Goal: Information Seeking & Learning: Check status

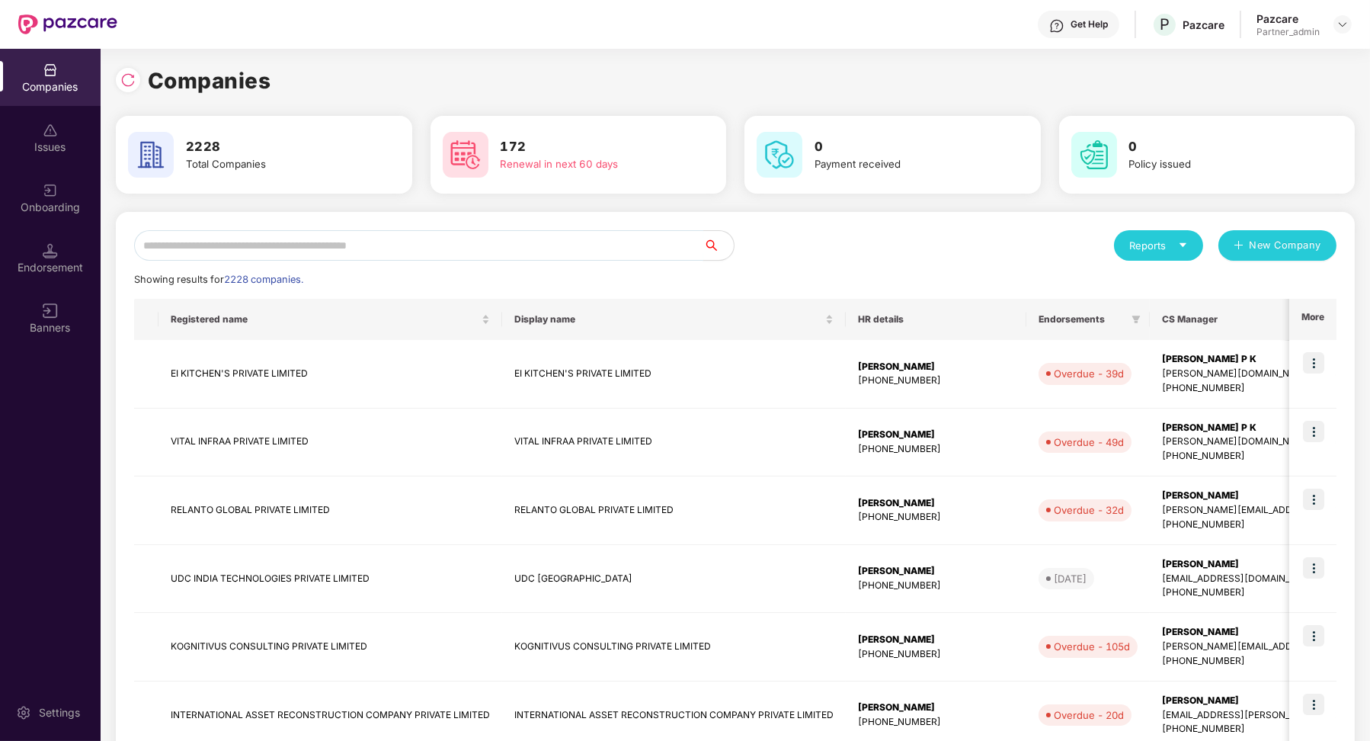
click at [350, 260] on div "Reports New Company Showing results for 2228 companies. Registered name Display…" at bounding box center [735, 653] width 1202 height 847
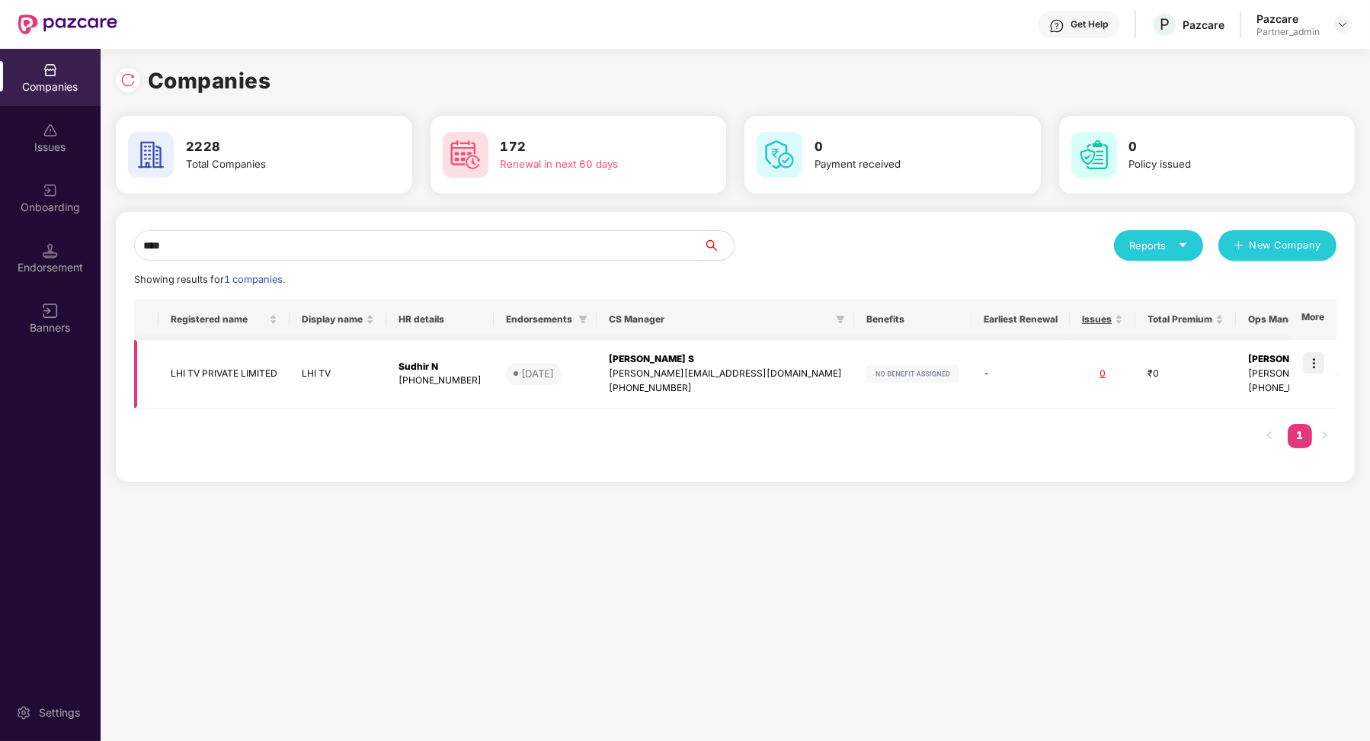
type input "***"
click at [1309, 365] on img at bounding box center [1313, 362] width 21 height 21
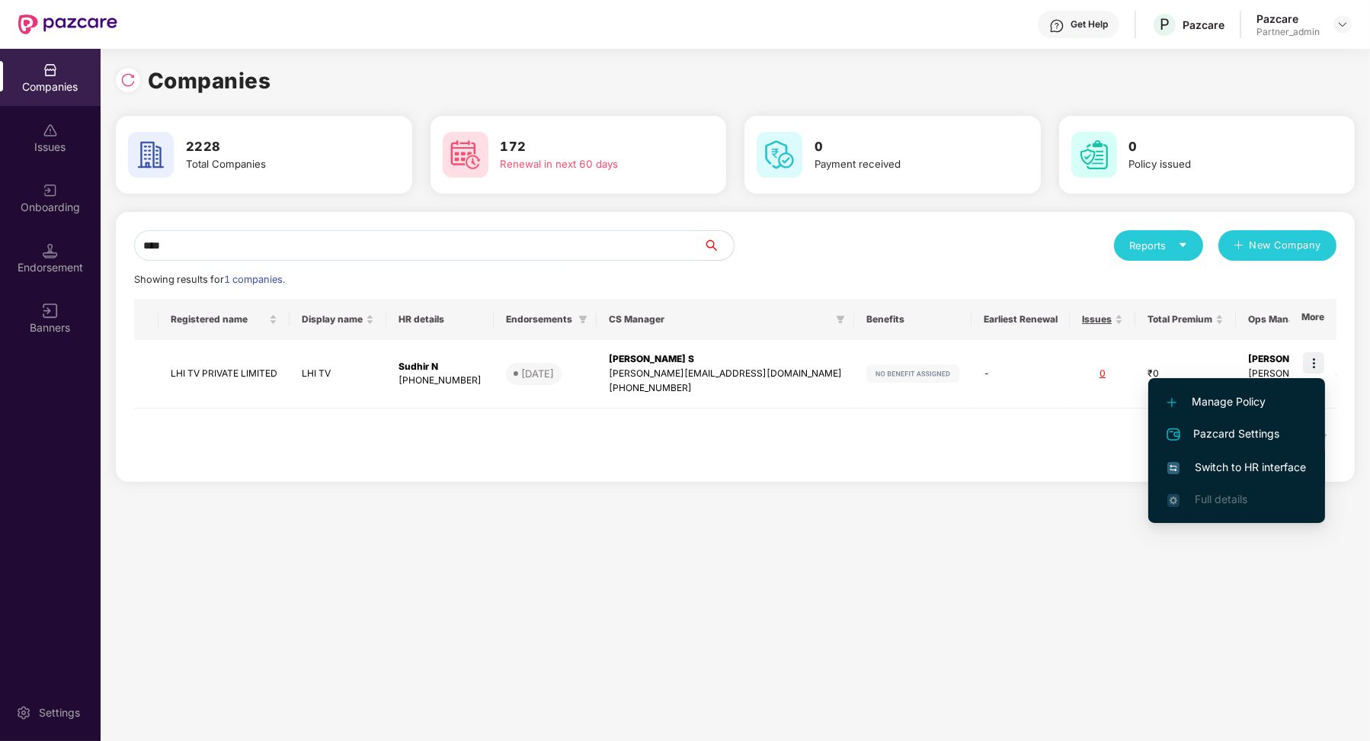
click at [1276, 476] on li "Switch to HR interface" at bounding box center [1236, 467] width 177 height 32
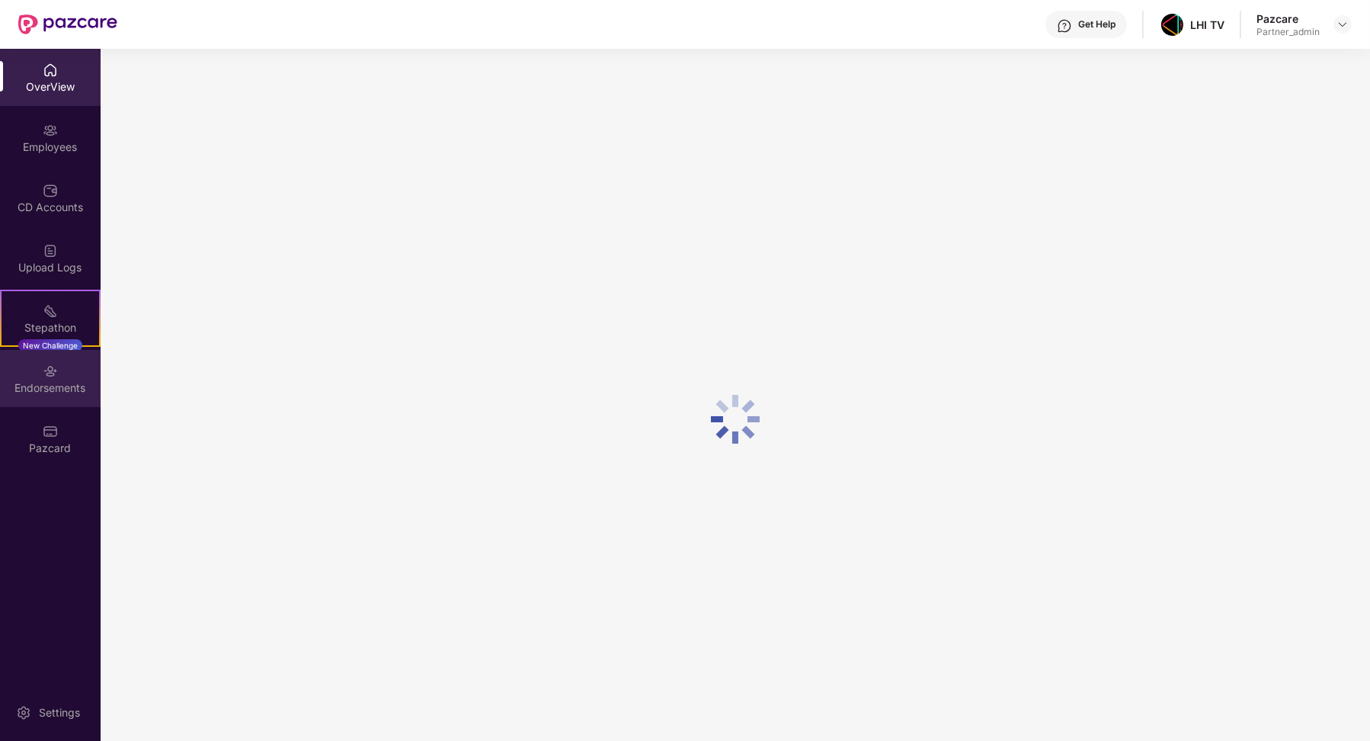
click at [59, 371] on div "Endorsements" at bounding box center [50, 378] width 101 height 57
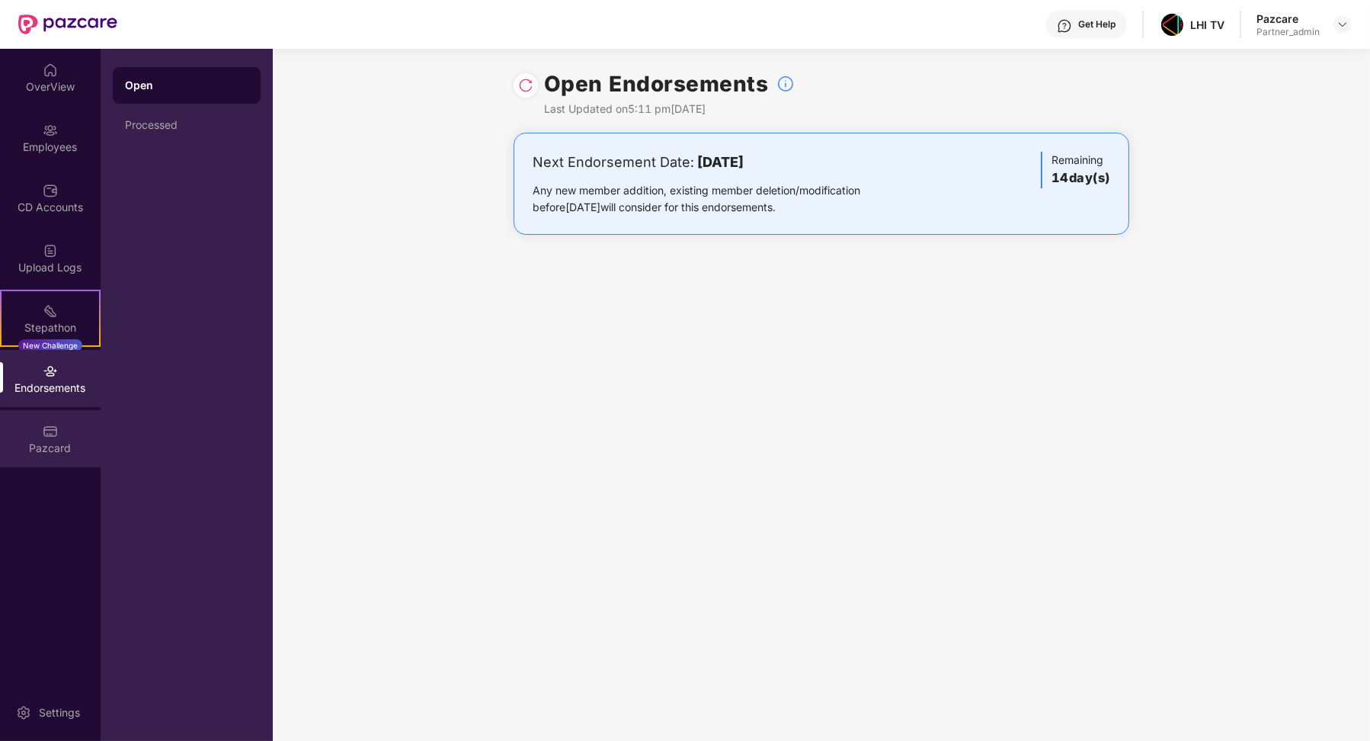
click at [51, 424] on img at bounding box center [50, 431] width 15 height 15
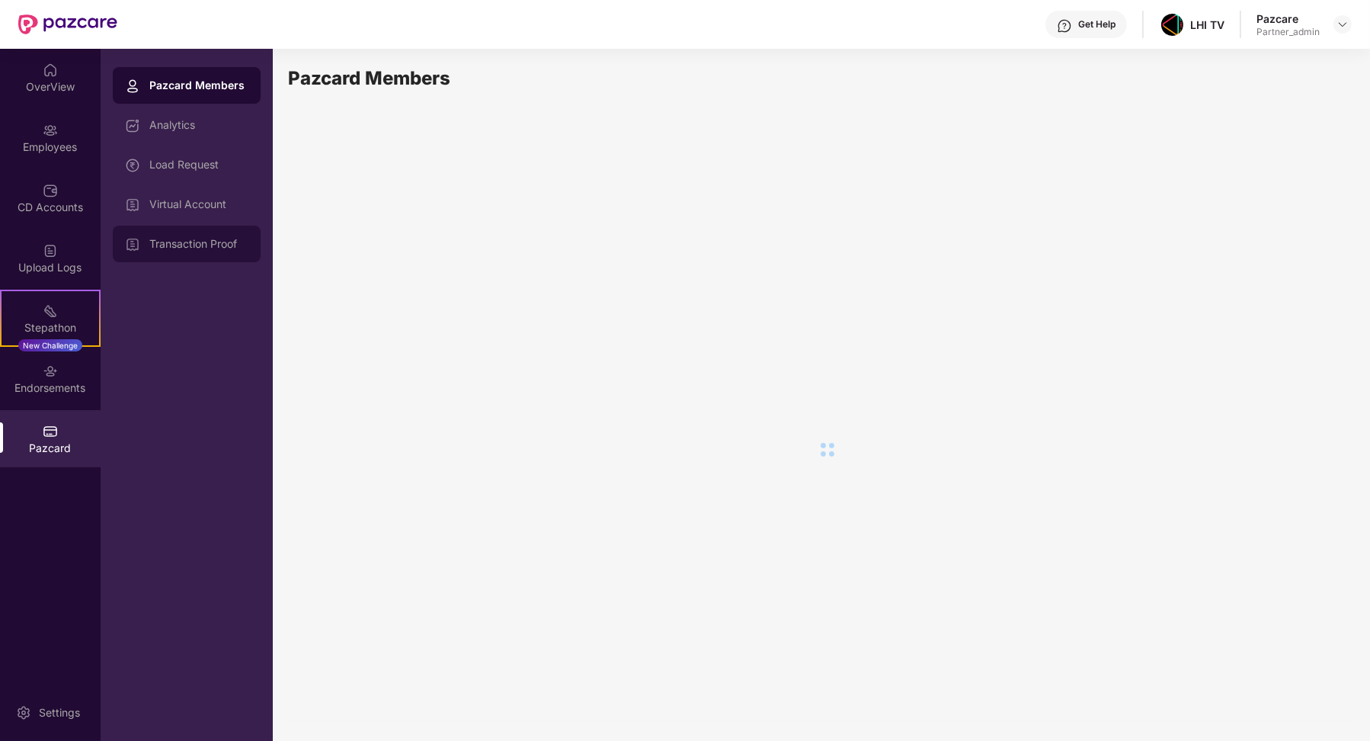
click at [201, 241] on div "Transaction Proof" at bounding box center [198, 244] width 99 height 12
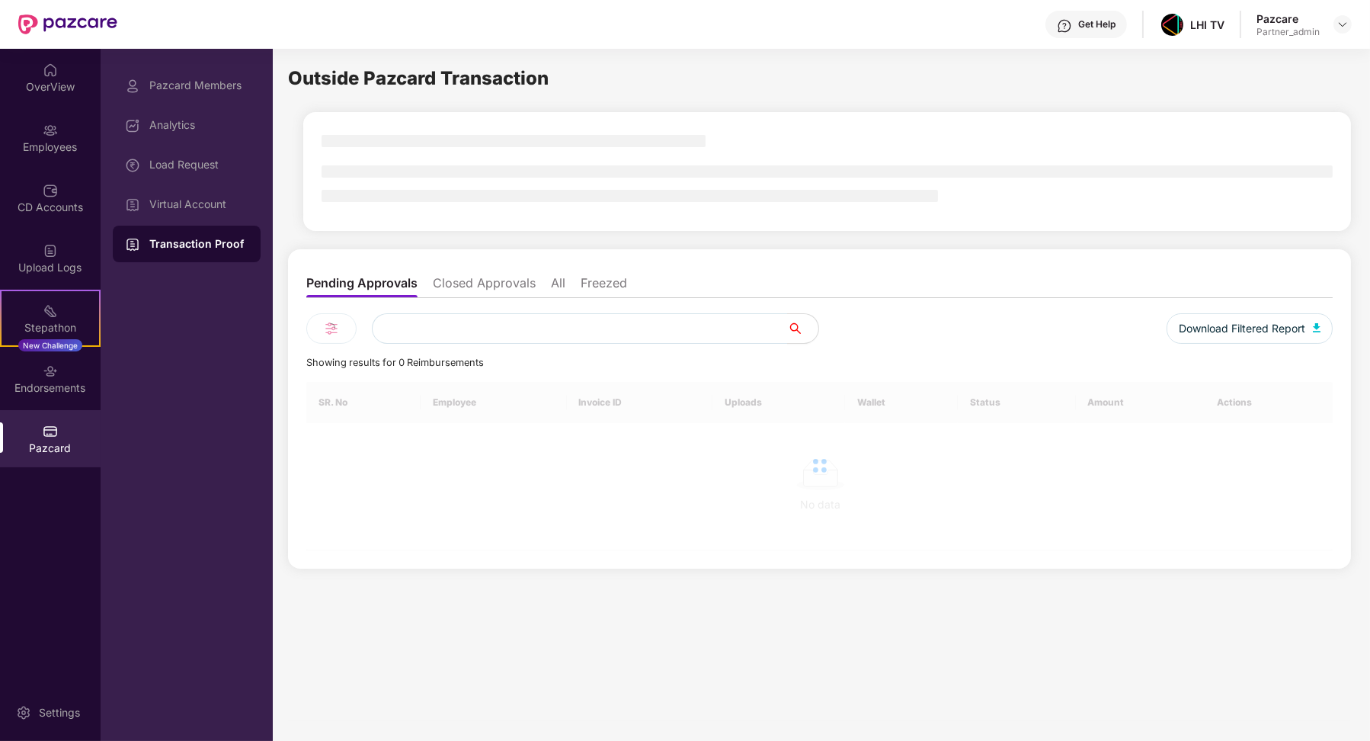
click at [219, 211] on div "Virtual Account" at bounding box center [187, 204] width 148 height 37
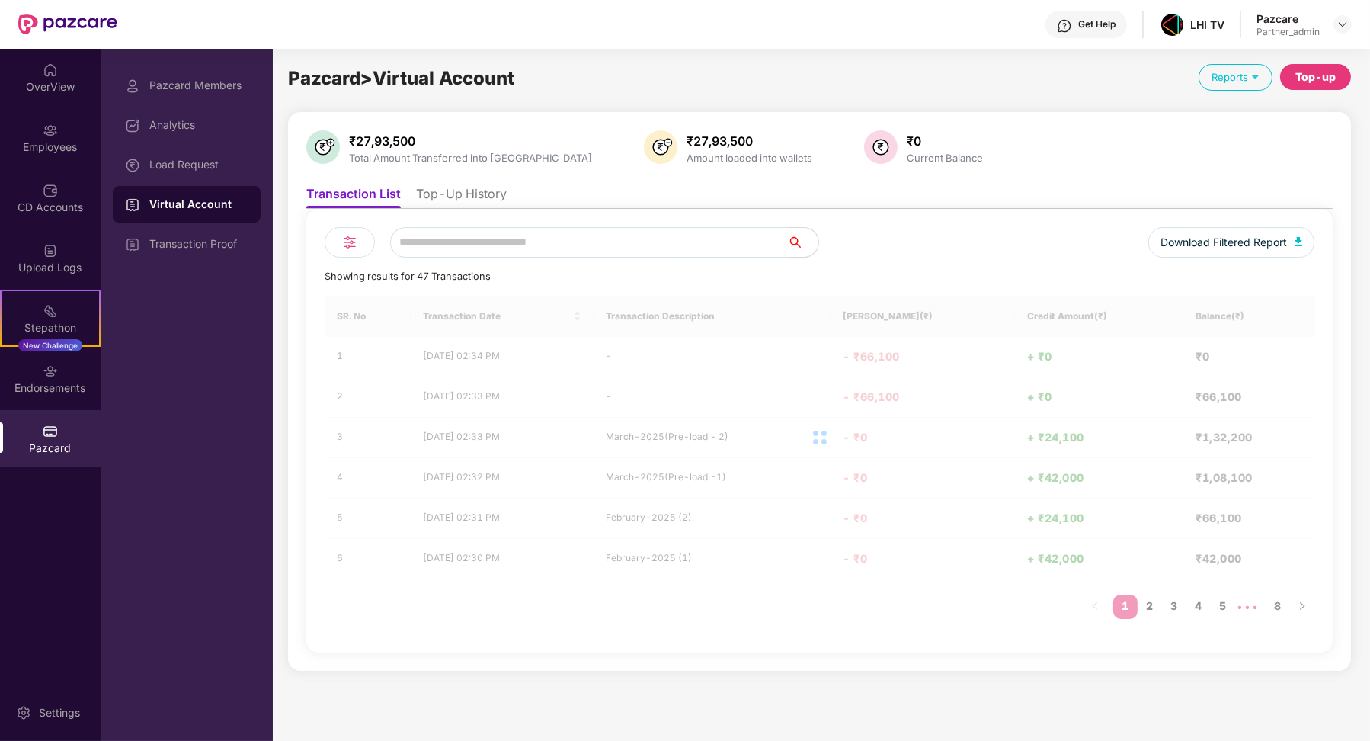
click at [472, 197] on li "Top-Up History" at bounding box center [461, 197] width 91 height 22
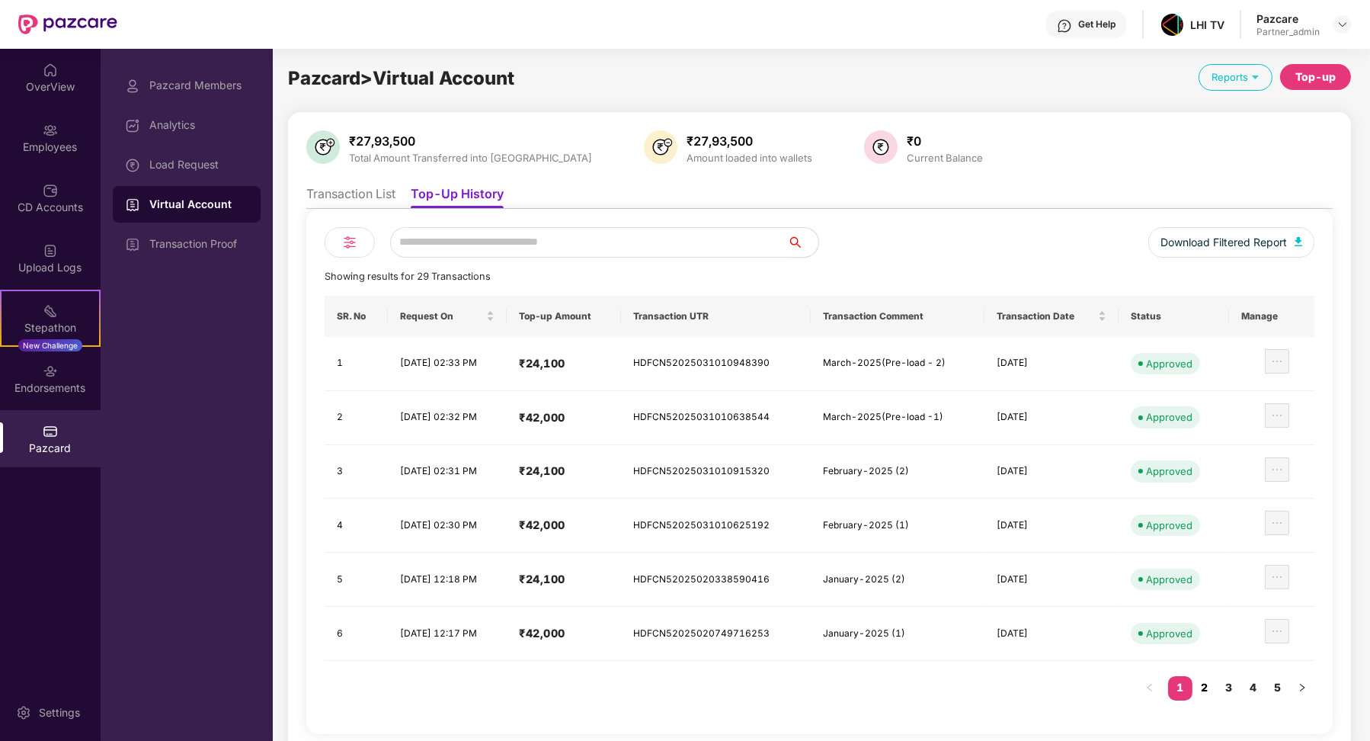
click at [1199, 684] on link "2" at bounding box center [1205, 687] width 24 height 23
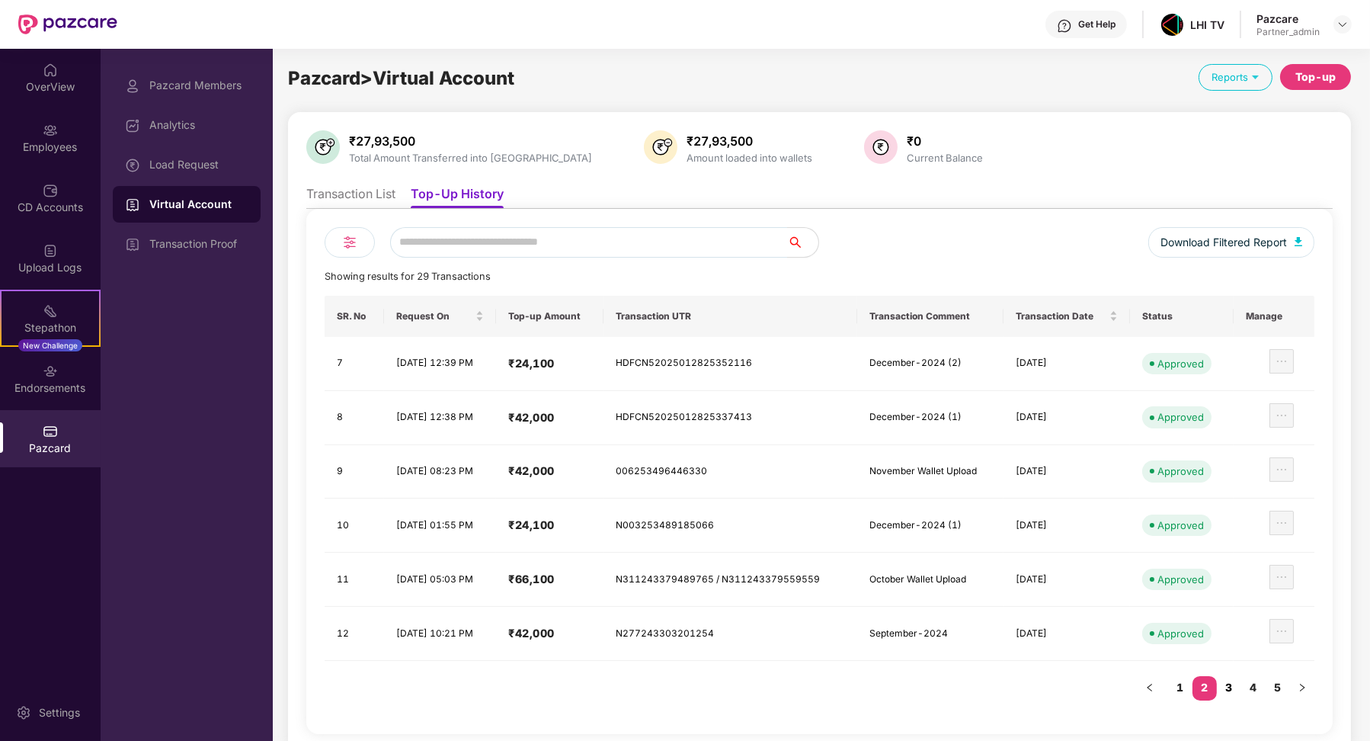
click at [1226, 684] on link "3" at bounding box center [1229, 687] width 24 height 23
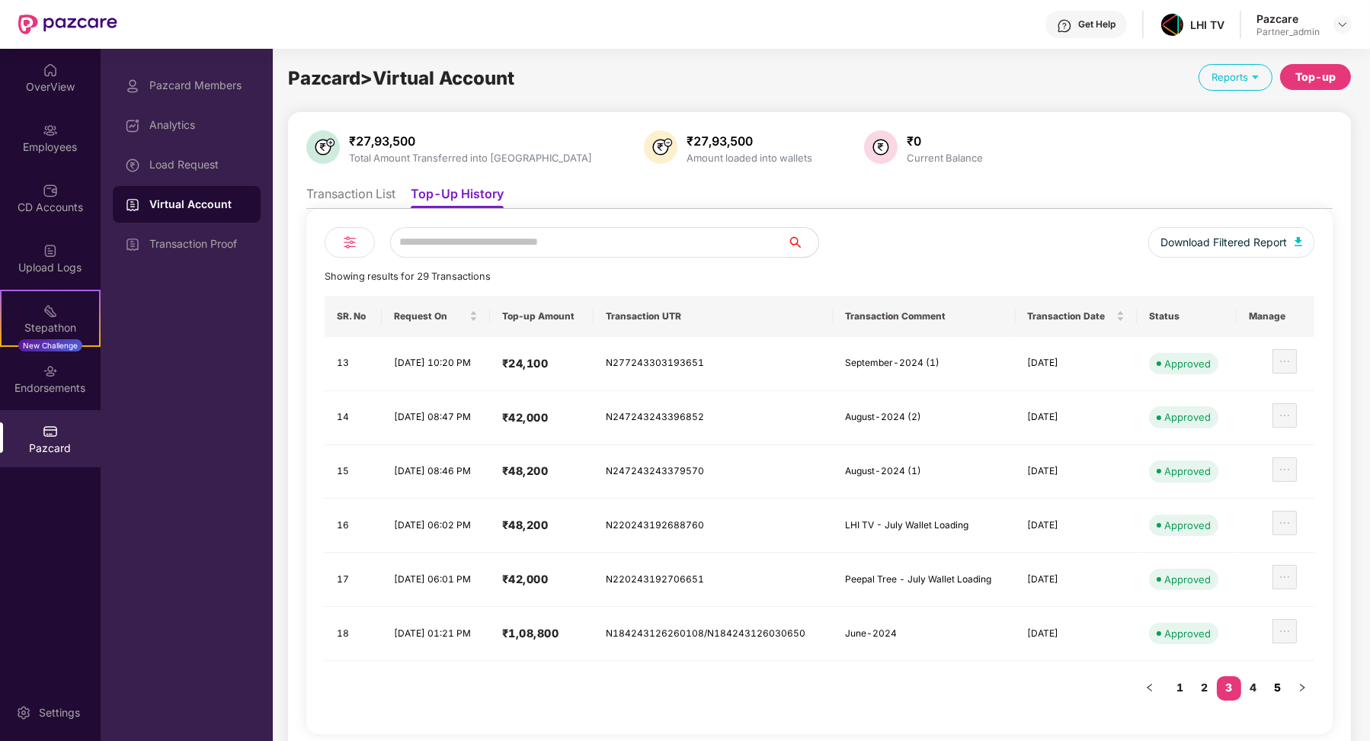
click at [1269, 676] on link "5" at bounding box center [1278, 687] width 24 height 23
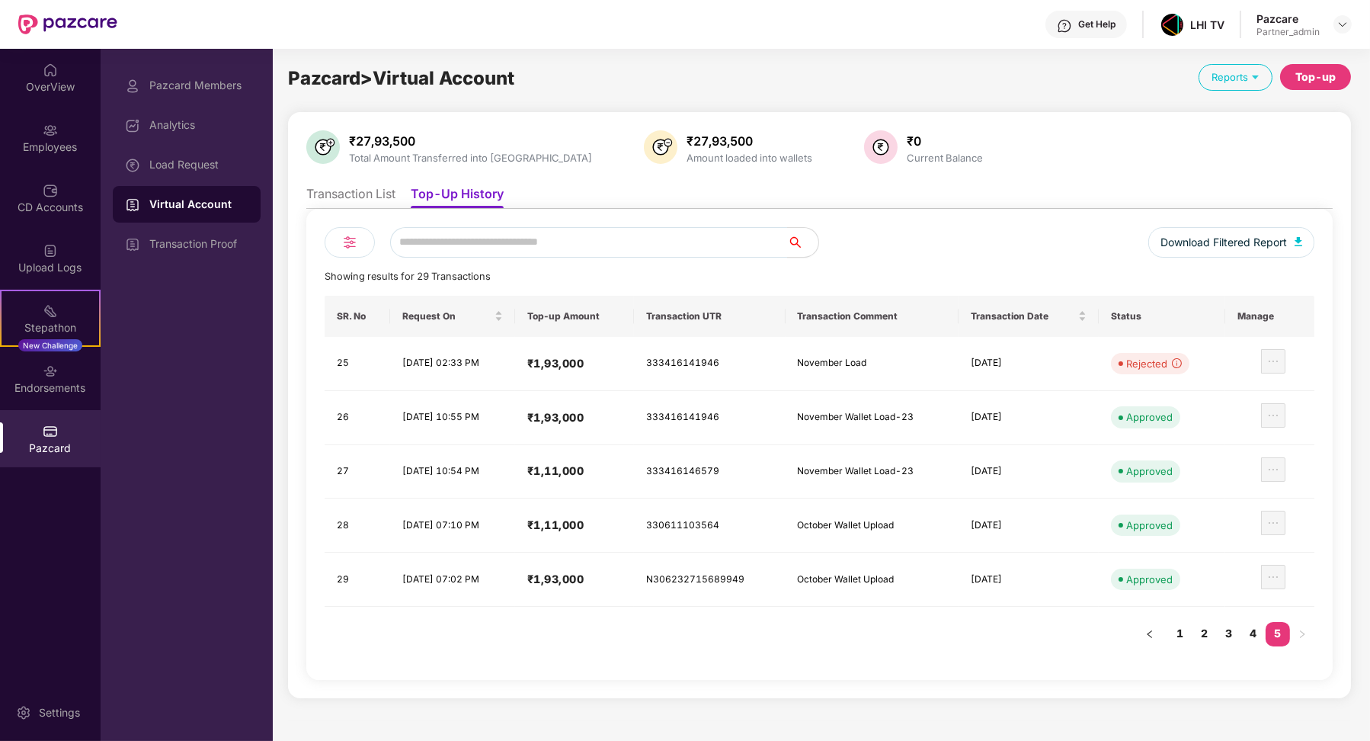
click at [349, 177] on div "₹27,93,500 Total Amount Transferred into VA ₹27,93,500 Amount loaded into walle…" at bounding box center [819, 404] width 1026 height 549
click at [349, 187] on li "Transaction List" at bounding box center [350, 197] width 89 height 22
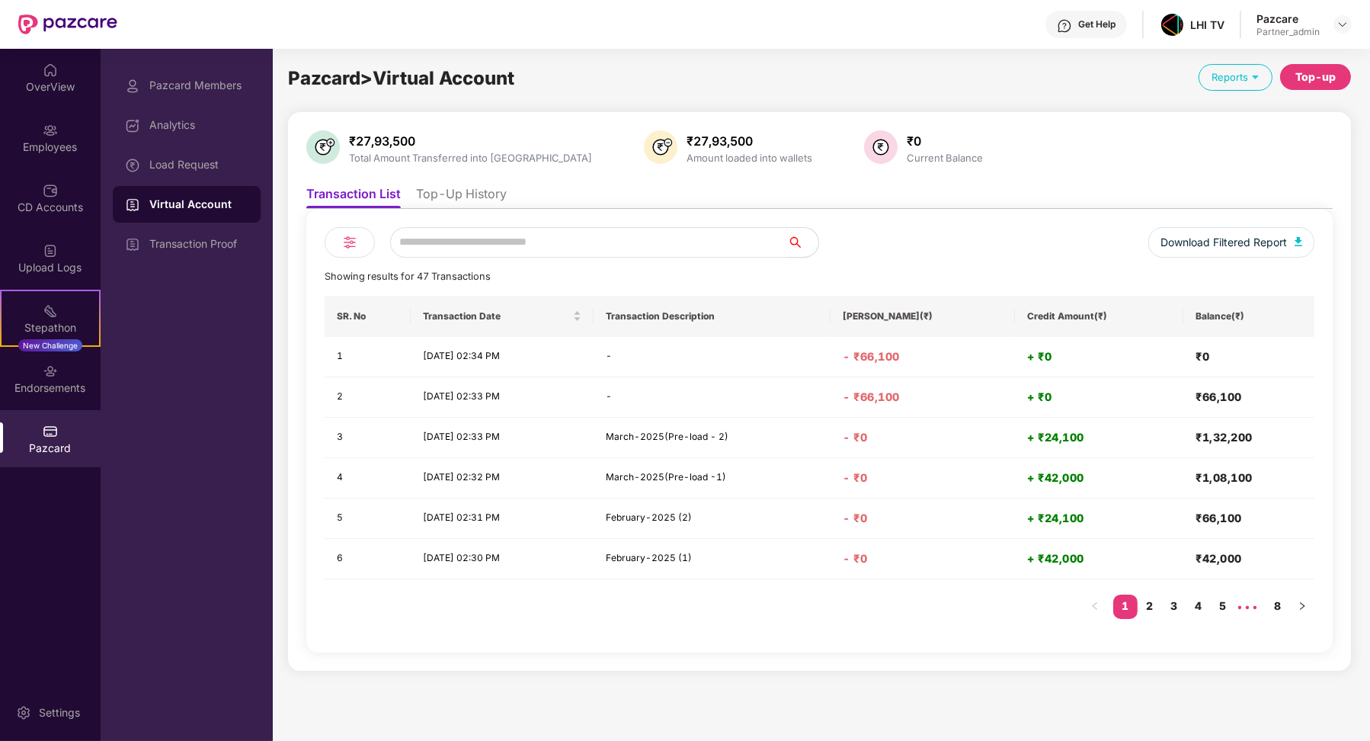
click at [449, 200] on li "Top-Up History" at bounding box center [461, 197] width 91 height 22
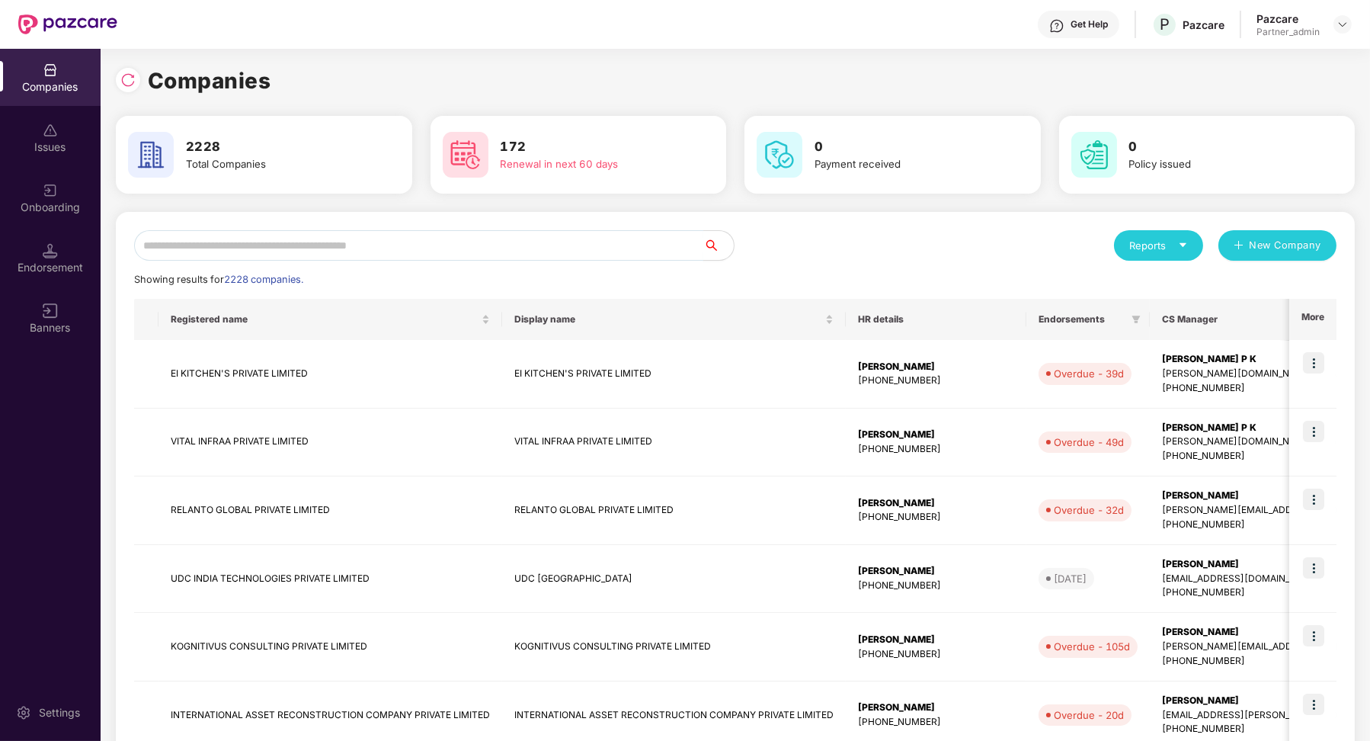
click at [240, 233] on input "text" at bounding box center [418, 245] width 569 height 30
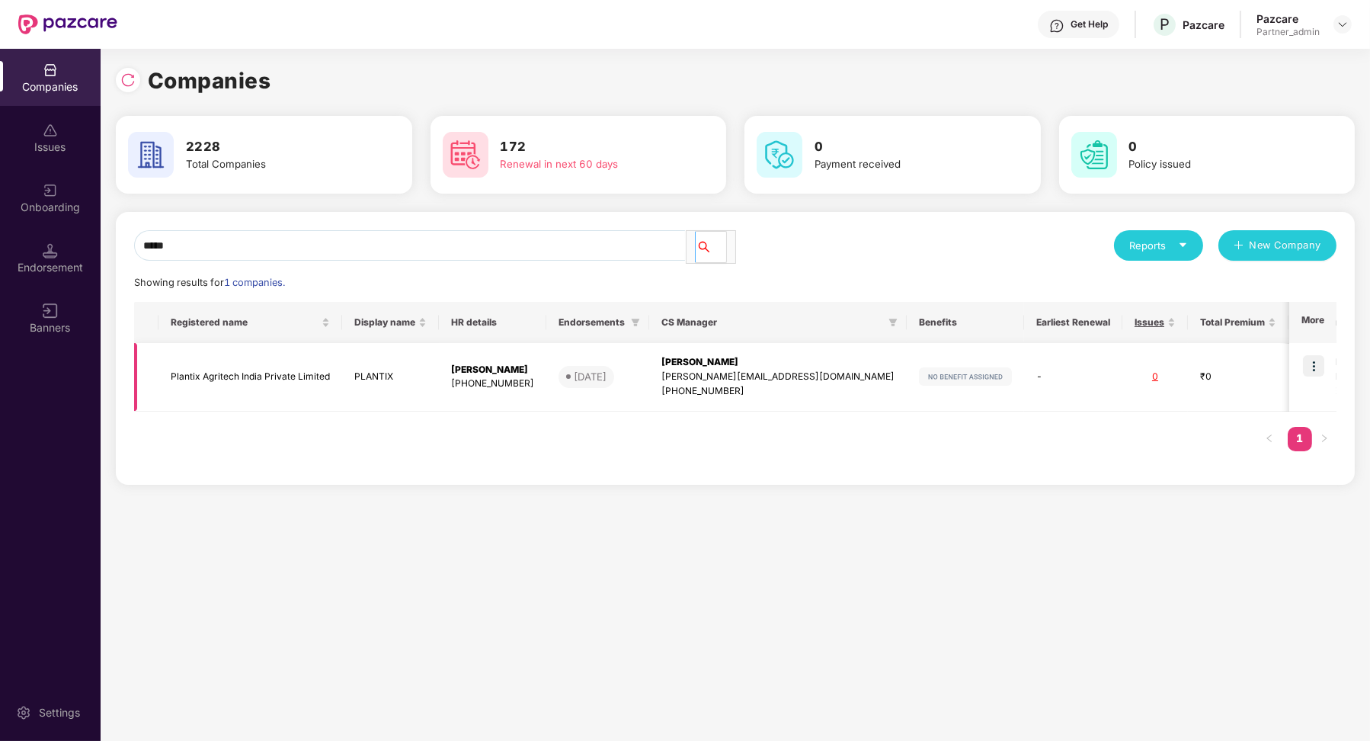
type input "*****"
click at [1307, 368] on img at bounding box center [1313, 365] width 21 height 21
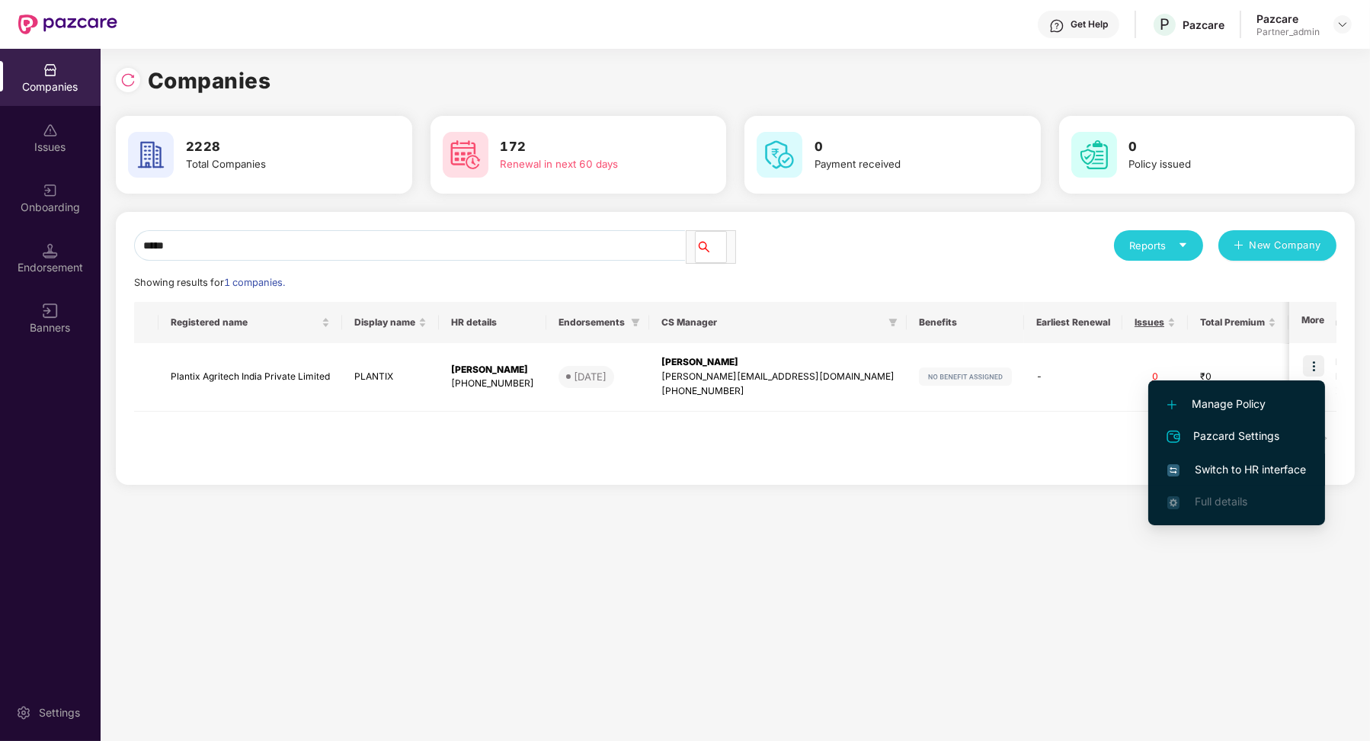
click at [1269, 467] on span "Switch to HR interface" at bounding box center [1236, 469] width 139 height 17
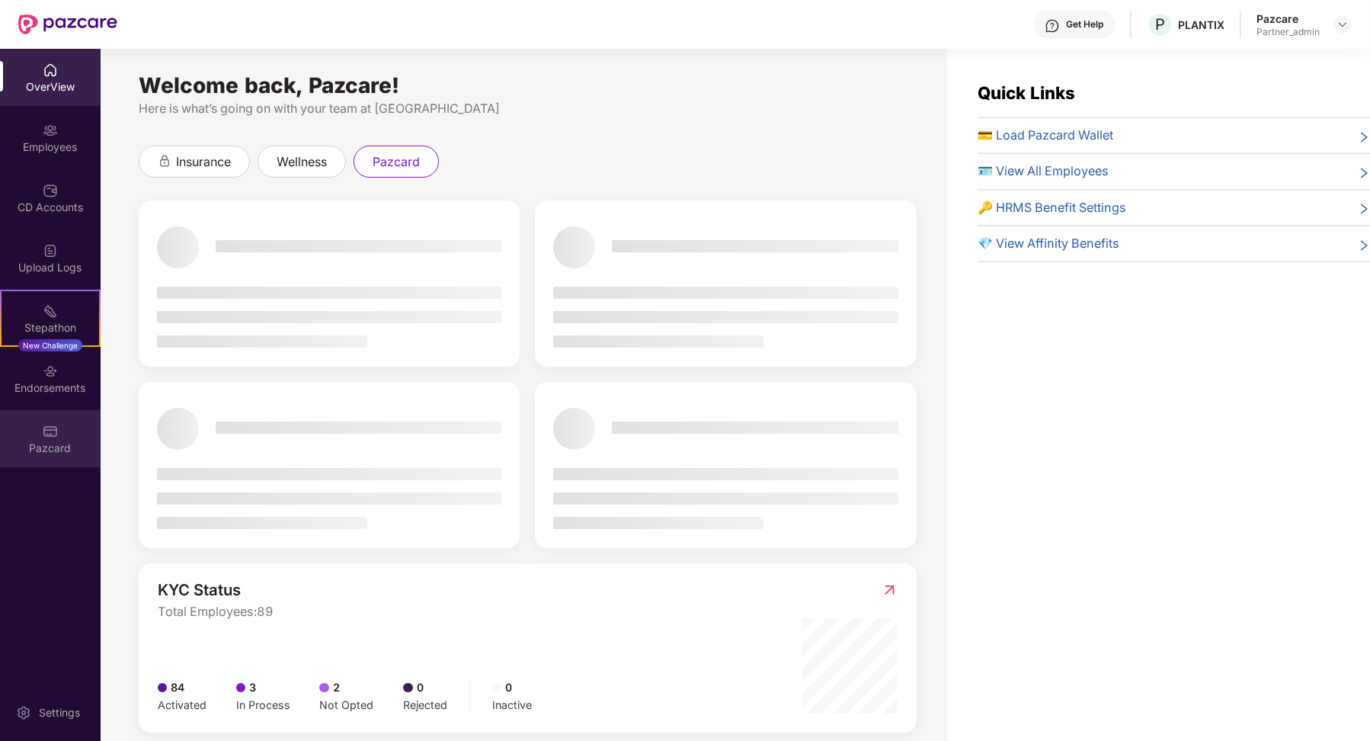
click at [54, 443] on div "Pazcard" at bounding box center [50, 447] width 101 height 15
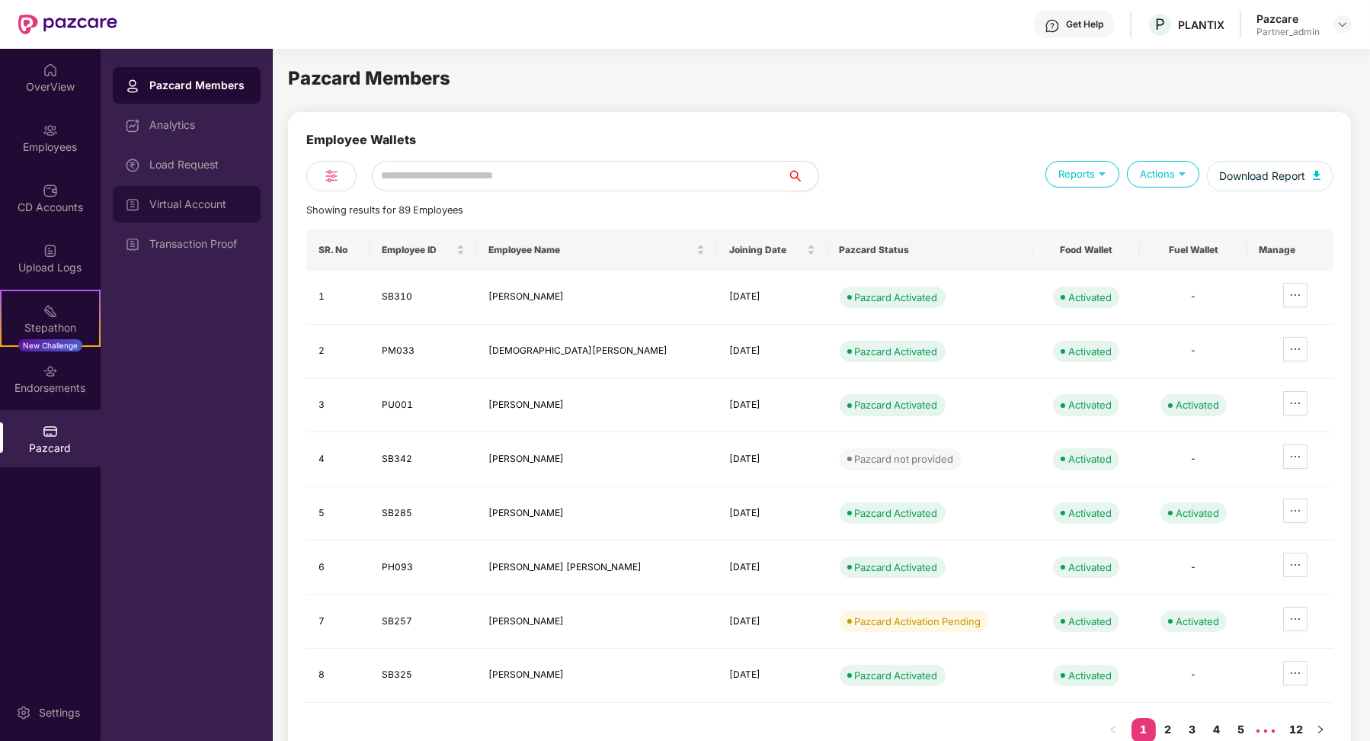
click at [229, 203] on div "Virtual Account" at bounding box center [198, 204] width 99 height 12
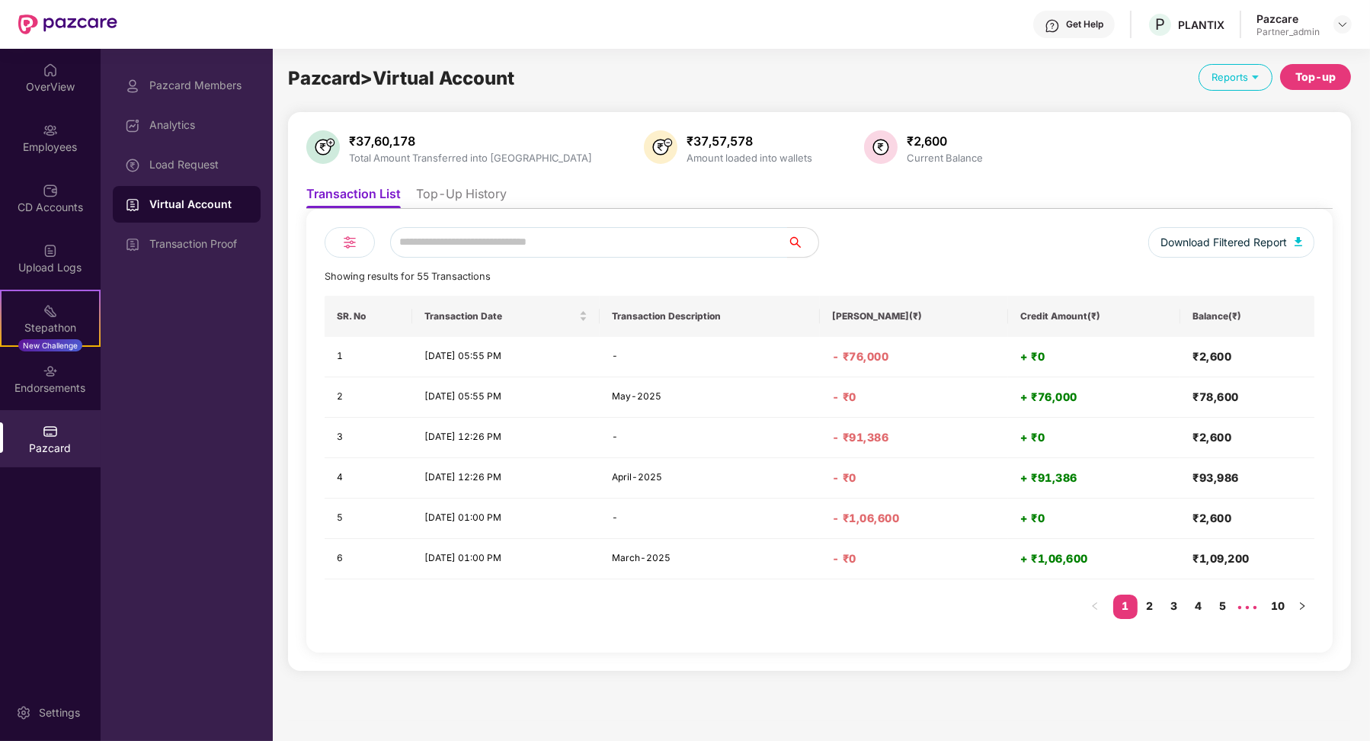
click at [463, 189] on li "Top-Up History" at bounding box center [461, 197] width 91 height 22
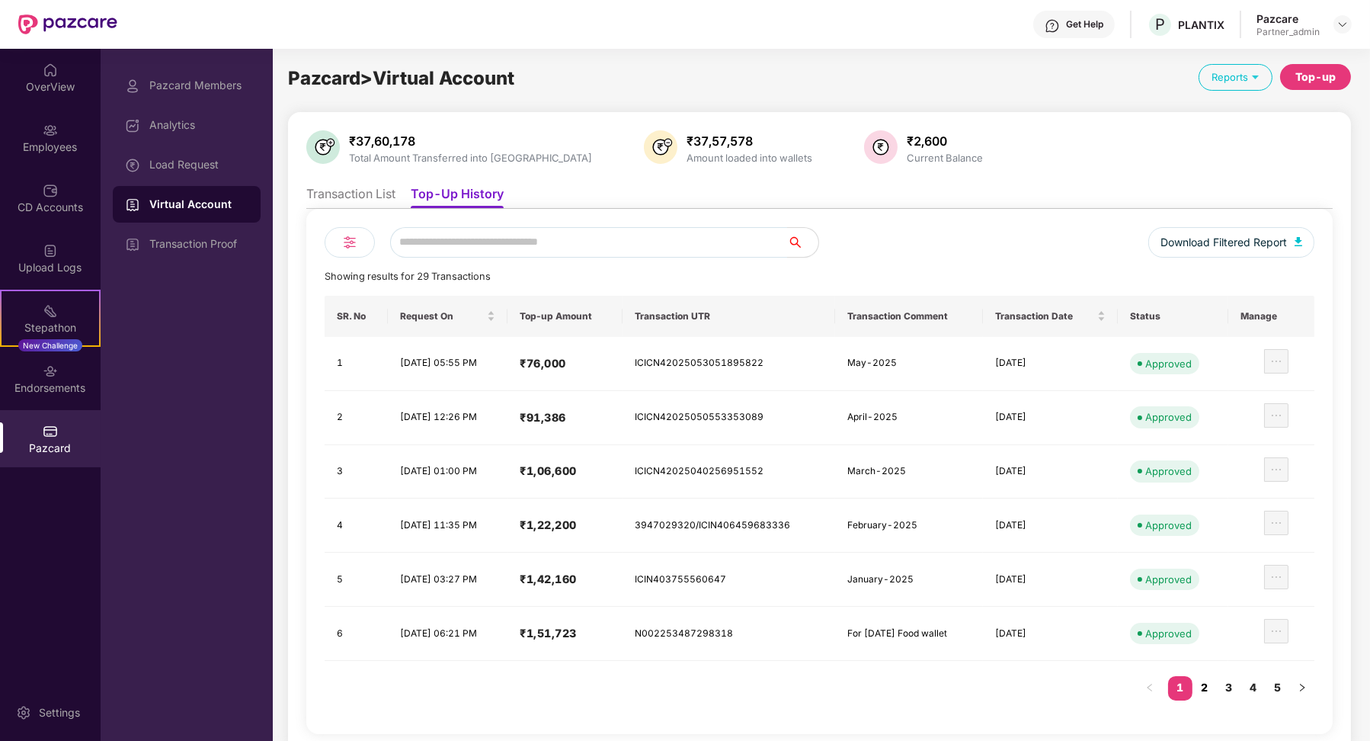
click at [1205, 687] on link "2" at bounding box center [1205, 687] width 24 height 23
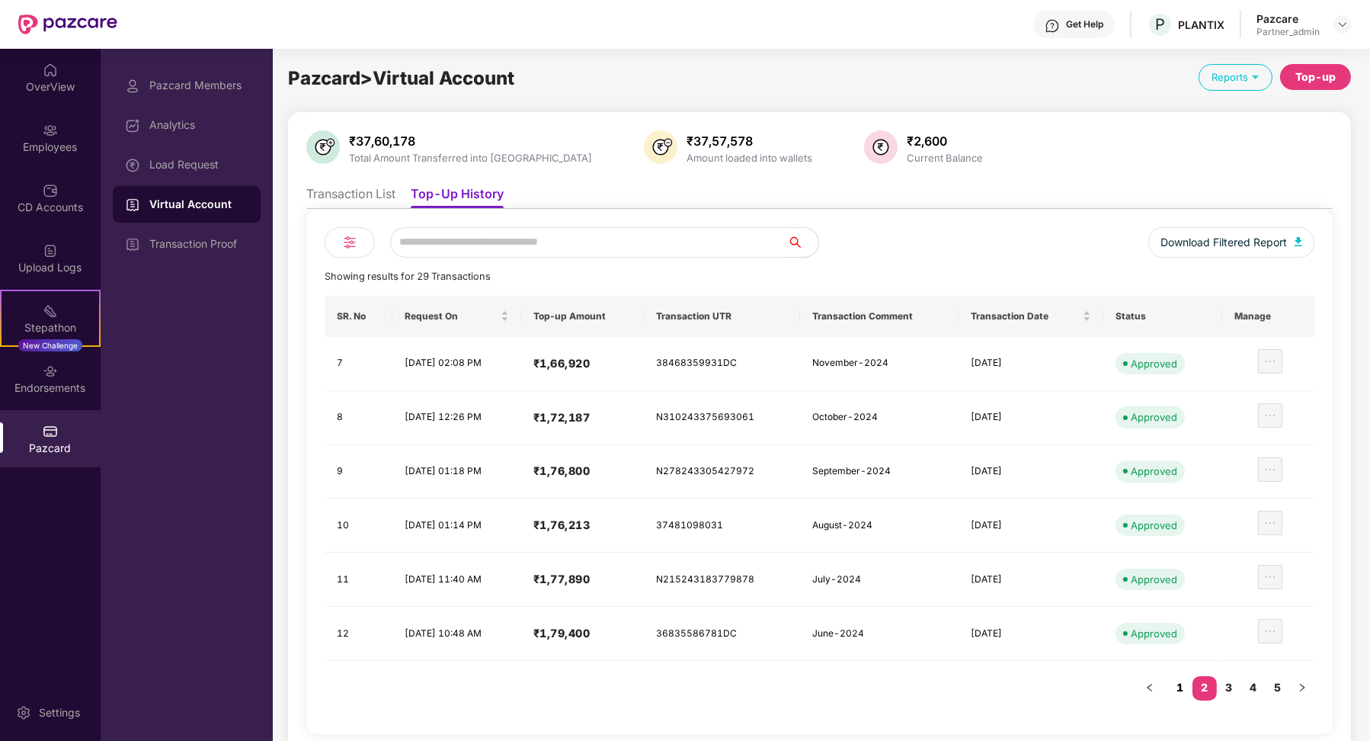
click at [1187, 676] on link "1" at bounding box center [1180, 687] width 24 height 23
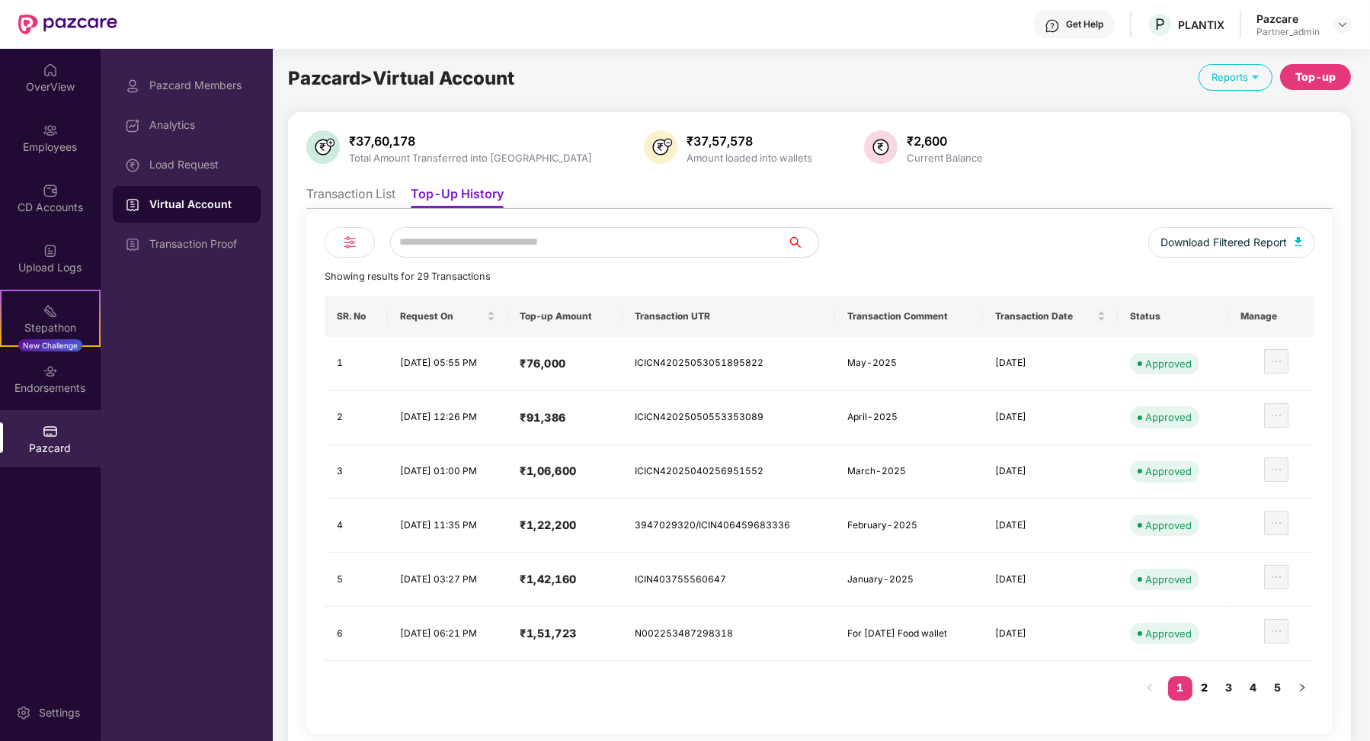
click at [1203, 684] on link "2" at bounding box center [1205, 687] width 24 height 23
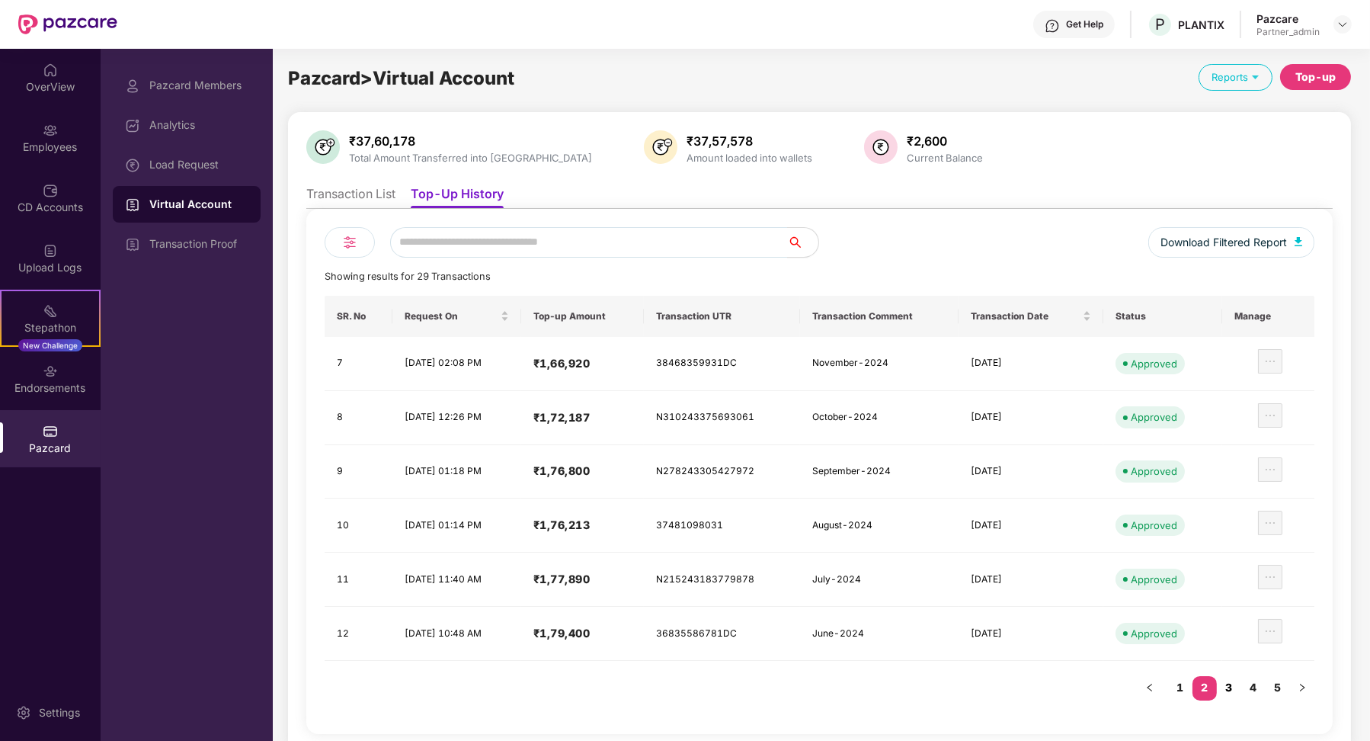
click at [1227, 682] on link "3" at bounding box center [1229, 687] width 24 height 23
click at [1264, 687] on link "4" at bounding box center [1253, 687] width 24 height 23
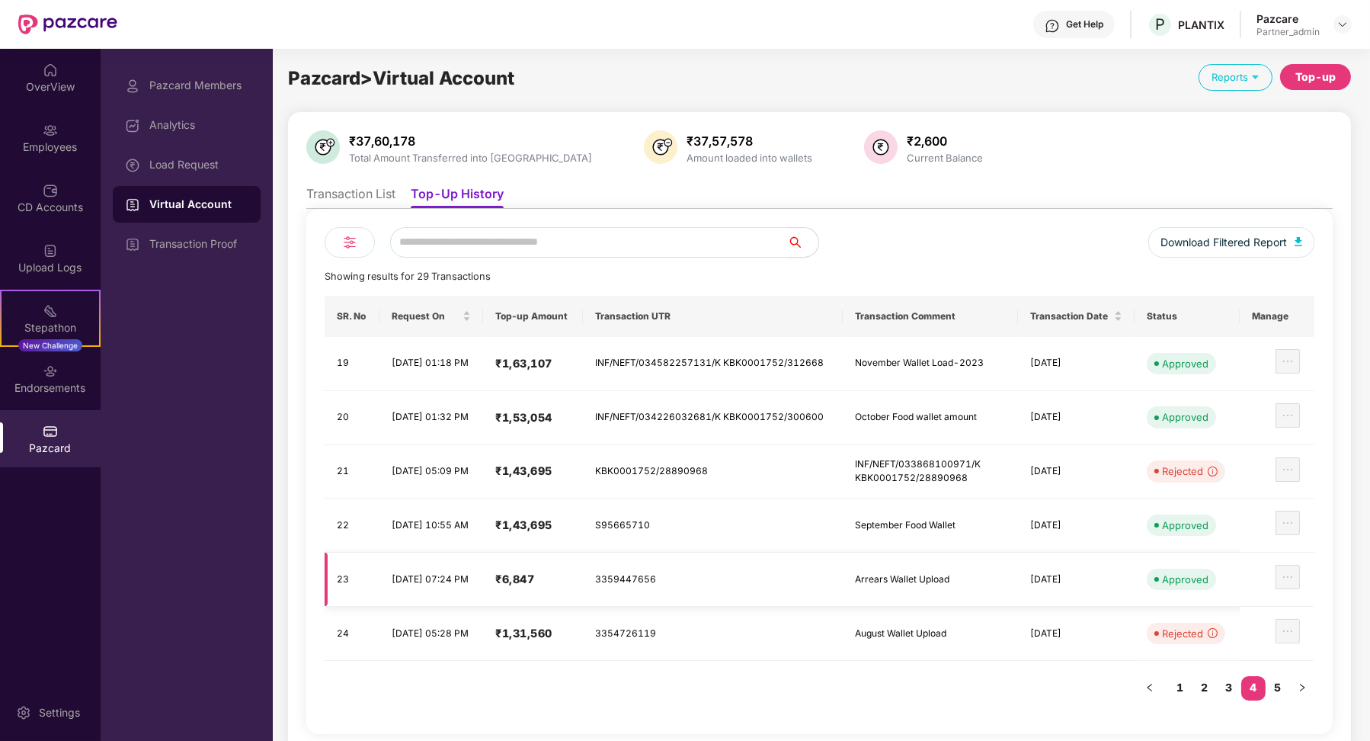
click at [857, 573] on td "Arrears Wallet Upload" at bounding box center [930, 579] width 175 height 54
click at [1227, 684] on link "3" at bounding box center [1229, 687] width 24 height 23
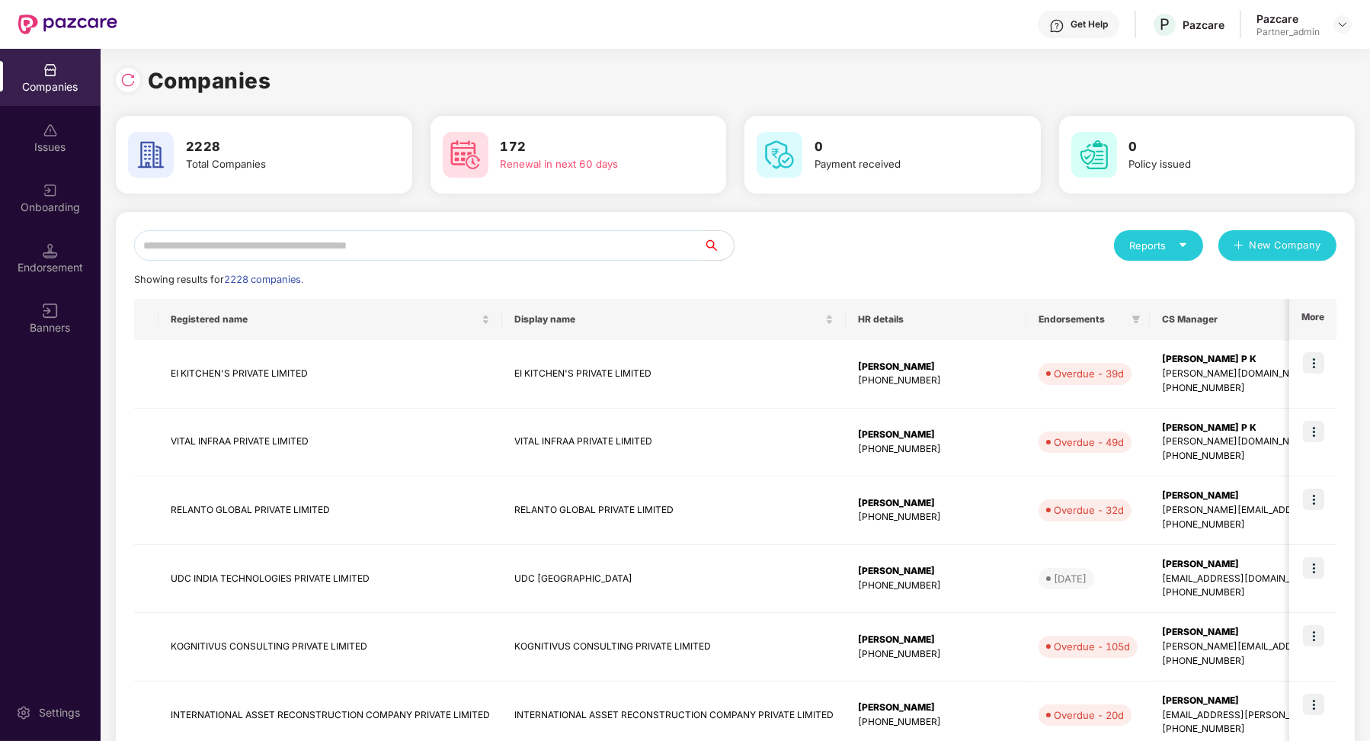
click at [283, 245] on input "text" at bounding box center [418, 245] width 569 height 30
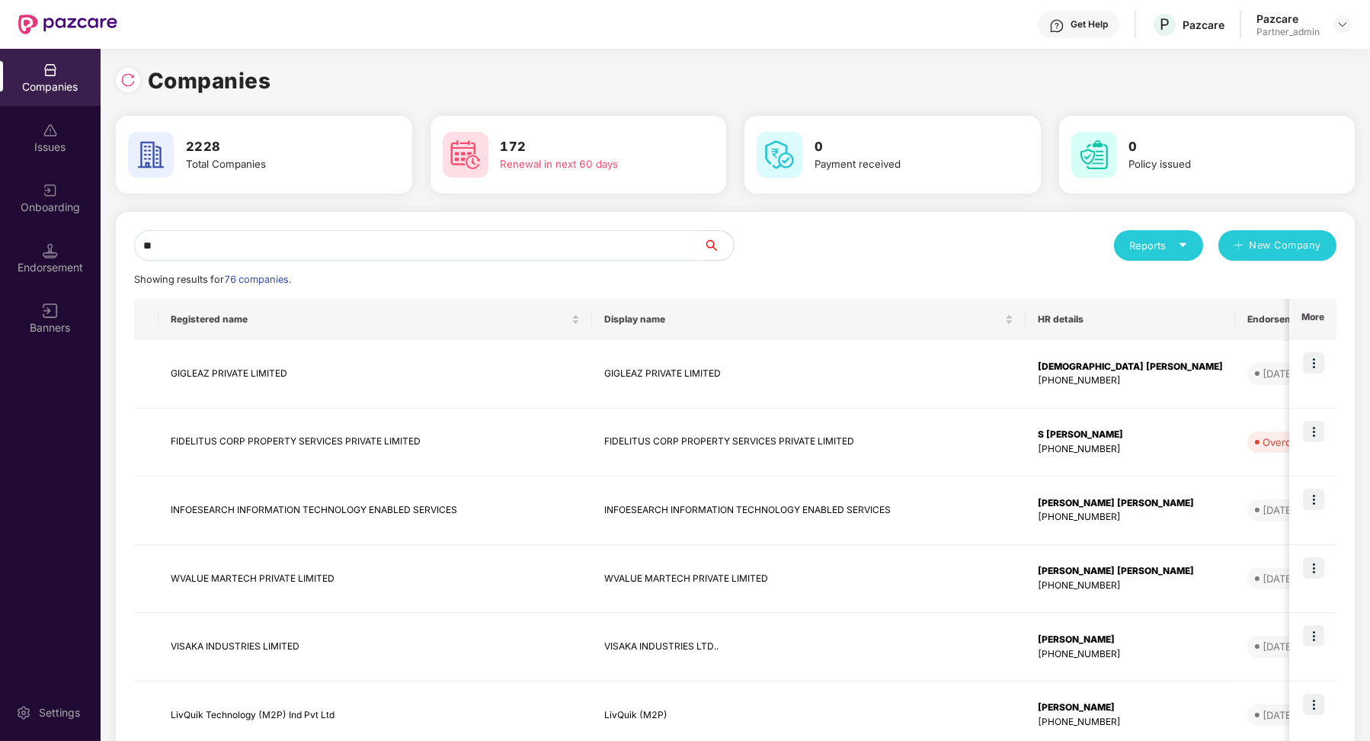
type input "*"
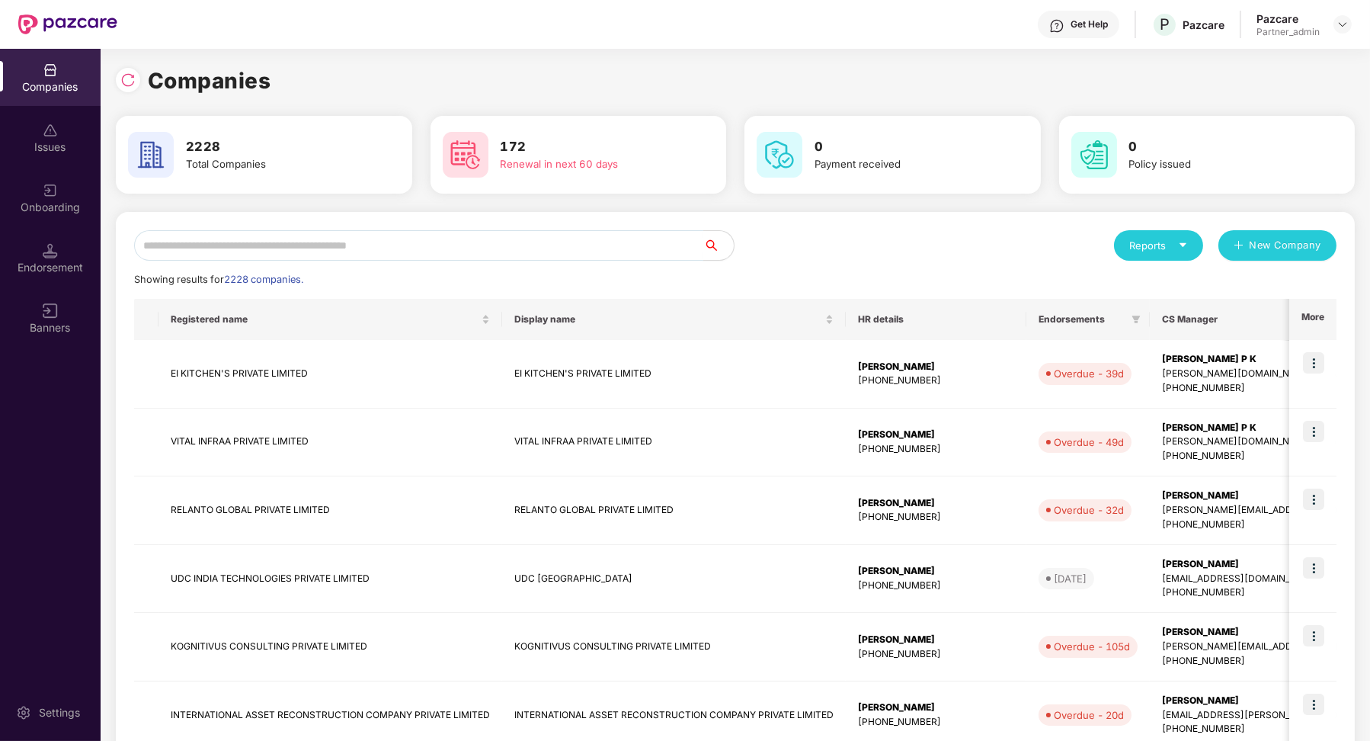
click at [644, 248] on input "text" at bounding box center [418, 245] width 569 height 30
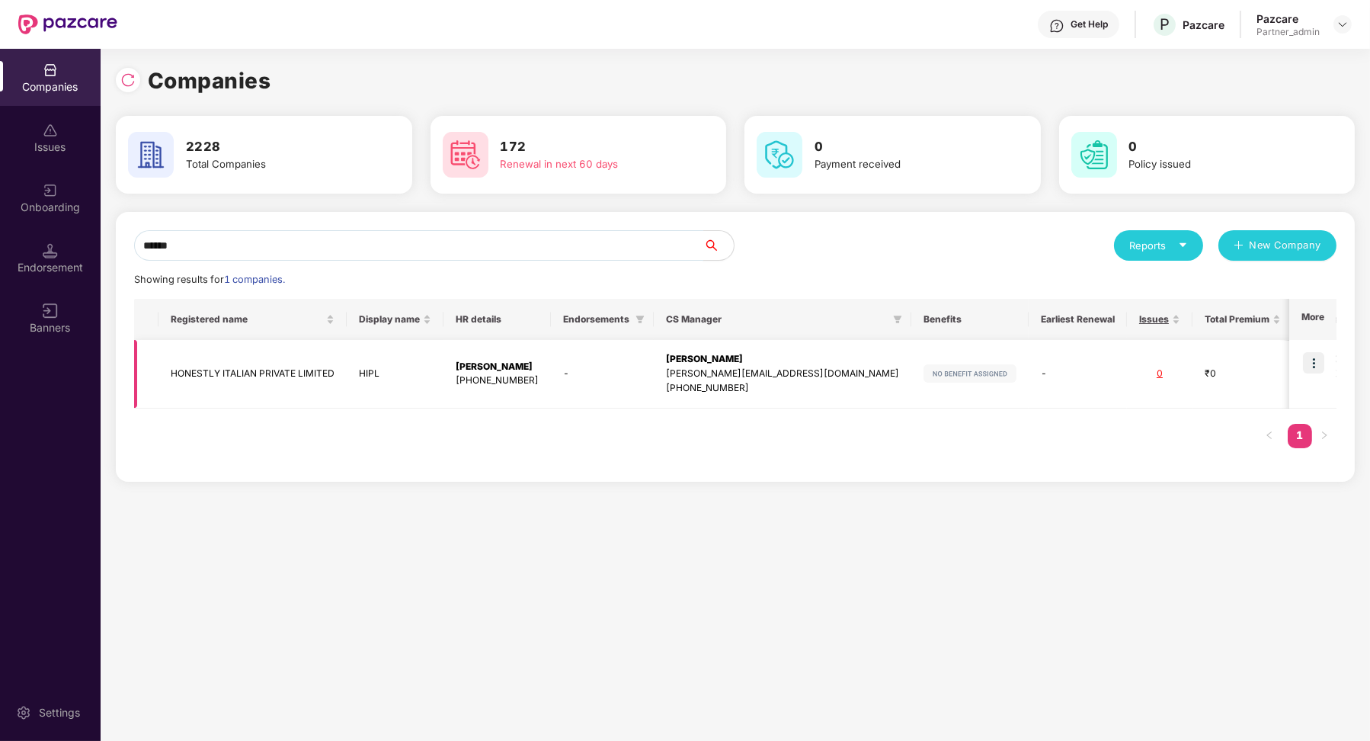
type input "******"
click at [1309, 354] on img at bounding box center [1313, 362] width 21 height 21
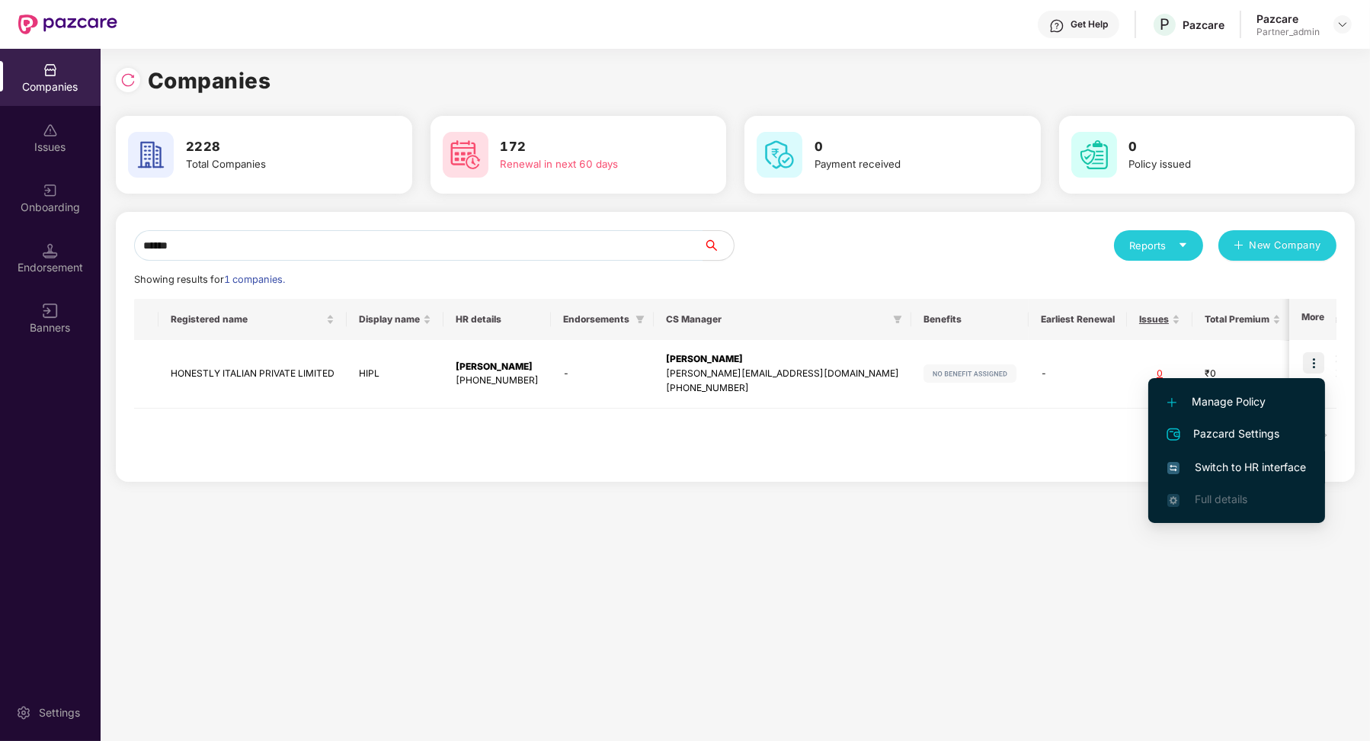
click at [1202, 469] on span "Switch to HR interface" at bounding box center [1236, 467] width 139 height 17
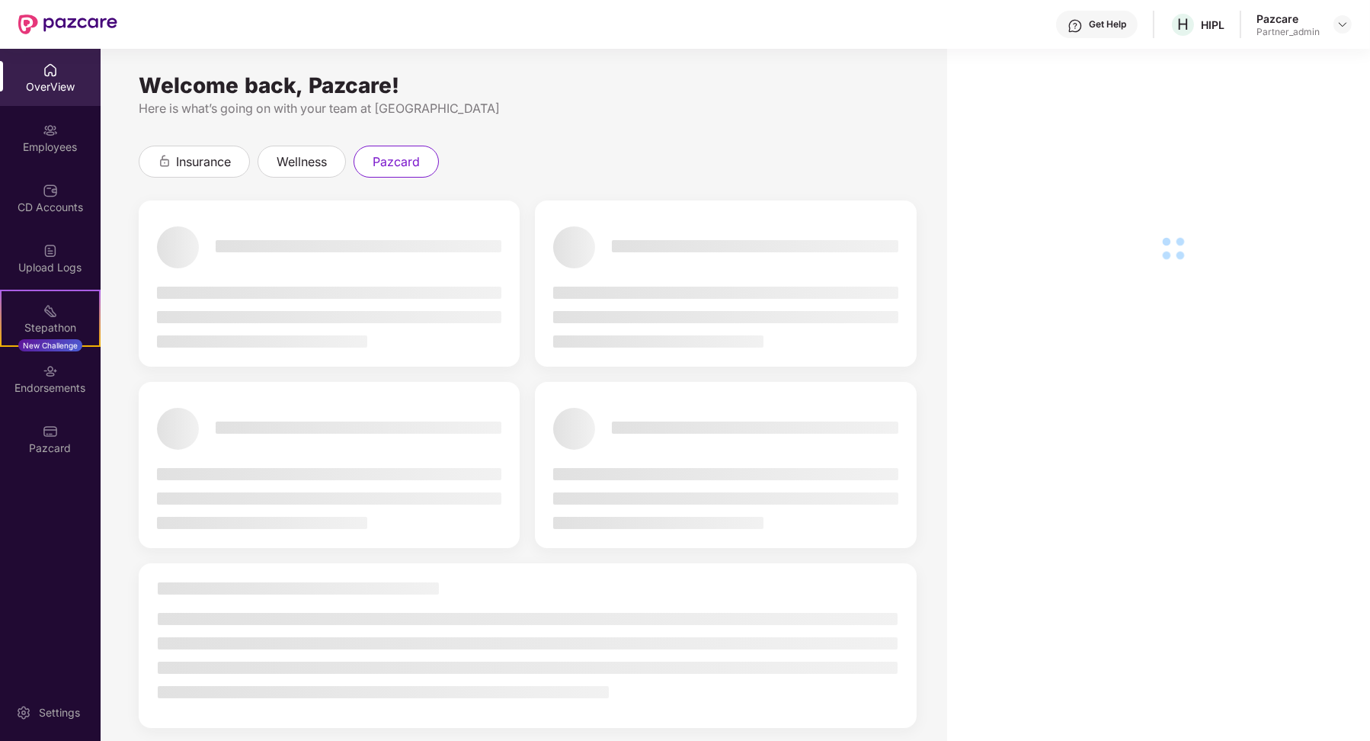
click at [44, 447] on div "Pazcard" at bounding box center [50, 447] width 101 height 15
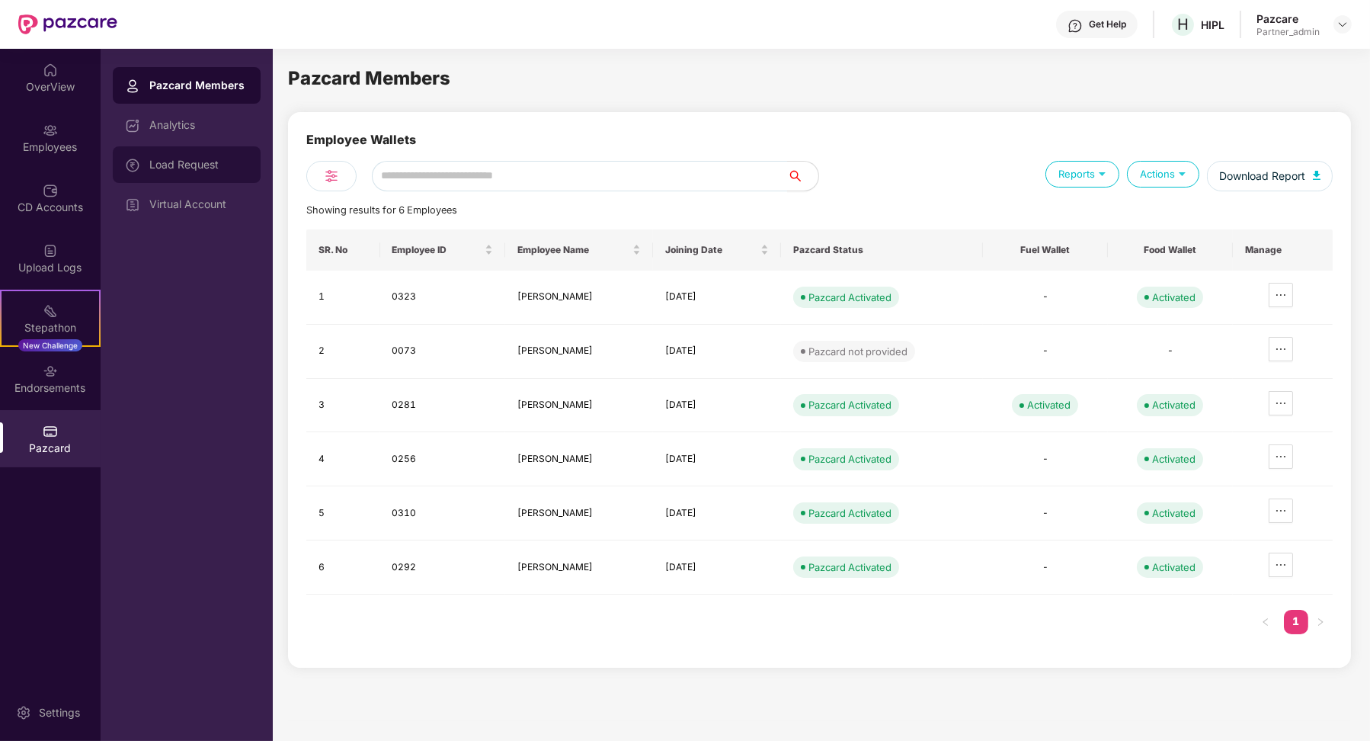
click at [237, 181] on div "Load Request" at bounding box center [187, 164] width 148 height 37
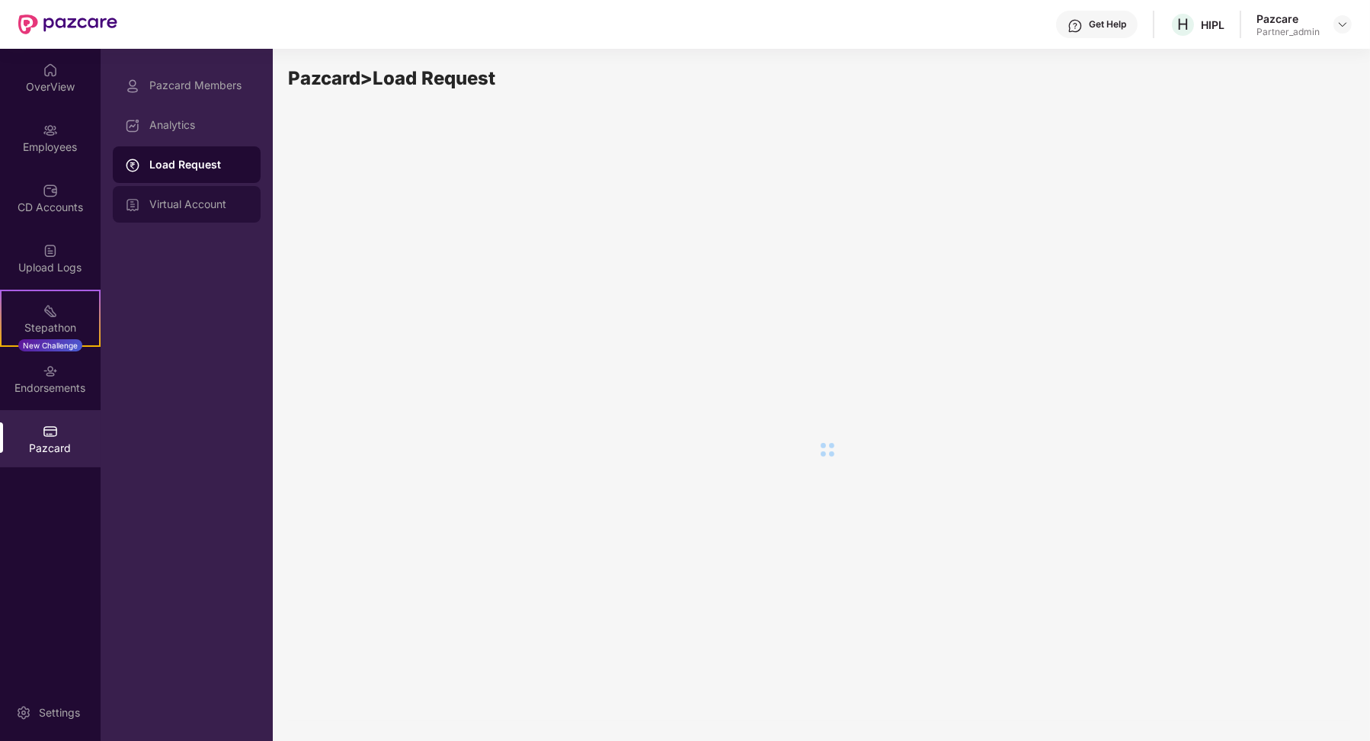
click at [235, 193] on div "Virtual Account" at bounding box center [187, 204] width 148 height 37
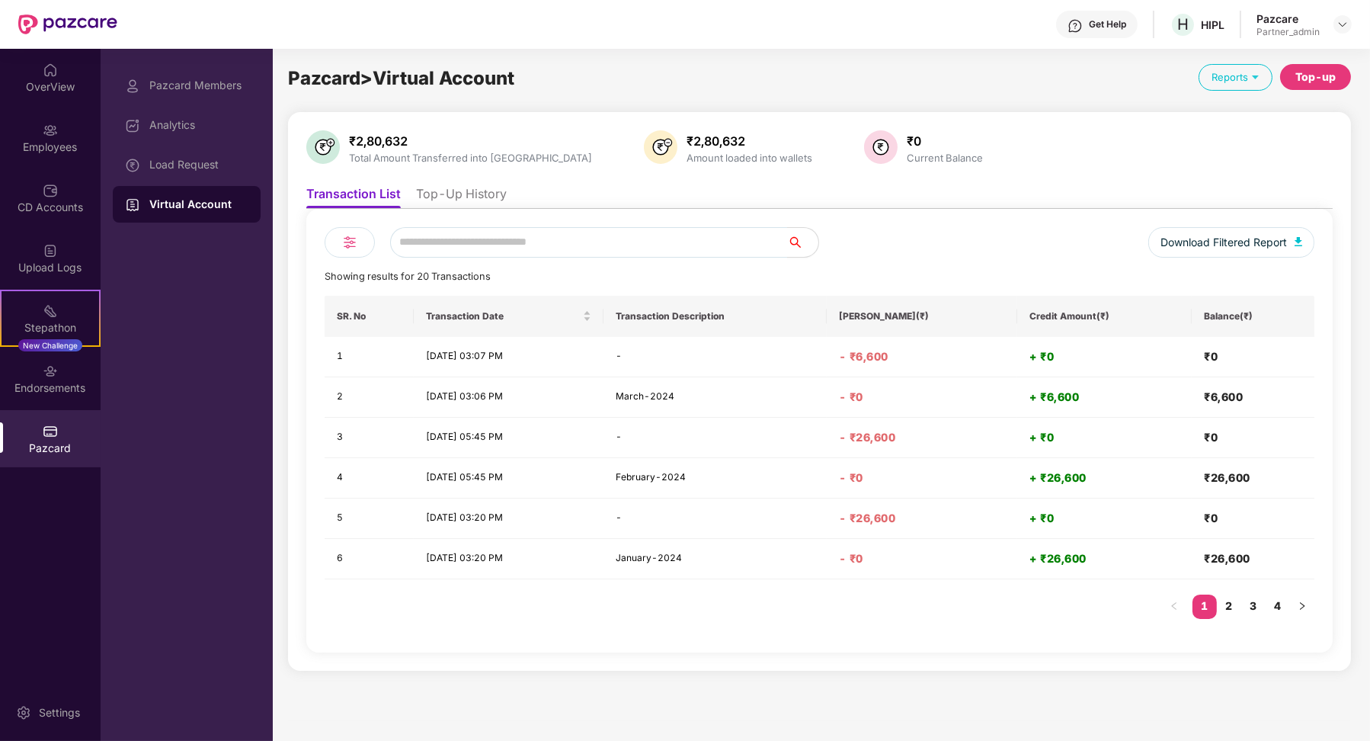
click at [428, 181] on ul "Transaction List Top-Up History" at bounding box center [819, 193] width 1026 height 30
click at [428, 191] on li "Top-Up History" at bounding box center [461, 197] width 91 height 22
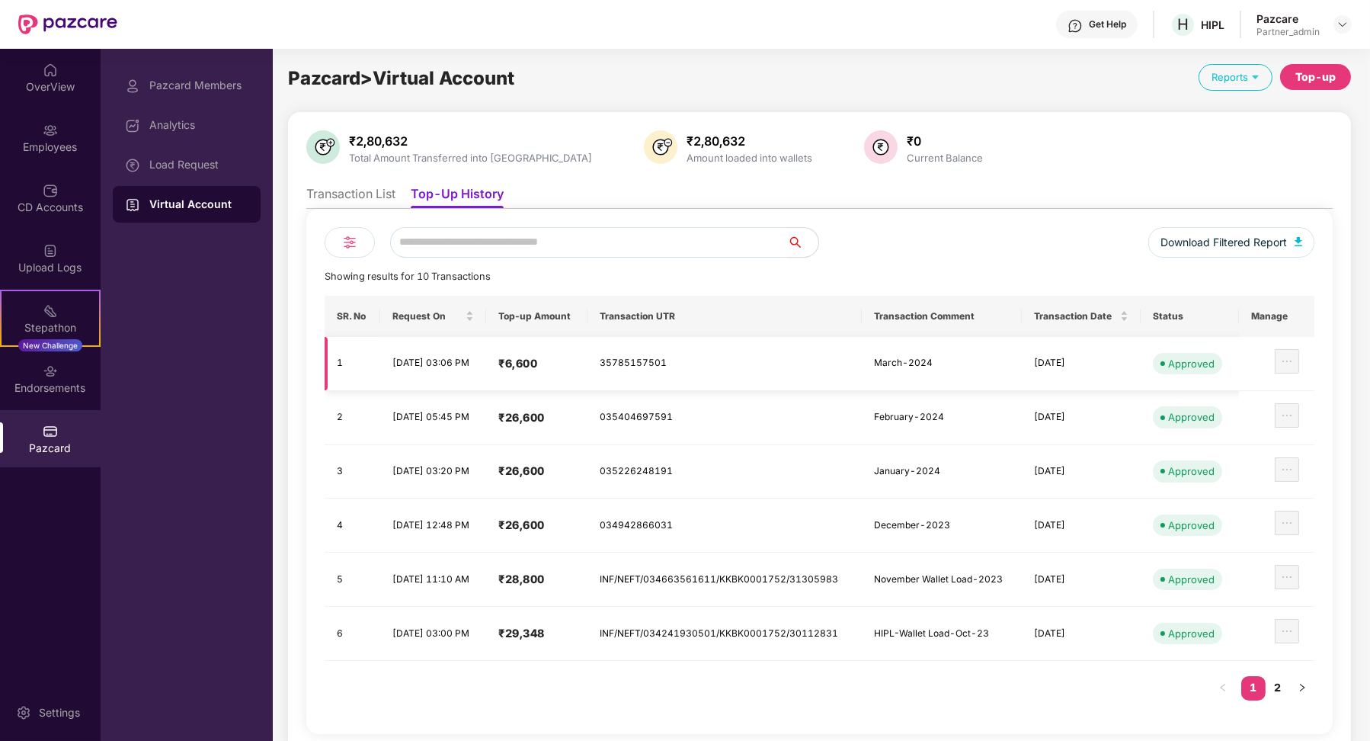
click at [624, 372] on td "35785157501" at bounding box center [724, 364] width 275 height 54
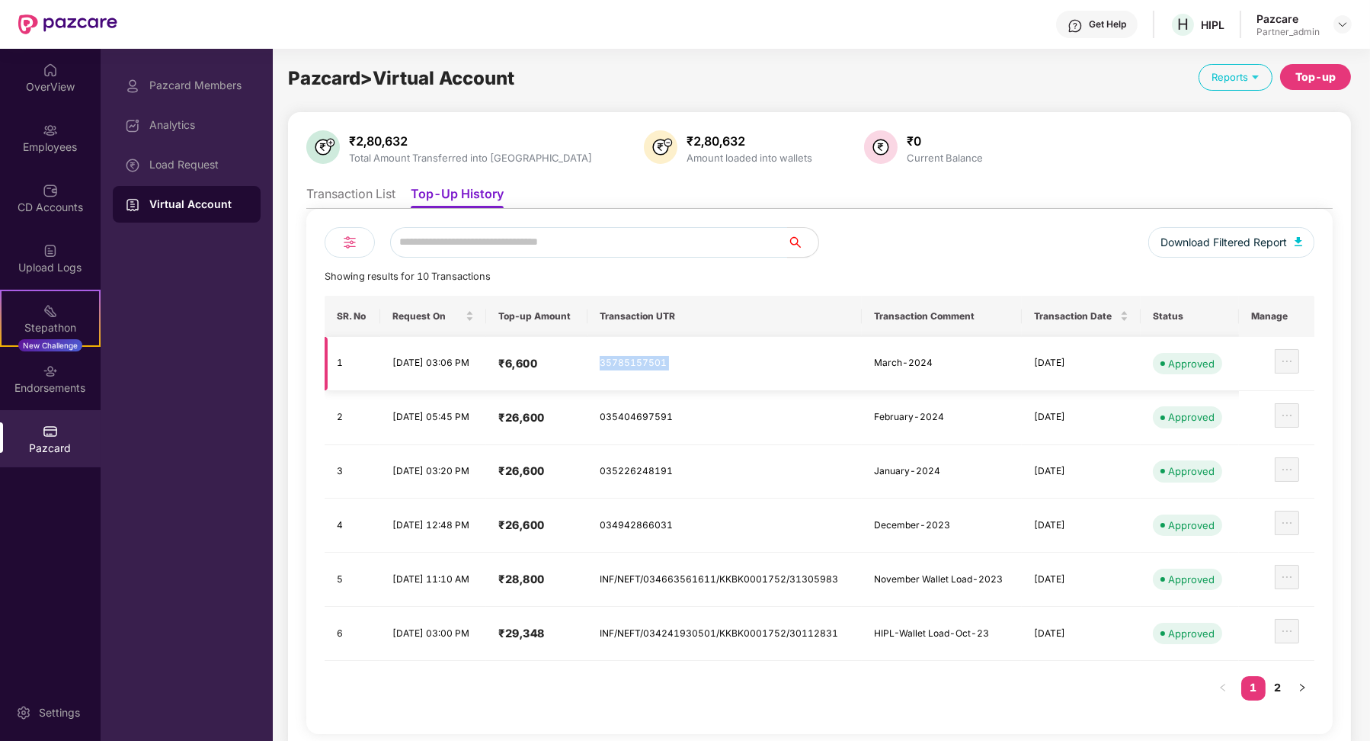
click at [624, 372] on td "35785157501" at bounding box center [724, 364] width 275 height 54
click at [627, 364] on td "35785157501" at bounding box center [724, 364] width 275 height 54
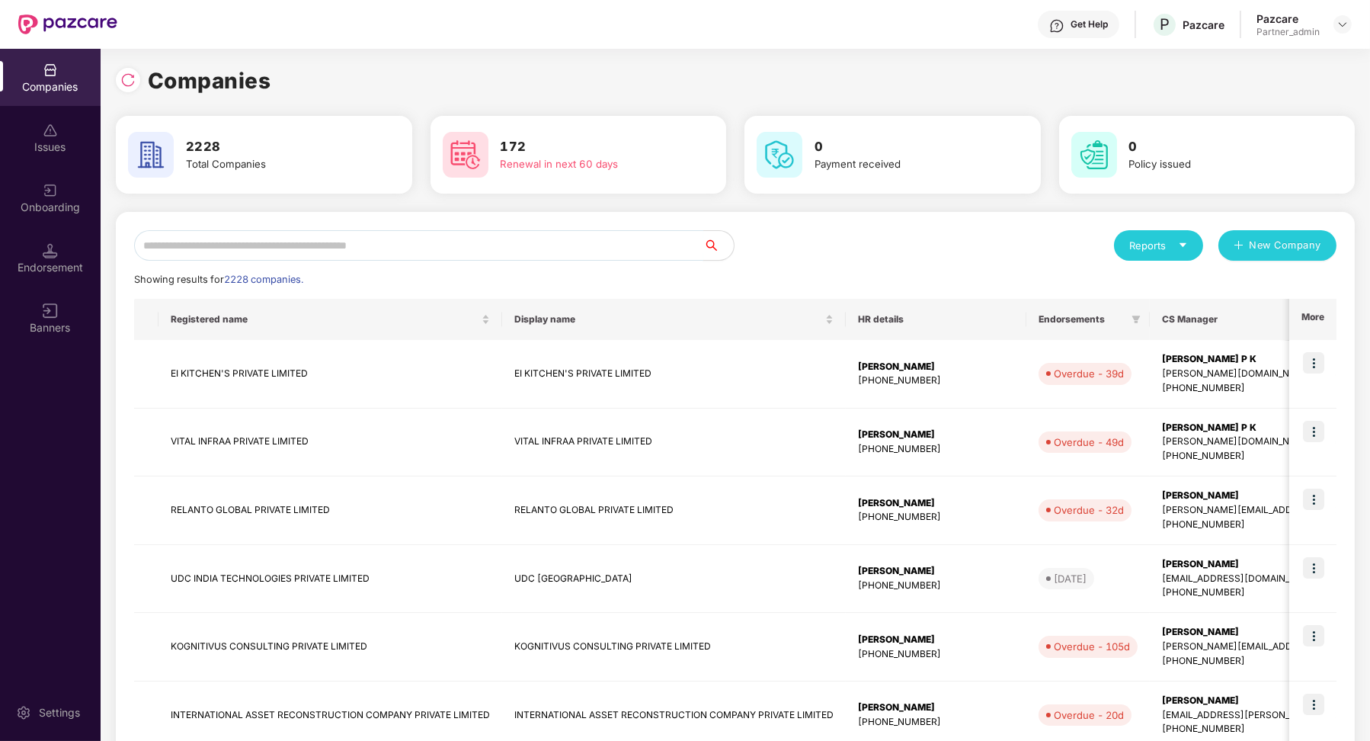
click at [233, 243] on input "text" at bounding box center [418, 245] width 569 height 30
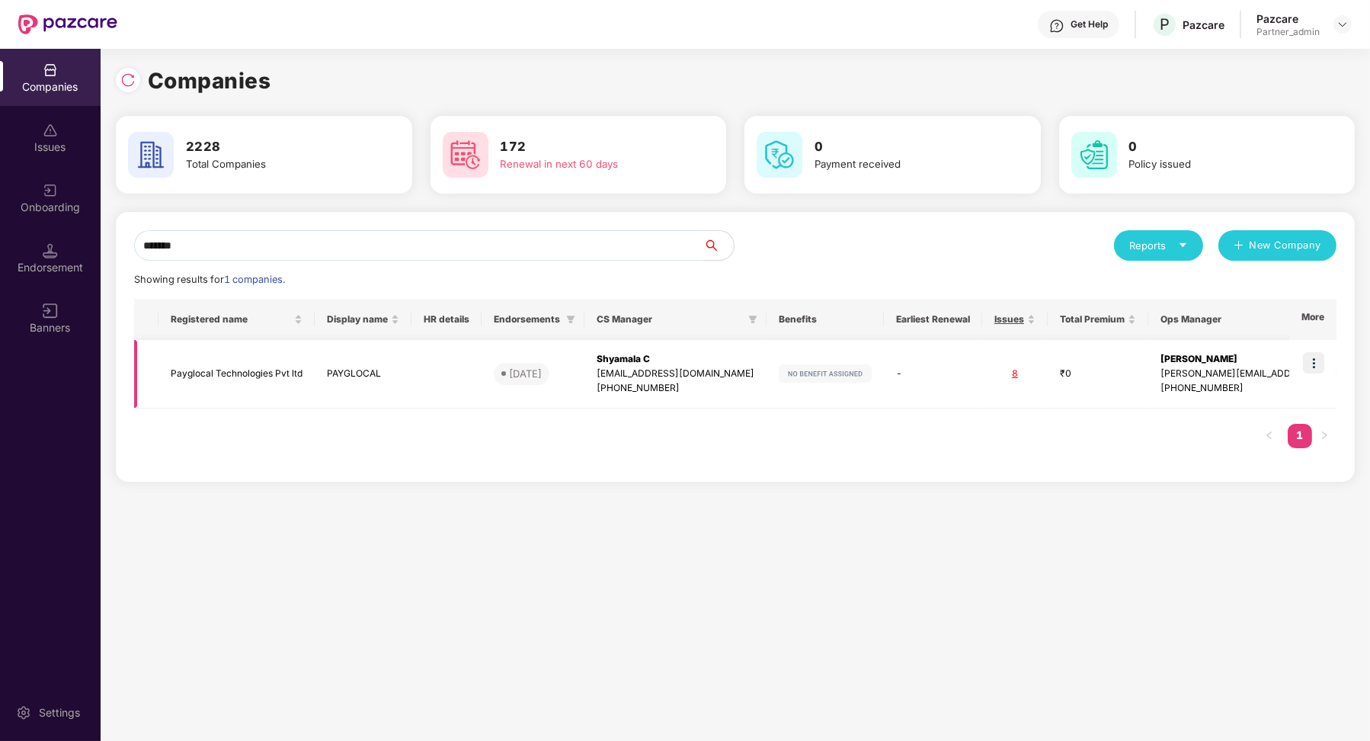
type input "*******"
click at [1315, 361] on img at bounding box center [1313, 362] width 21 height 21
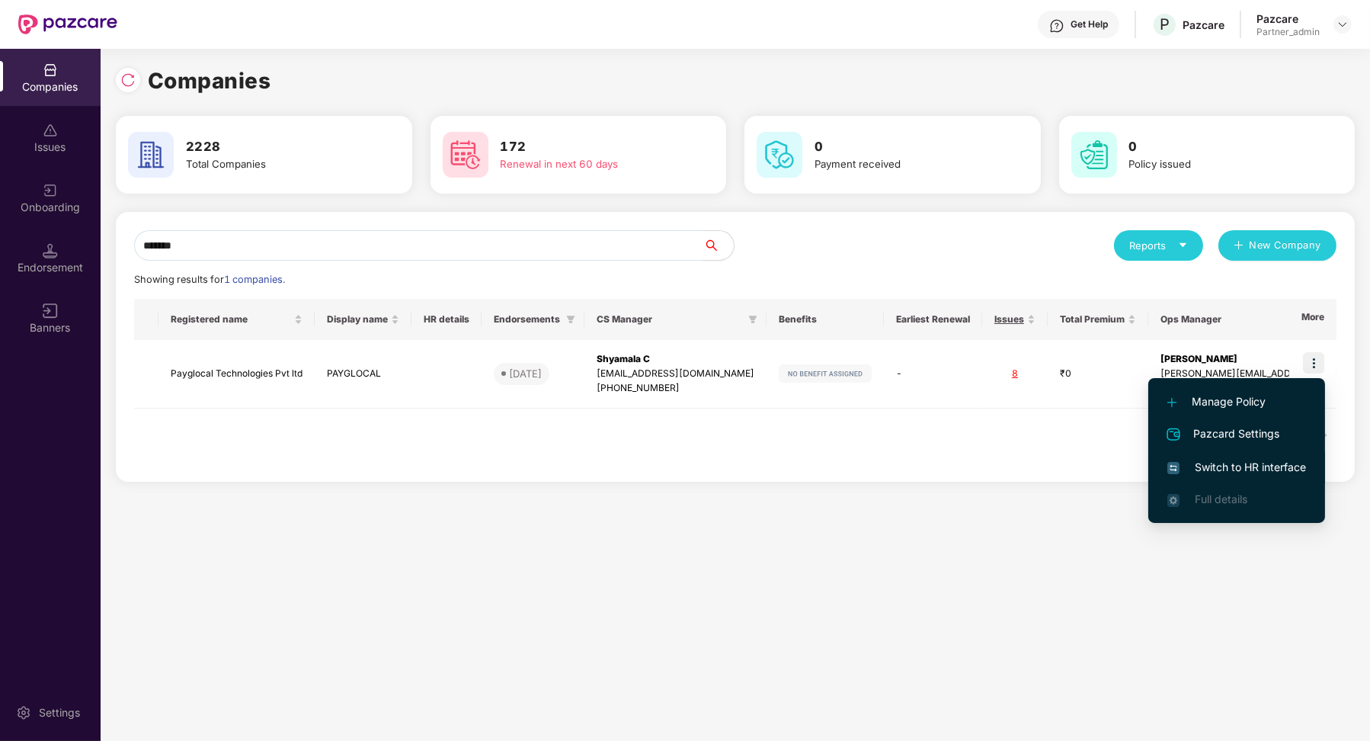
click at [1247, 463] on span "Switch to HR interface" at bounding box center [1236, 467] width 139 height 17
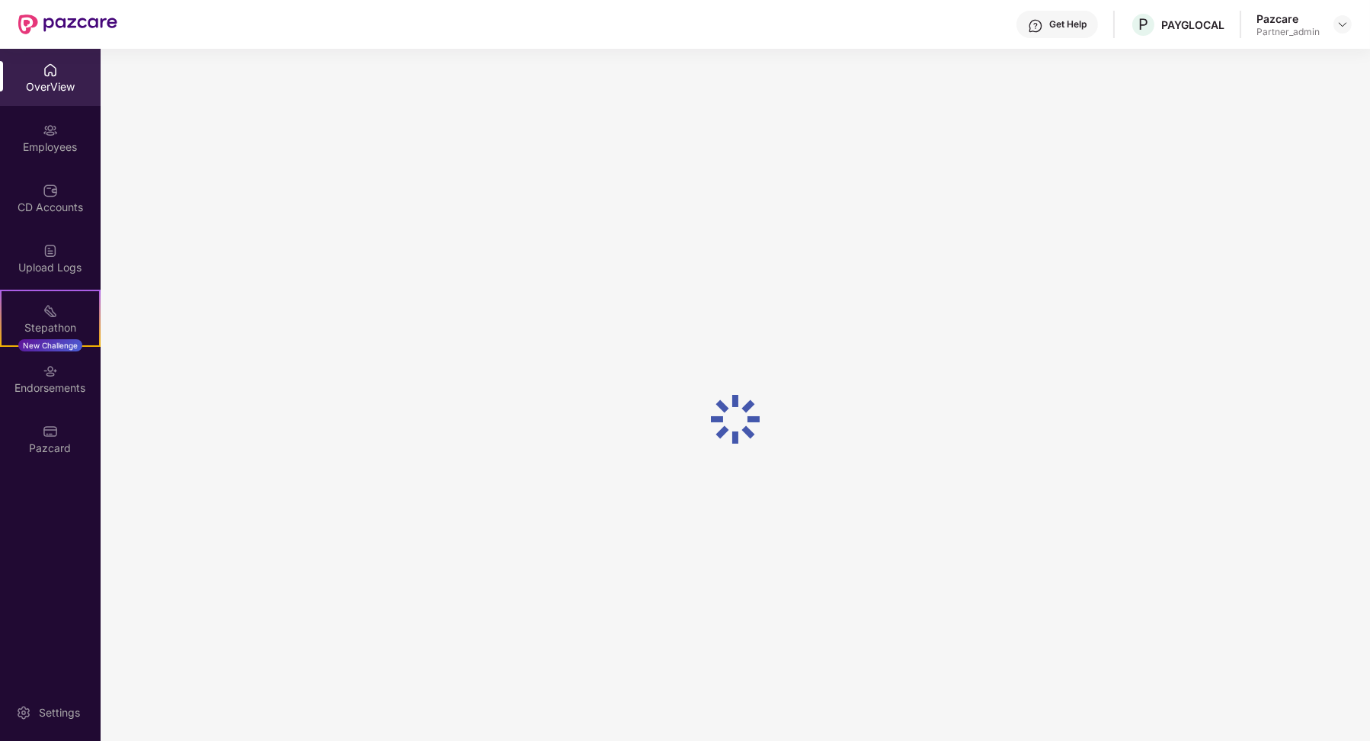
click at [34, 357] on div "Endorsements" at bounding box center [50, 378] width 101 height 57
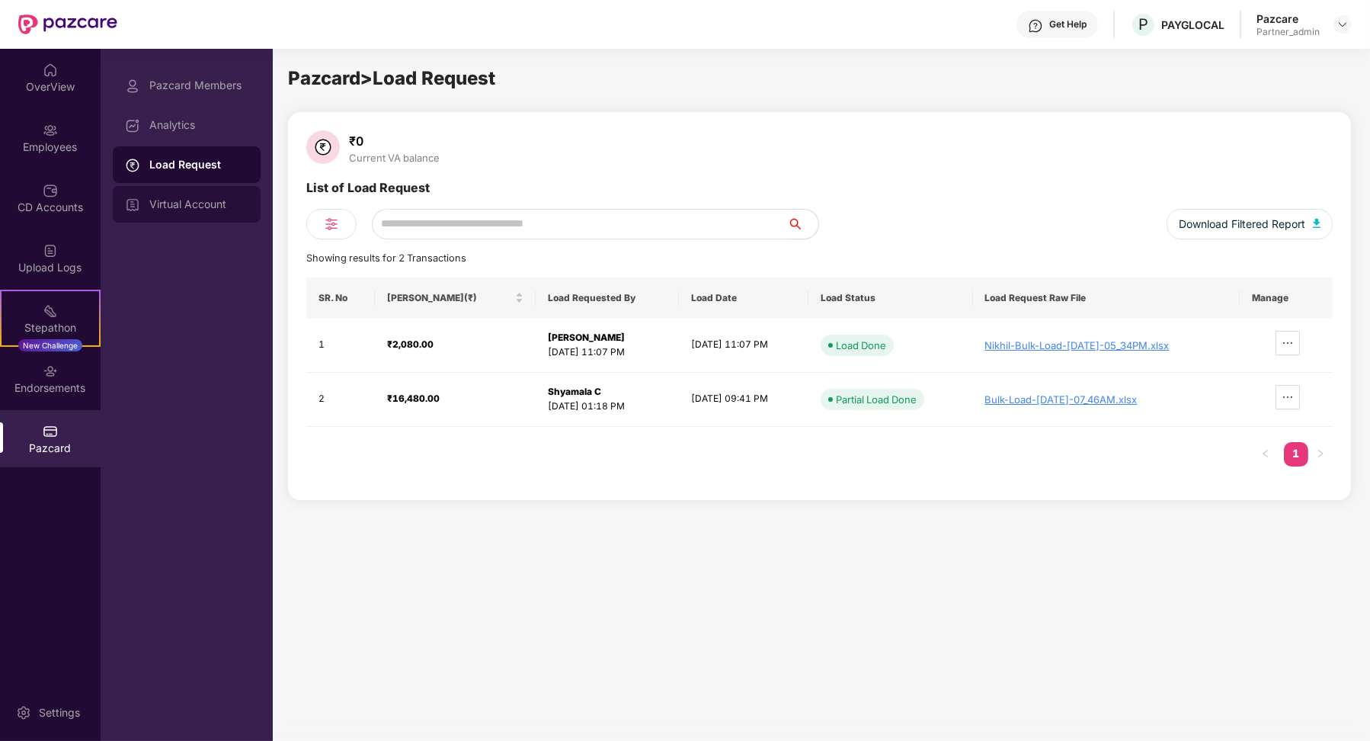
click at [167, 192] on div "Virtual Account" at bounding box center [187, 204] width 148 height 37
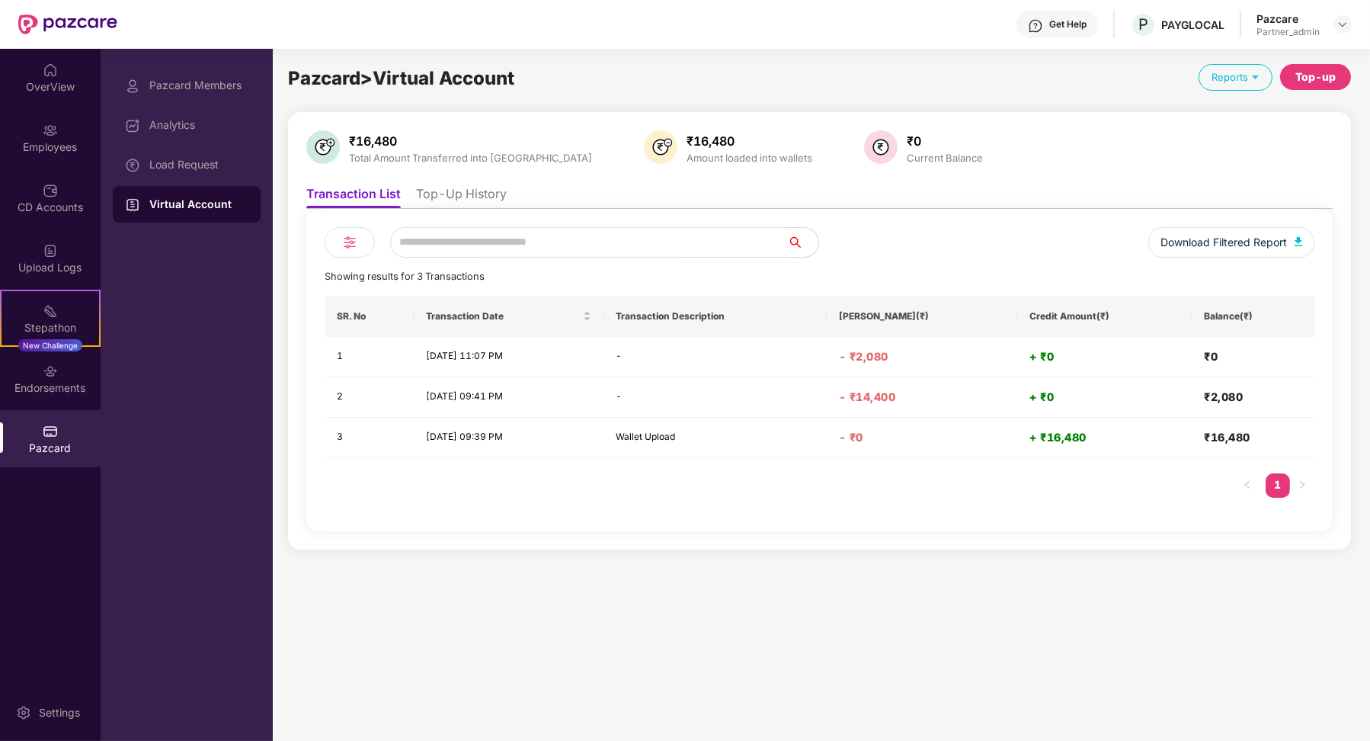
click at [444, 209] on div "Download Filtered Report Showing results for 3 Transactions SR. No Transaction …" at bounding box center [819, 370] width 1026 height 322
click at [456, 194] on li "Top-Up History" at bounding box center [461, 197] width 91 height 22
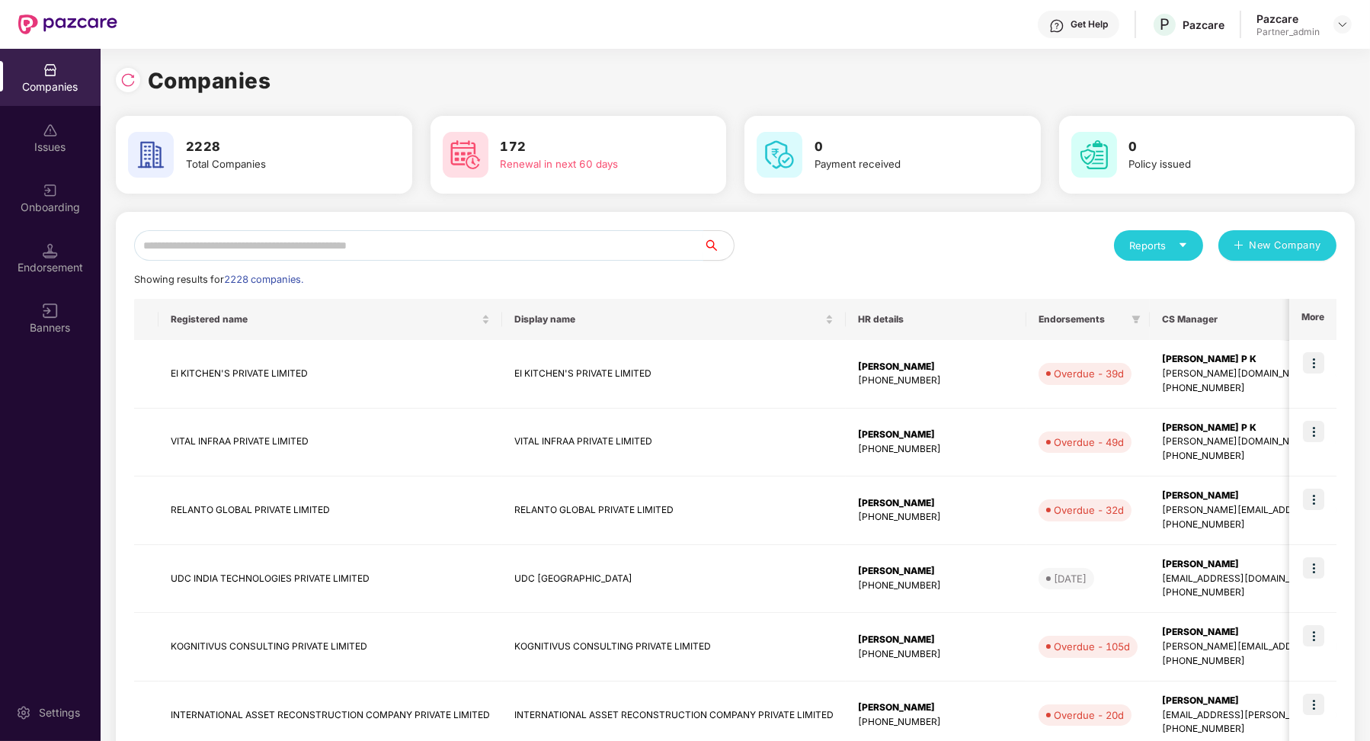
click at [313, 251] on input "text" at bounding box center [418, 245] width 569 height 30
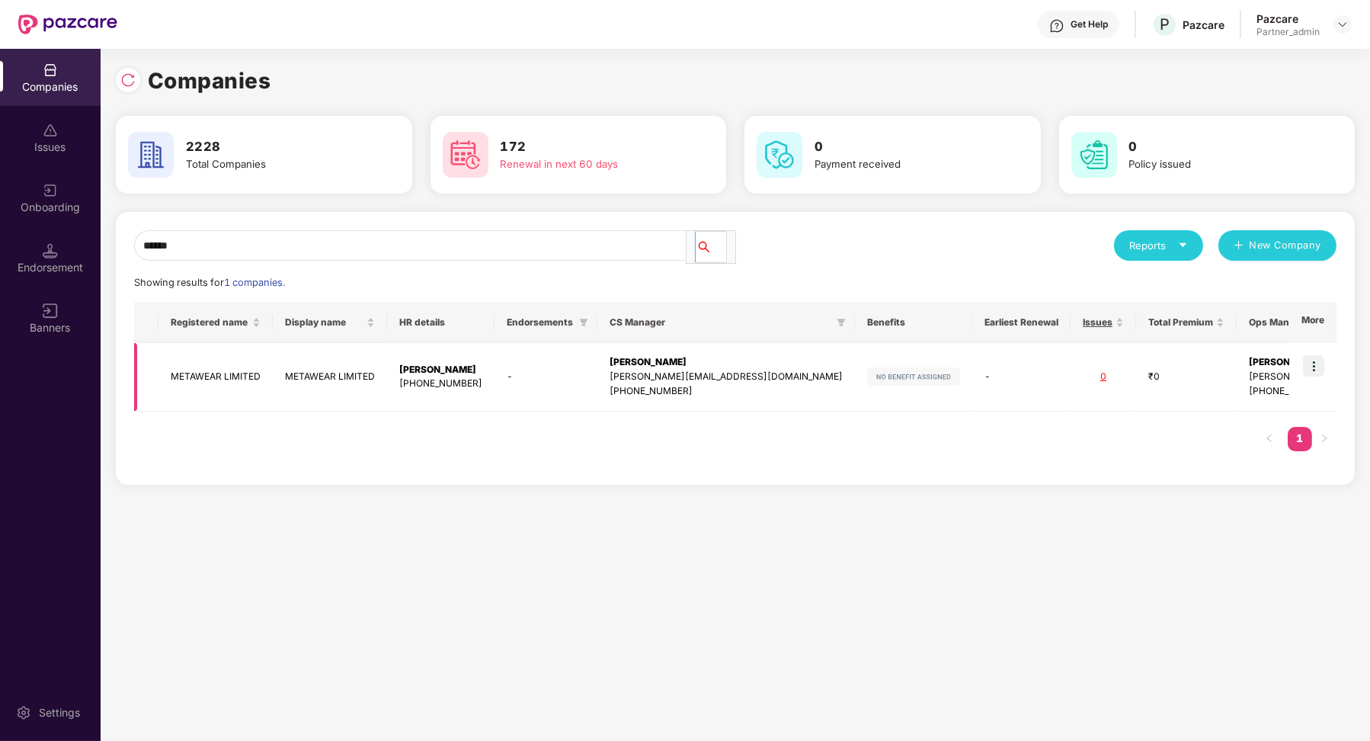
type input "******"
click at [1314, 363] on img at bounding box center [1313, 365] width 21 height 21
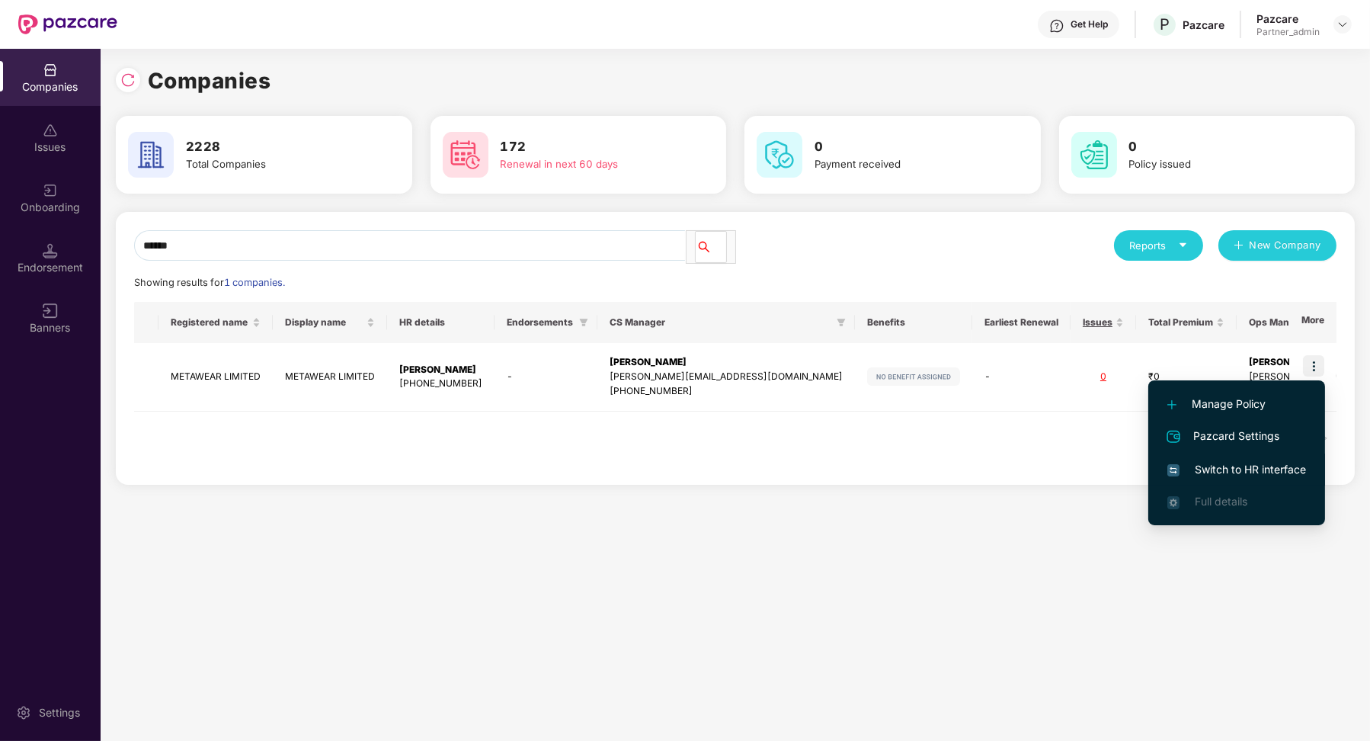
click at [1225, 472] on span "Switch to HR interface" at bounding box center [1236, 469] width 139 height 17
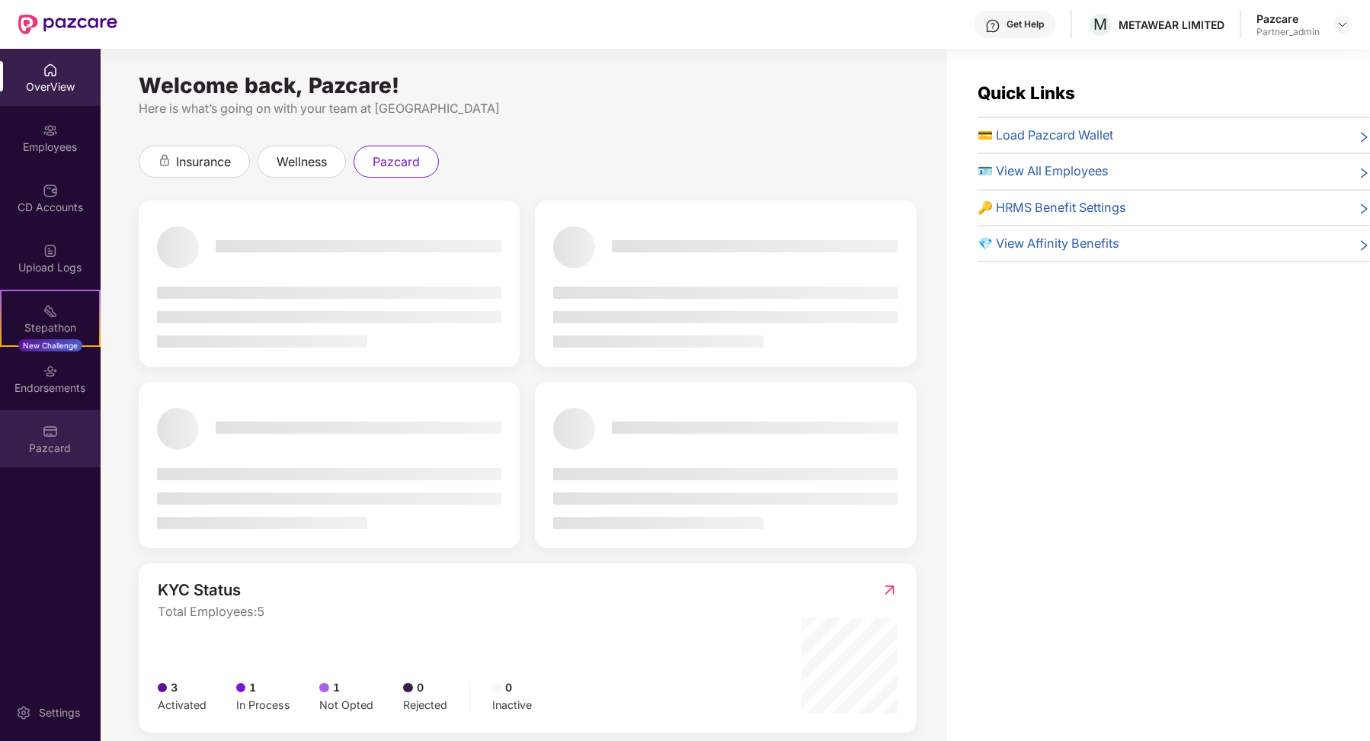
click at [31, 423] on div "Pazcard" at bounding box center [50, 438] width 101 height 57
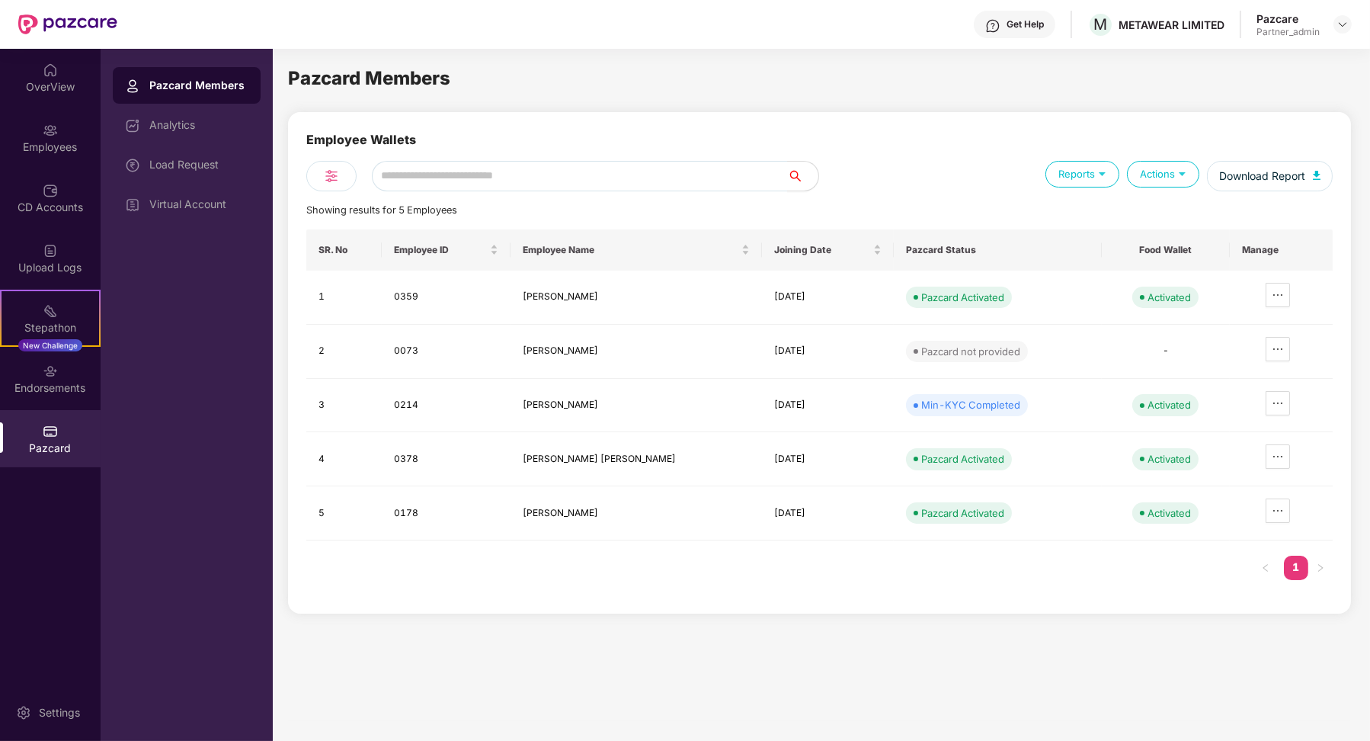
click at [216, 192] on div "Virtual Account" at bounding box center [187, 204] width 148 height 37
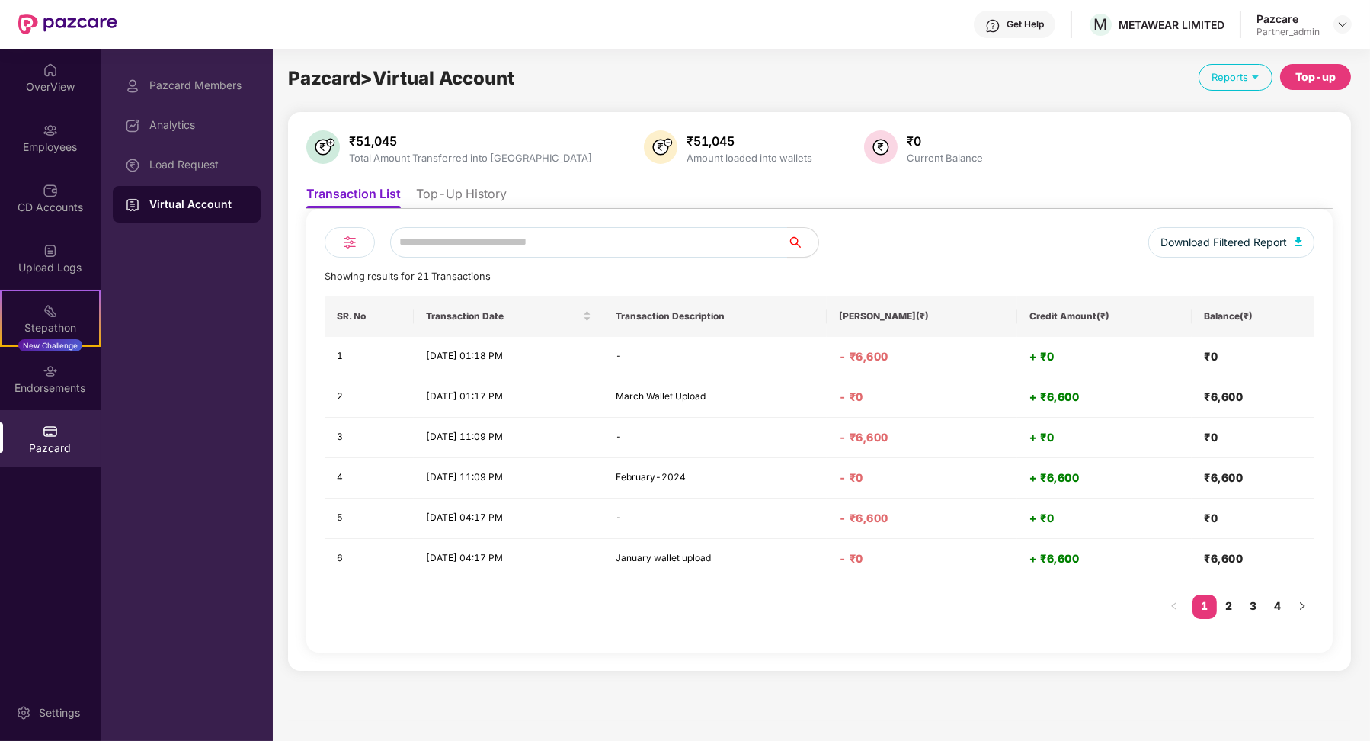
click at [475, 200] on li "Top-Up History" at bounding box center [461, 197] width 91 height 22
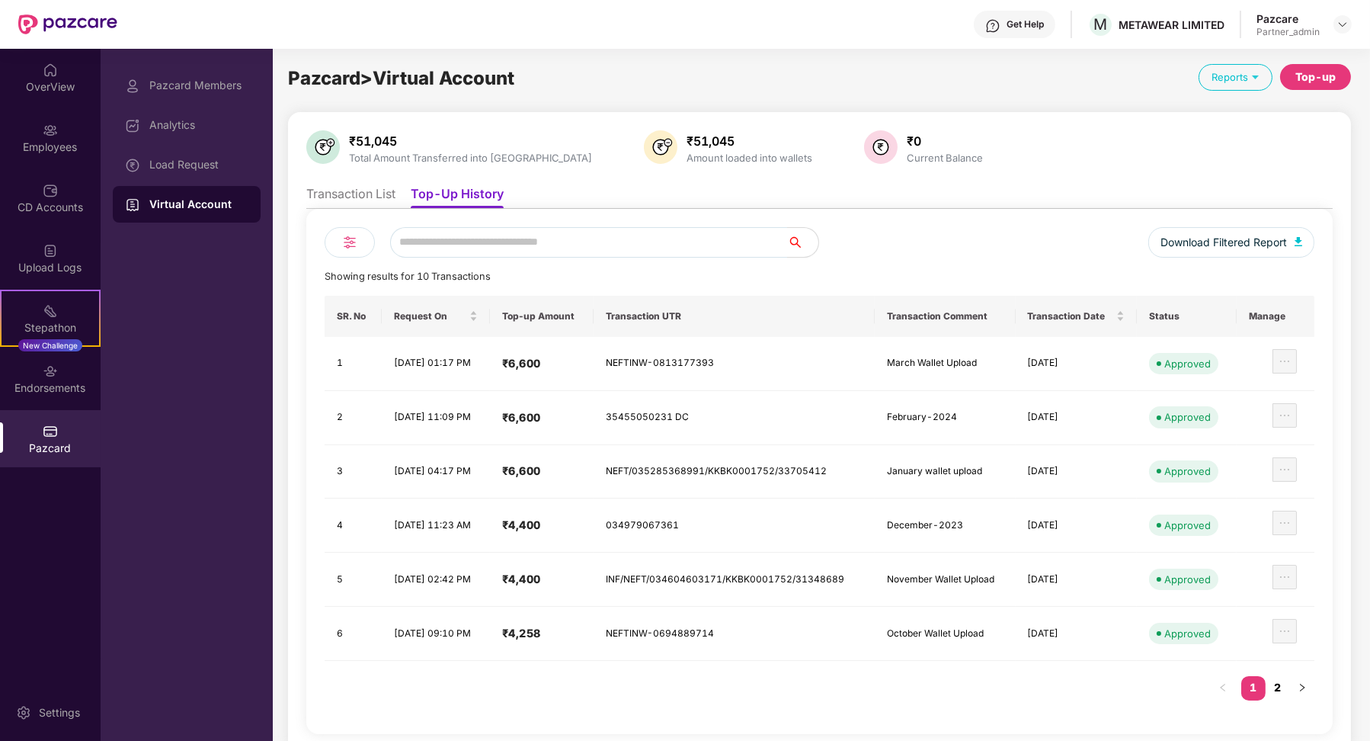
click at [1278, 681] on link "2" at bounding box center [1278, 687] width 24 height 23
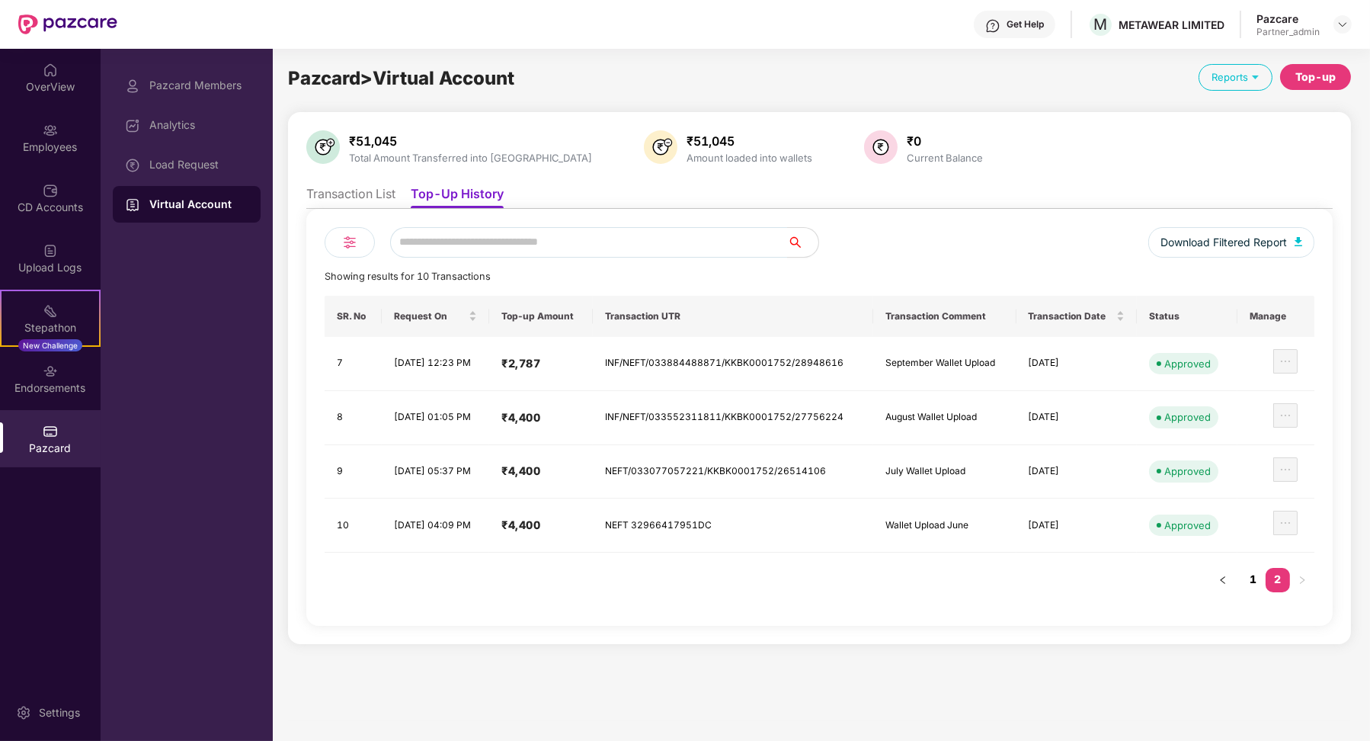
click at [1251, 568] on link "1" at bounding box center [1253, 579] width 24 height 23
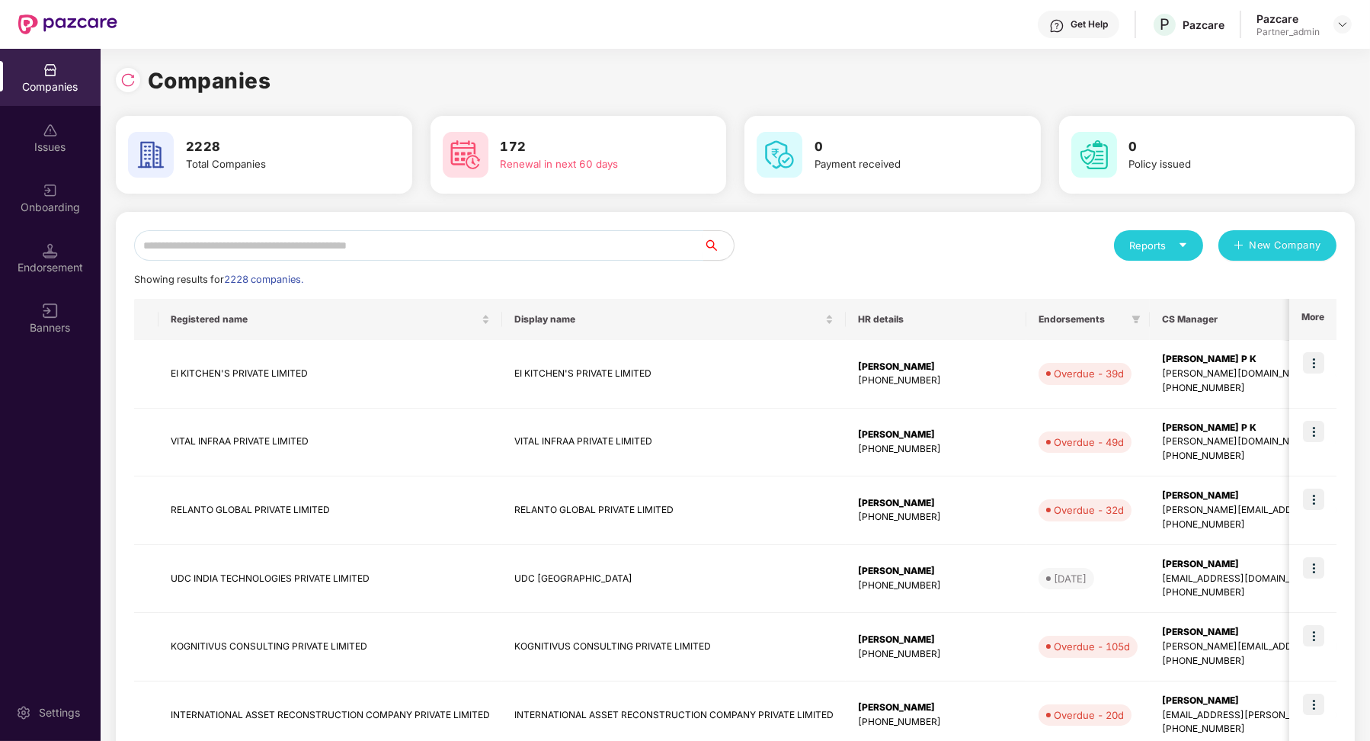
click at [269, 239] on input "text" at bounding box center [418, 245] width 569 height 30
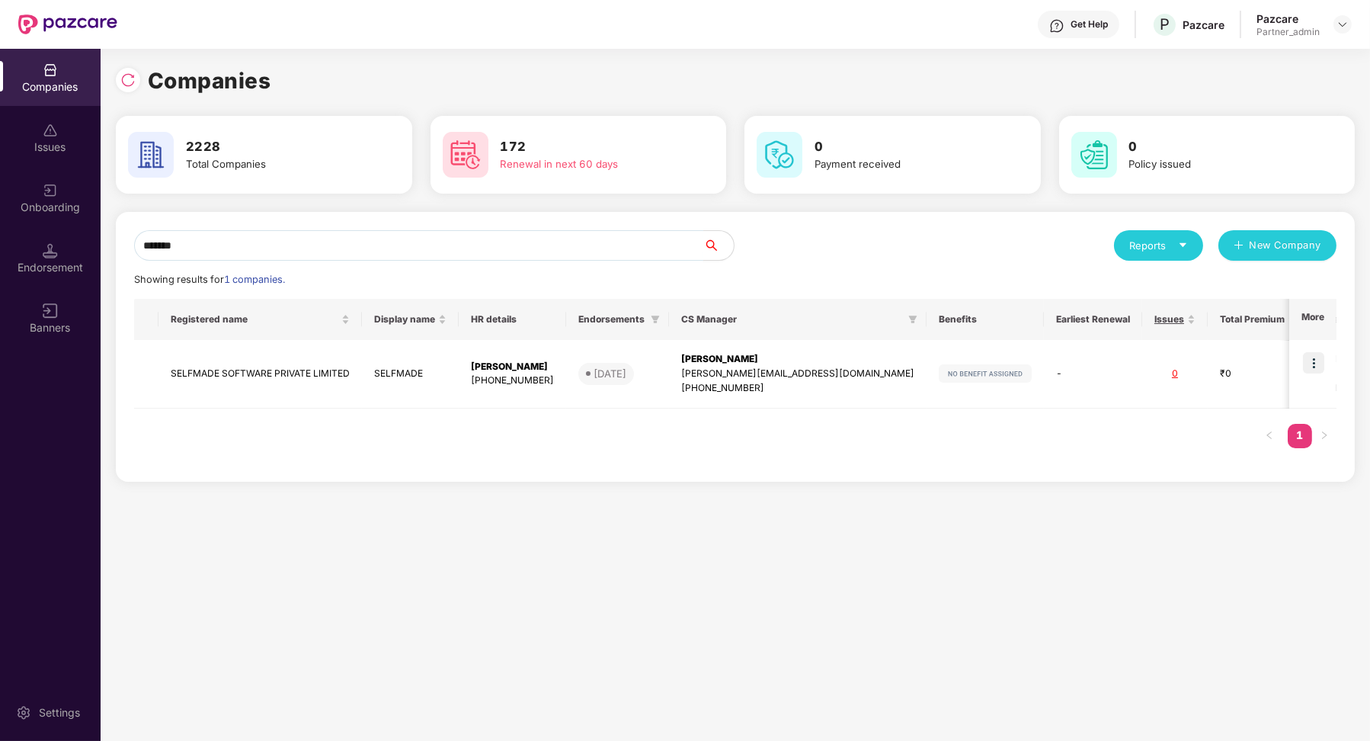
type input "********"
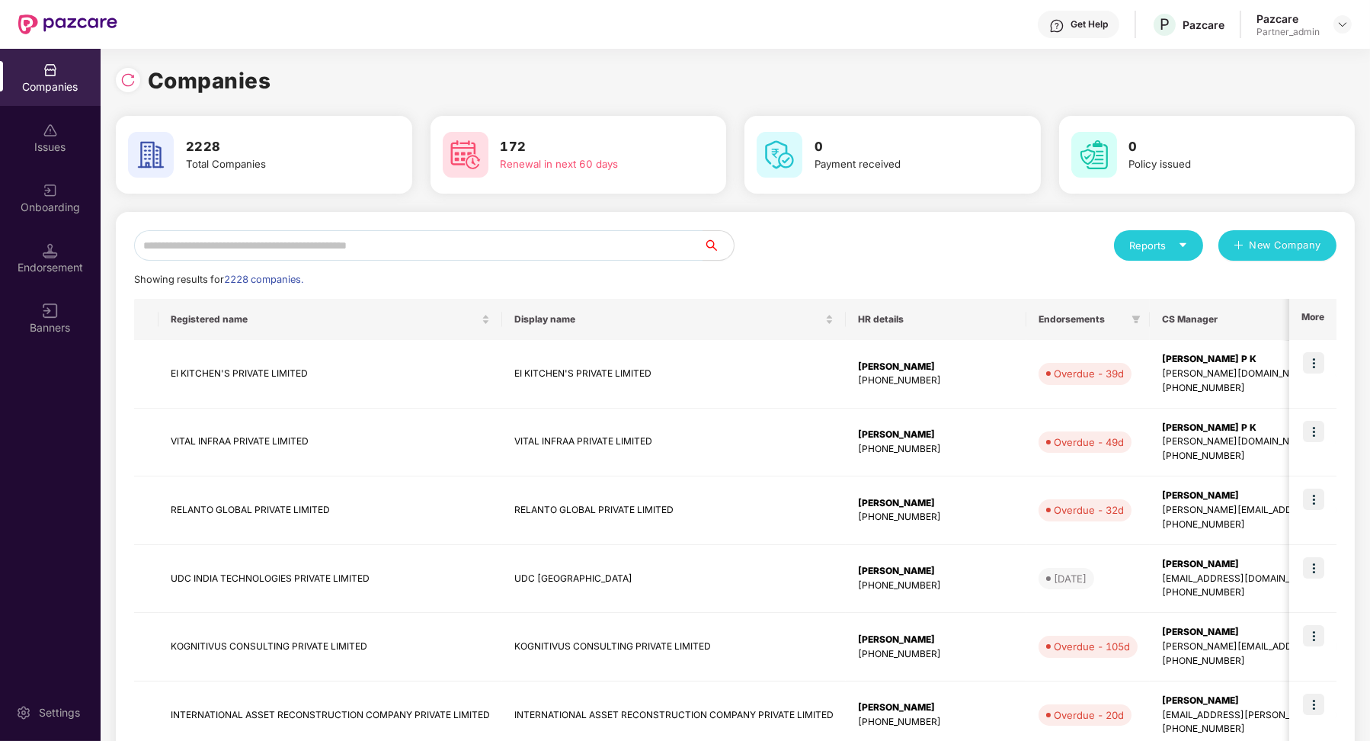
click at [231, 226] on div "Reports New Company Showing results for 2228 companies. Registered name Display…" at bounding box center [735, 653] width 1239 height 883
click at [229, 238] on input "text" at bounding box center [418, 245] width 569 height 30
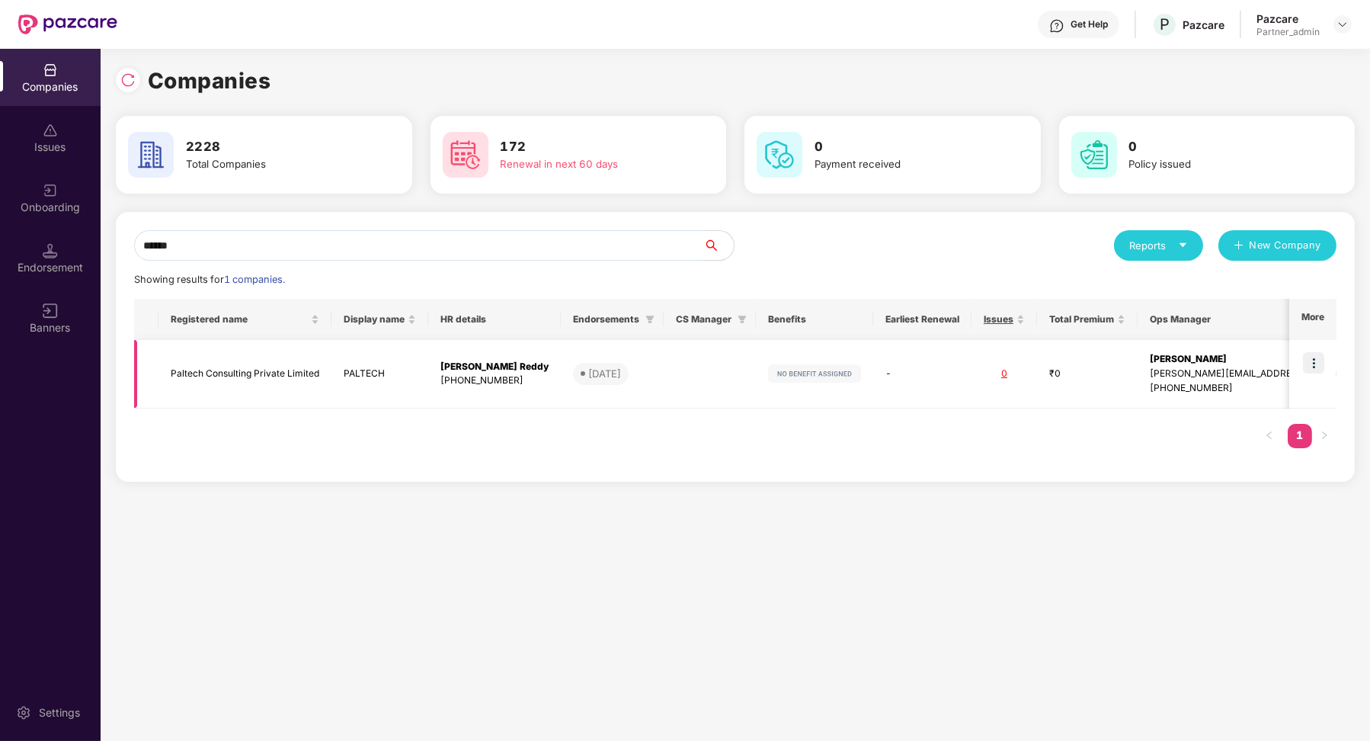
type input "******"
click at [1317, 360] on img at bounding box center [1313, 362] width 21 height 21
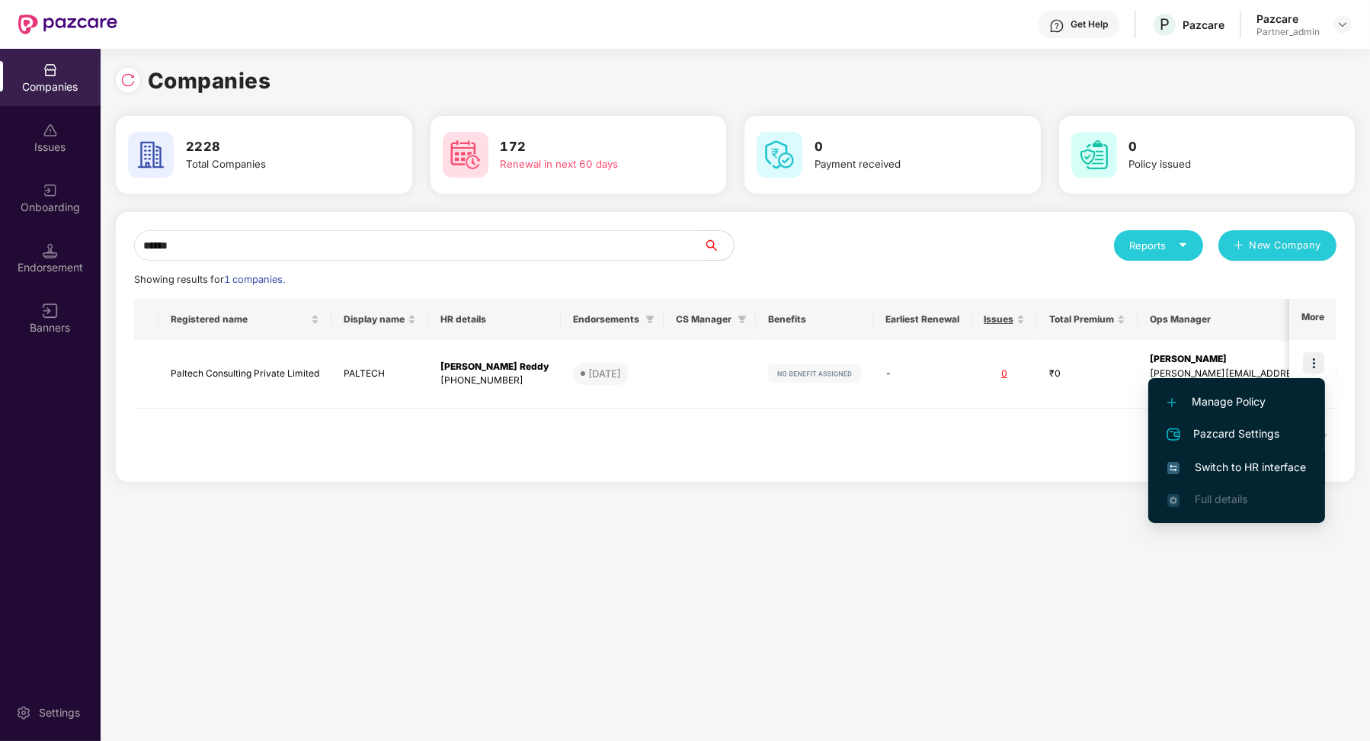
click at [1286, 470] on span "Switch to HR interface" at bounding box center [1236, 467] width 139 height 17
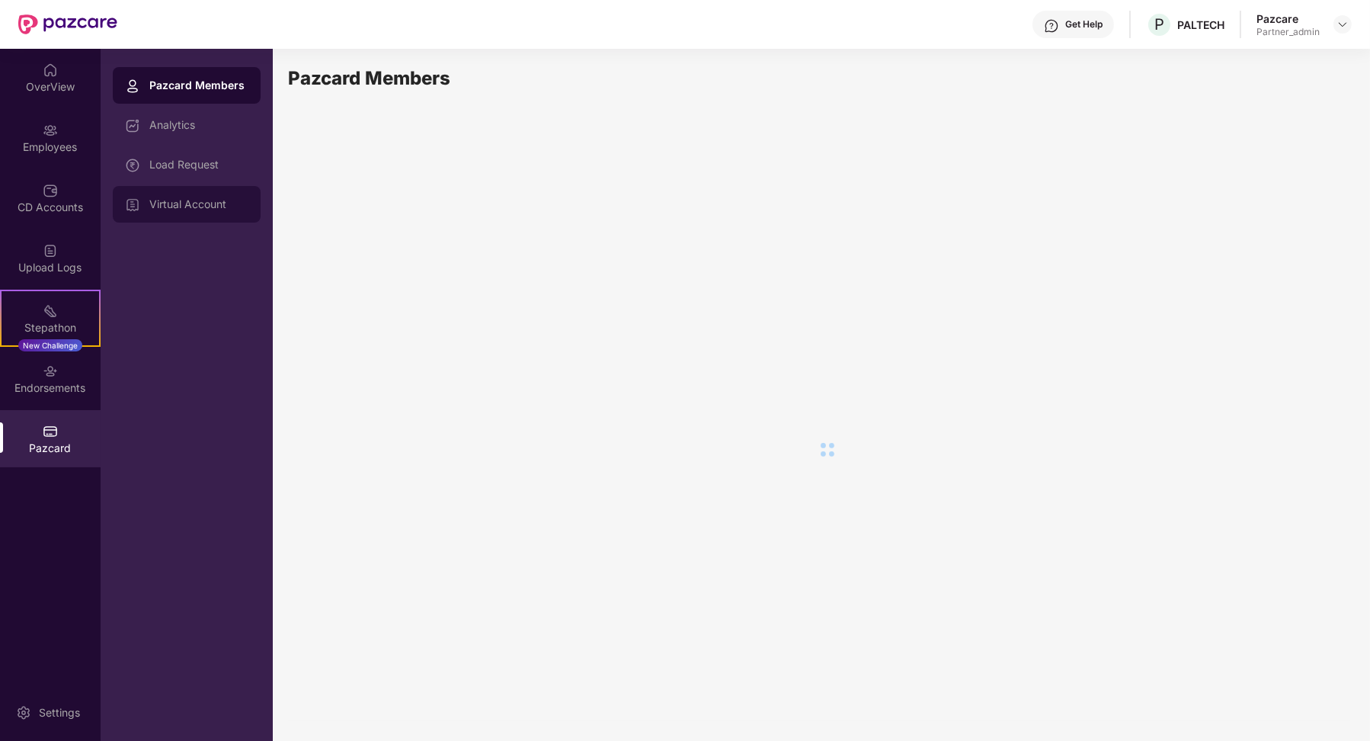
click at [198, 191] on div "Virtual Account" at bounding box center [187, 204] width 148 height 37
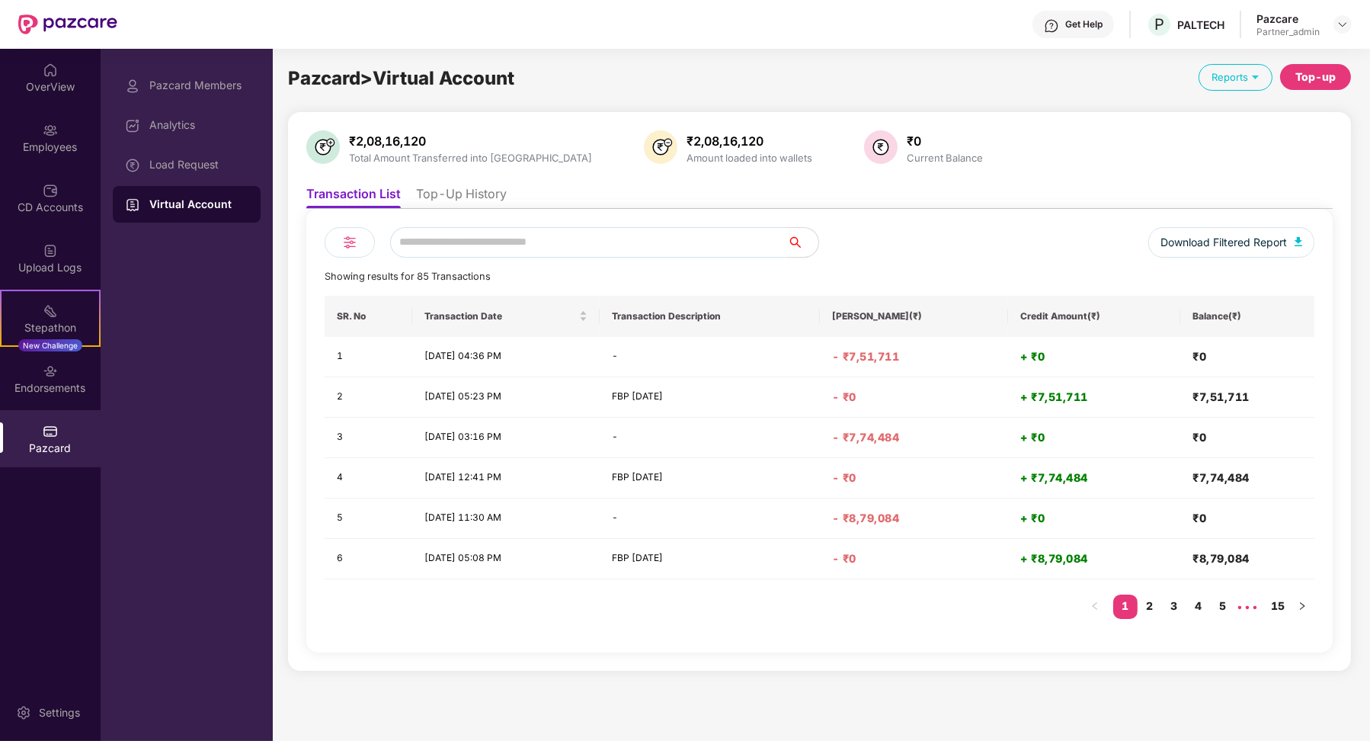
click at [469, 197] on li "Top-Up History" at bounding box center [461, 197] width 91 height 22
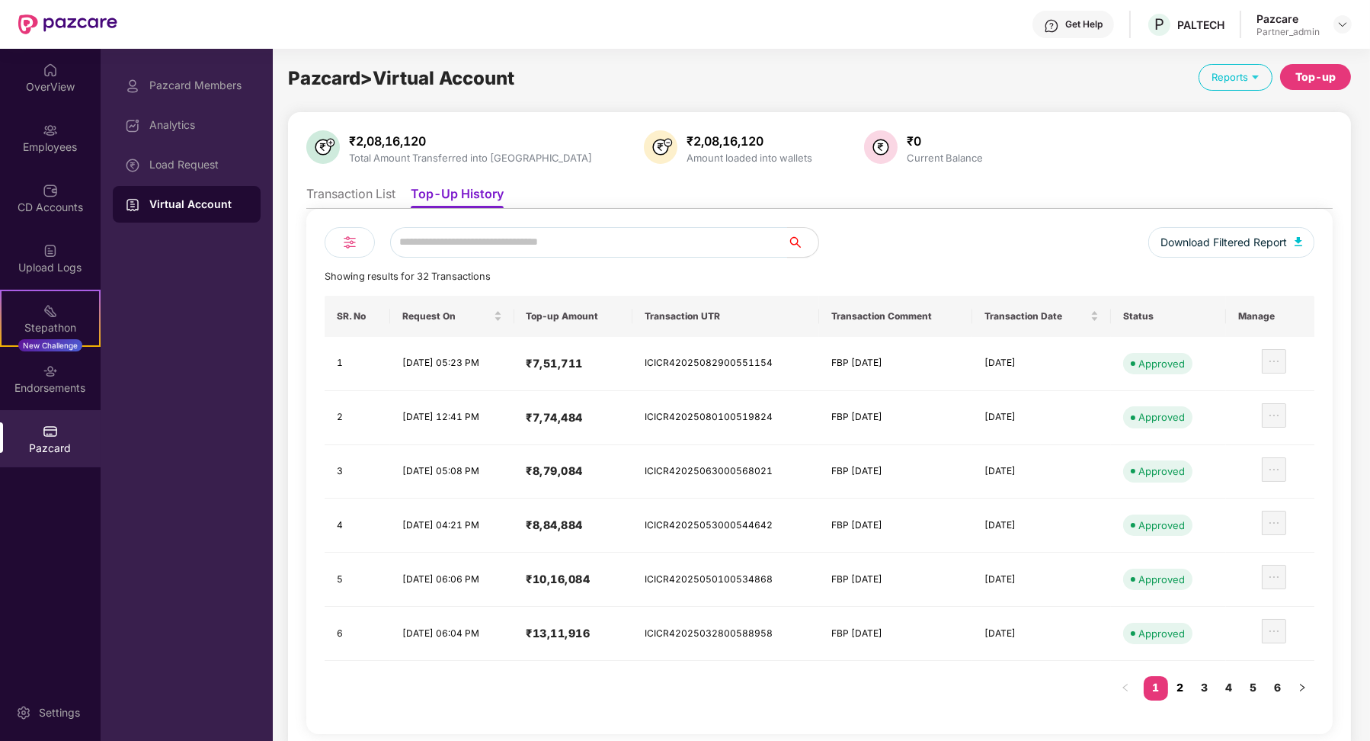
click at [1186, 685] on link "2" at bounding box center [1180, 687] width 24 height 23
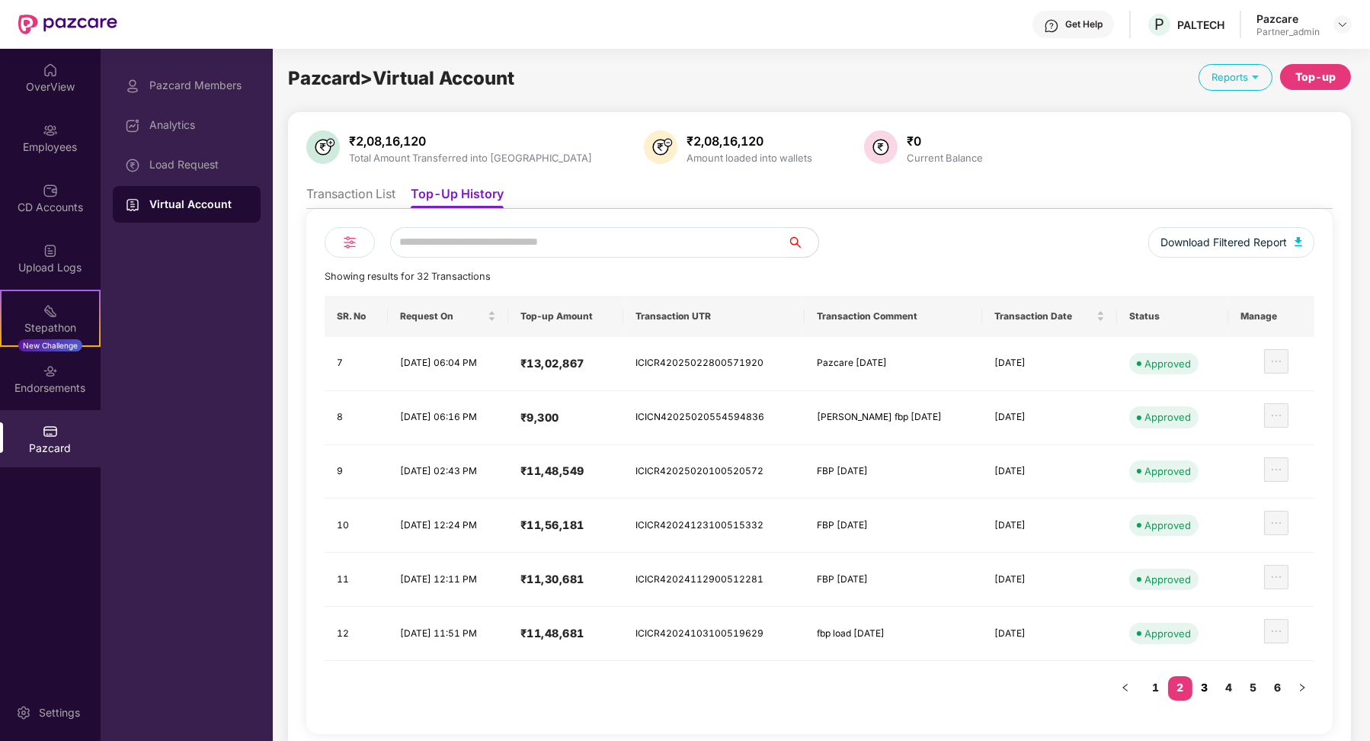
click at [1207, 680] on link "3" at bounding box center [1205, 687] width 24 height 23
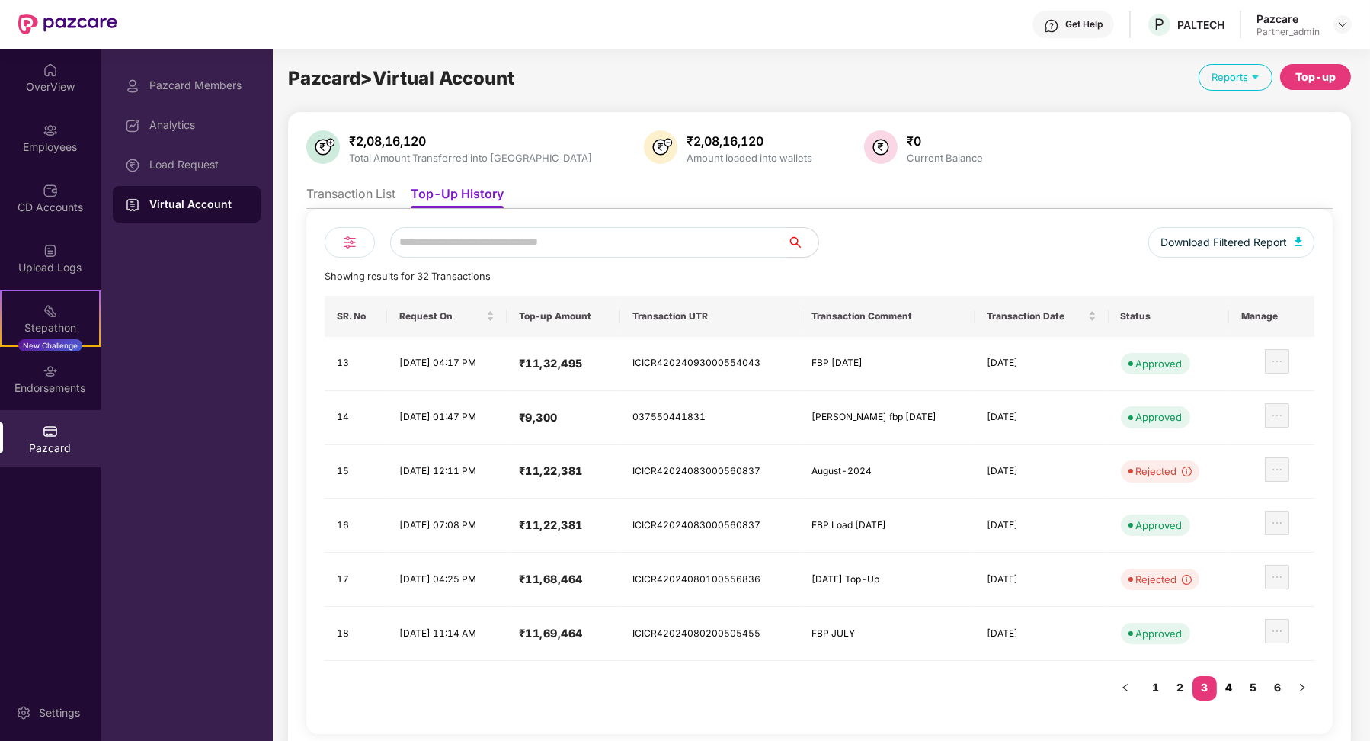
click at [1227, 680] on link "4" at bounding box center [1229, 687] width 24 height 23
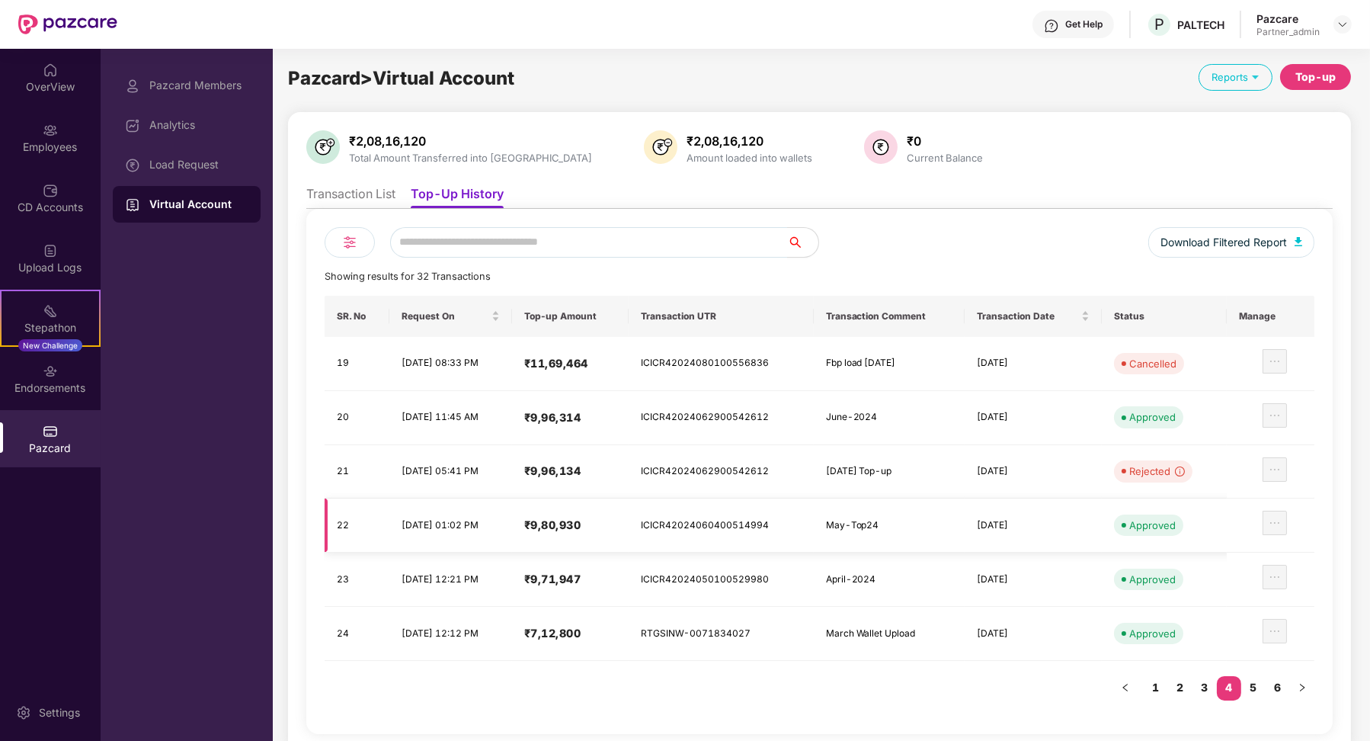
scroll to position [5, 0]
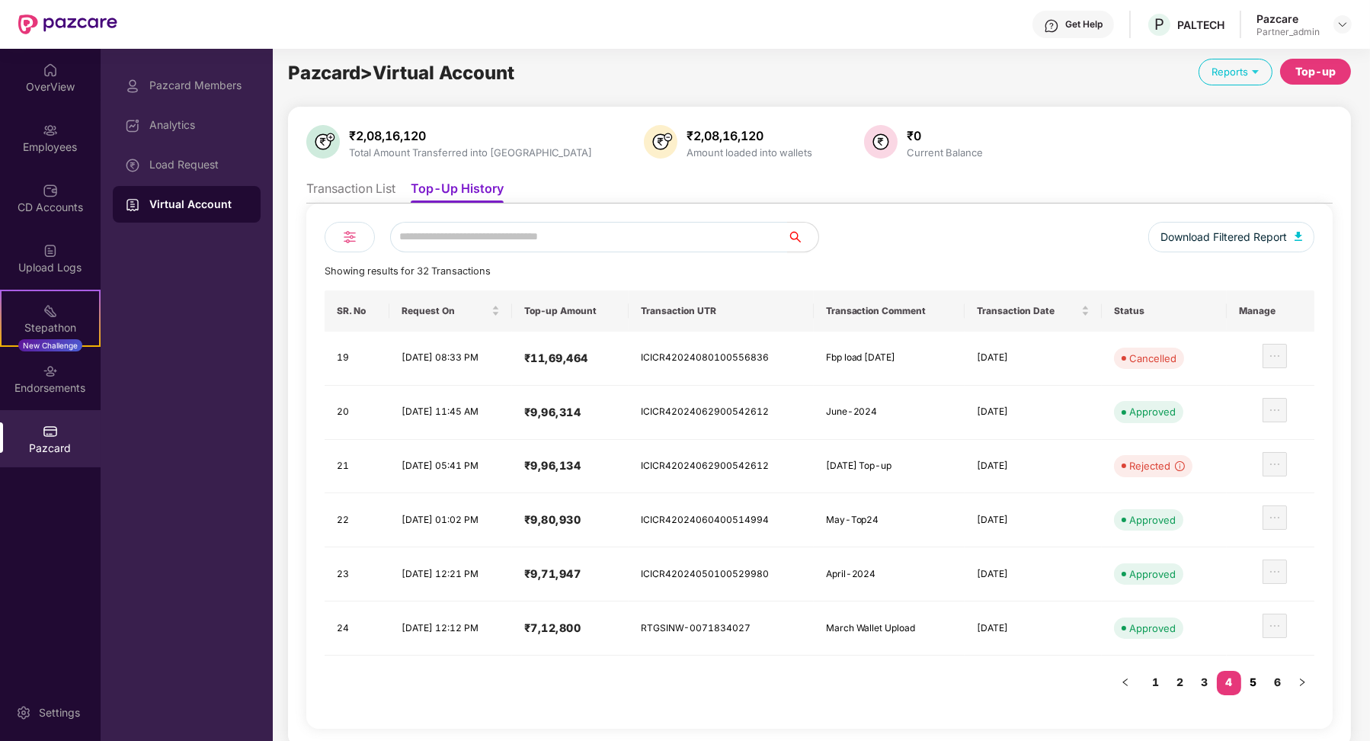
click at [1259, 675] on link "5" at bounding box center [1253, 682] width 24 height 23
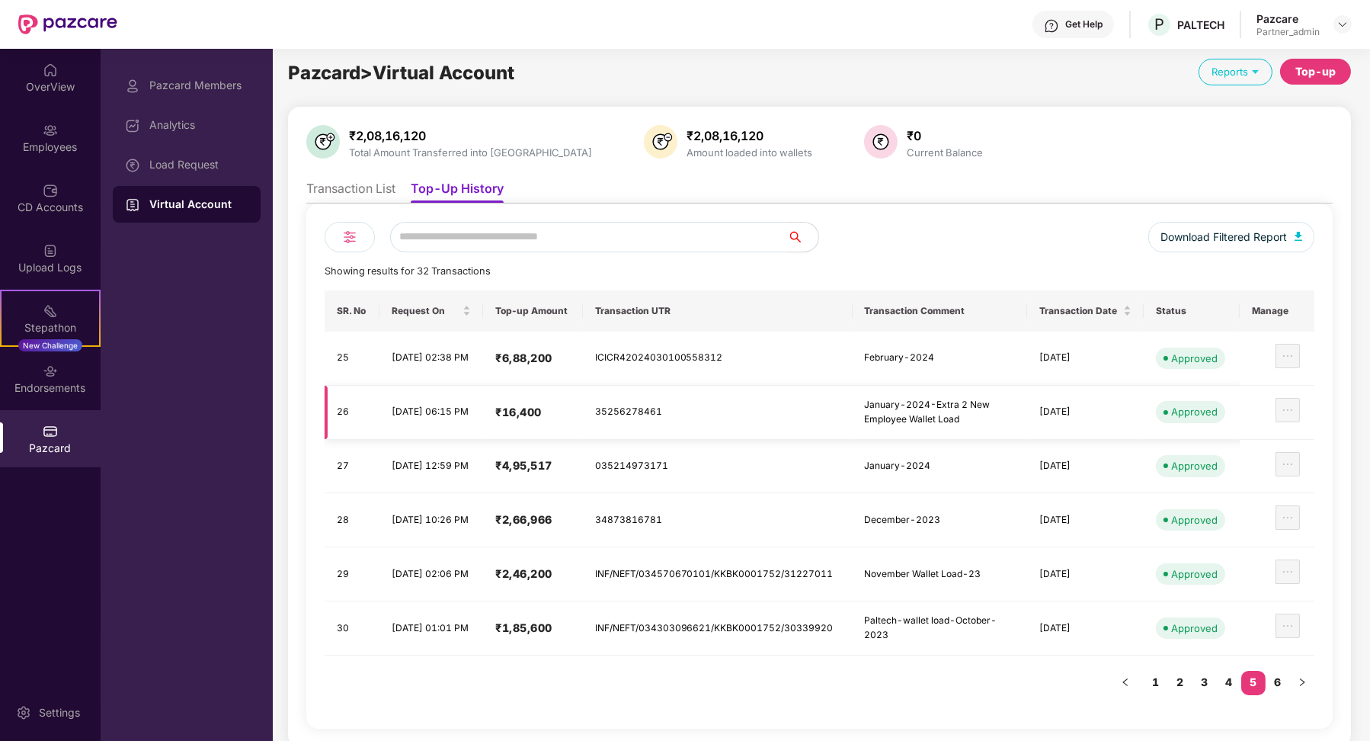
click at [1061, 411] on td "[DATE]" at bounding box center [1085, 413] width 117 height 54
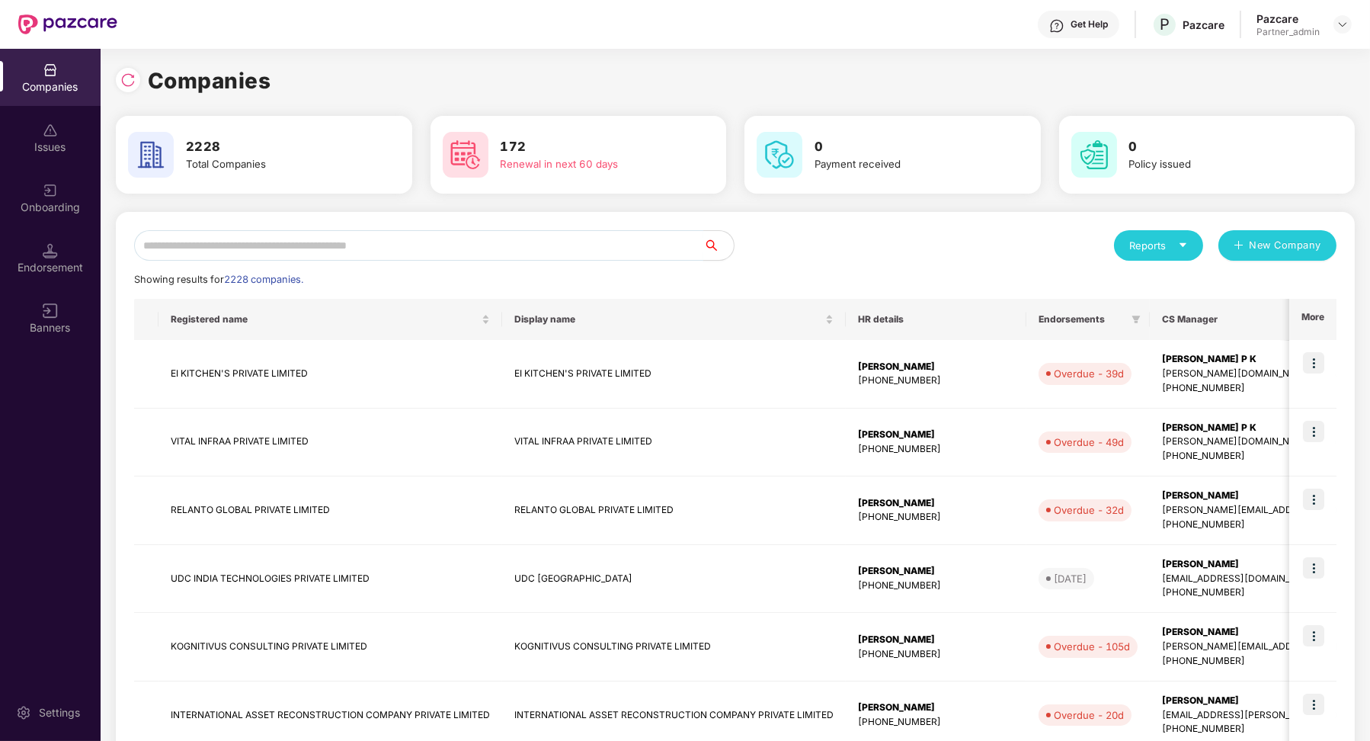
click at [355, 242] on input "text" at bounding box center [418, 245] width 569 height 30
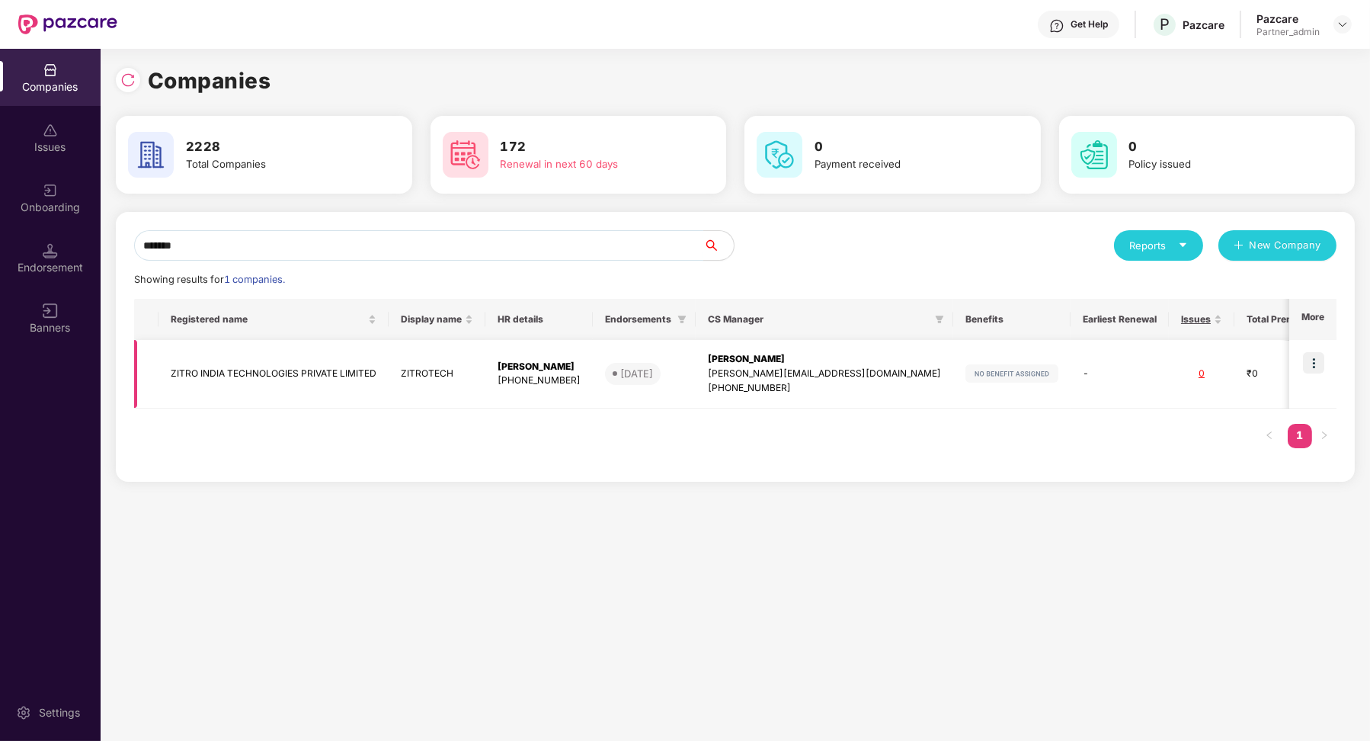
type input "*******"
click at [1318, 367] on img at bounding box center [1313, 362] width 21 height 21
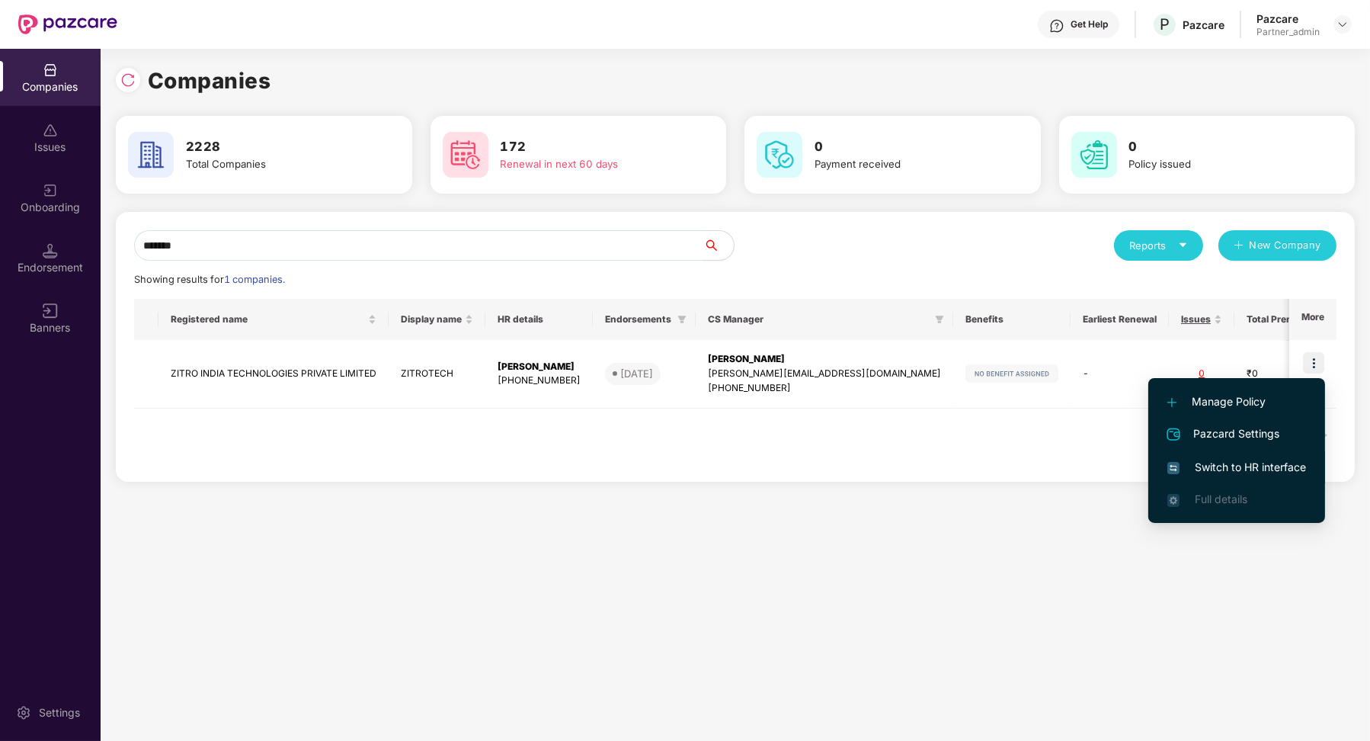
click at [1279, 473] on span "Switch to HR interface" at bounding box center [1236, 467] width 139 height 17
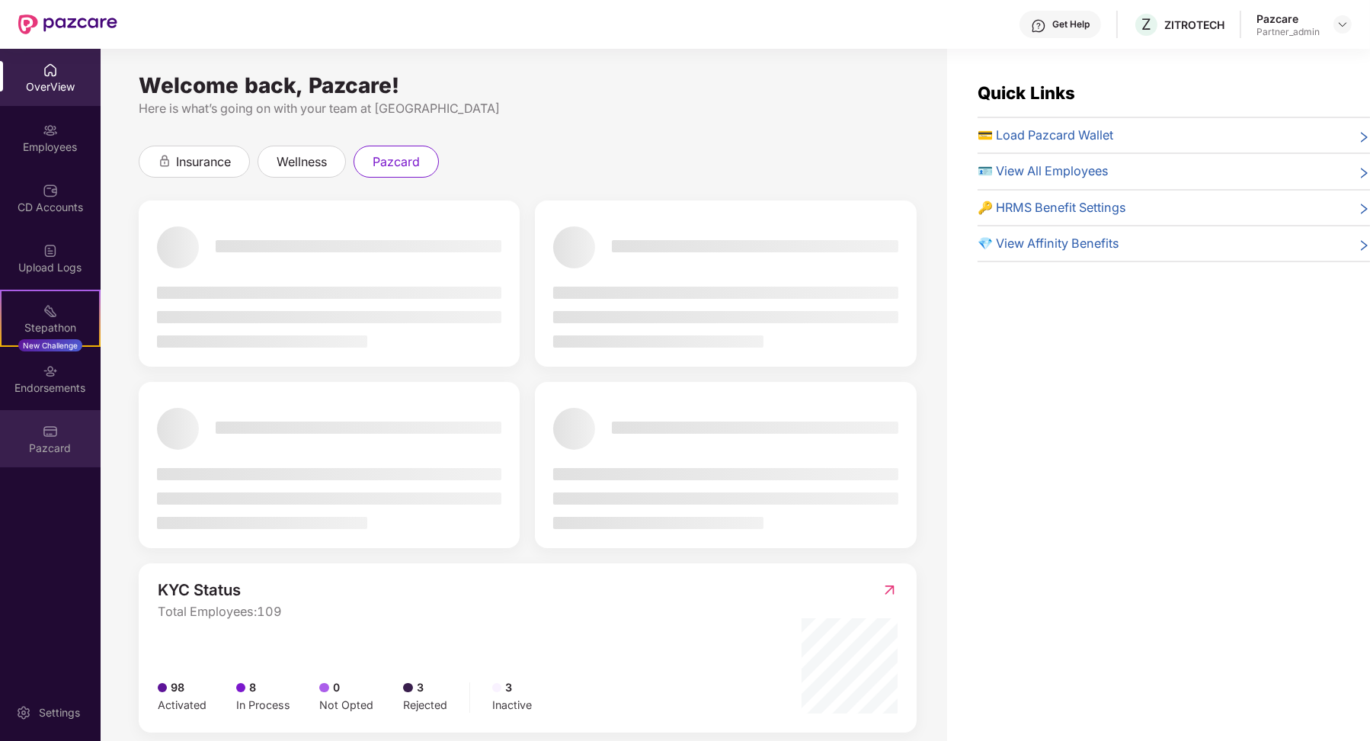
click at [93, 422] on div "Pazcard" at bounding box center [50, 438] width 101 height 57
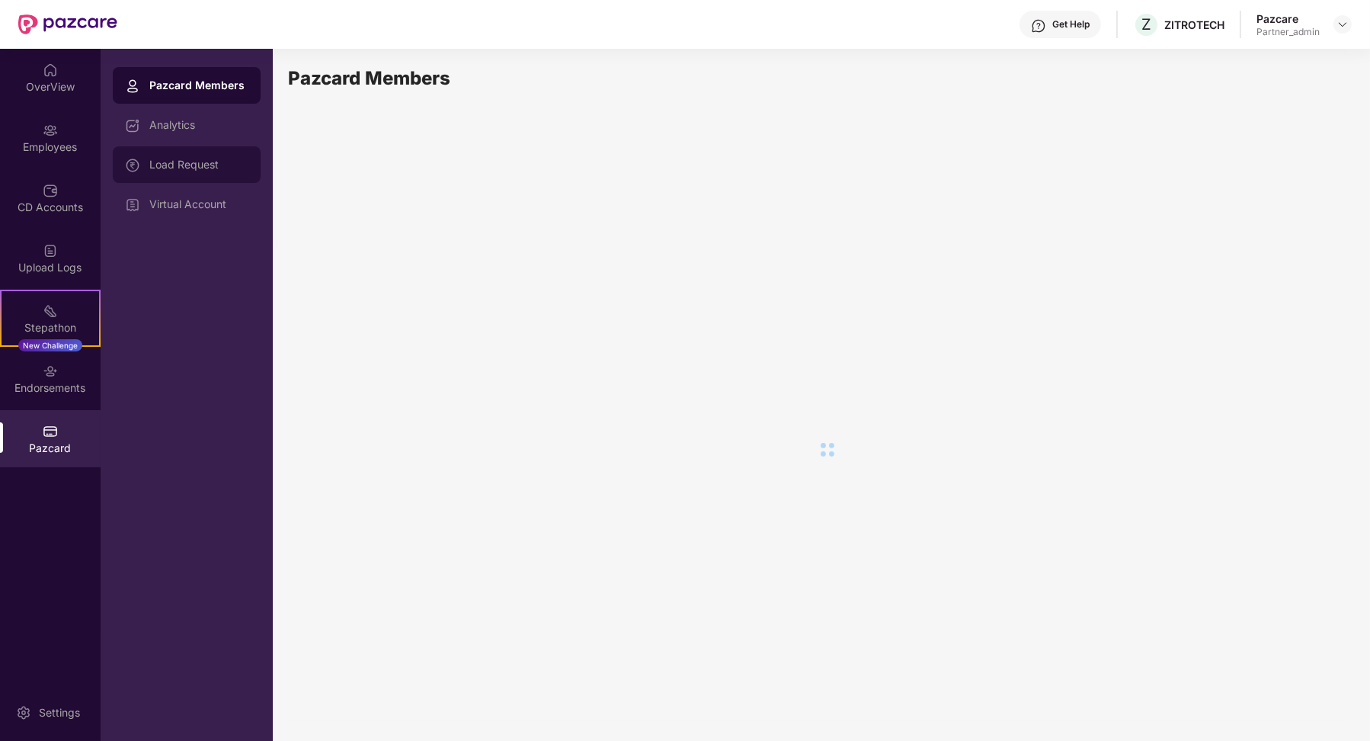
click at [199, 166] on div "Load Request" at bounding box center [198, 164] width 99 height 12
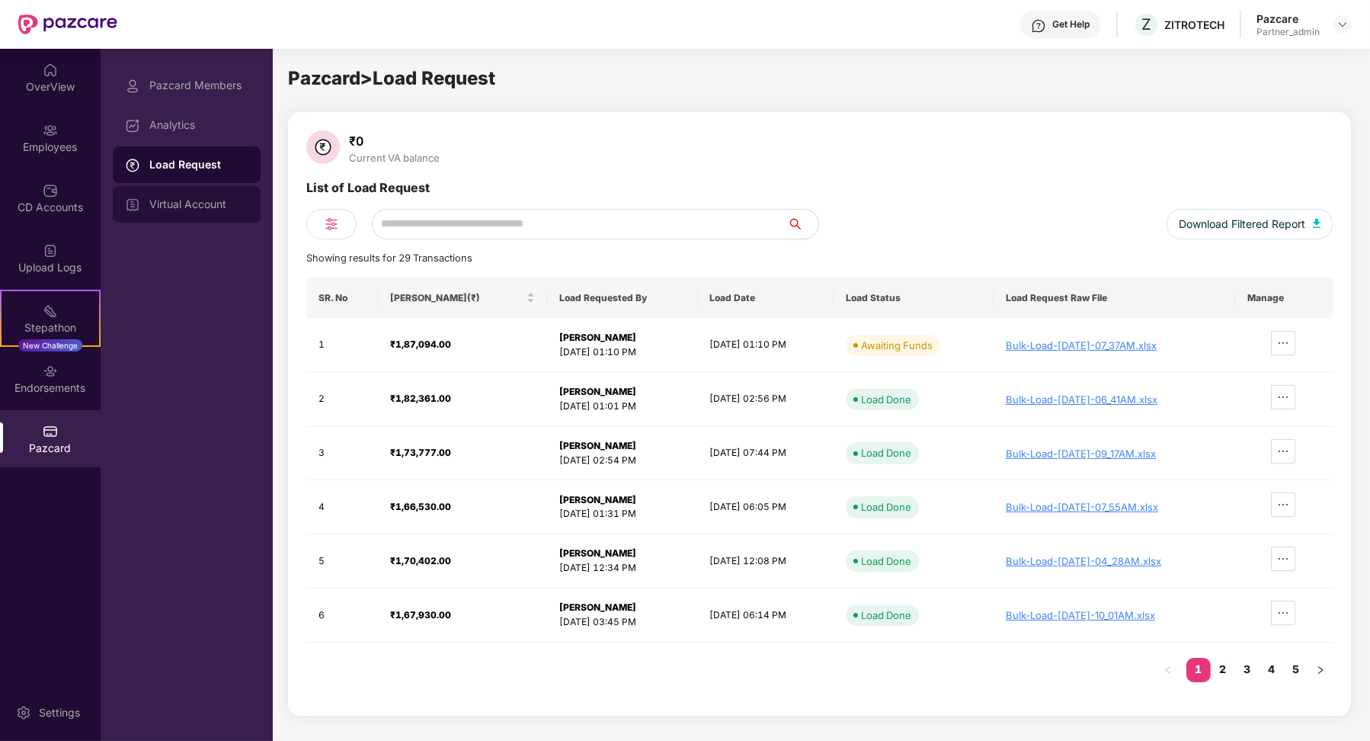
click at [241, 218] on div "Virtual Account" at bounding box center [187, 204] width 148 height 37
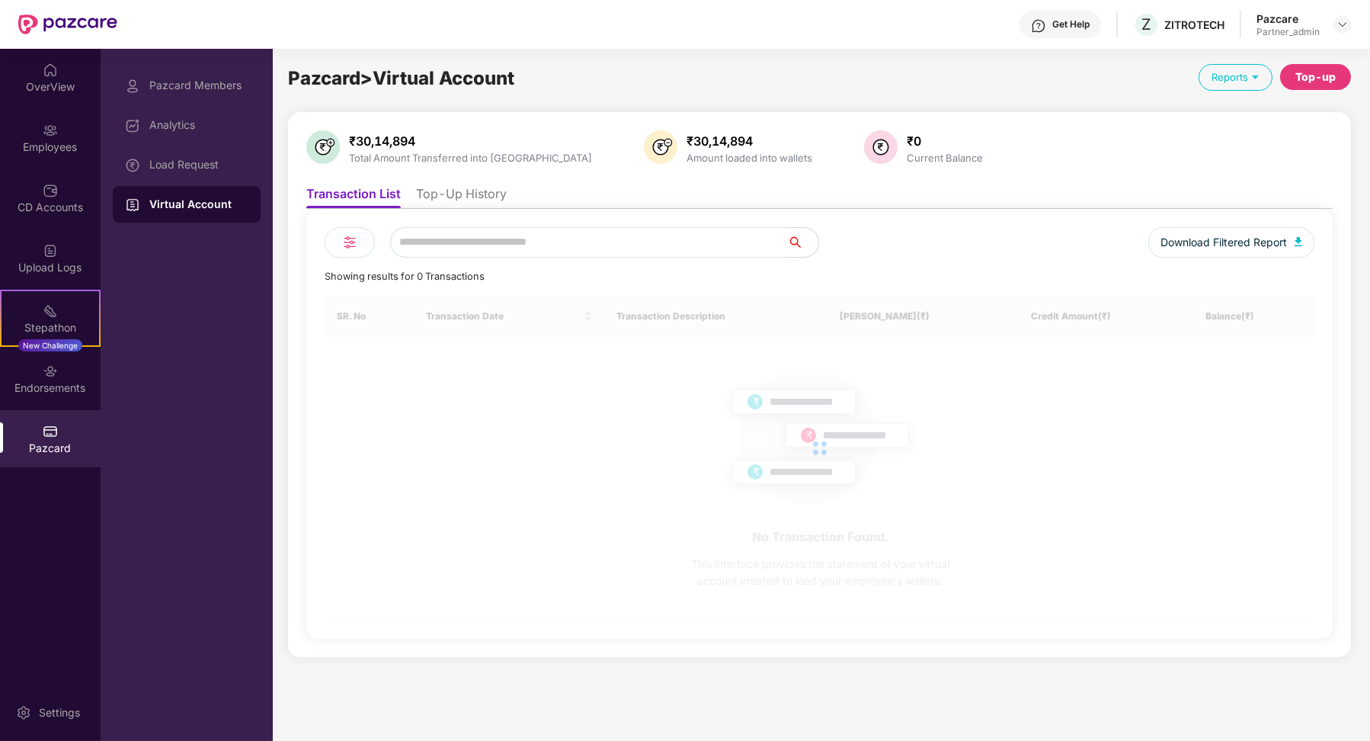
click at [482, 200] on li "Top-Up History" at bounding box center [461, 197] width 91 height 22
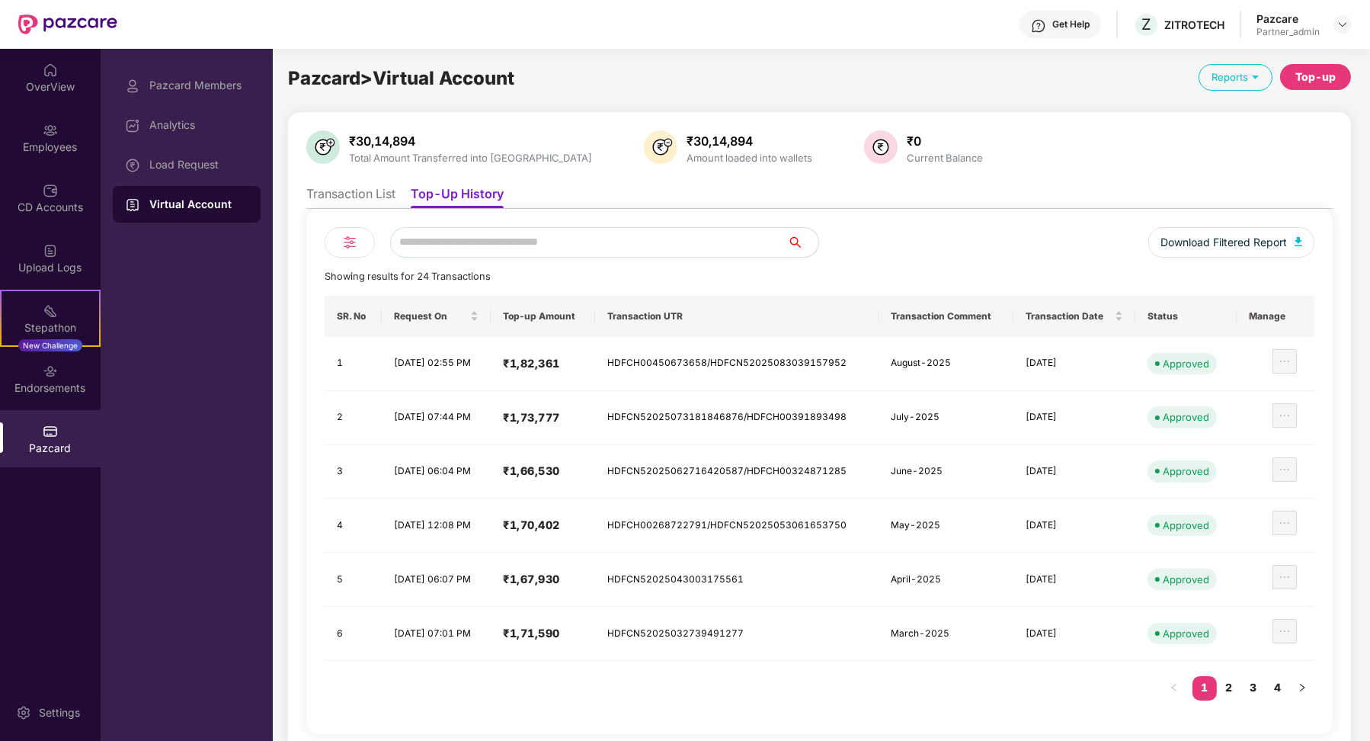
click at [913, 277] on div "Showing results for 24 Transactions" at bounding box center [820, 276] width 990 height 15
click at [1227, 676] on link "2" at bounding box center [1229, 687] width 24 height 23
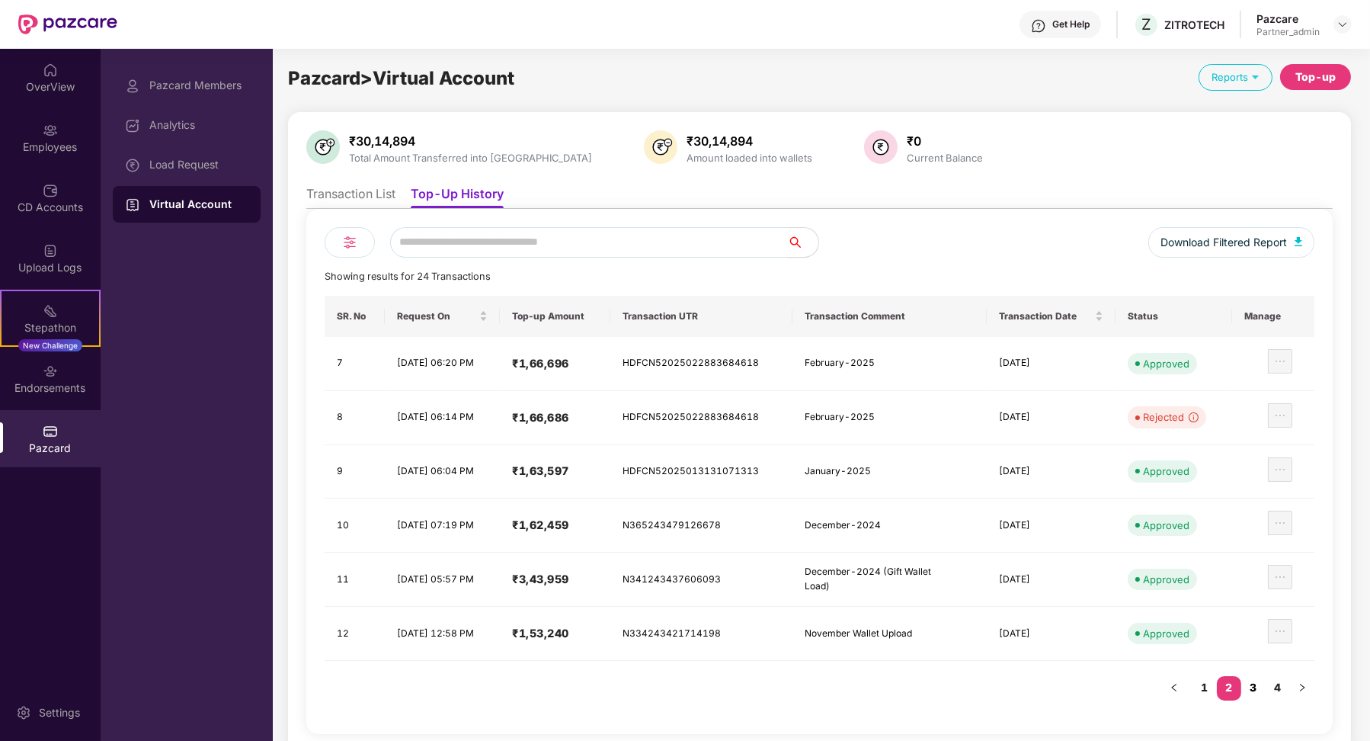
click at [1258, 682] on link "3" at bounding box center [1253, 687] width 24 height 23
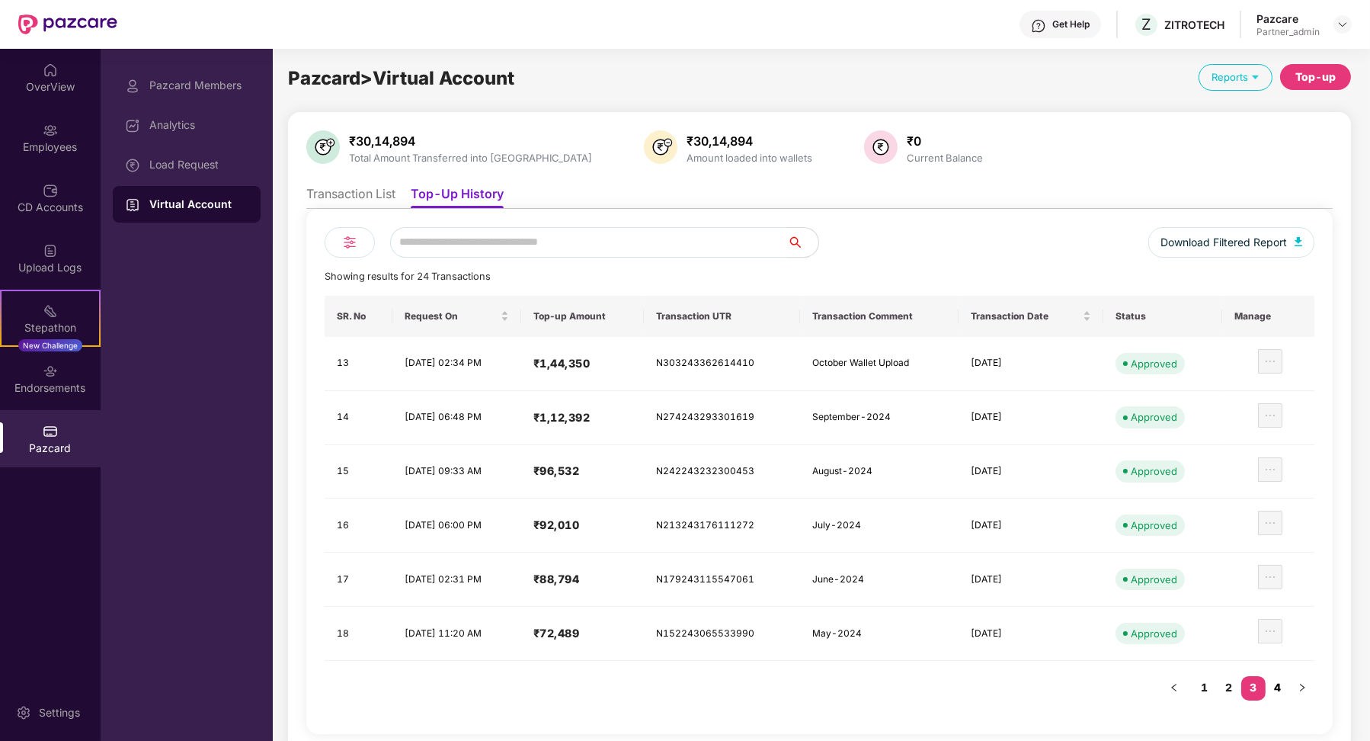
click at [1269, 685] on link "4" at bounding box center [1278, 687] width 24 height 23
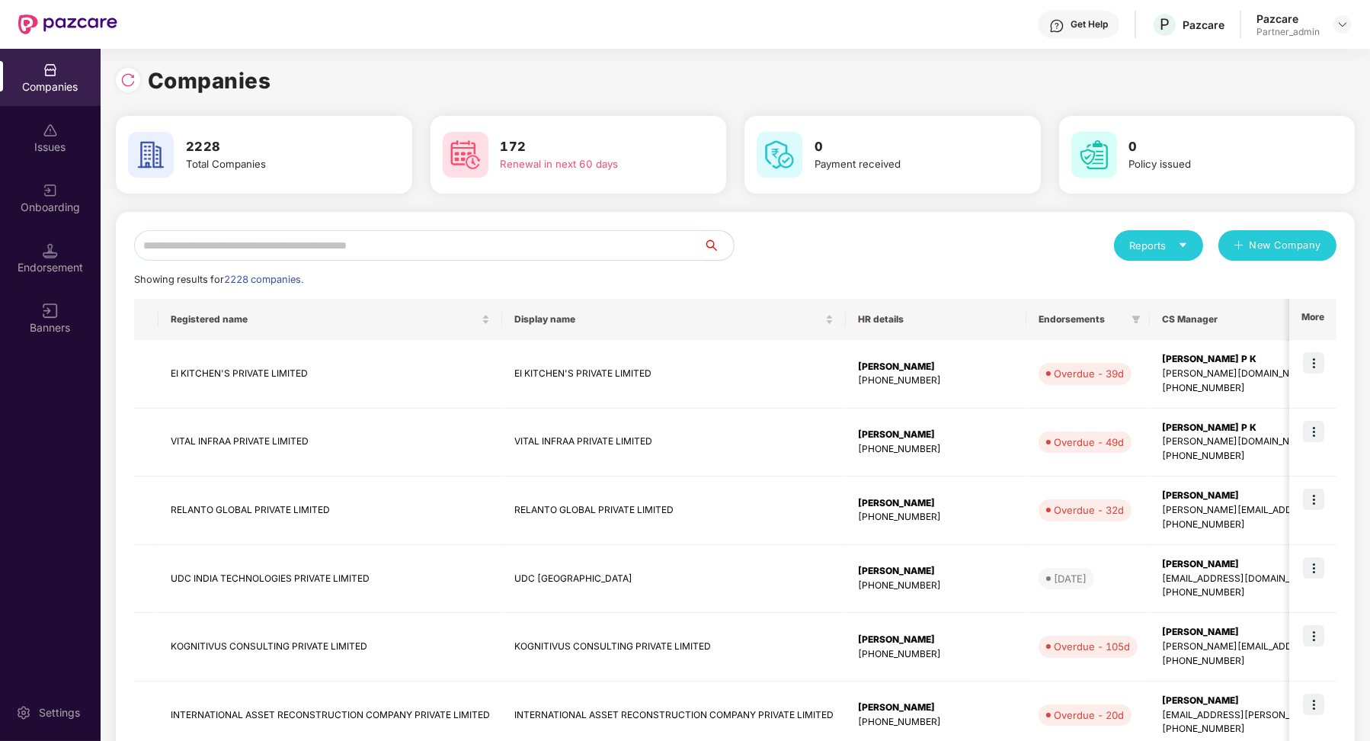
click at [266, 248] on input "text" at bounding box center [418, 245] width 569 height 30
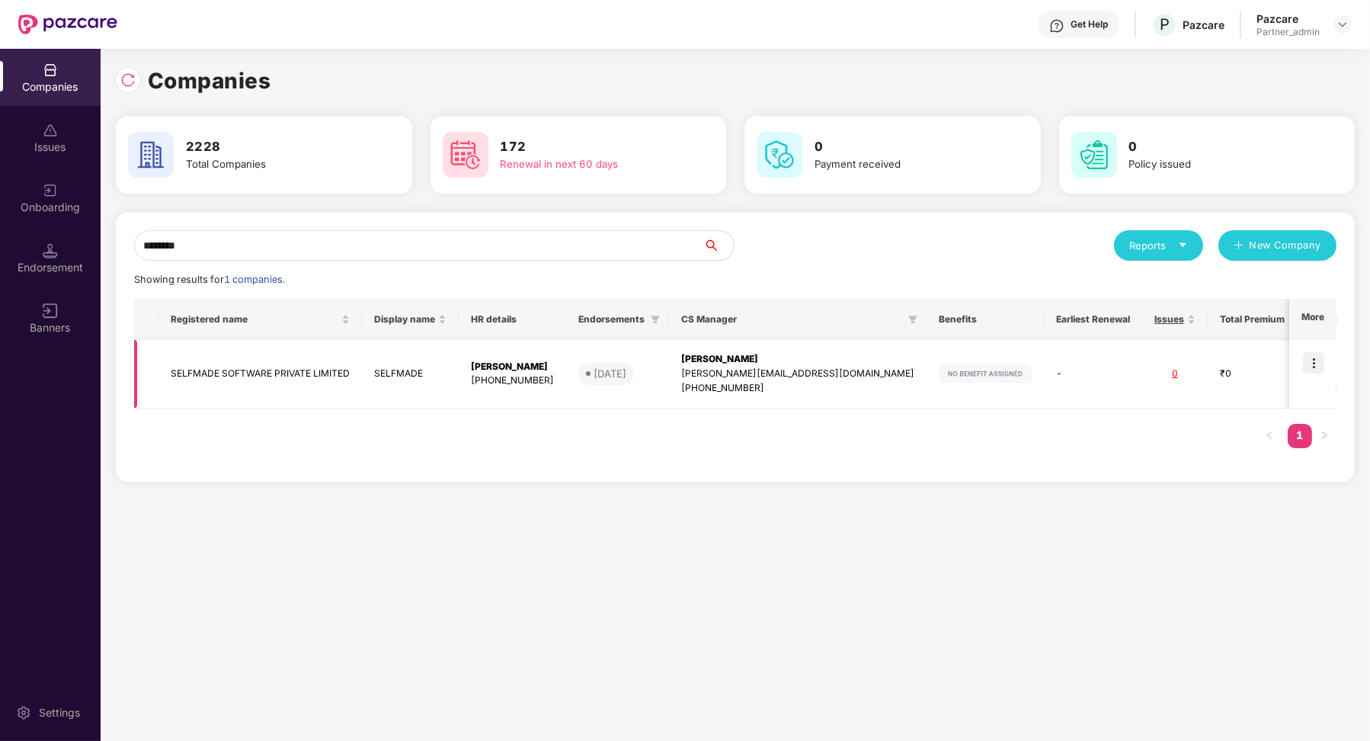
type input "********"
click at [1318, 363] on img at bounding box center [1313, 362] width 21 height 21
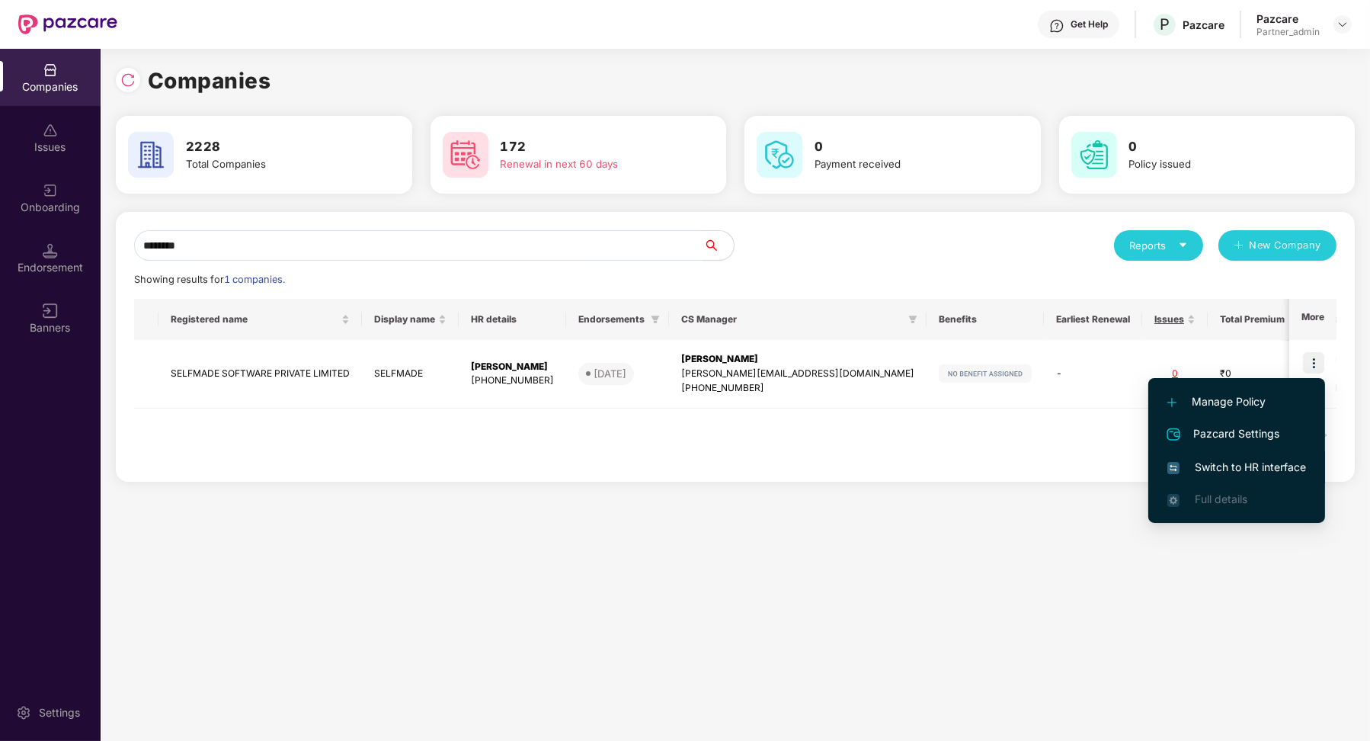
click at [1255, 471] on span "Switch to HR interface" at bounding box center [1236, 467] width 139 height 17
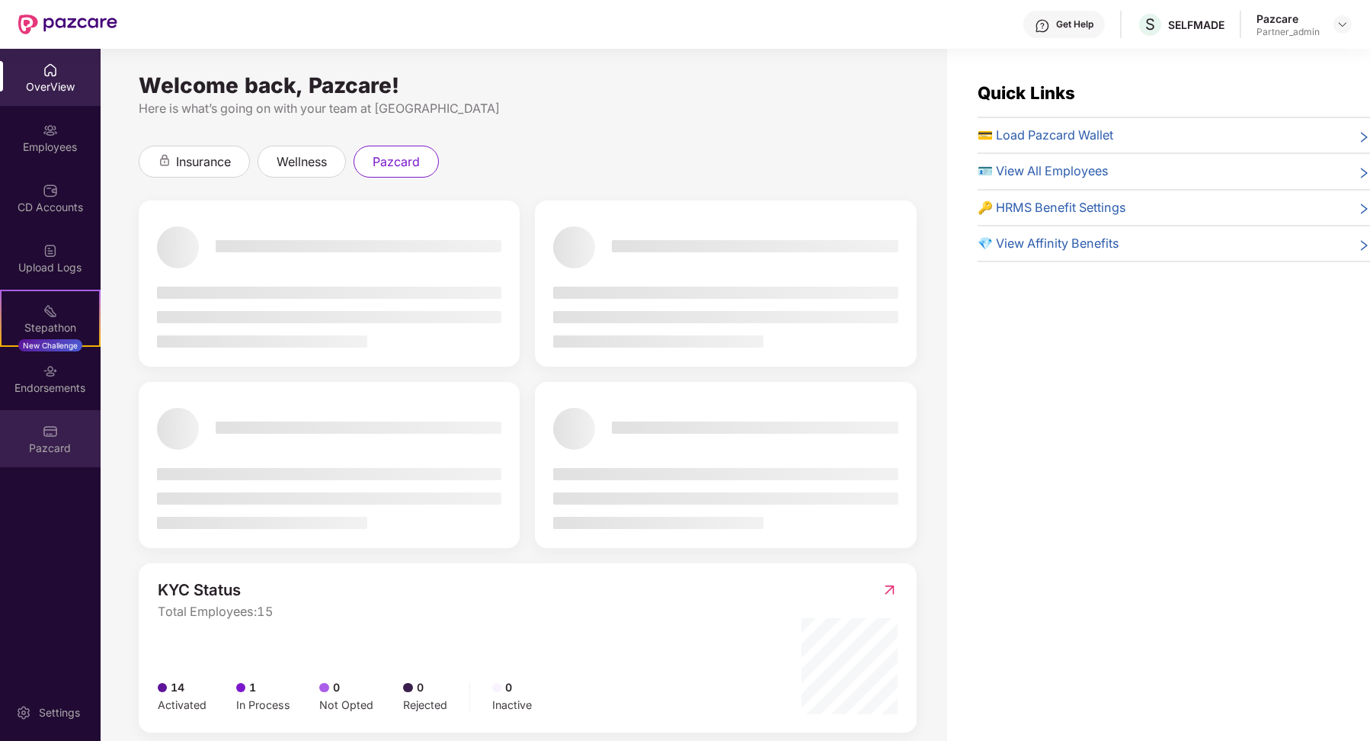
click at [85, 449] on div "Pazcard" at bounding box center [50, 447] width 101 height 15
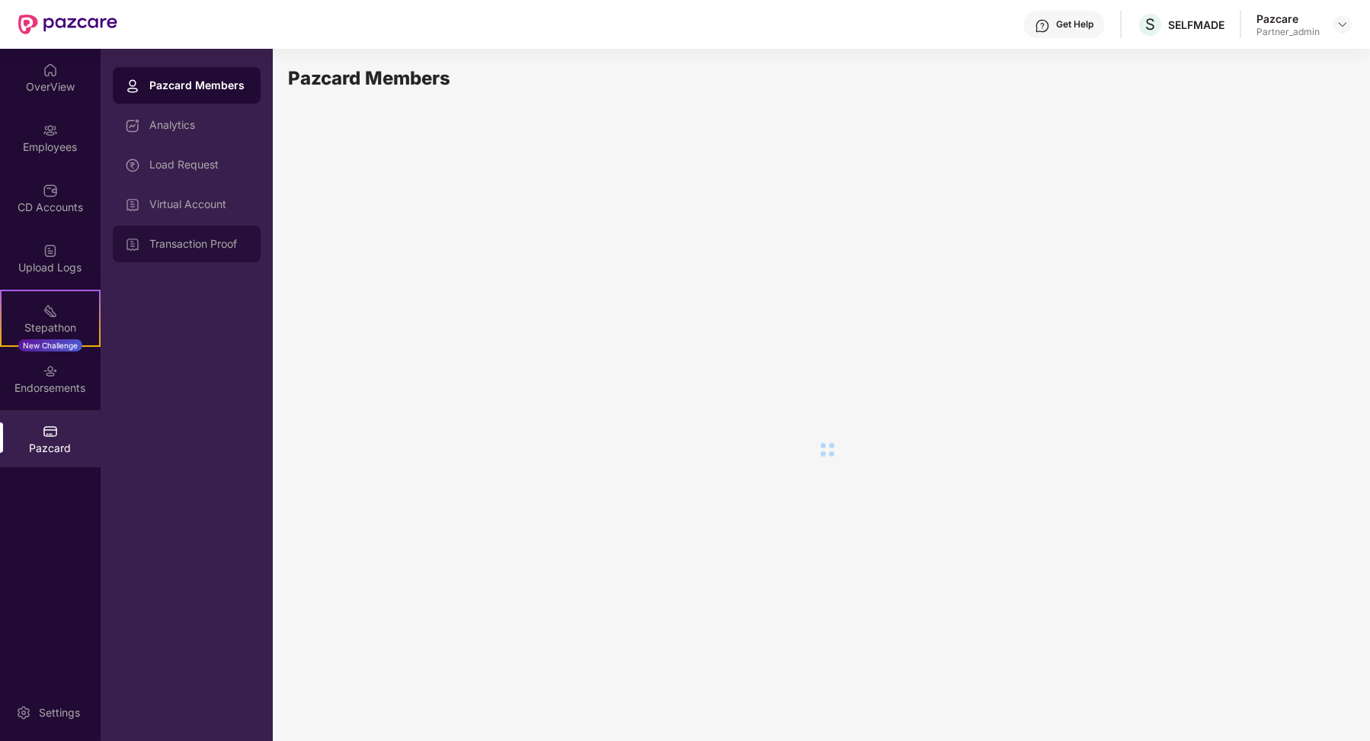
click at [187, 226] on div "Transaction Proof" at bounding box center [187, 244] width 148 height 37
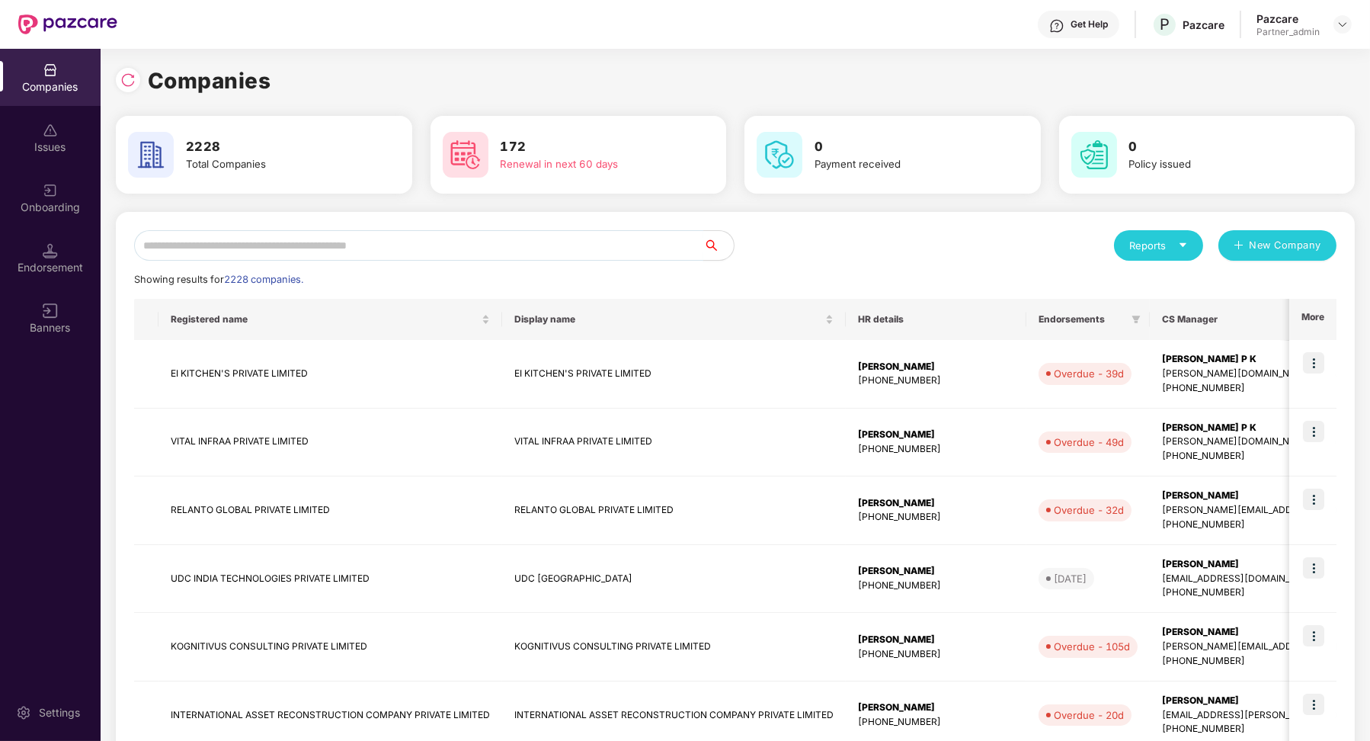
click at [273, 242] on input "text" at bounding box center [418, 245] width 569 height 30
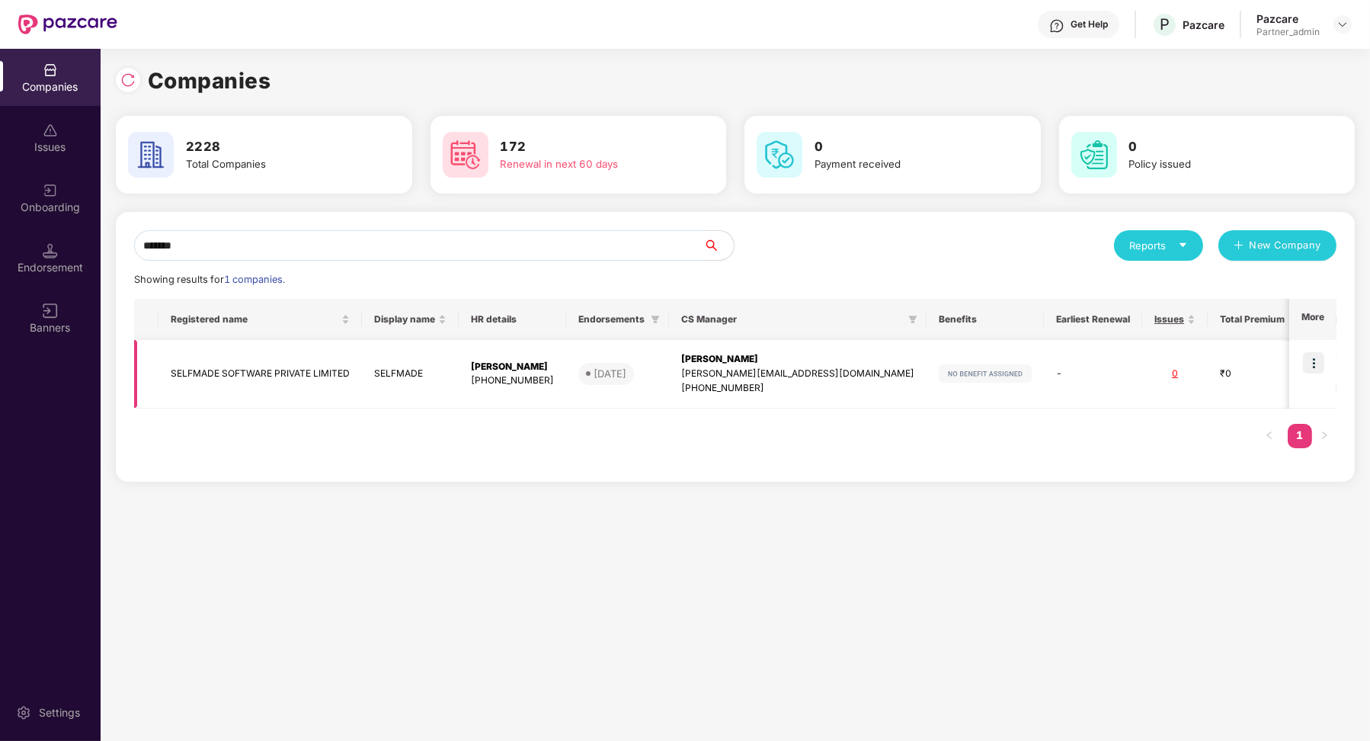
type input "*******"
click at [1308, 364] on img at bounding box center [1313, 362] width 21 height 21
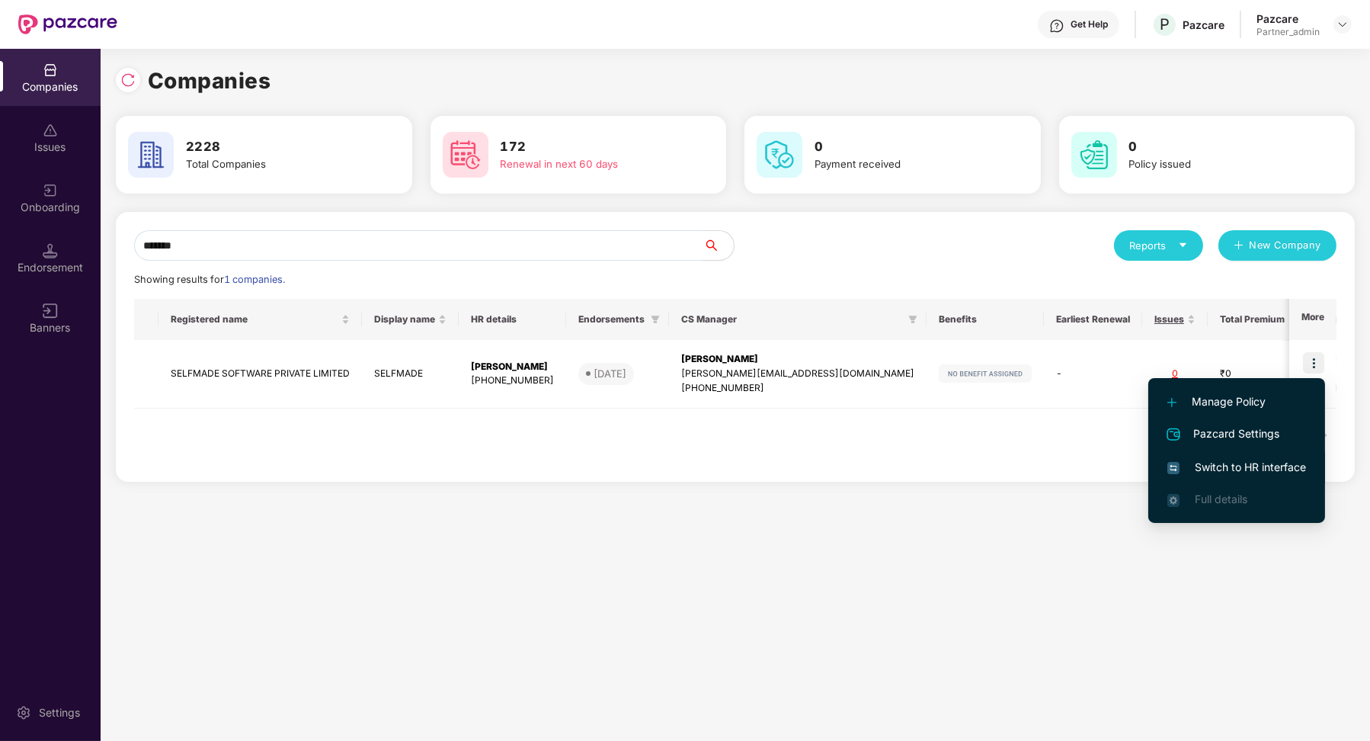
click at [1254, 456] on li "Switch to HR interface" at bounding box center [1236, 467] width 177 height 32
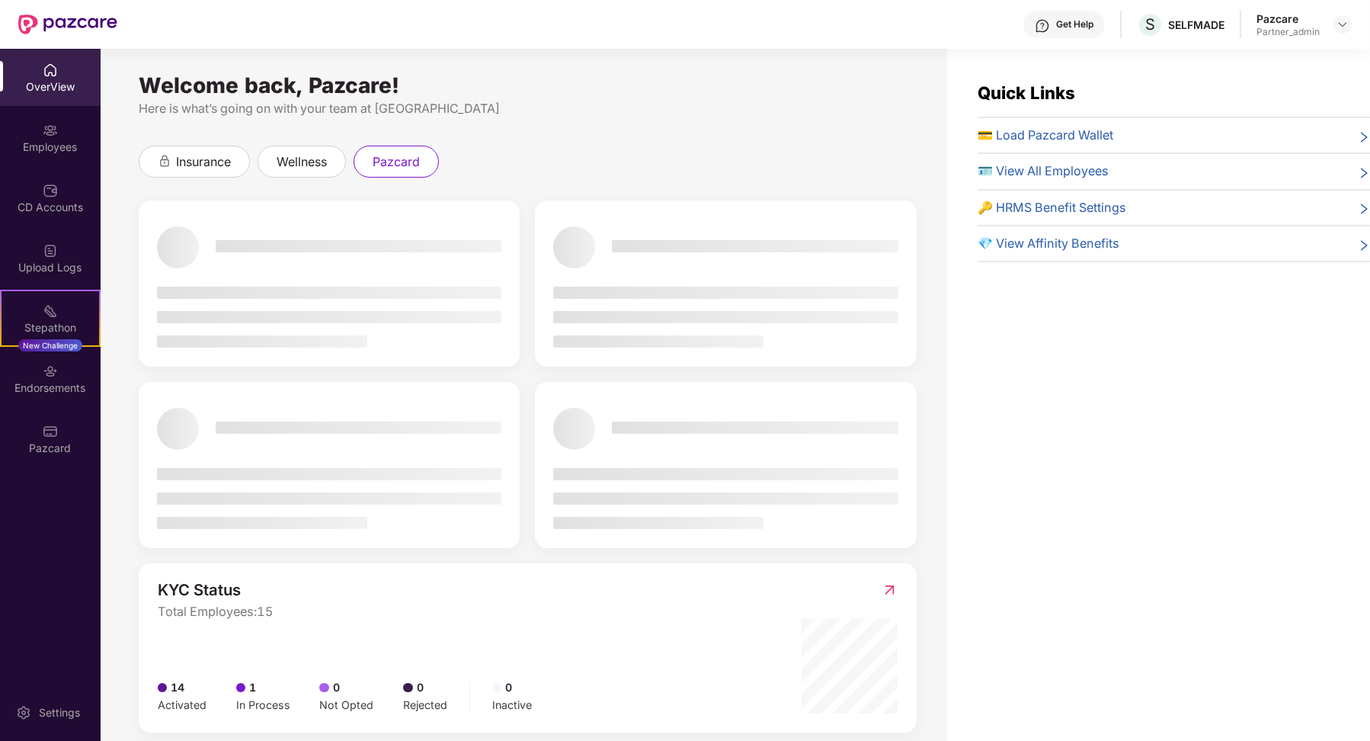
click at [21, 471] on div "OverView Employees CD Accounts Upload Logs Stepathon New Challenge Endorsements…" at bounding box center [50, 395] width 101 height 692
click at [29, 449] on div "Pazcard" at bounding box center [50, 447] width 101 height 15
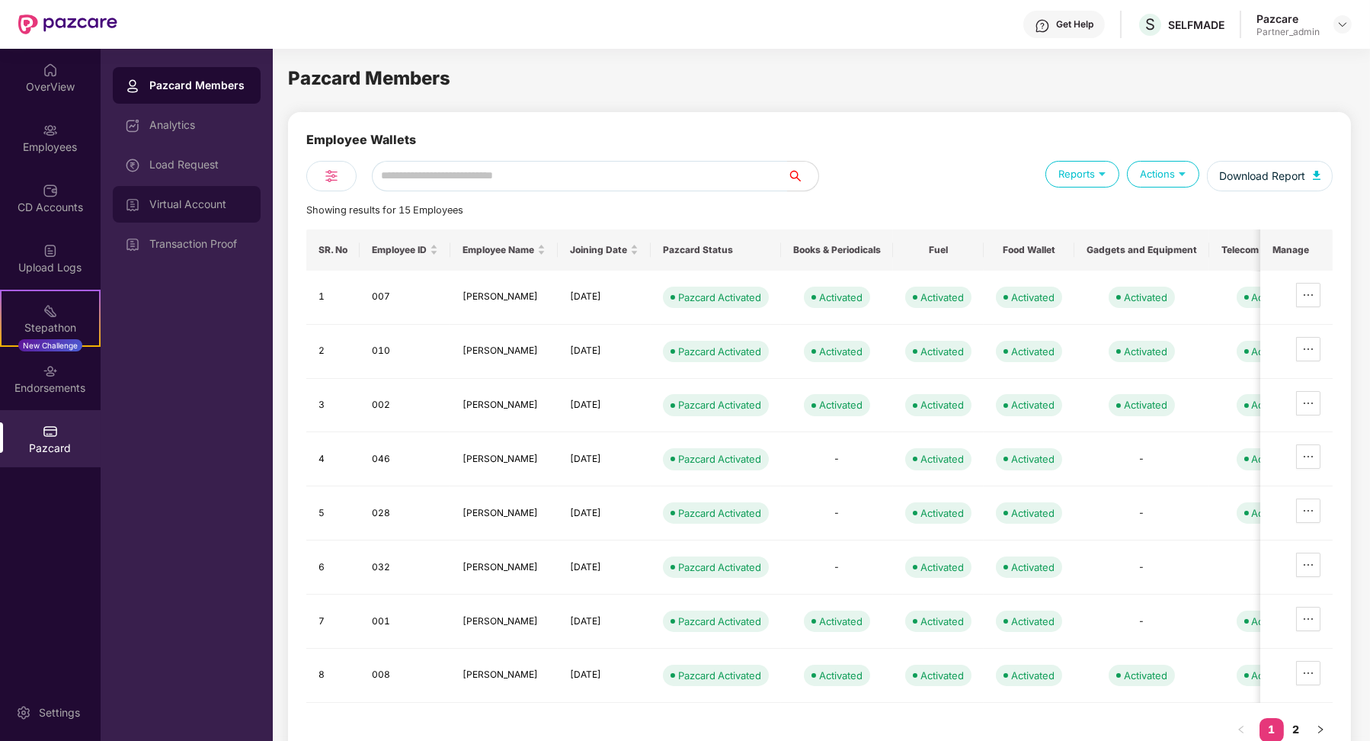
click at [172, 213] on div "Virtual Account" at bounding box center [187, 204] width 148 height 37
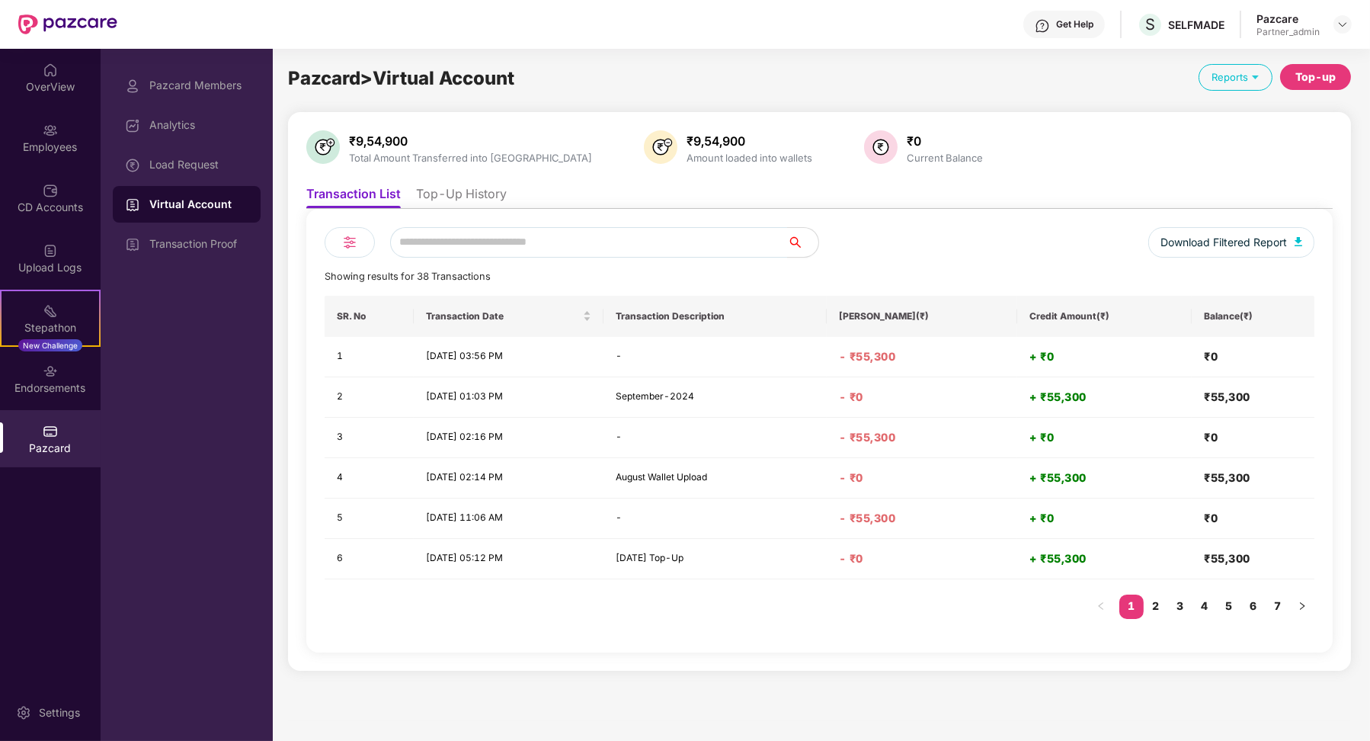
click at [501, 203] on li "Top-Up History" at bounding box center [461, 197] width 91 height 22
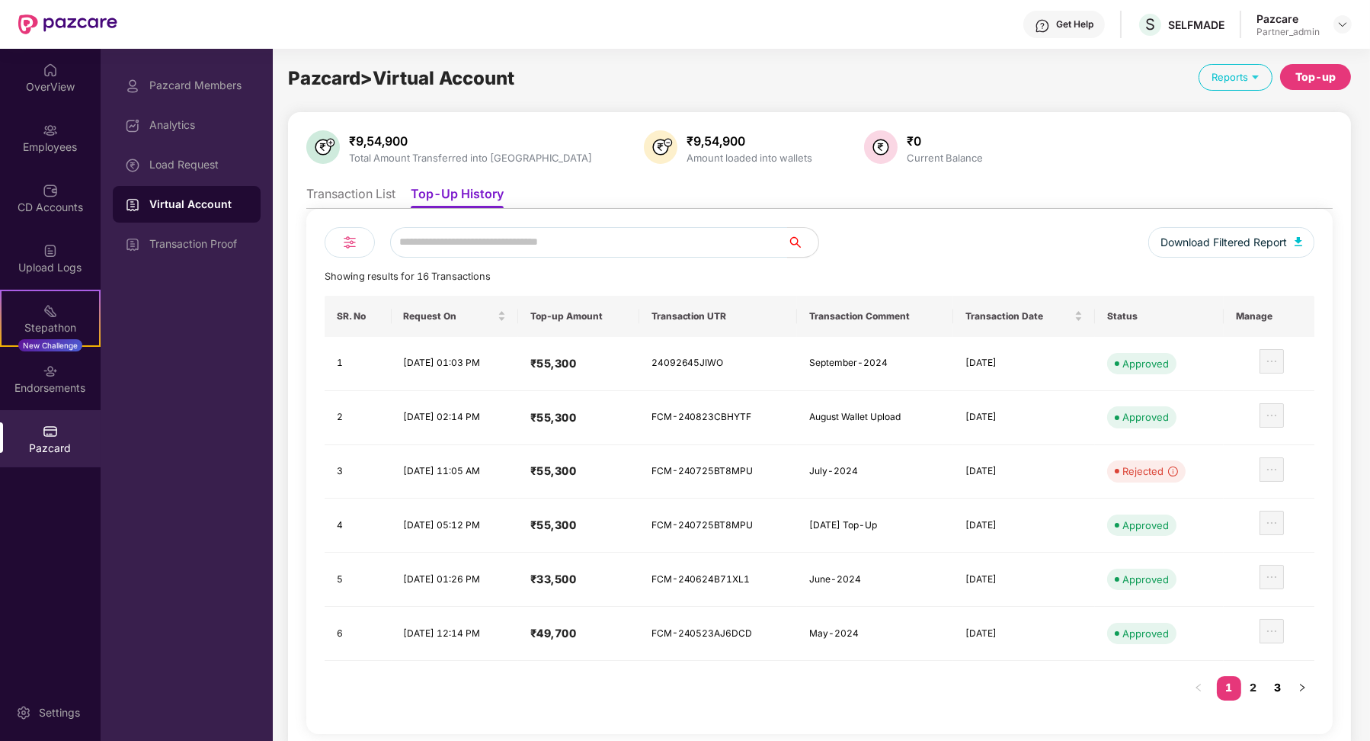
click at [1277, 684] on link "3" at bounding box center [1278, 687] width 24 height 23
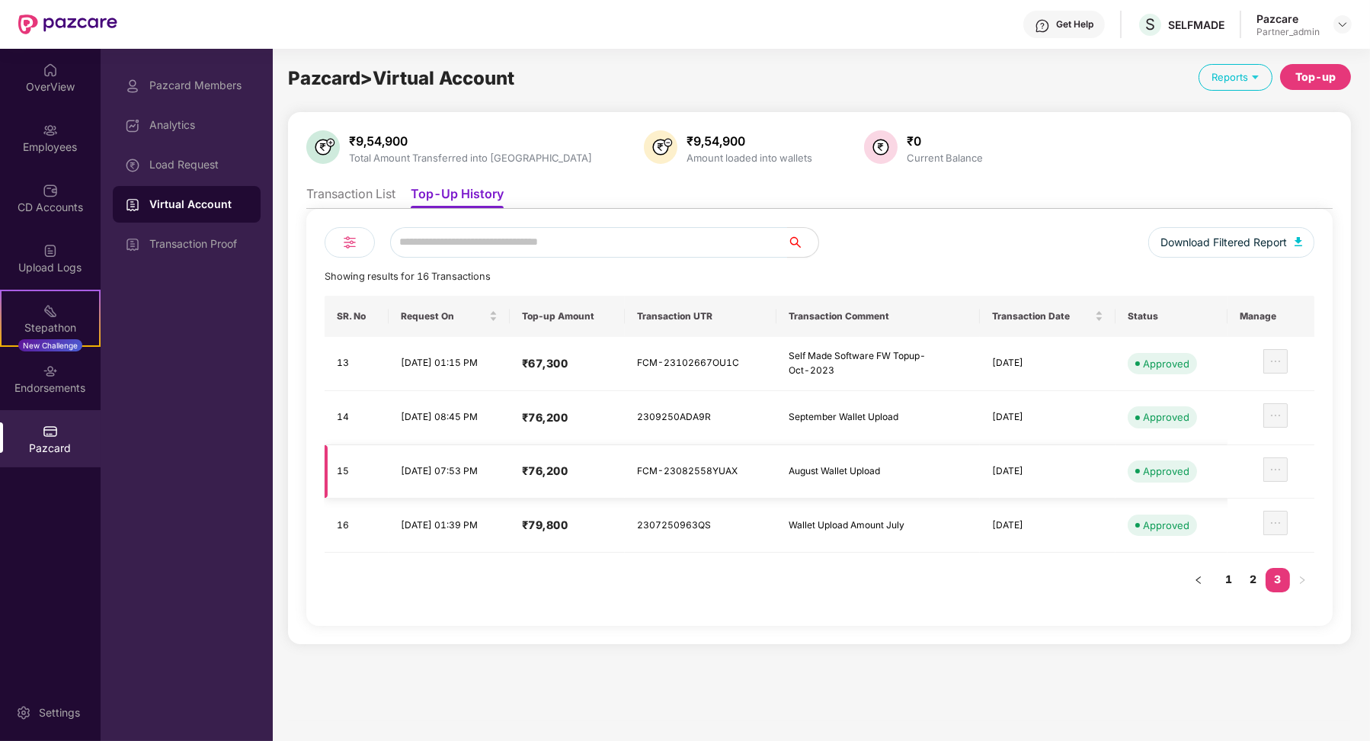
click at [820, 473] on div "August Wallet Upload" at bounding box center [862, 471] width 146 height 14
copy div "August Wallet Upload"
drag, startPoint x: 813, startPoint y: 472, endPoint x: 904, endPoint y: 473, distance: 90.7
click at [904, 473] on td "August Wallet Upload" at bounding box center [878, 472] width 204 height 54
click at [661, 287] on div "Download Filtered Report Showing results for 16 Transactions SR. No Request On …" at bounding box center [820, 417] width 990 height 380
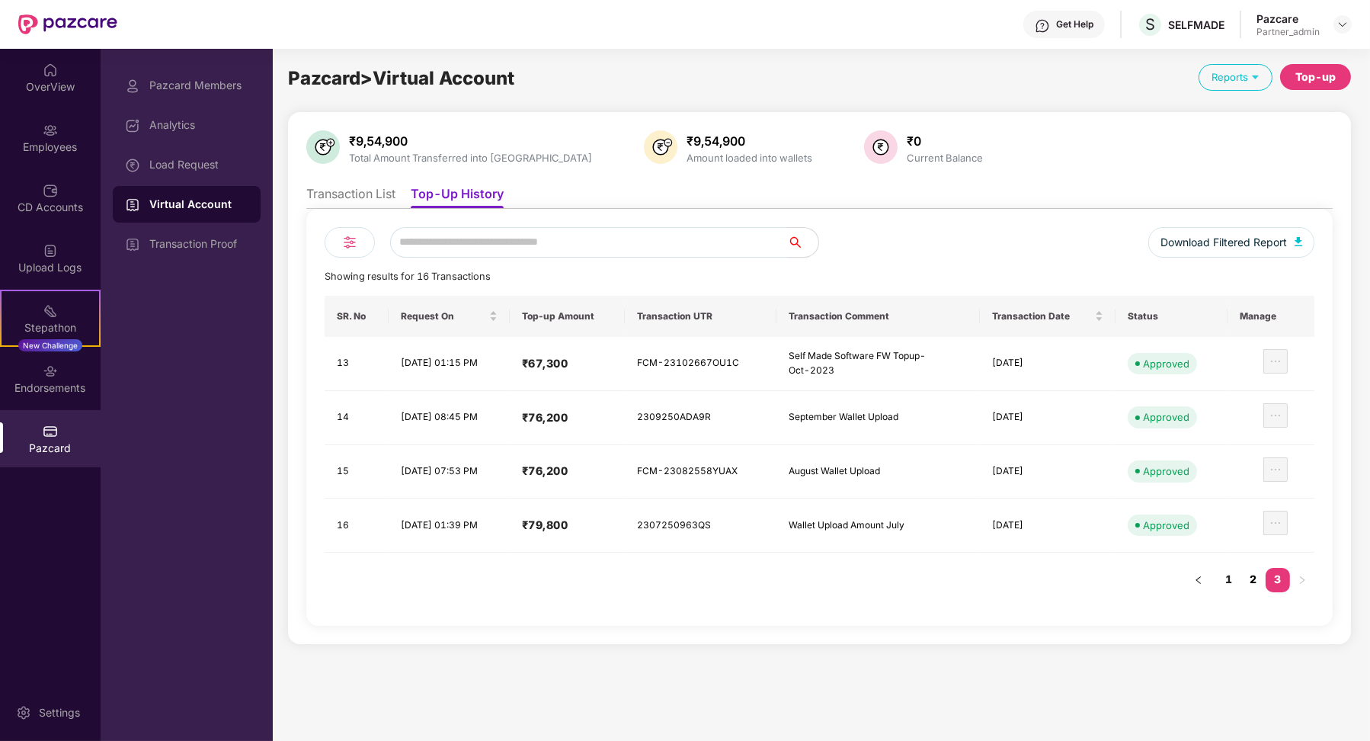
click at [1253, 574] on link "2" at bounding box center [1253, 579] width 24 height 23
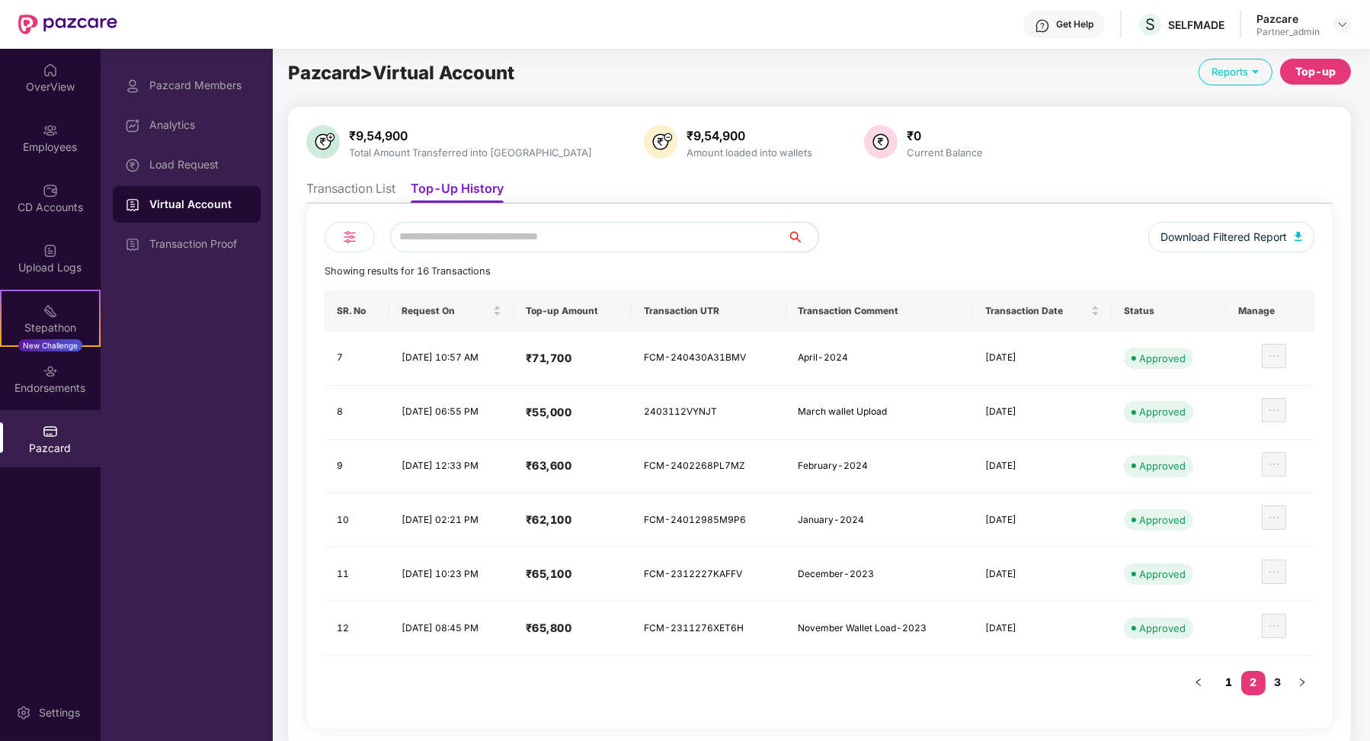
click at [1235, 673] on link "1" at bounding box center [1229, 682] width 24 height 23
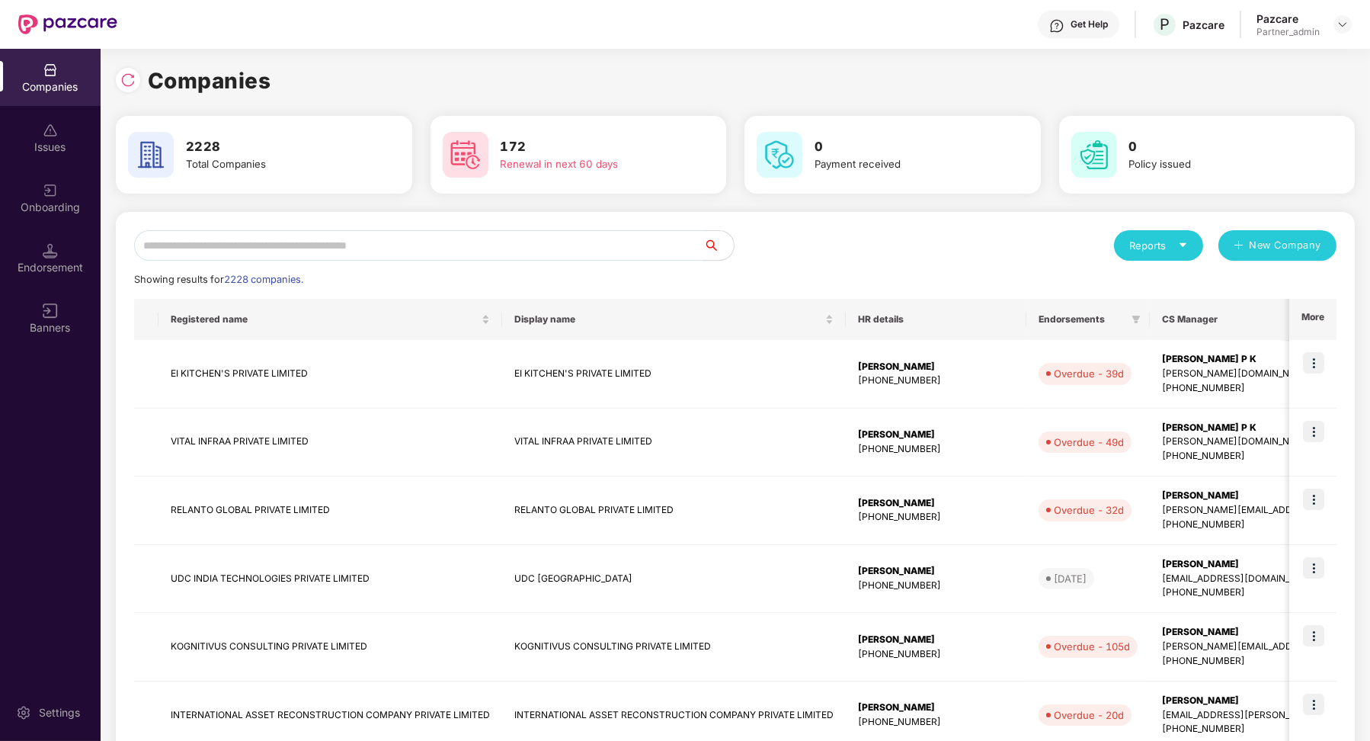
click at [376, 251] on input "text" at bounding box center [418, 245] width 569 height 30
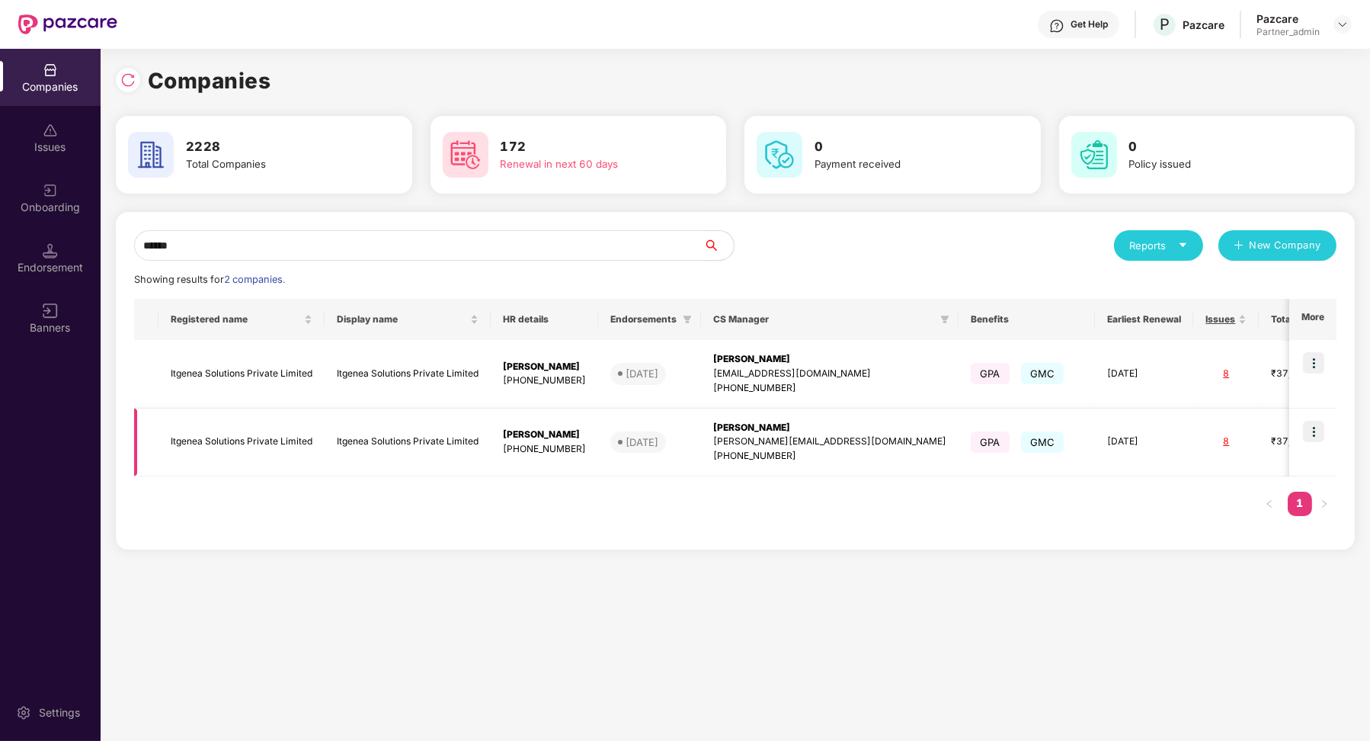
type input "******"
click at [1330, 438] on td at bounding box center [1312, 442] width 47 height 69
click at [1321, 435] on img at bounding box center [1313, 431] width 21 height 21
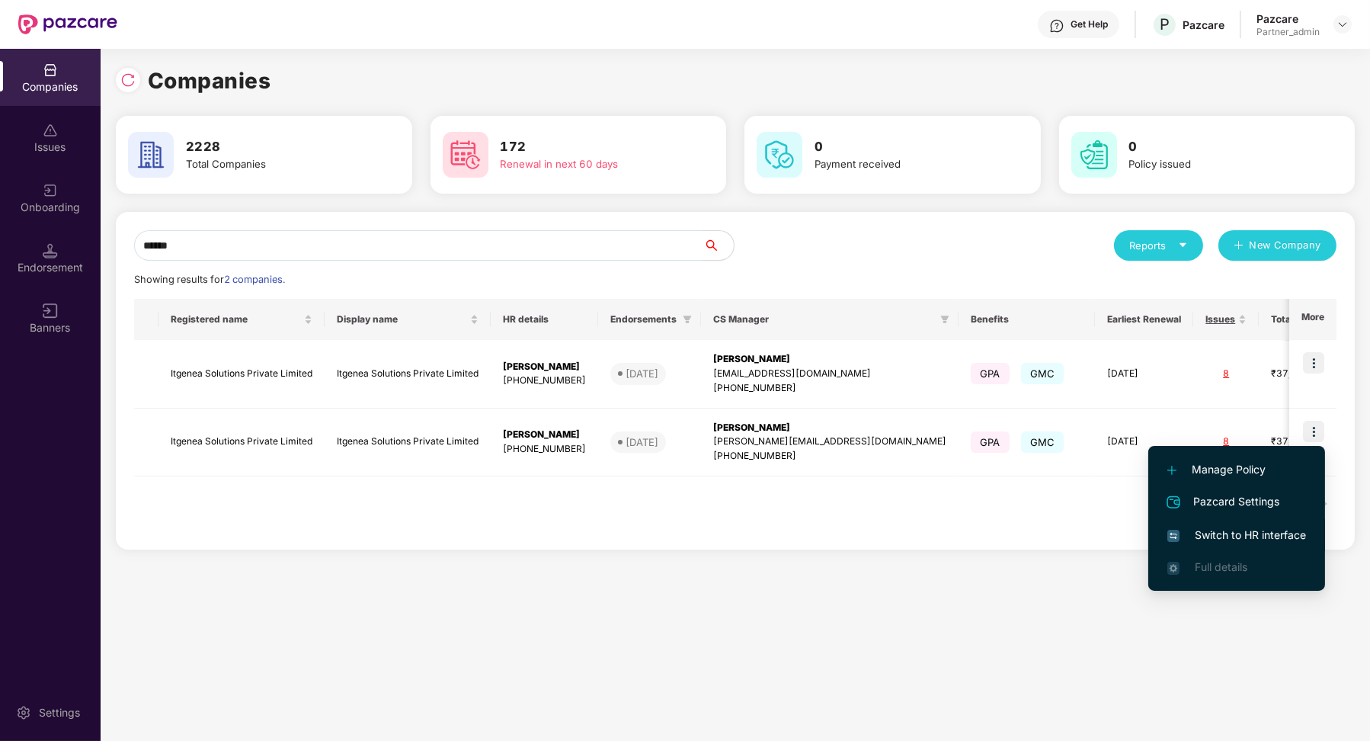
click at [1266, 531] on span "Switch to HR interface" at bounding box center [1236, 535] width 139 height 17
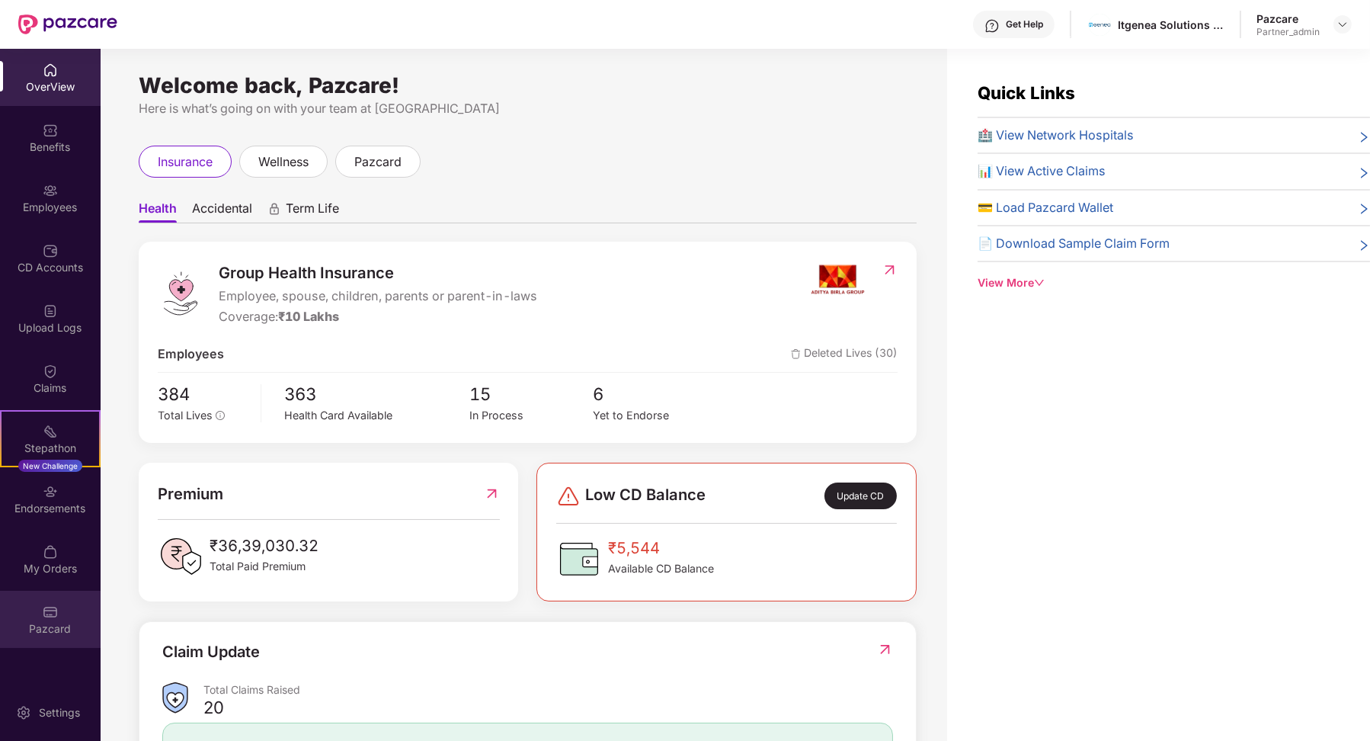
click at [66, 638] on div "Pazcard" at bounding box center [50, 619] width 101 height 57
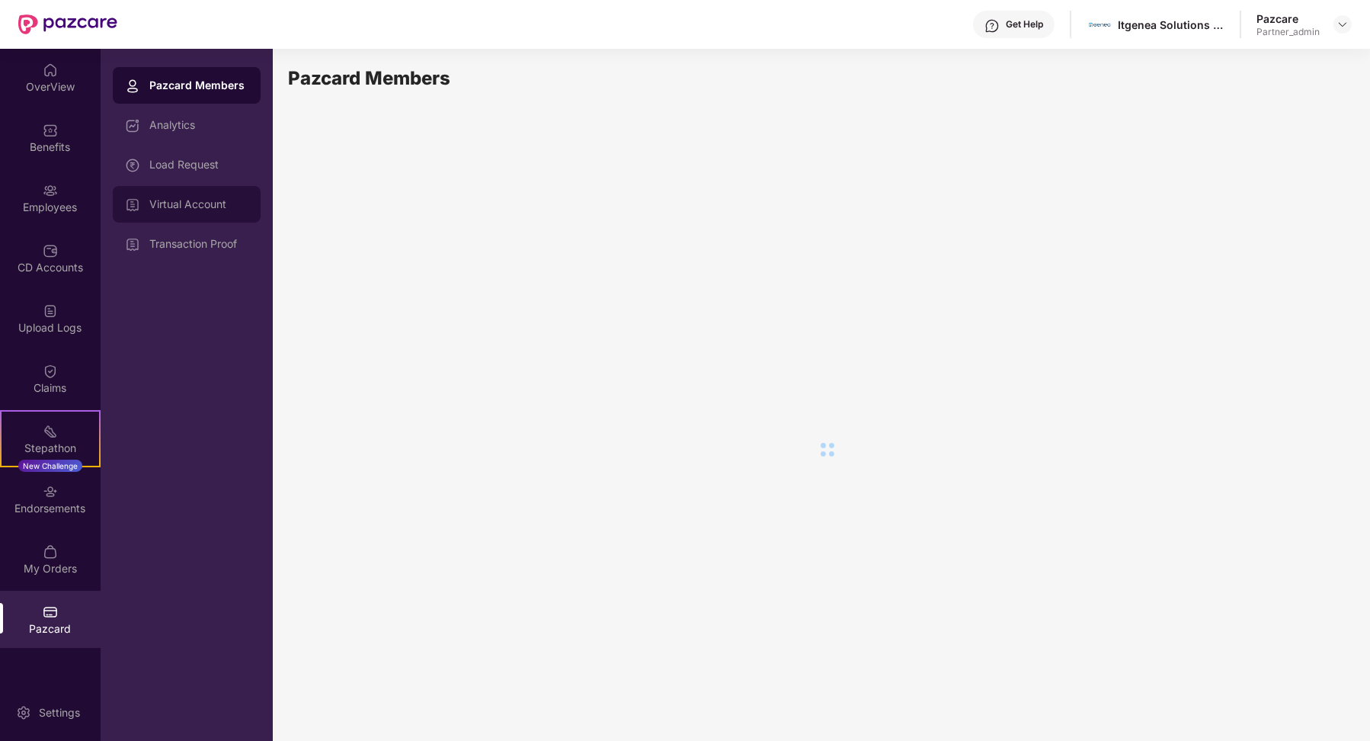
click at [232, 197] on div "Virtual Account" at bounding box center [187, 204] width 148 height 37
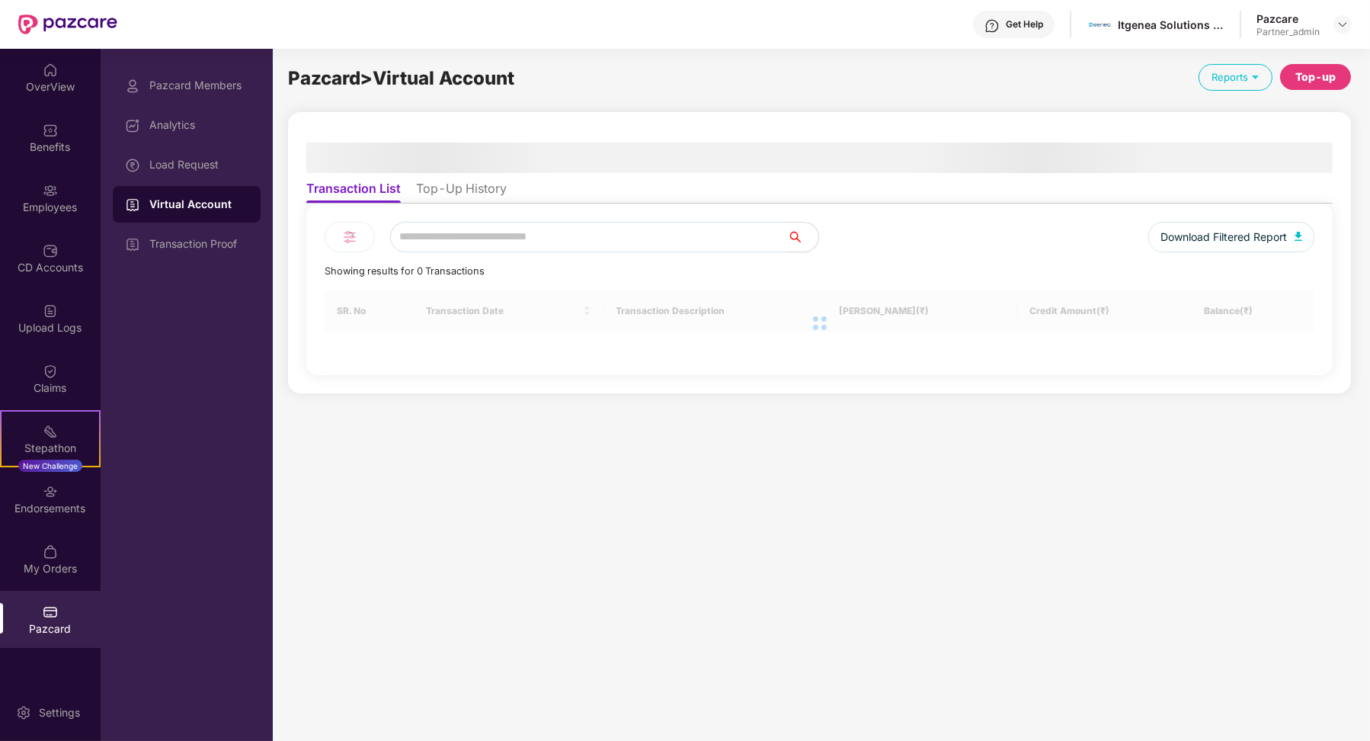
click at [223, 203] on div "Virtual Account" at bounding box center [198, 204] width 99 height 15
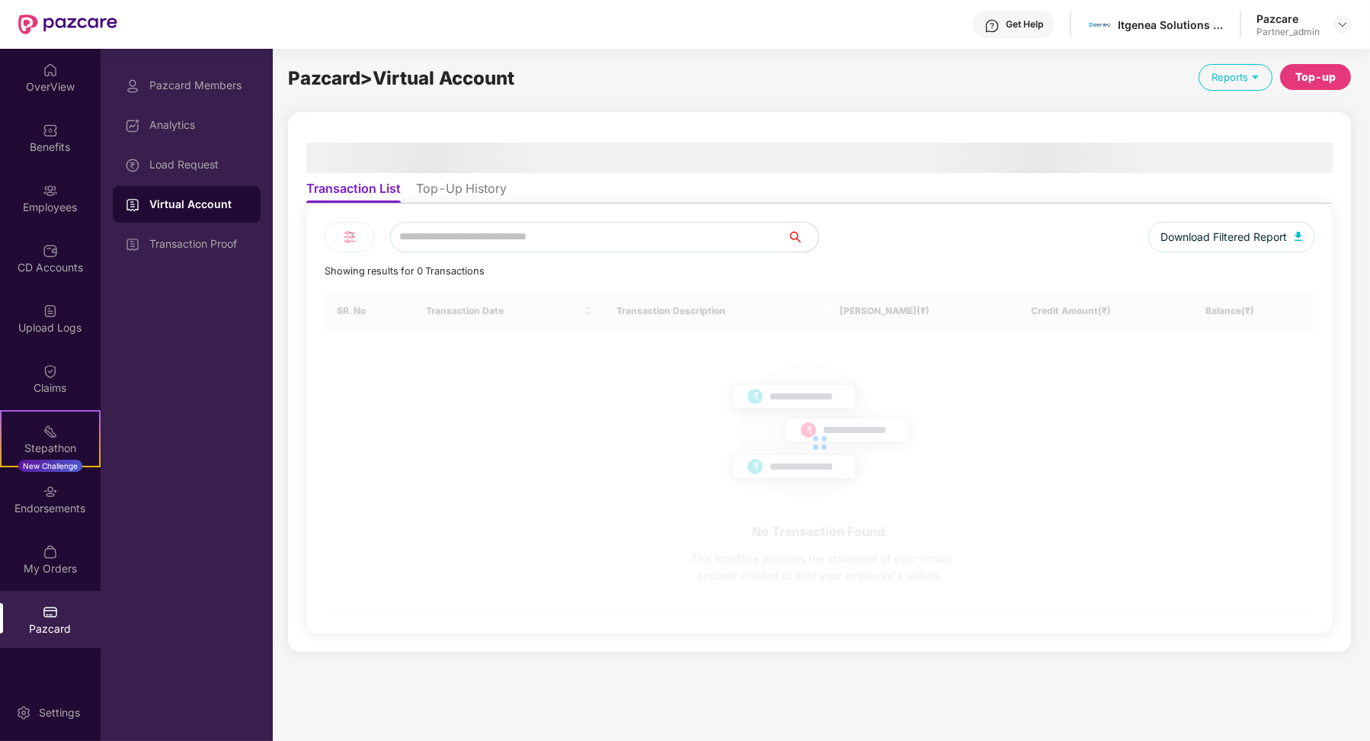
click at [427, 187] on li "Top-Up History" at bounding box center [461, 192] width 91 height 22
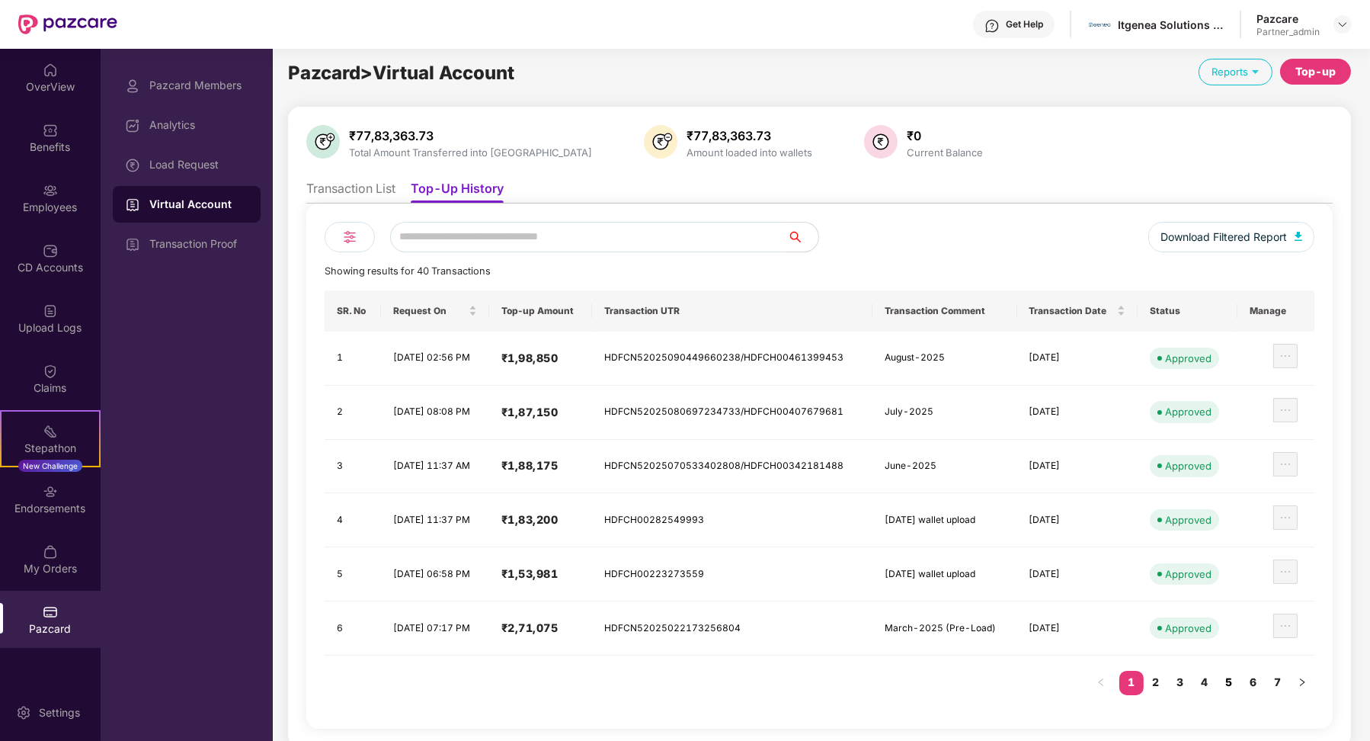
click at [1239, 671] on link "5" at bounding box center [1229, 682] width 24 height 23
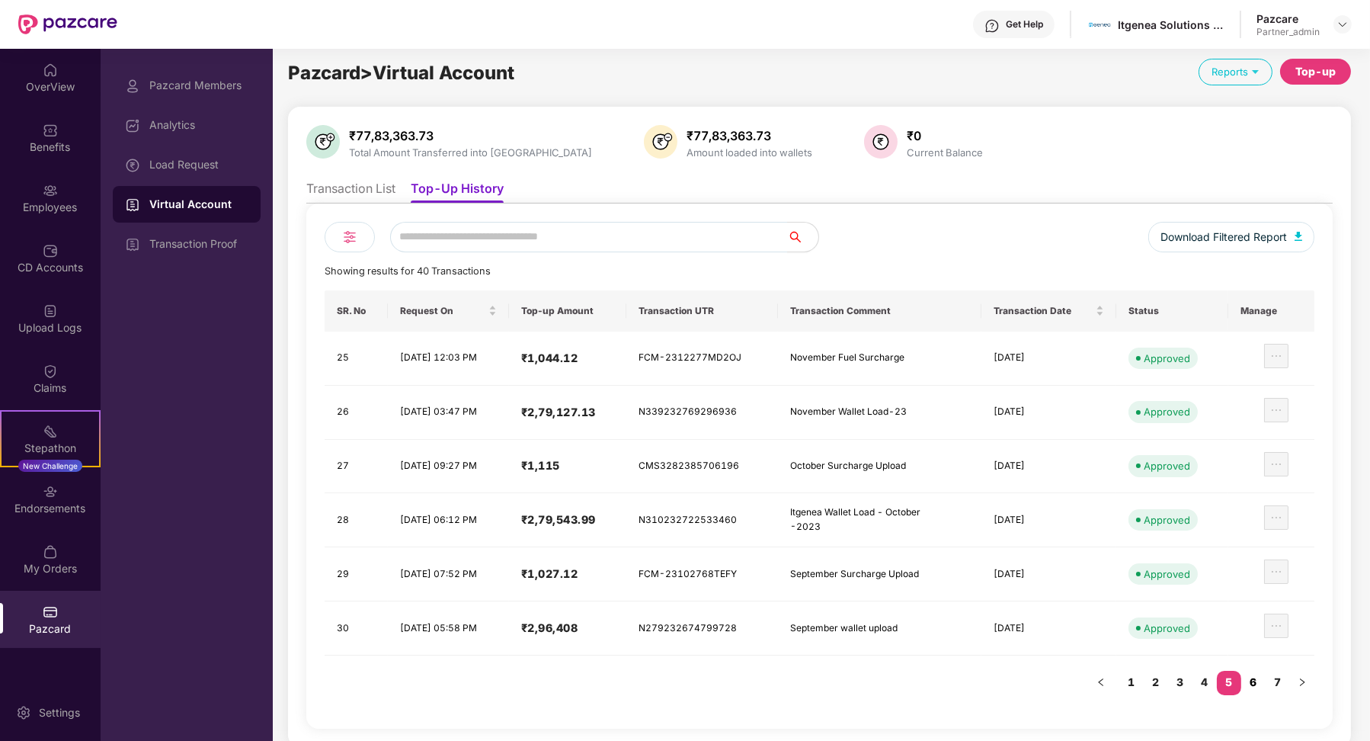
click at [1266, 673] on link "6" at bounding box center [1253, 682] width 24 height 23
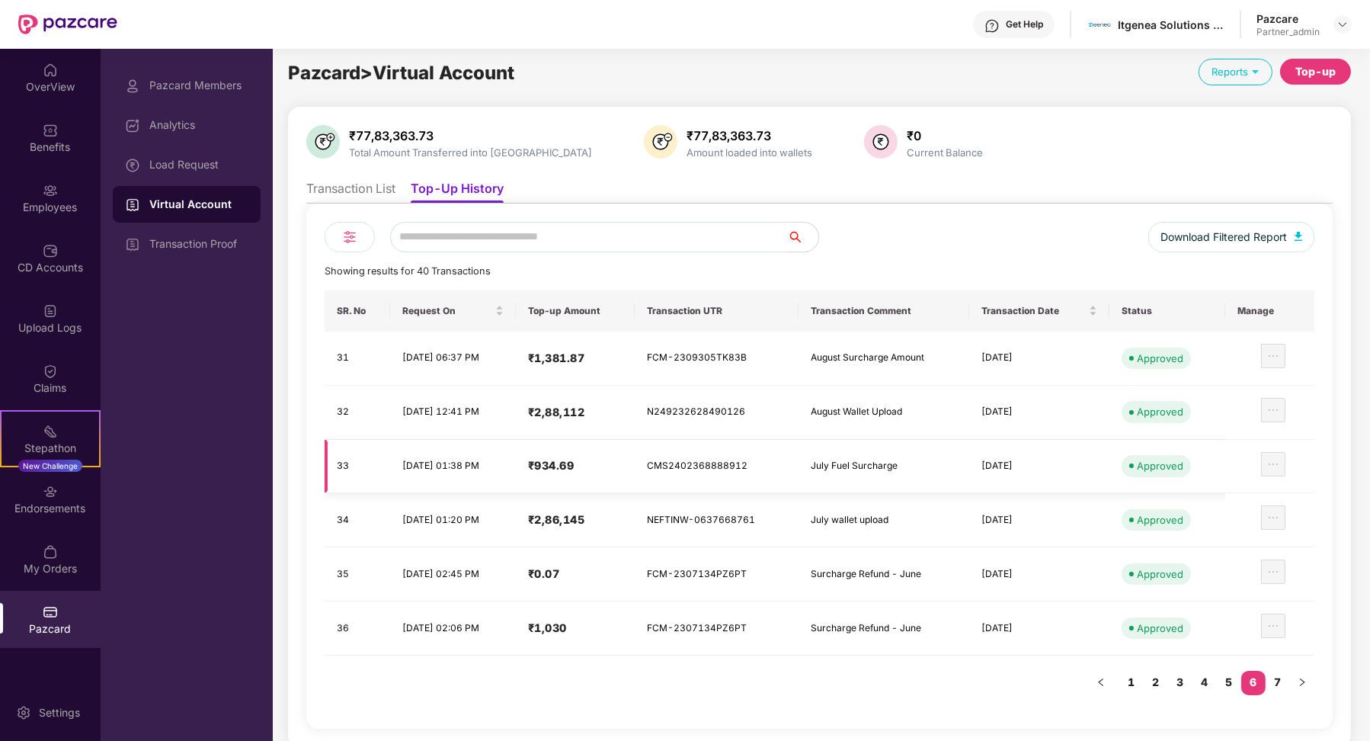
click at [907, 466] on div "July Fuel Surcharge" at bounding box center [884, 466] width 146 height 14
click at [866, 495] on td "July wallet upload" at bounding box center [884, 520] width 170 height 54
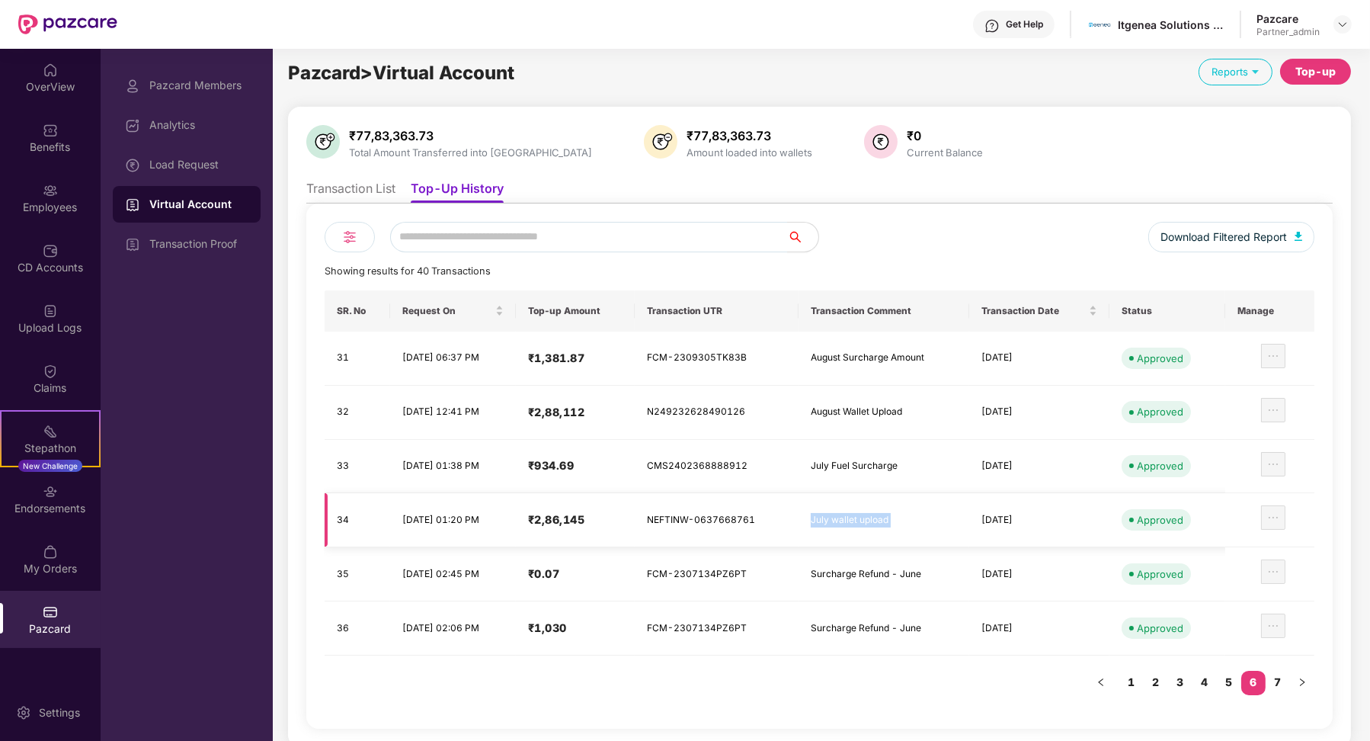
click at [866, 495] on td "July wallet upload" at bounding box center [884, 520] width 170 height 54
click at [860, 498] on td "July wallet upload" at bounding box center [884, 520] width 170 height 54
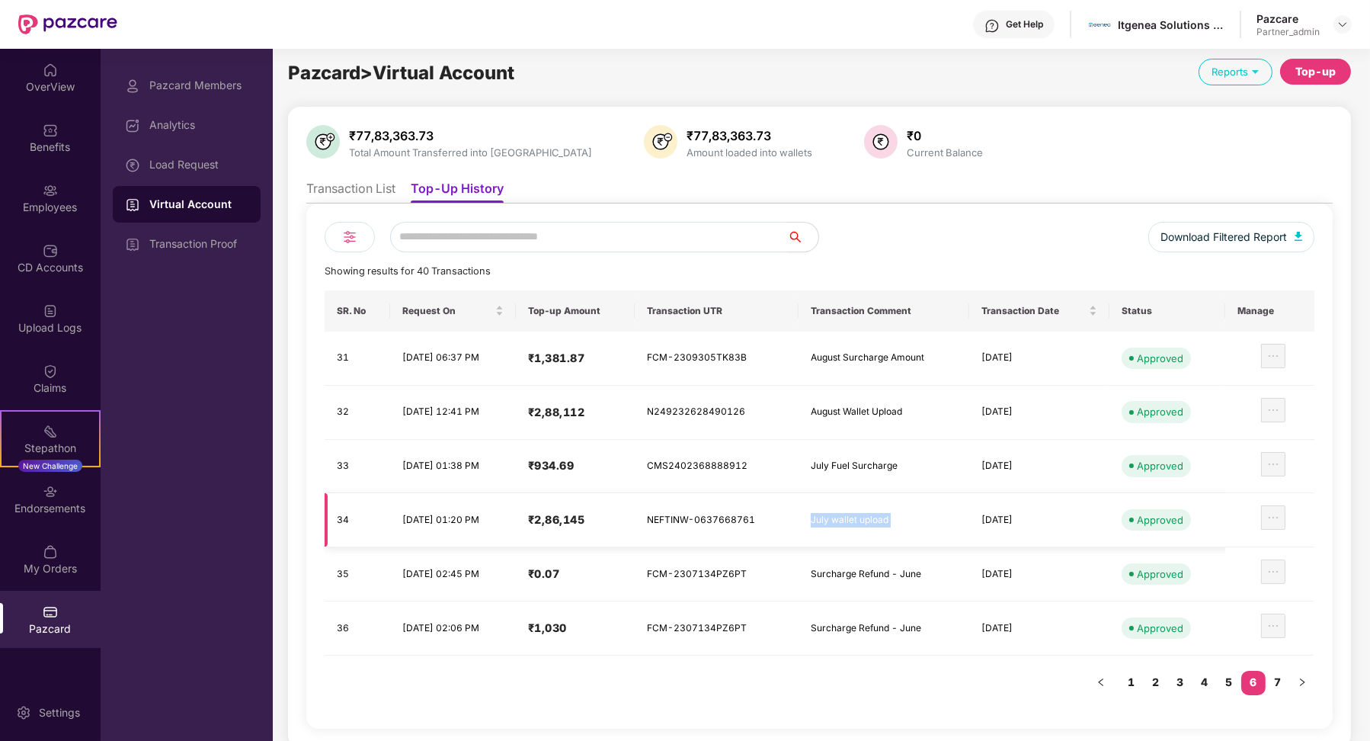
click at [860, 498] on td "July wallet upload" at bounding box center [884, 520] width 170 height 54
click at [844, 523] on div "July wallet upload" at bounding box center [884, 520] width 146 height 14
click at [882, 520] on div "July wallet upload" at bounding box center [884, 520] width 146 height 14
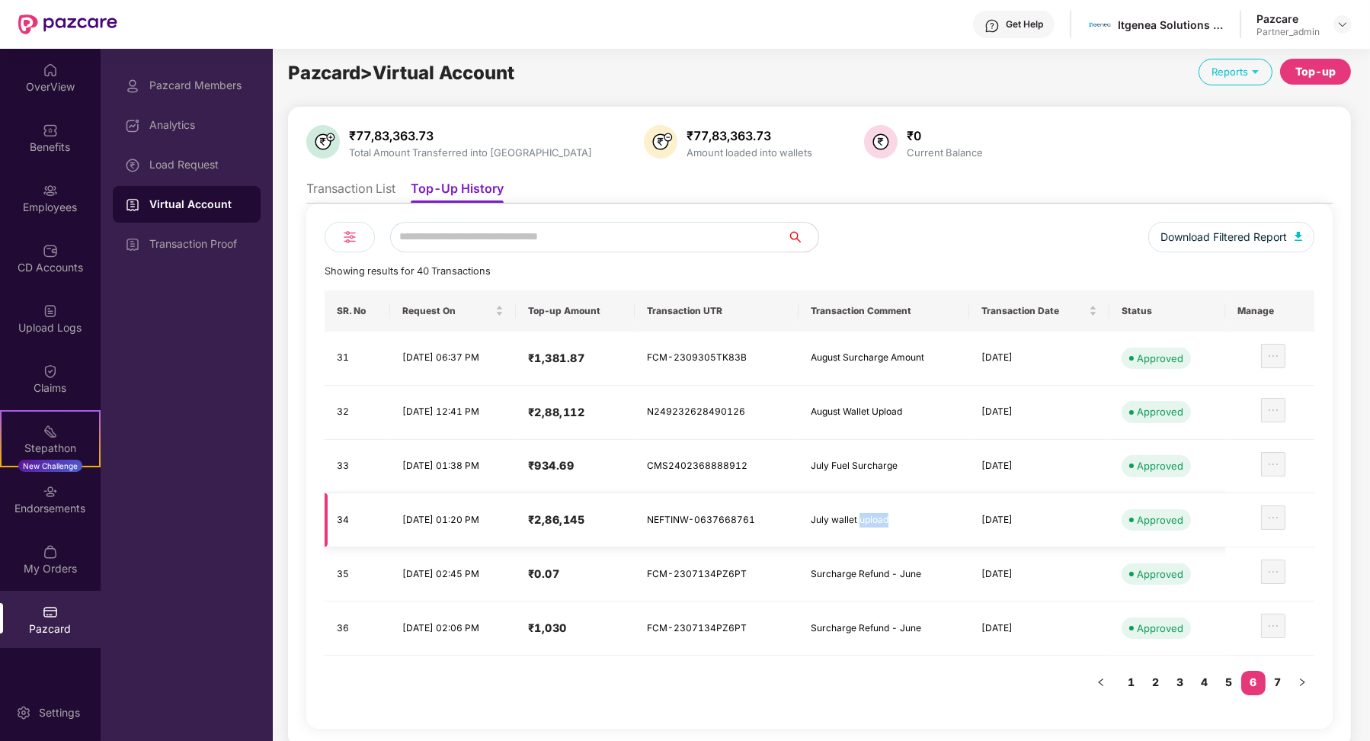
click at [882, 520] on div "July wallet upload" at bounding box center [884, 520] width 146 height 14
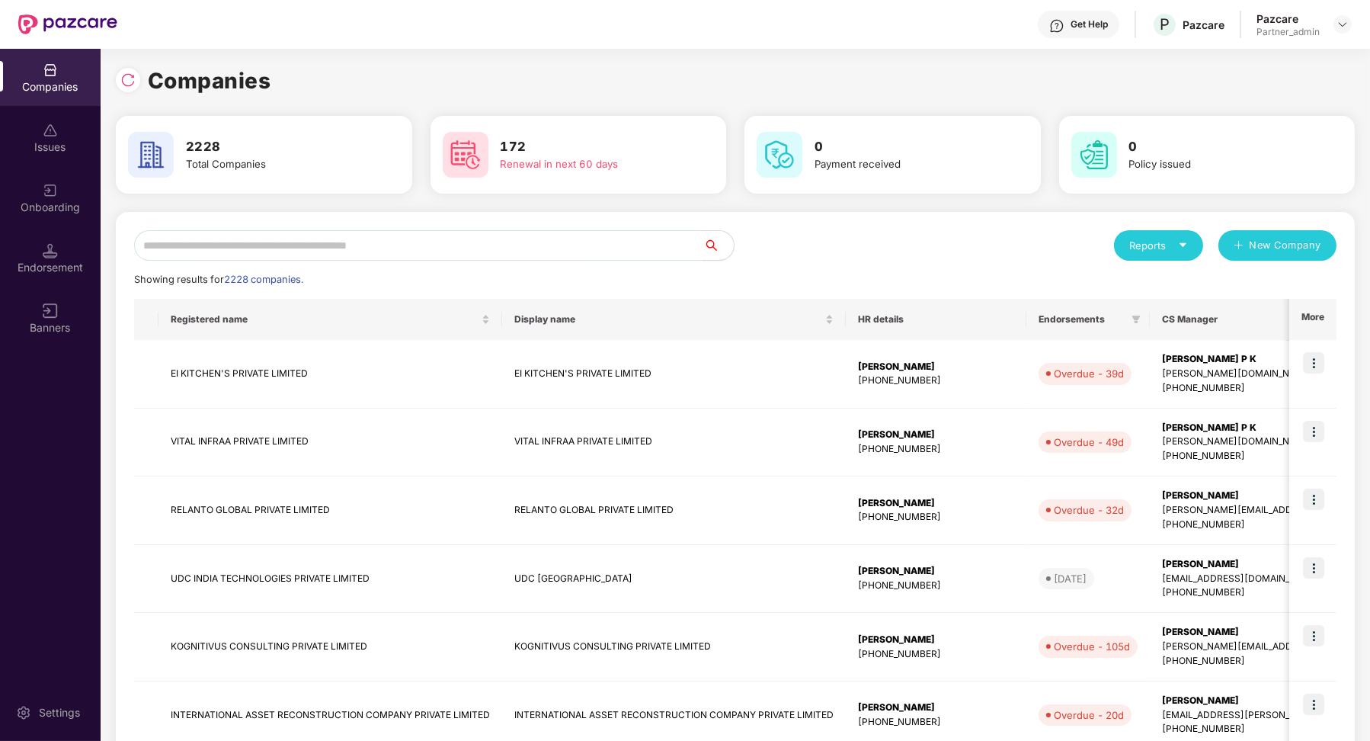
click at [332, 227] on div "Reports New Company Showing results for 2228 companies. Registered name Display…" at bounding box center [735, 653] width 1239 height 883
click at [400, 245] on input "text" at bounding box center [418, 245] width 569 height 30
click at [400, 245] on input "*" at bounding box center [418, 245] width 569 height 30
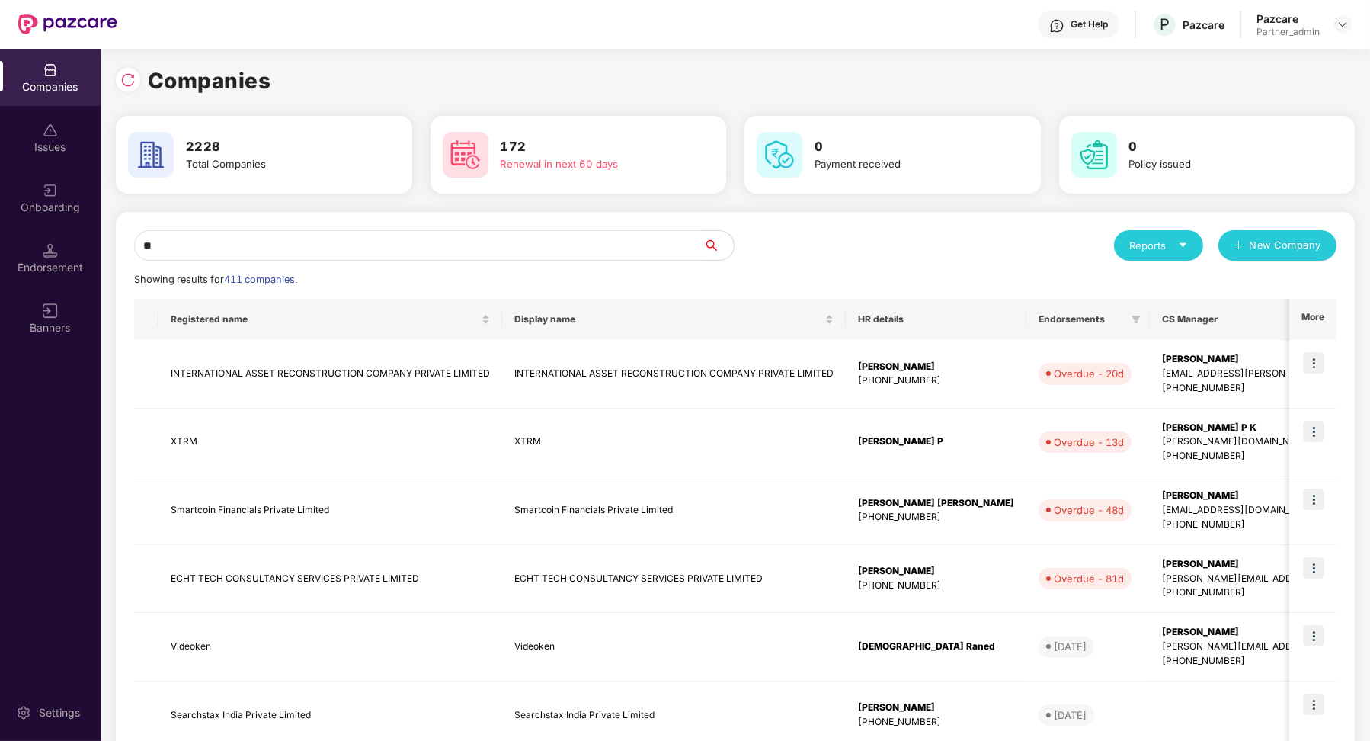
click at [259, 251] on input "**" at bounding box center [418, 245] width 569 height 30
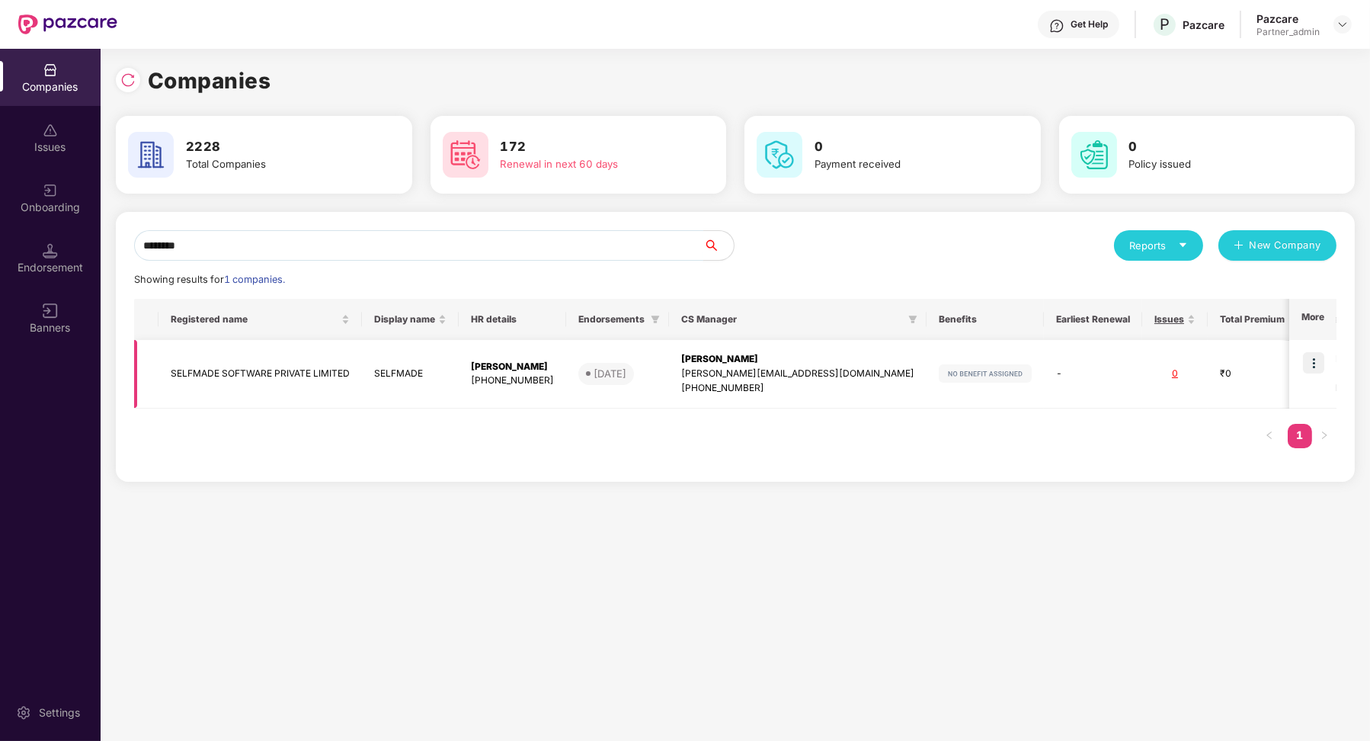
type input "********"
click at [1314, 364] on img at bounding box center [1313, 362] width 21 height 21
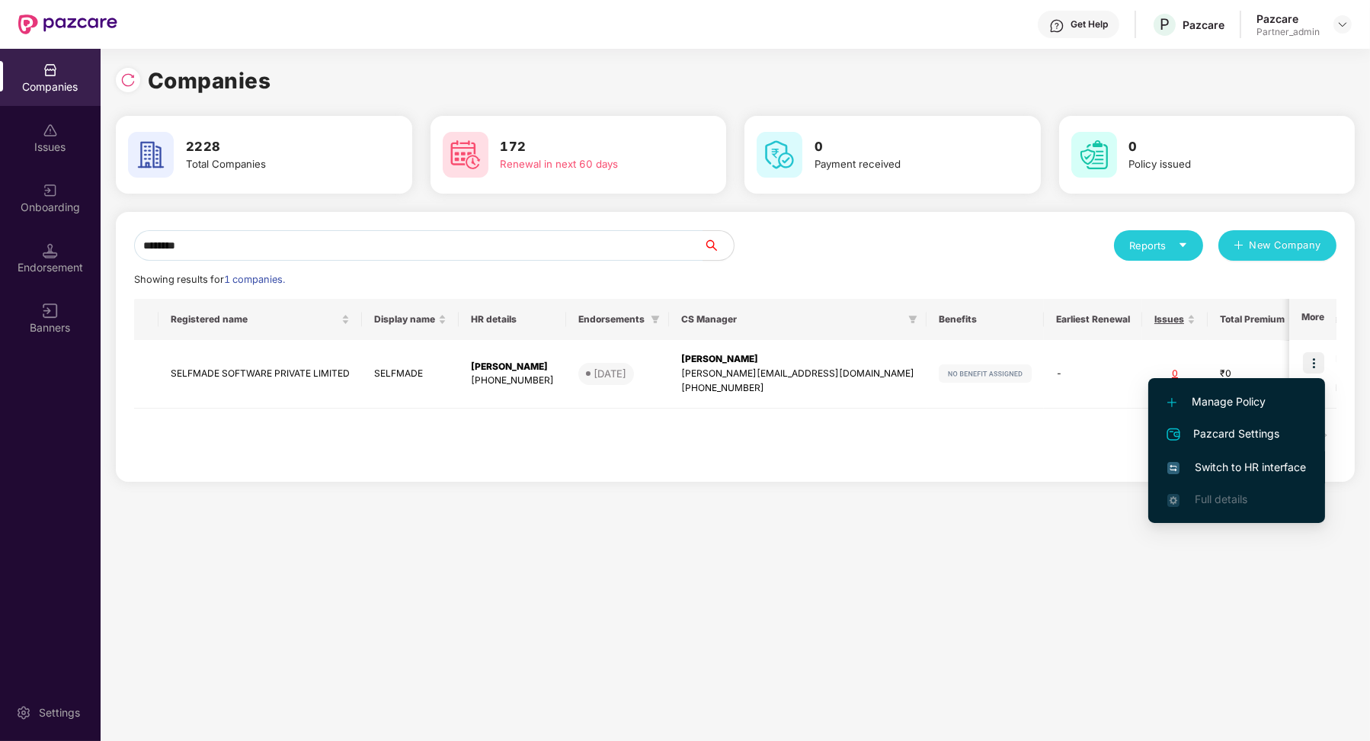
click at [1244, 469] on span "Switch to HR interface" at bounding box center [1236, 467] width 139 height 17
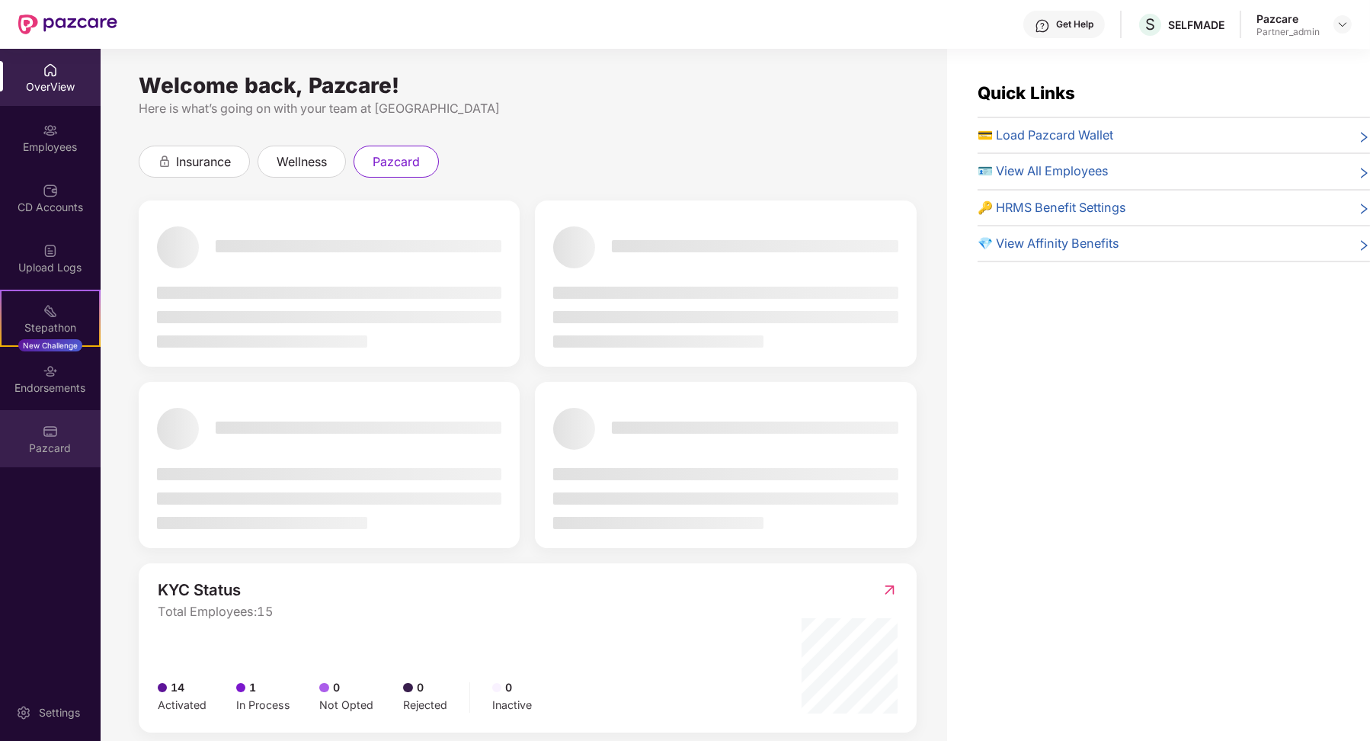
click at [56, 443] on div "Pazcard" at bounding box center [50, 447] width 101 height 15
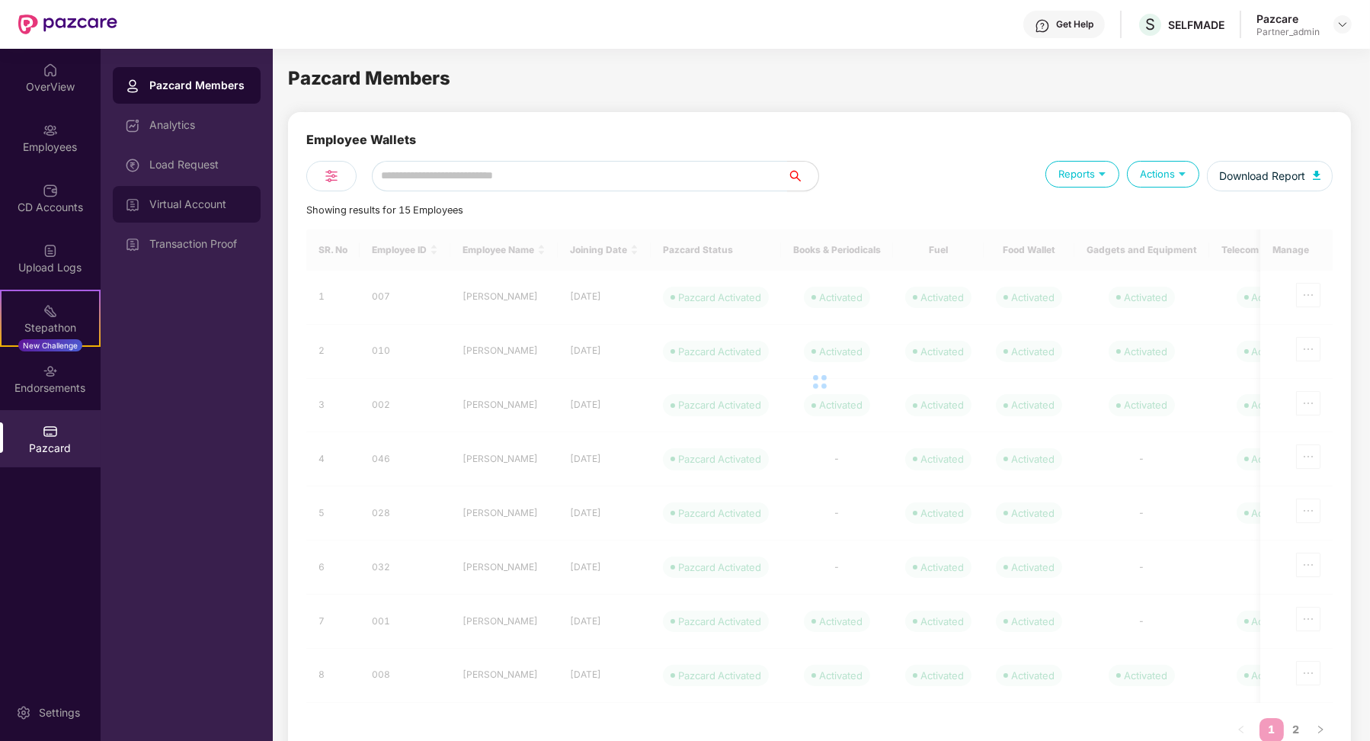
click at [157, 197] on div "Virtual Account" at bounding box center [187, 204] width 148 height 37
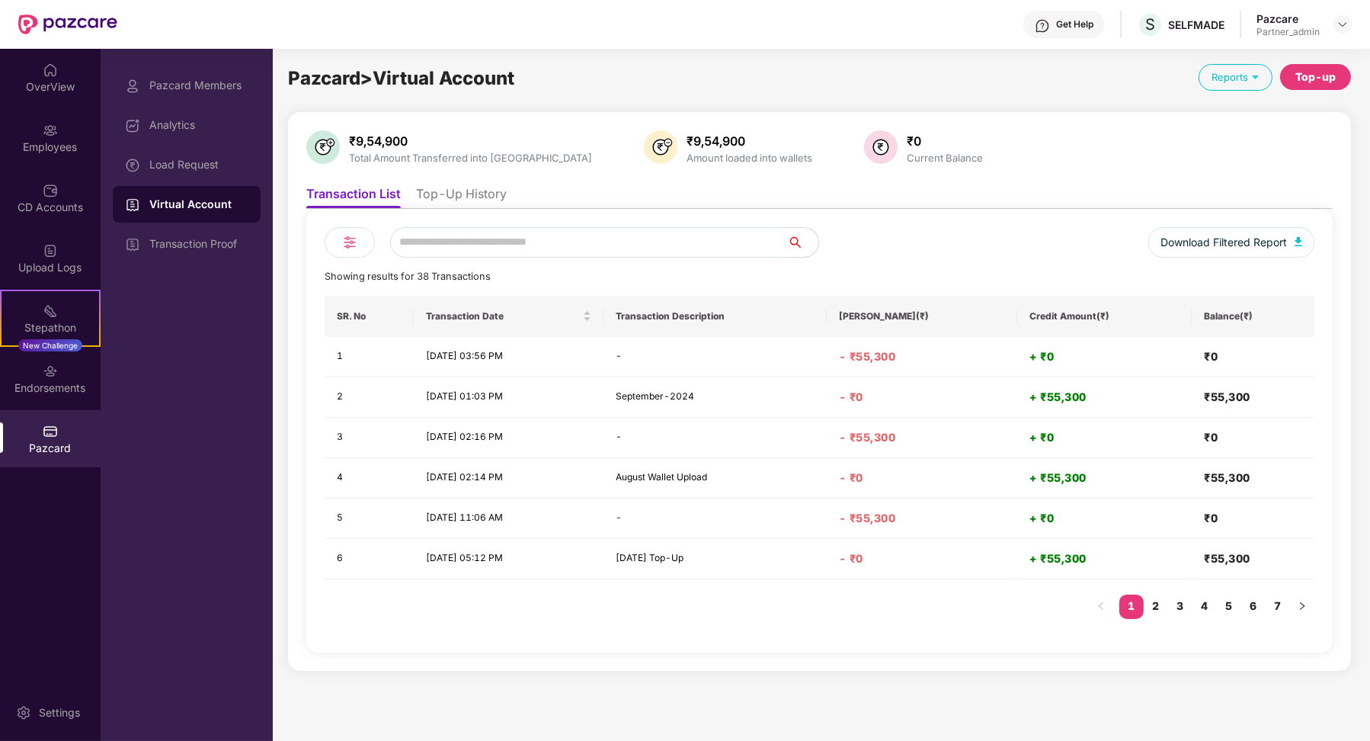
click at [457, 219] on div "Download Filtered Report Showing results for 38 Transactions SR. No Transaction…" at bounding box center [819, 430] width 1026 height 443
click at [457, 197] on li "Top-Up History" at bounding box center [461, 197] width 91 height 22
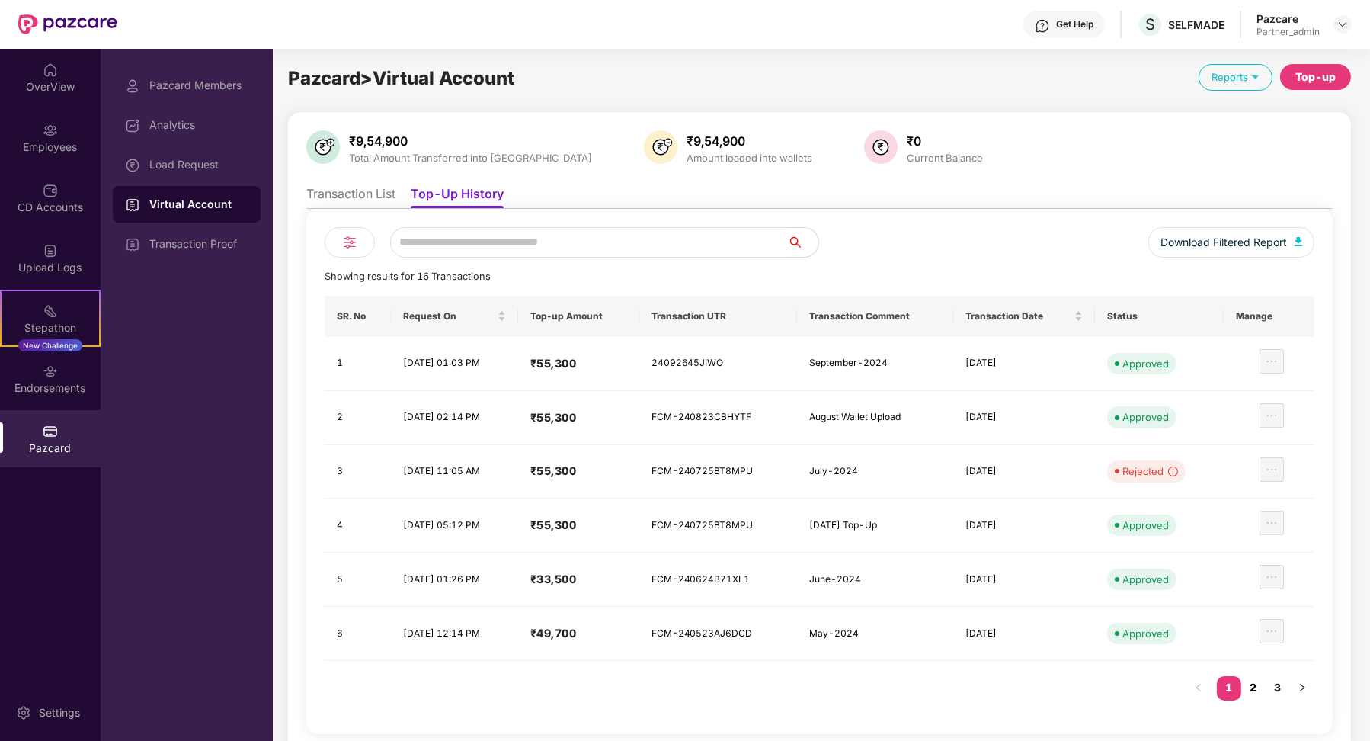
click at [1262, 680] on link "2" at bounding box center [1253, 687] width 24 height 23
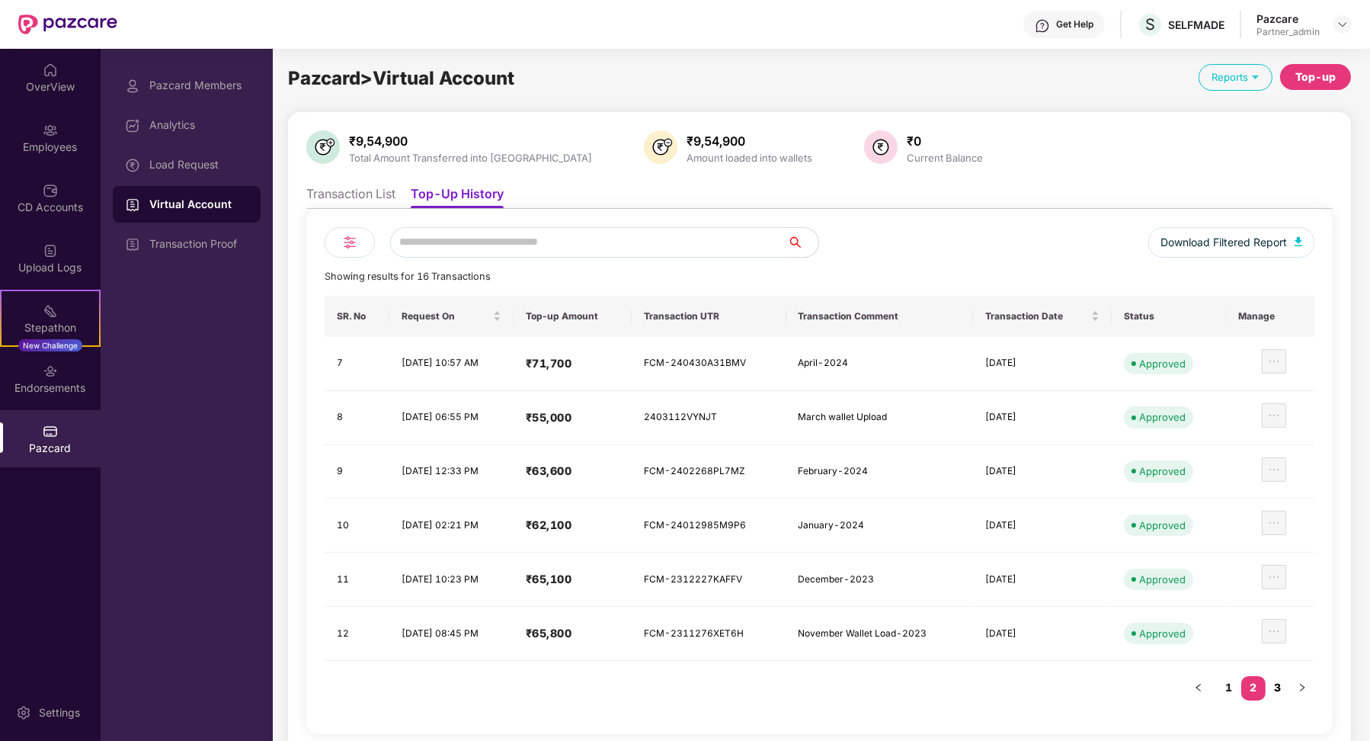
click at [1285, 683] on link "3" at bounding box center [1278, 687] width 24 height 23
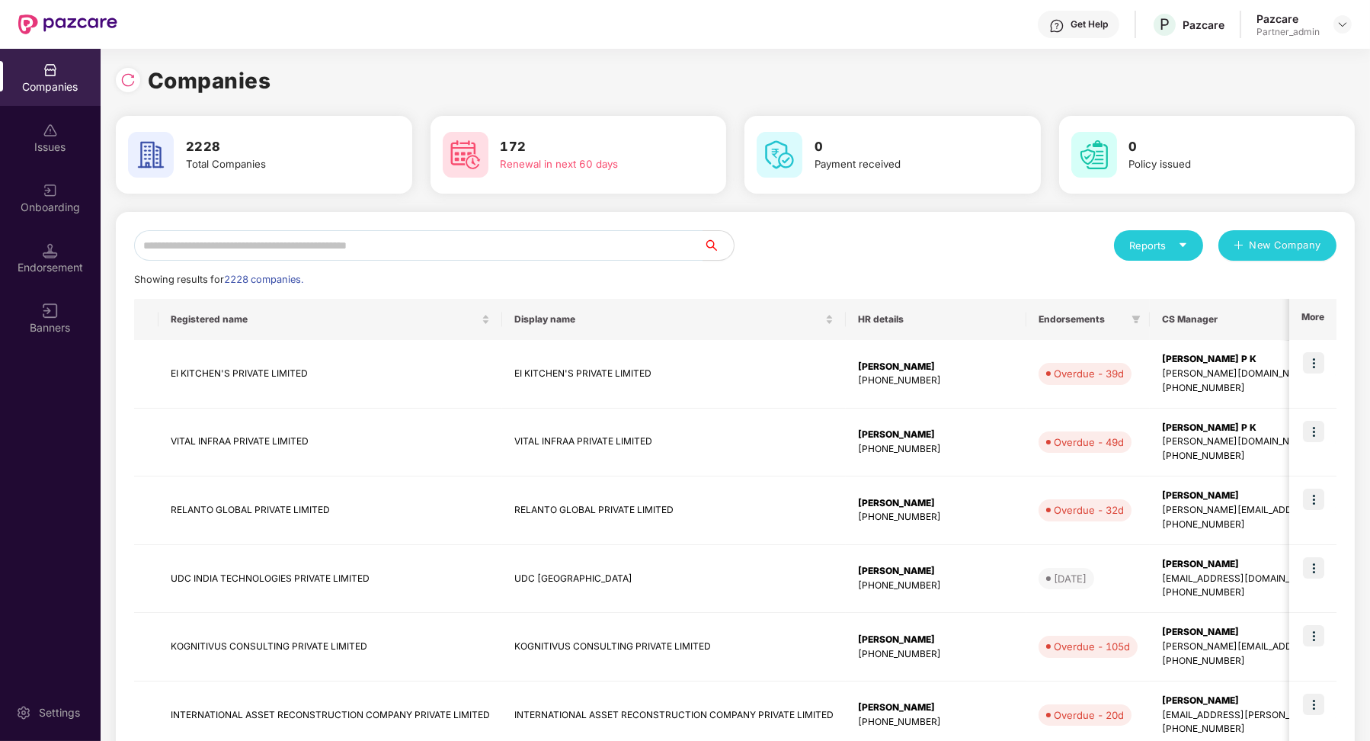
click at [285, 277] on span "2228 companies." at bounding box center [263, 279] width 79 height 11
click at [285, 251] on input "text" at bounding box center [418, 245] width 569 height 30
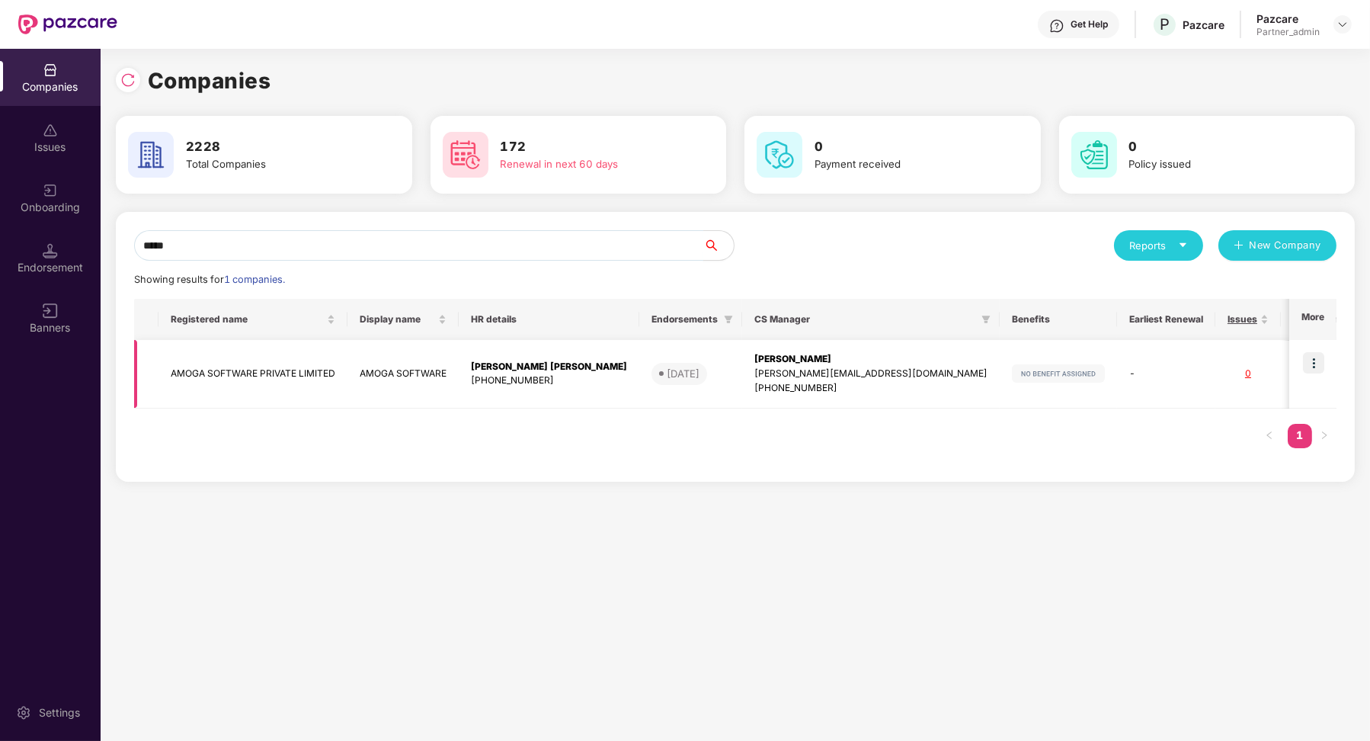
type input "*****"
click at [1311, 352] on img at bounding box center [1313, 362] width 21 height 21
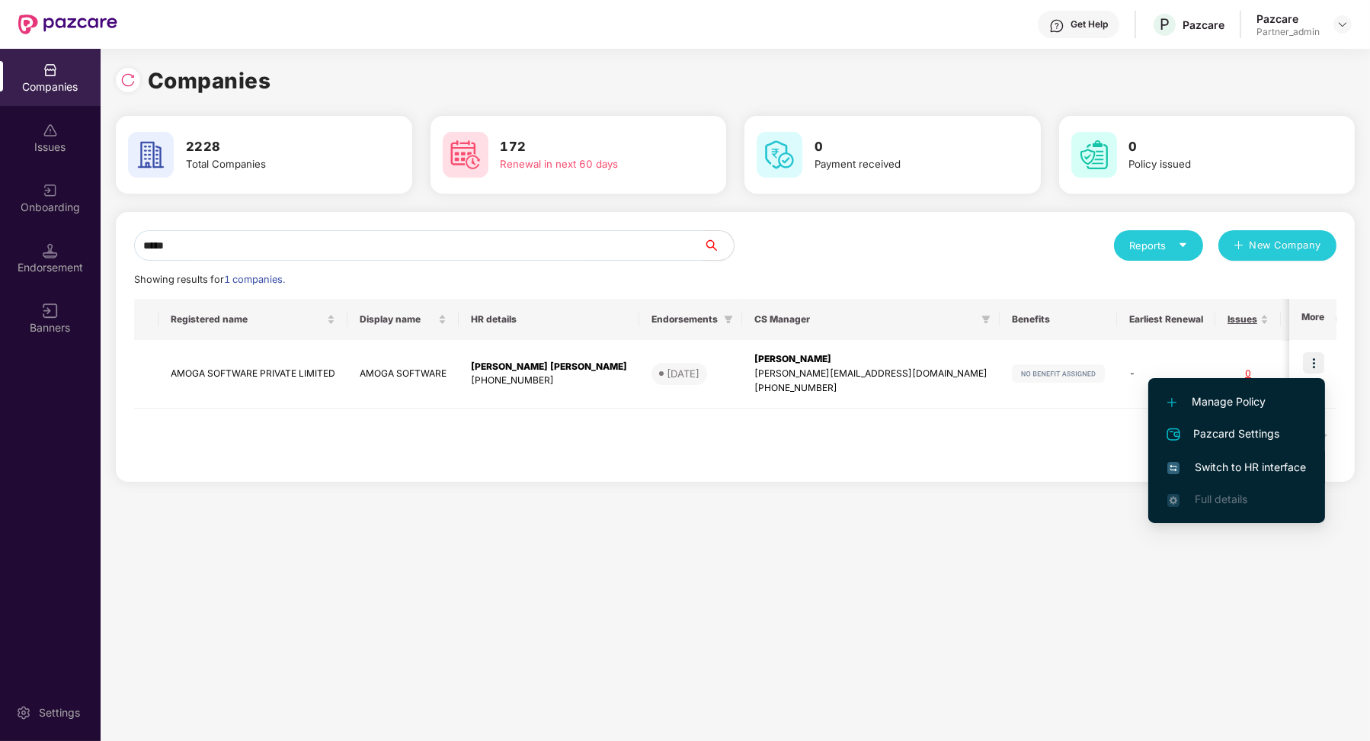
click at [1272, 459] on span "Switch to HR interface" at bounding box center [1236, 467] width 139 height 17
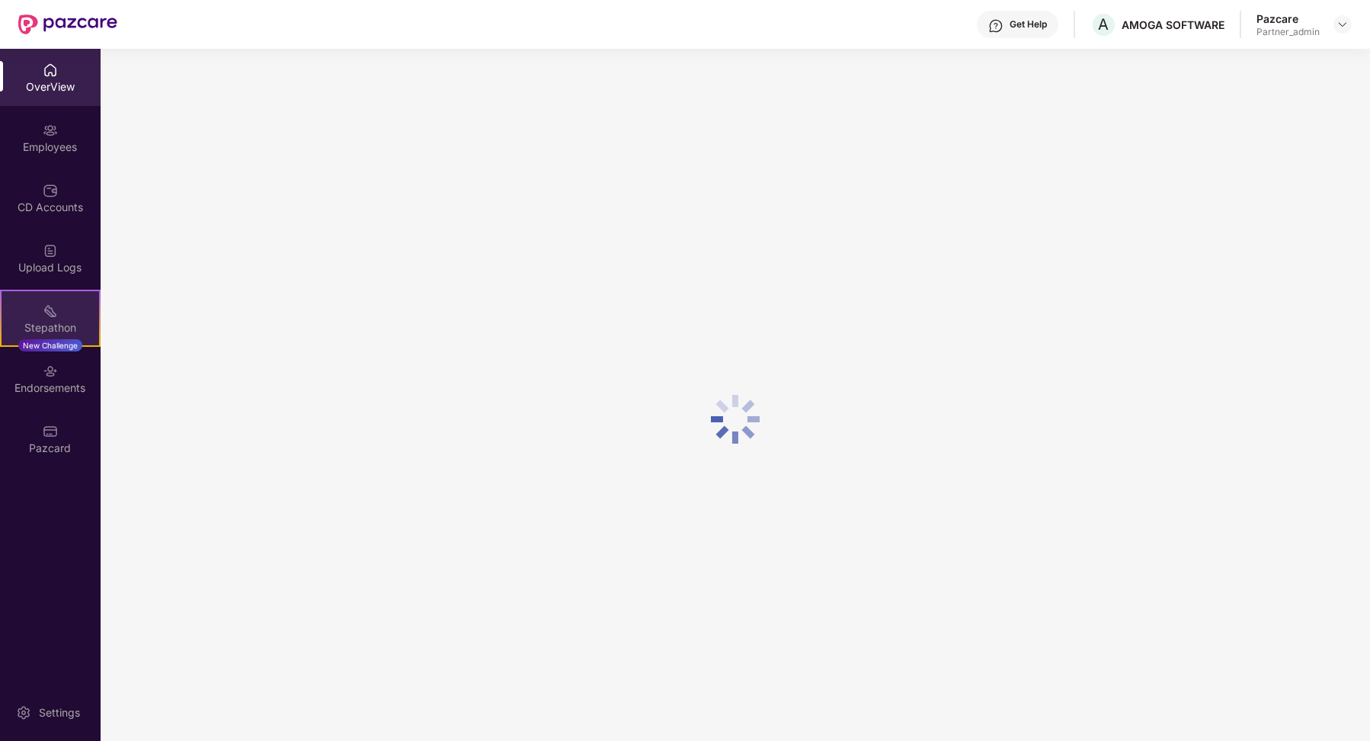
click at [50, 342] on div "New Challenge" at bounding box center [50, 345] width 64 height 12
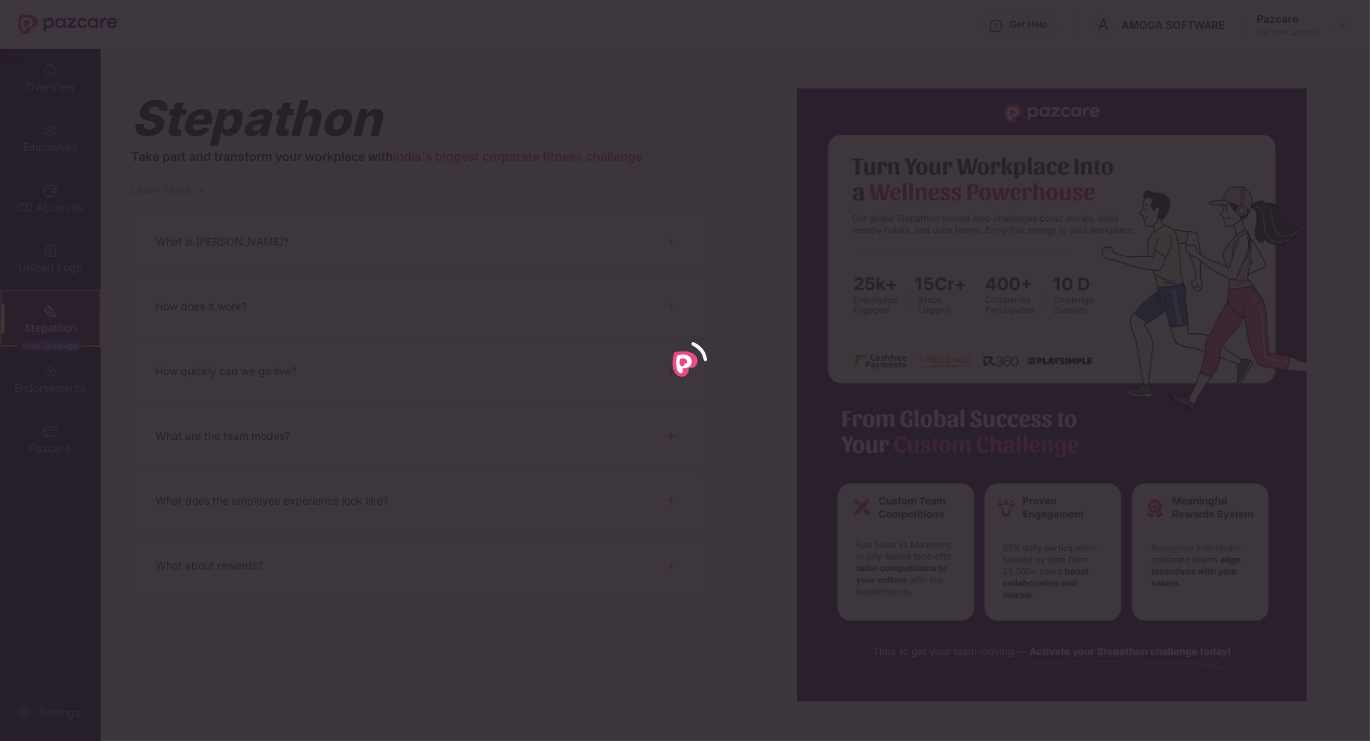
click at [60, 433] on div at bounding box center [685, 370] width 1370 height 741
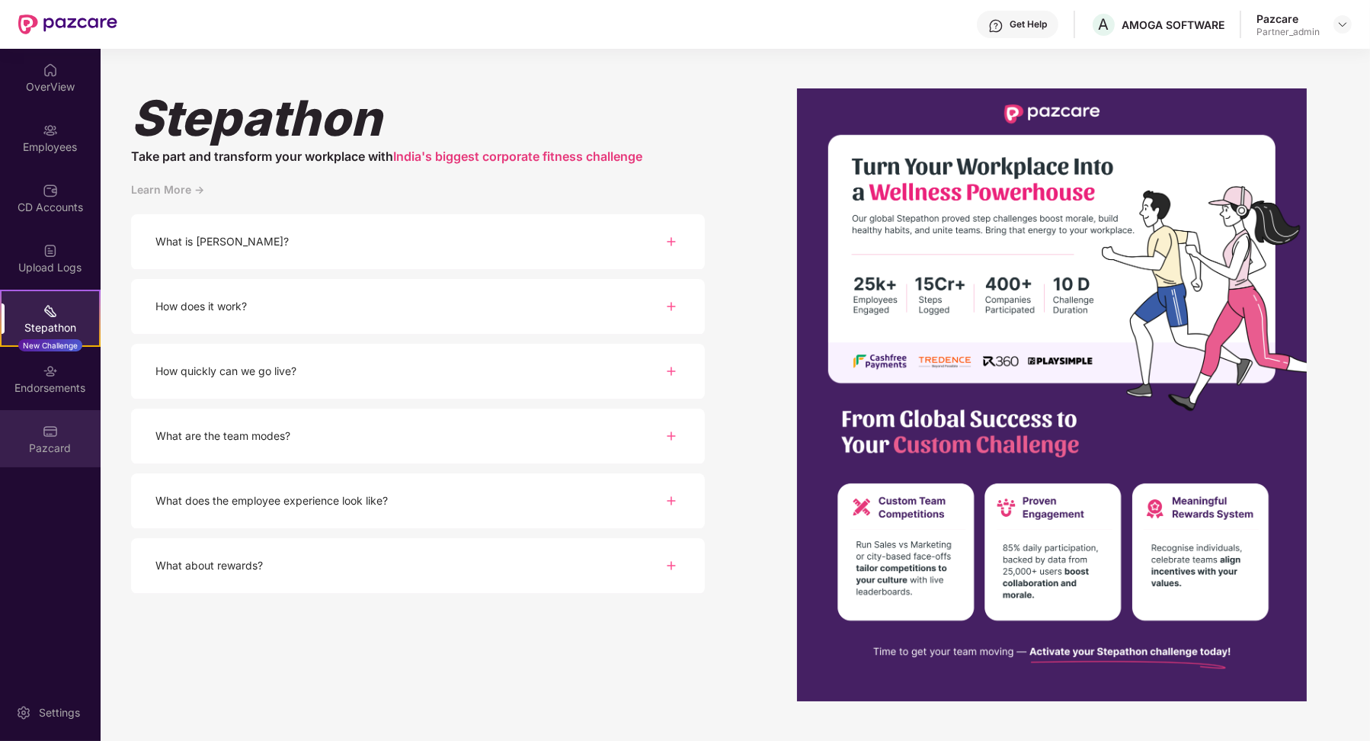
click at [75, 436] on div "Pazcard" at bounding box center [50, 438] width 101 height 57
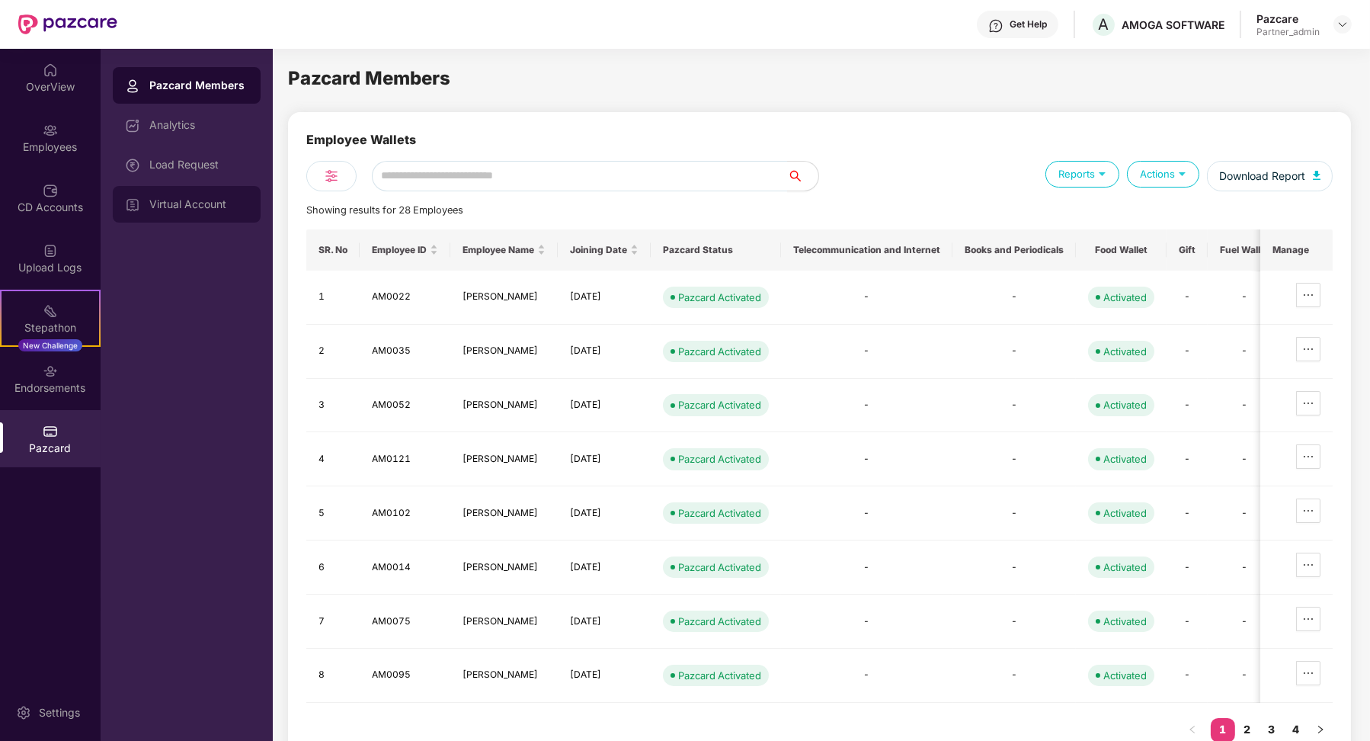
drag, startPoint x: 235, startPoint y: 156, endPoint x: 201, endPoint y: 197, distance: 53.6
click at [201, 198] on div "Virtual Account" at bounding box center [198, 204] width 99 height 12
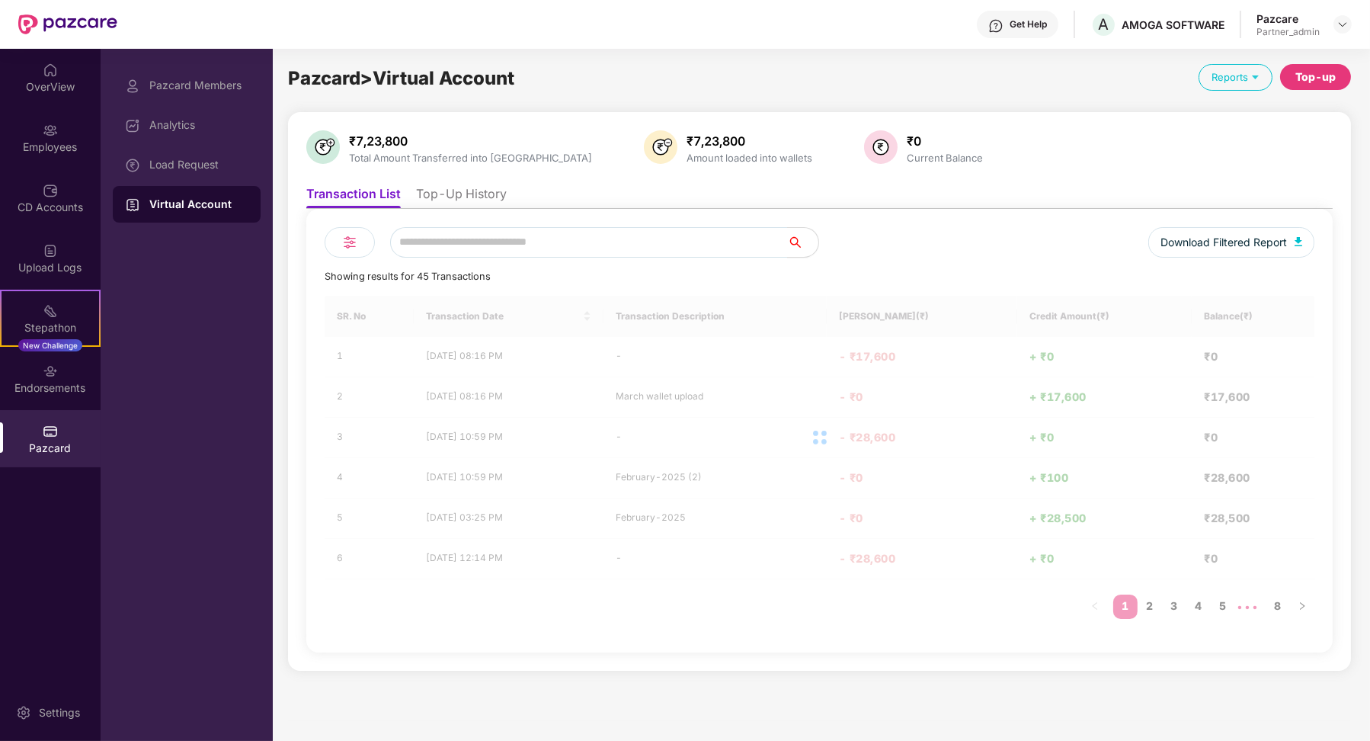
click at [438, 201] on li "Top-Up History" at bounding box center [461, 197] width 91 height 22
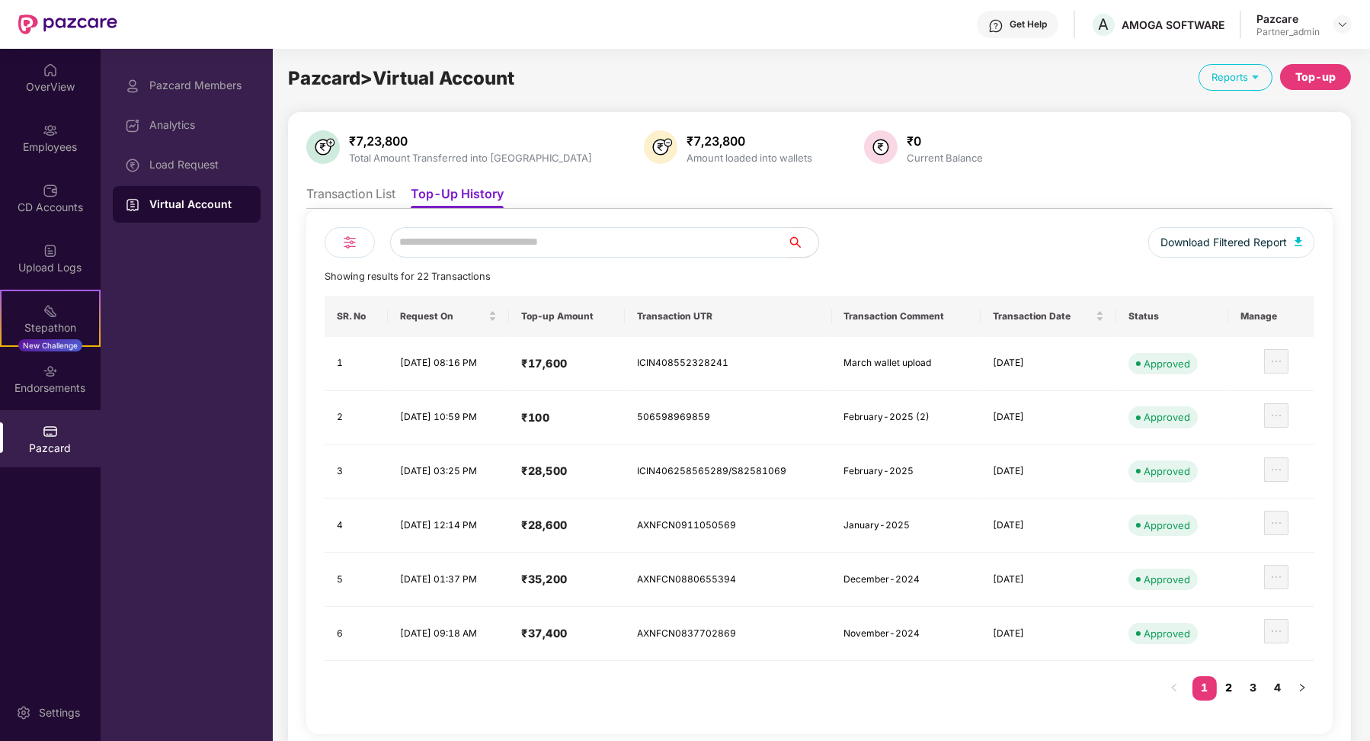
click at [1238, 682] on link "2" at bounding box center [1229, 687] width 24 height 23
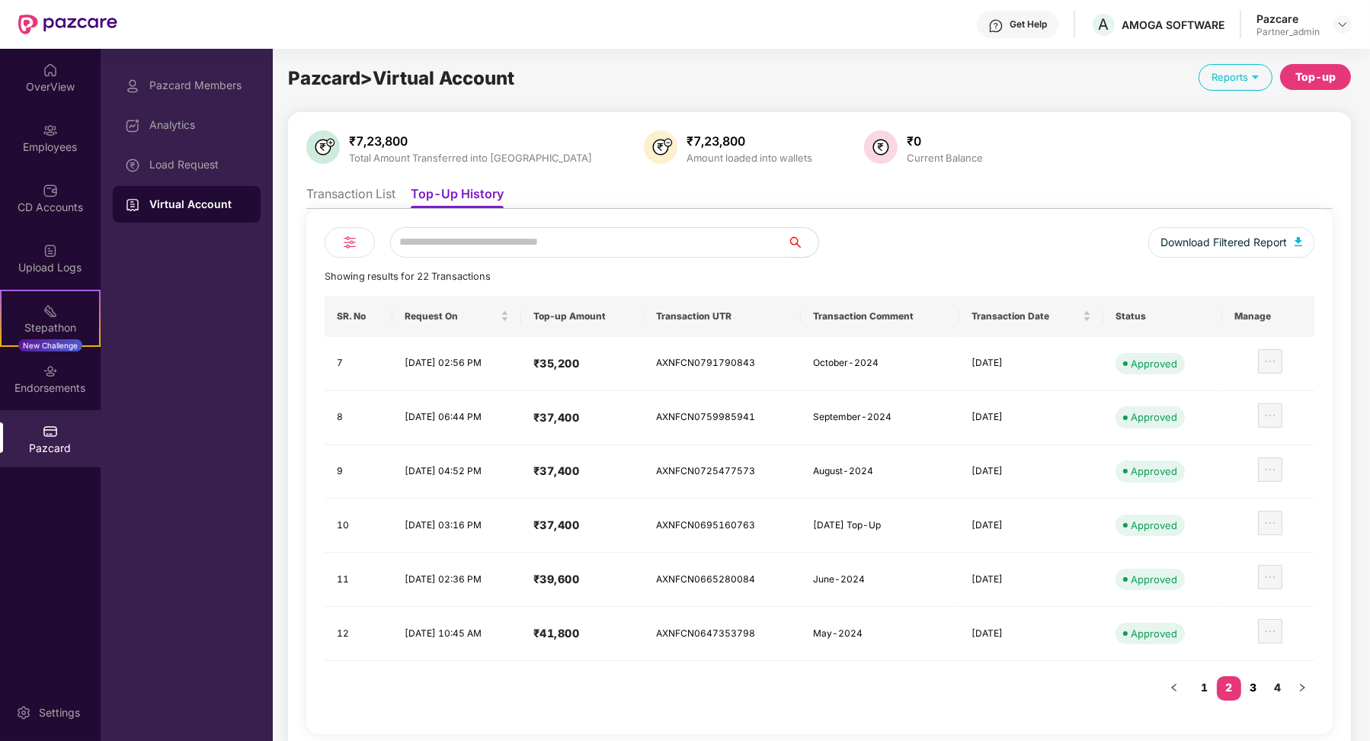
click at [1252, 680] on link "3" at bounding box center [1253, 687] width 24 height 23
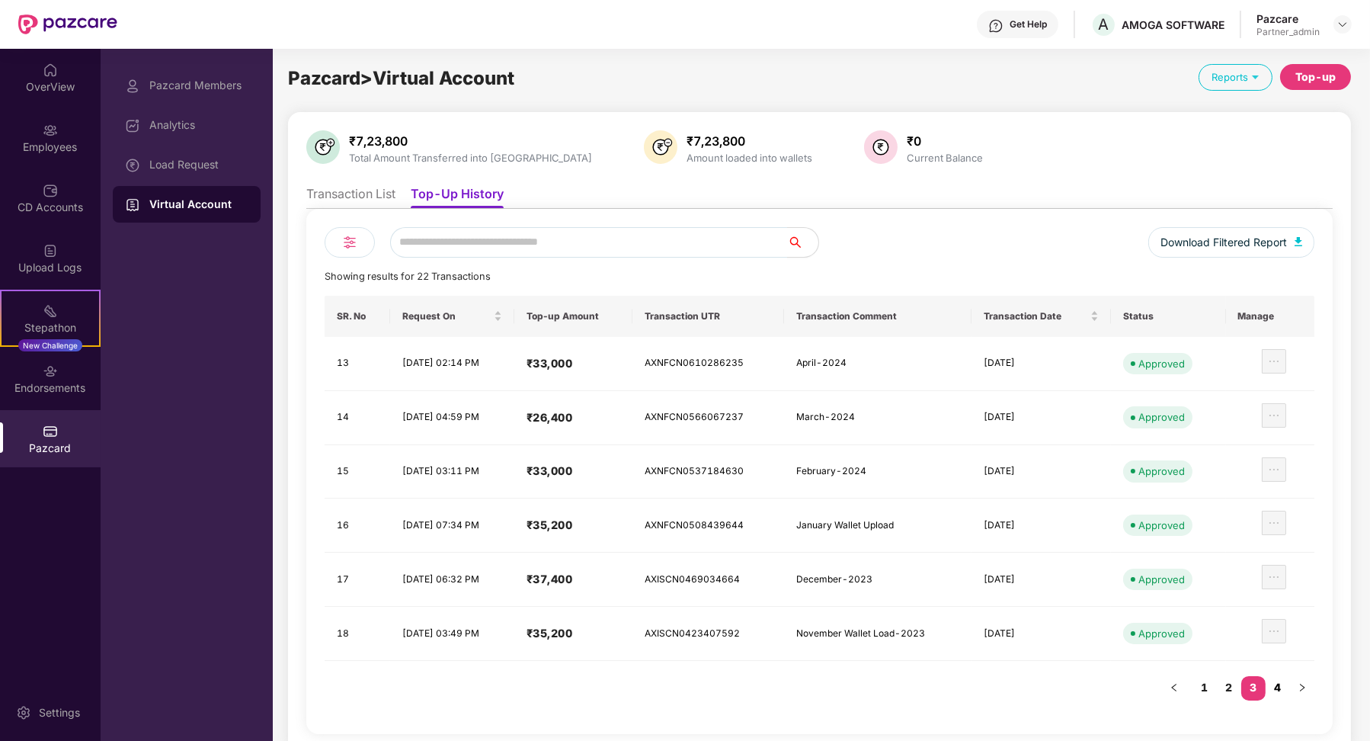
click at [1273, 686] on link "4" at bounding box center [1278, 687] width 24 height 23
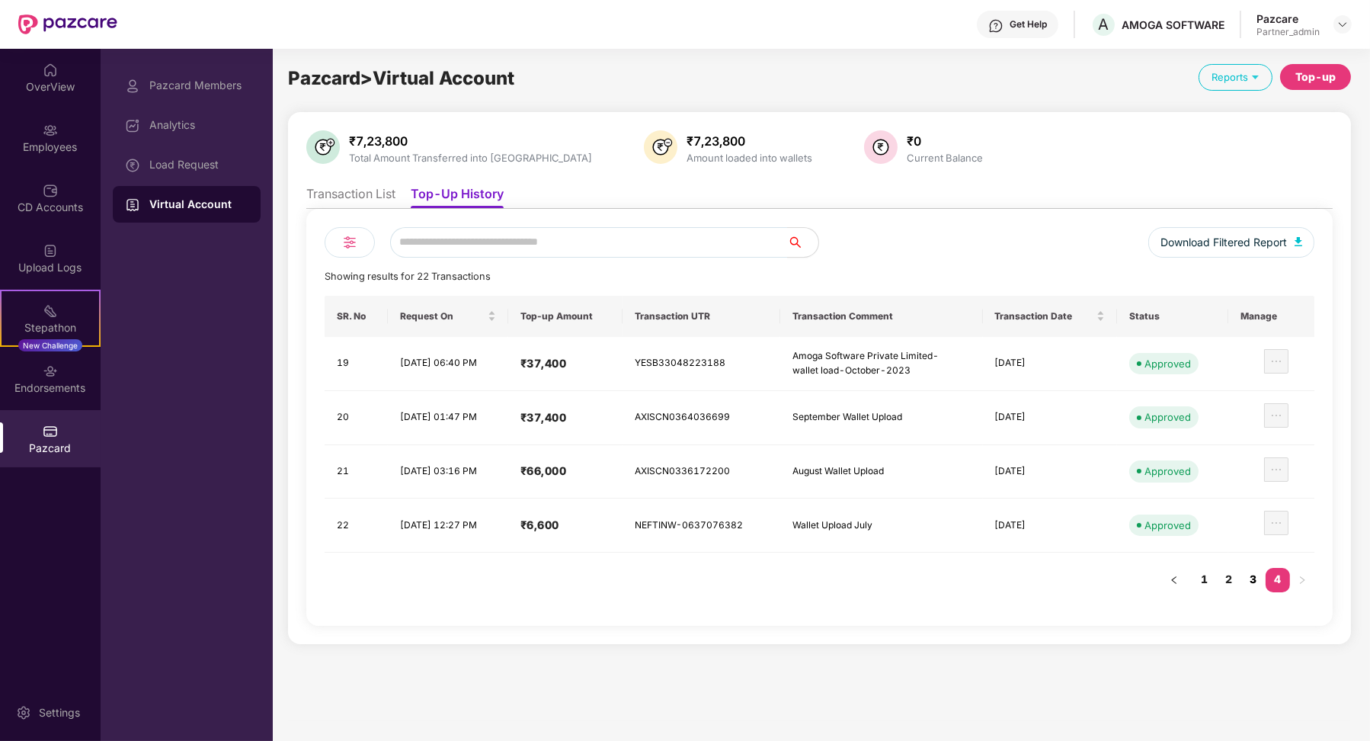
click at [1248, 571] on link "3" at bounding box center [1253, 579] width 24 height 23
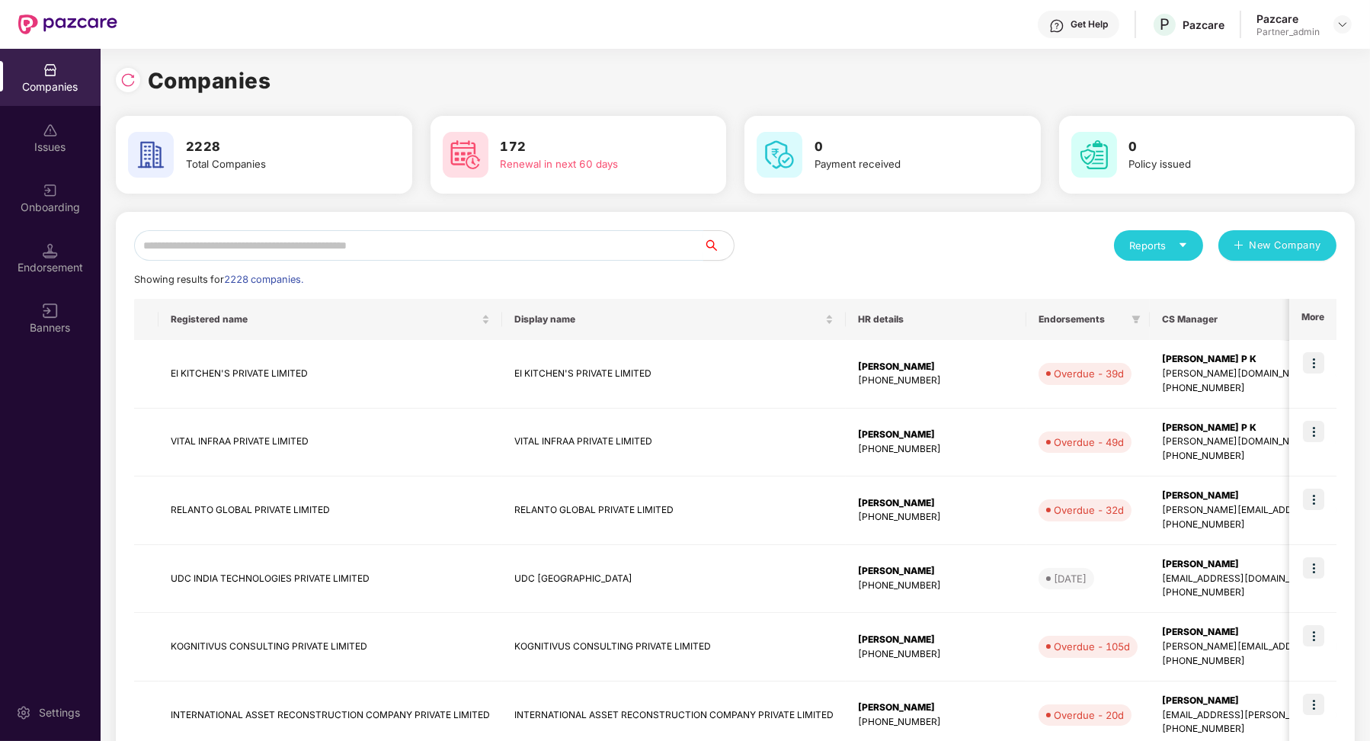
click at [322, 251] on input "text" at bounding box center [418, 245] width 569 height 30
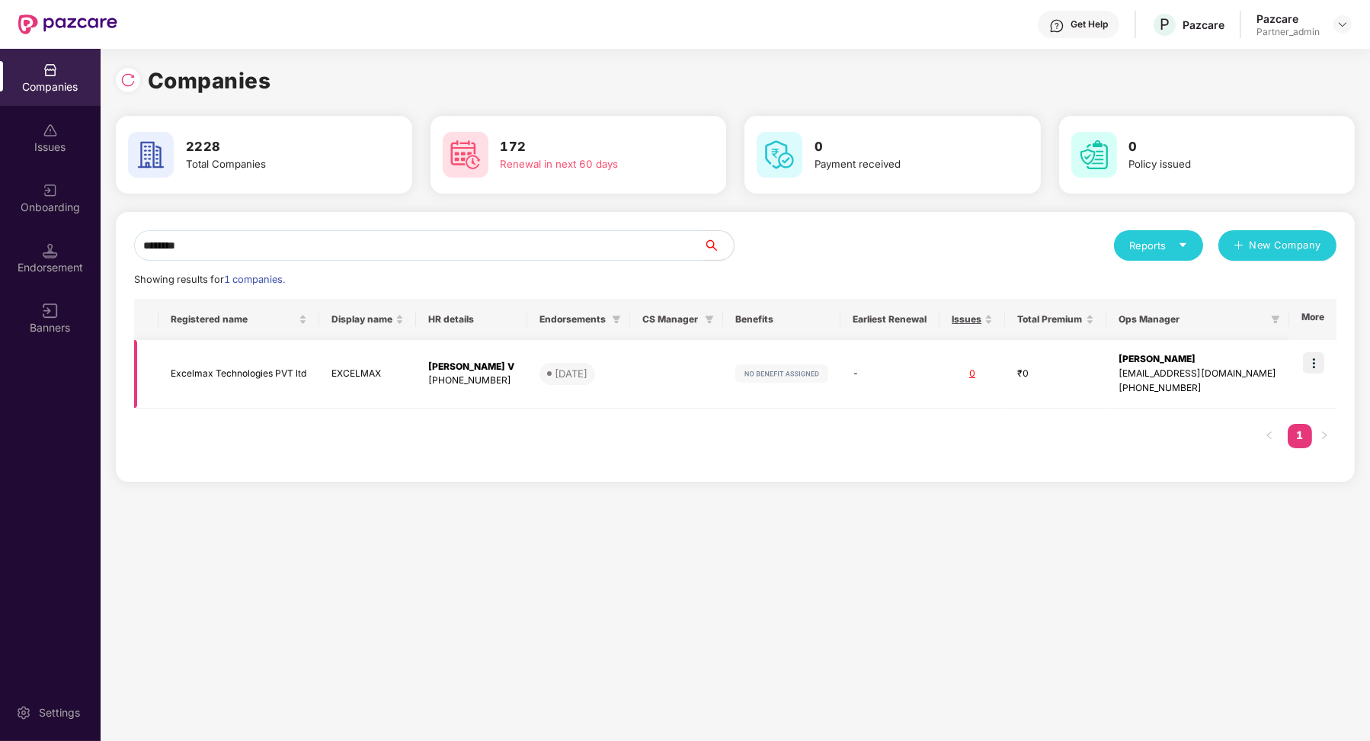
type input "********"
click at [1329, 366] on td at bounding box center [1312, 374] width 47 height 69
click at [1309, 363] on img at bounding box center [1313, 362] width 21 height 21
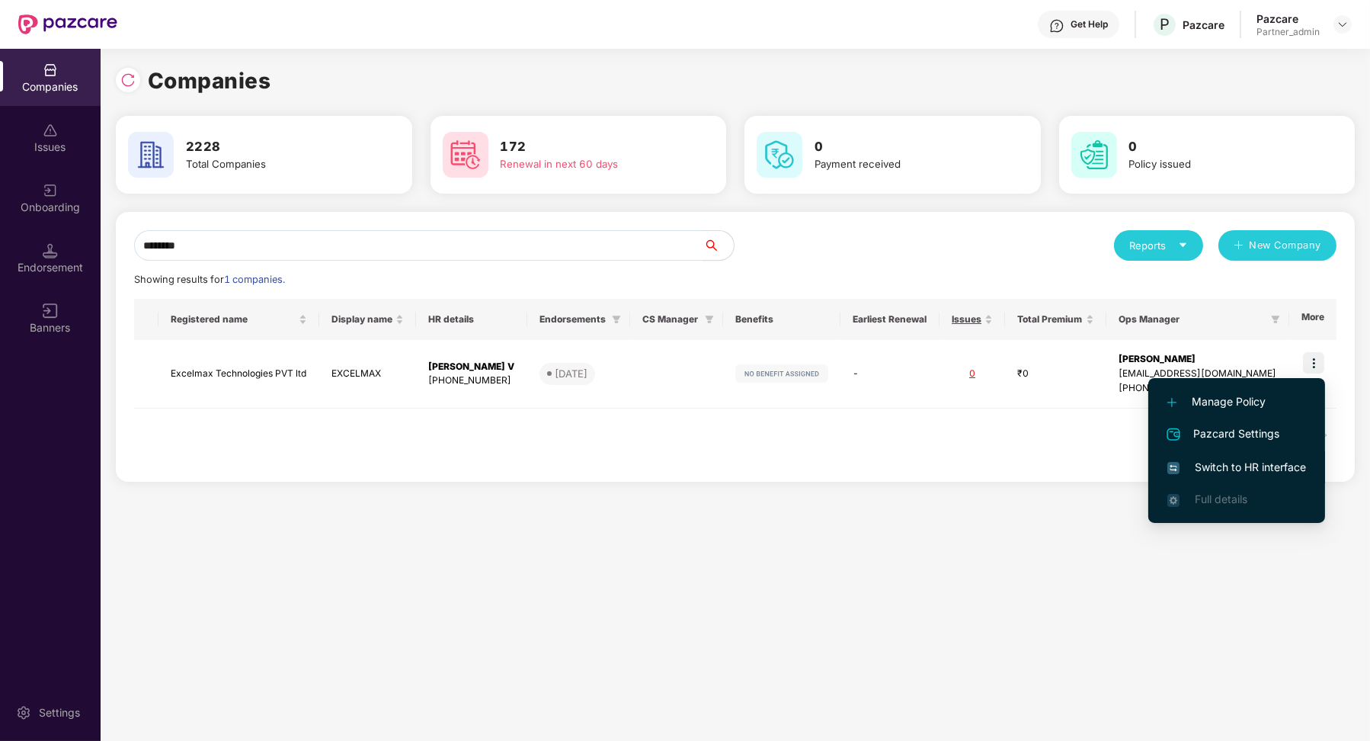
click at [1261, 471] on span "Switch to HR interface" at bounding box center [1236, 467] width 139 height 17
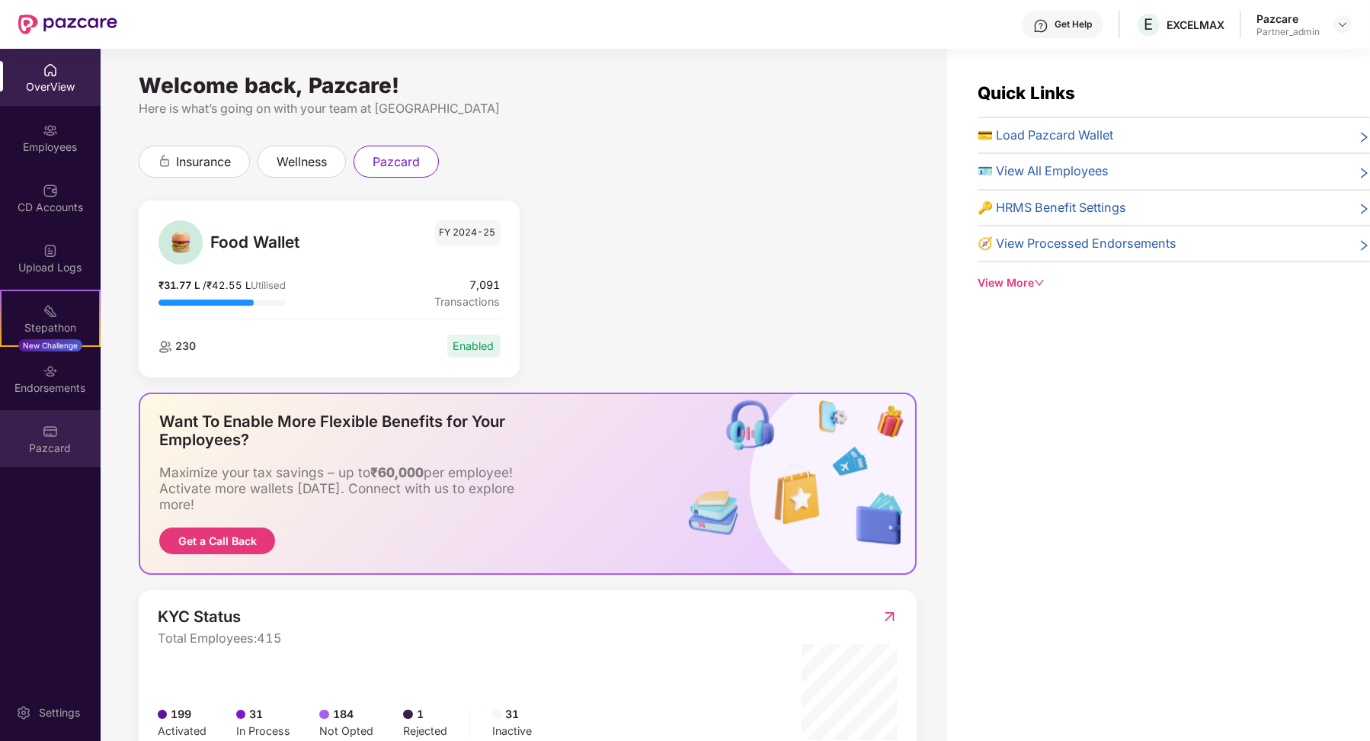
click at [59, 440] on div "Pazcard" at bounding box center [50, 447] width 101 height 15
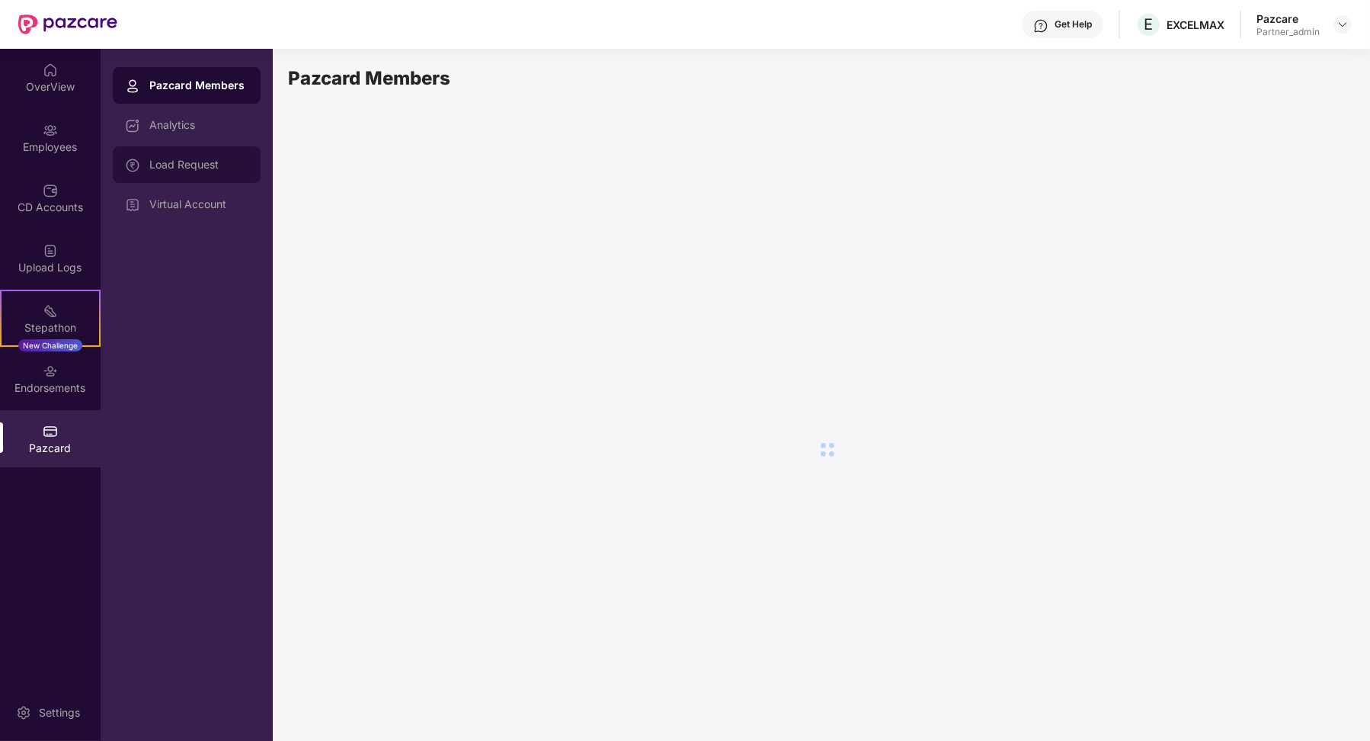
click at [219, 177] on div "Load Request" at bounding box center [187, 164] width 148 height 37
click at [217, 216] on div "Virtual Account" at bounding box center [187, 204] width 148 height 37
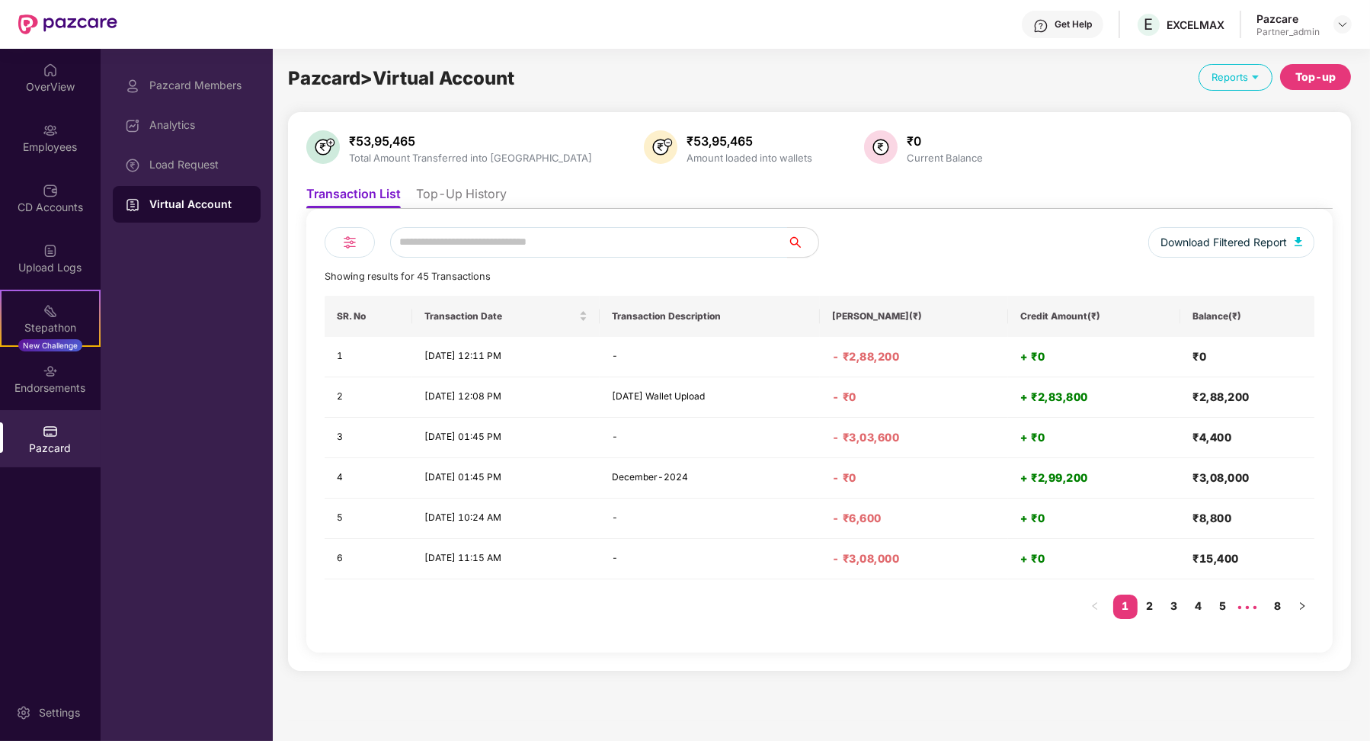
click at [437, 201] on li "Top-Up History" at bounding box center [461, 197] width 91 height 22
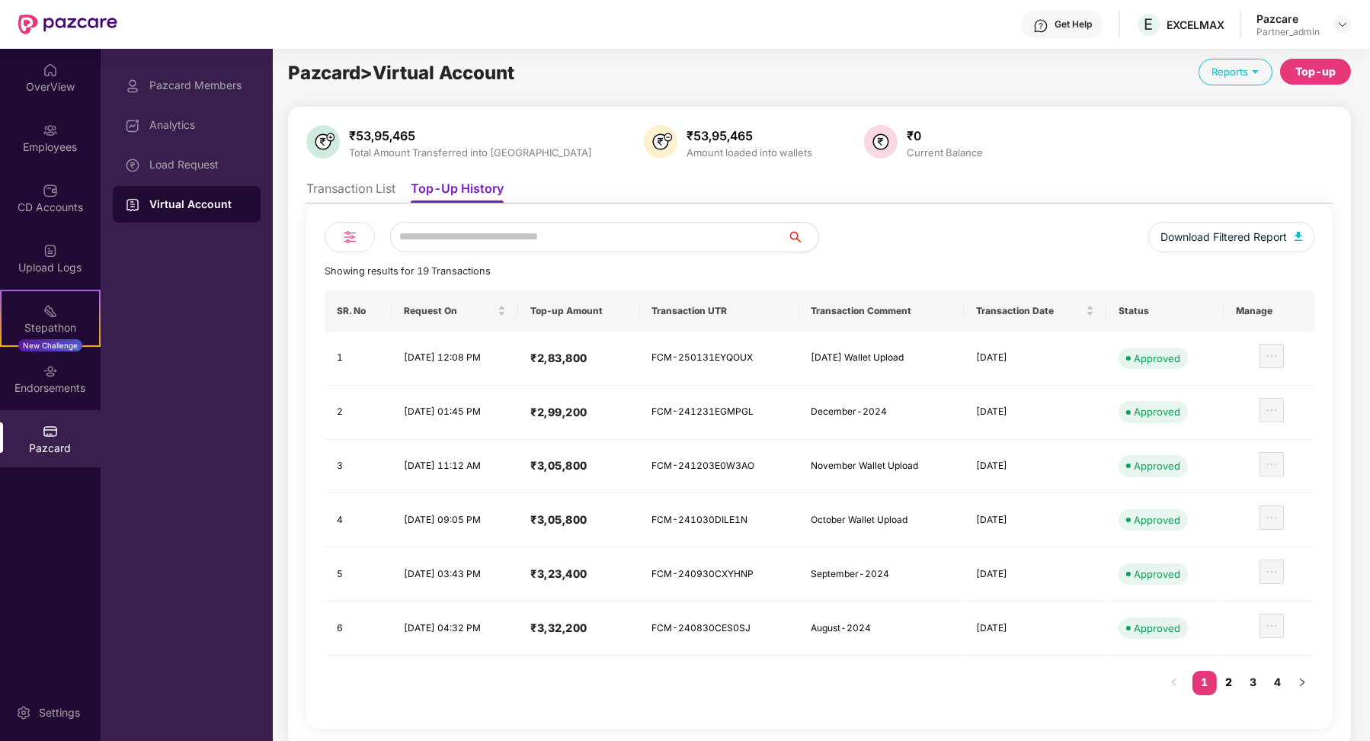
click at [1240, 680] on link "2" at bounding box center [1229, 682] width 24 height 23
click at [1262, 677] on link "3" at bounding box center [1253, 682] width 24 height 23
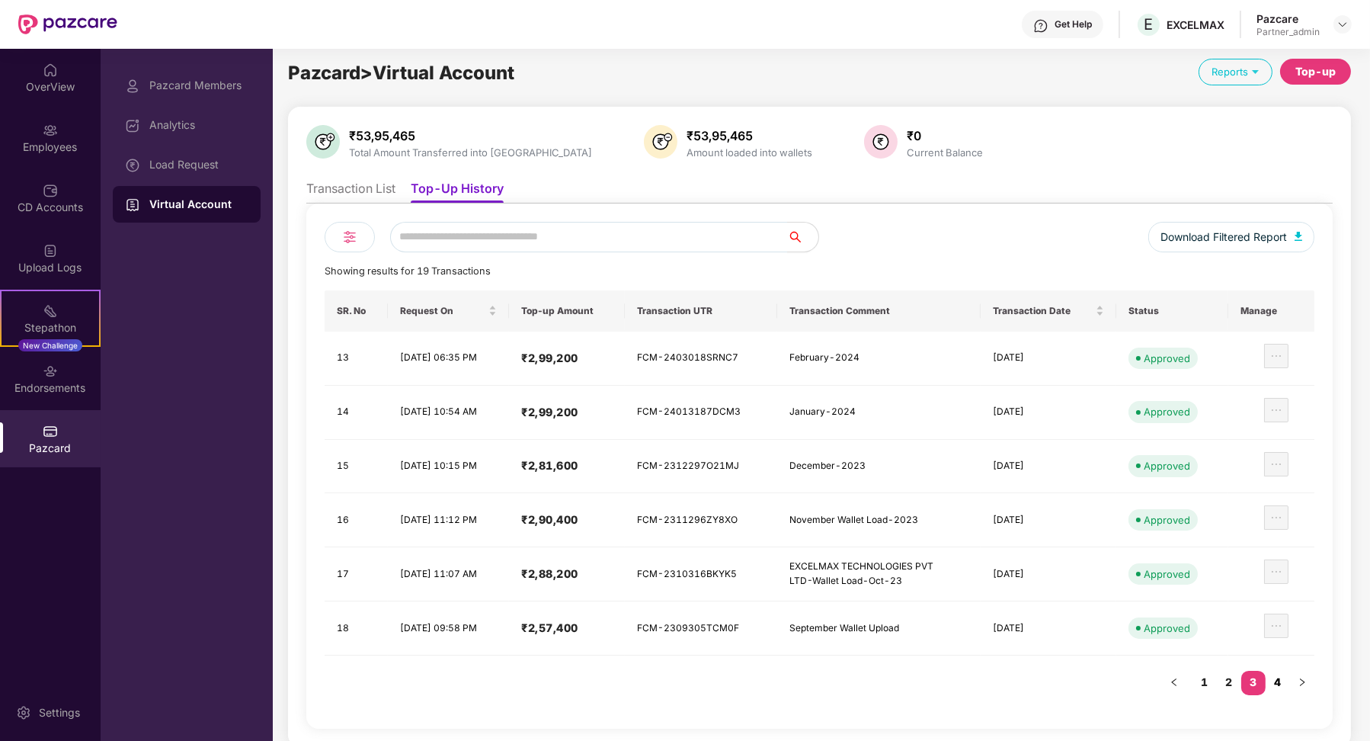
click at [1278, 684] on link "4" at bounding box center [1278, 682] width 24 height 23
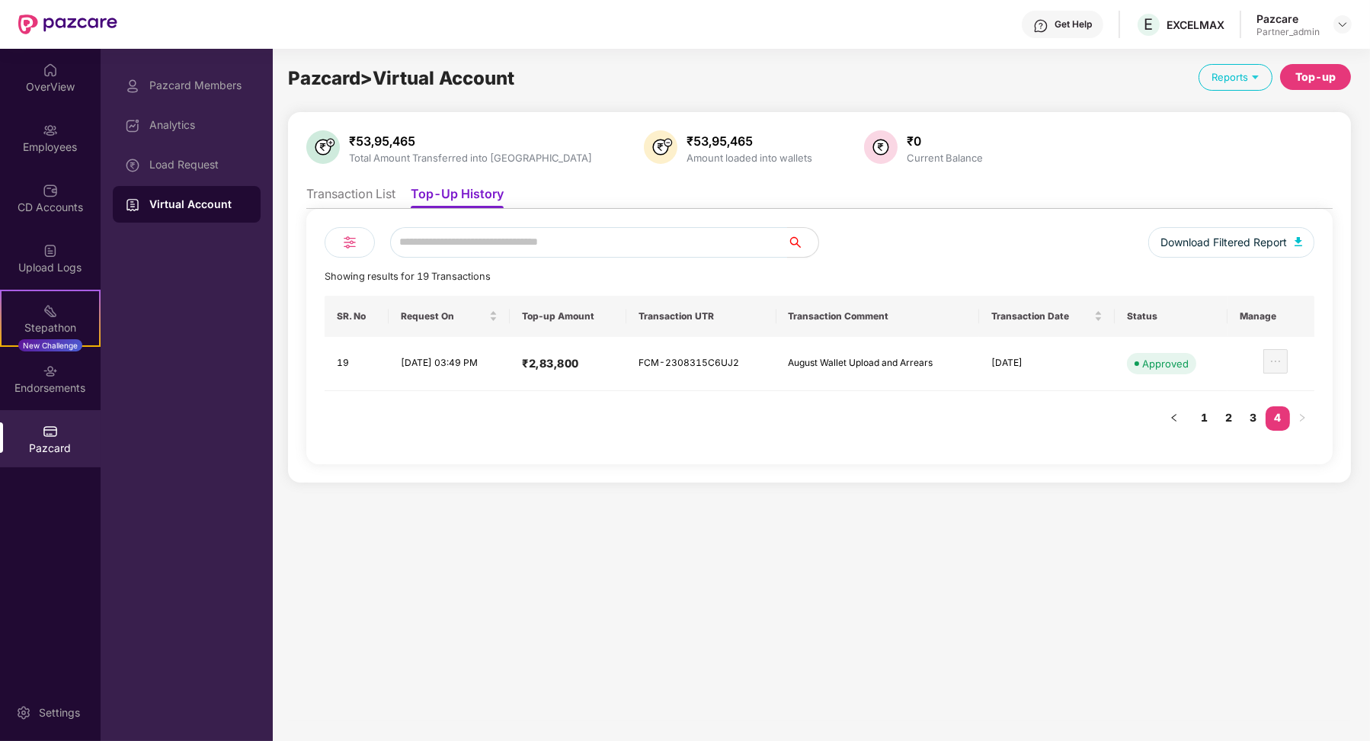
scroll to position [0, 0]
click at [1253, 418] on link "3" at bounding box center [1253, 417] width 24 height 23
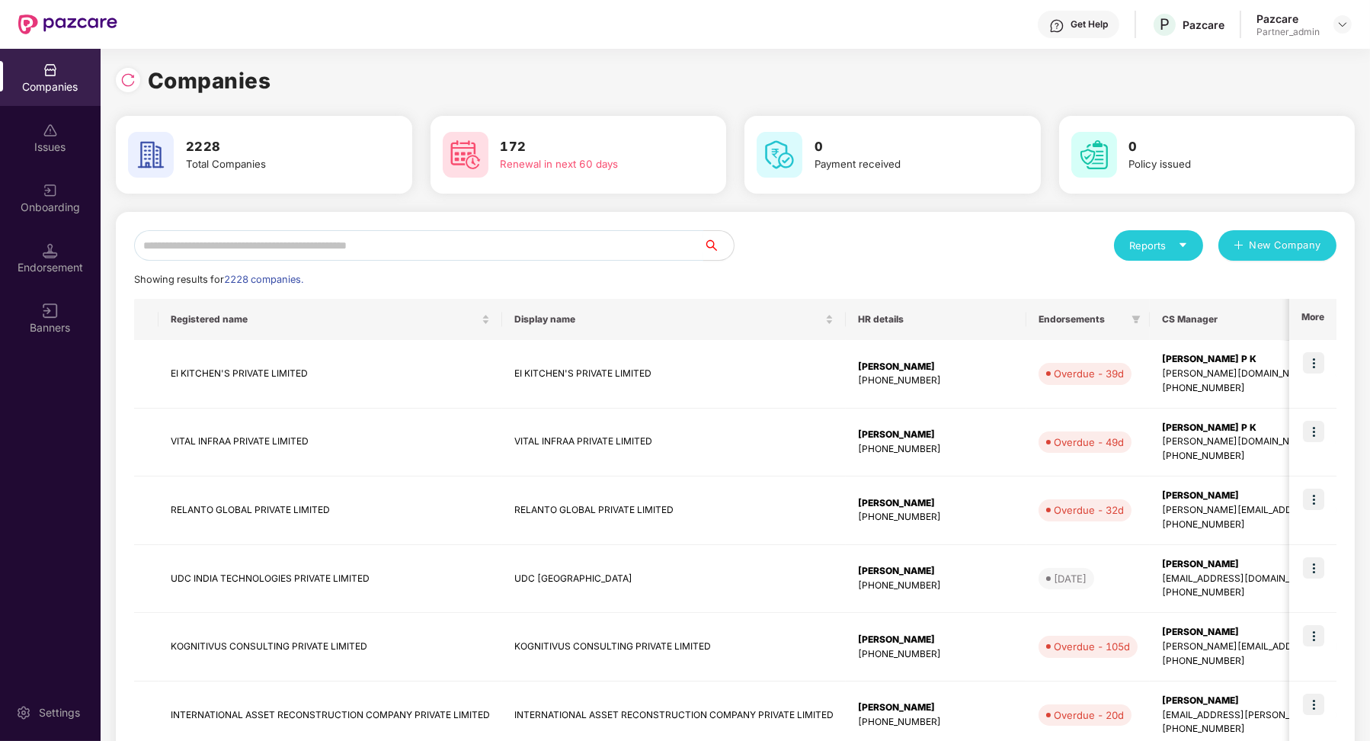
click at [274, 238] on input "text" at bounding box center [418, 245] width 569 height 30
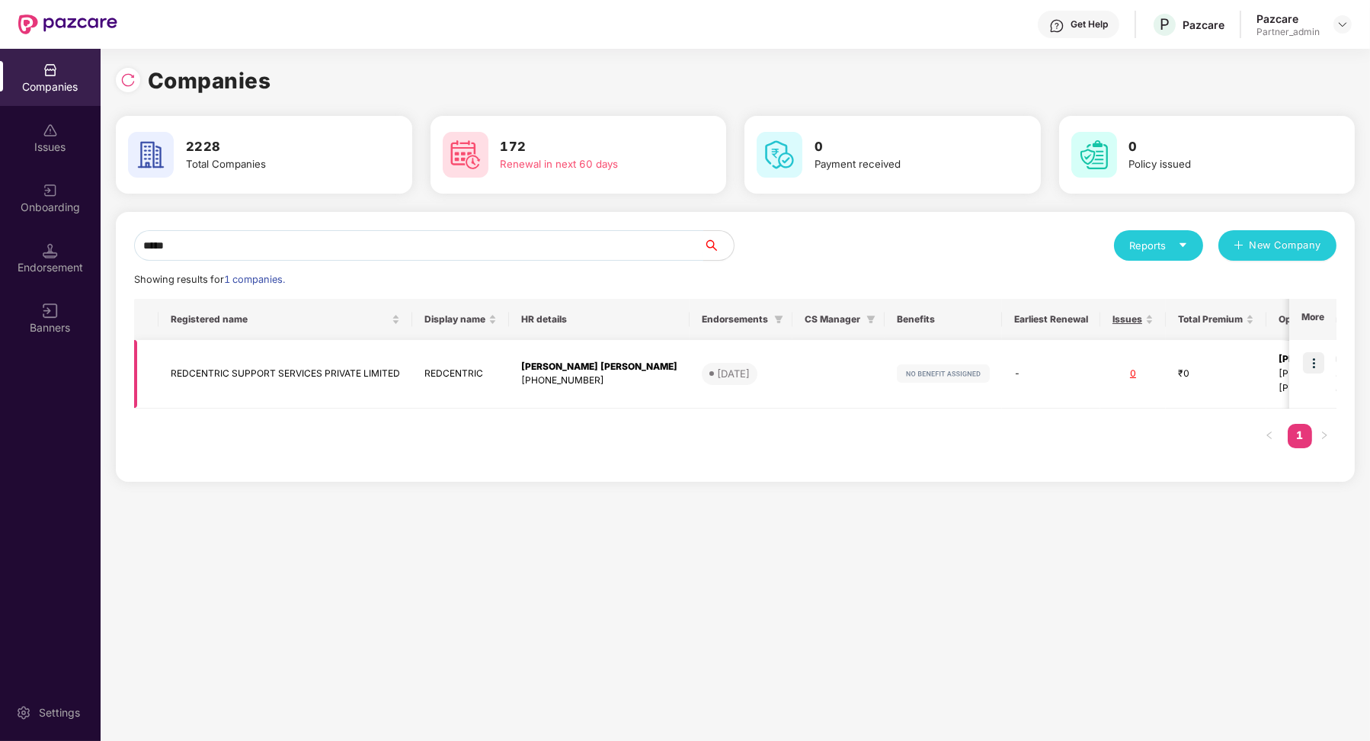
type input "*****"
click at [1315, 367] on img at bounding box center [1313, 362] width 21 height 21
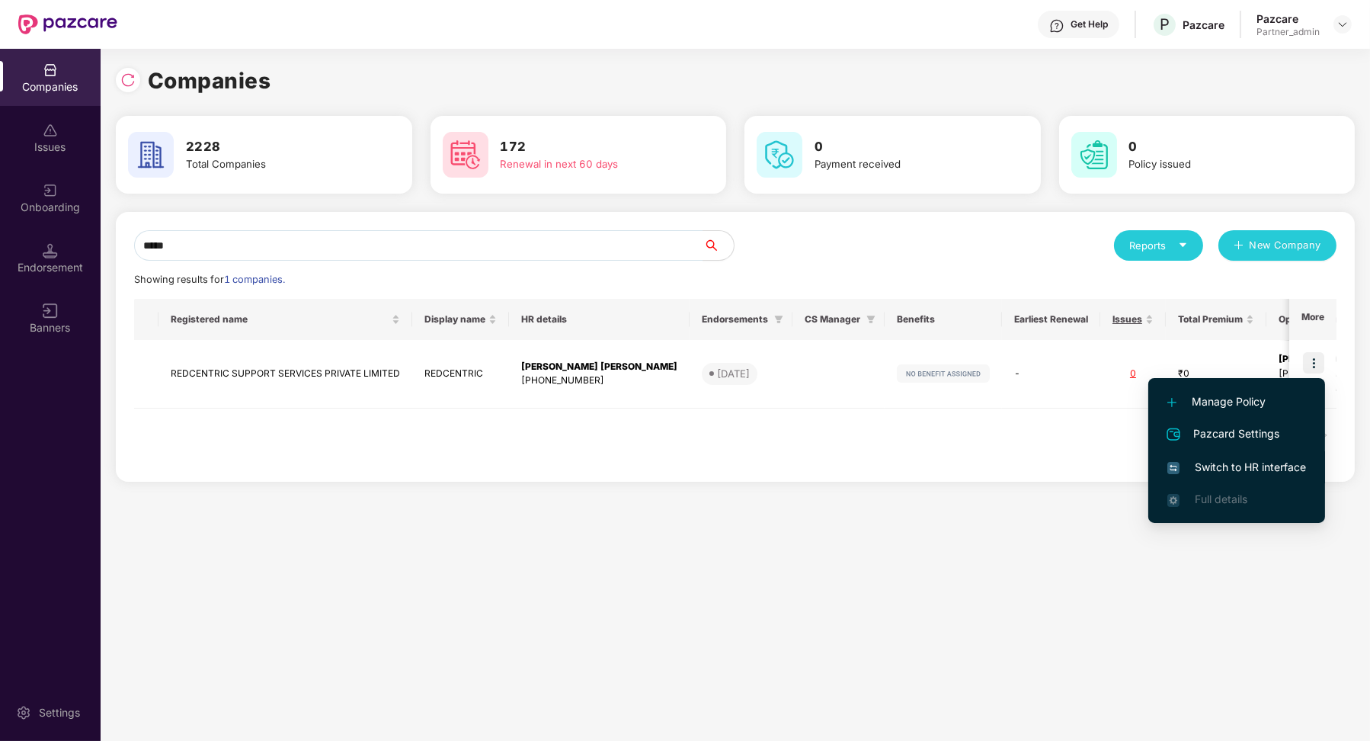
click at [1265, 472] on span "Switch to HR interface" at bounding box center [1236, 467] width 139 height 17
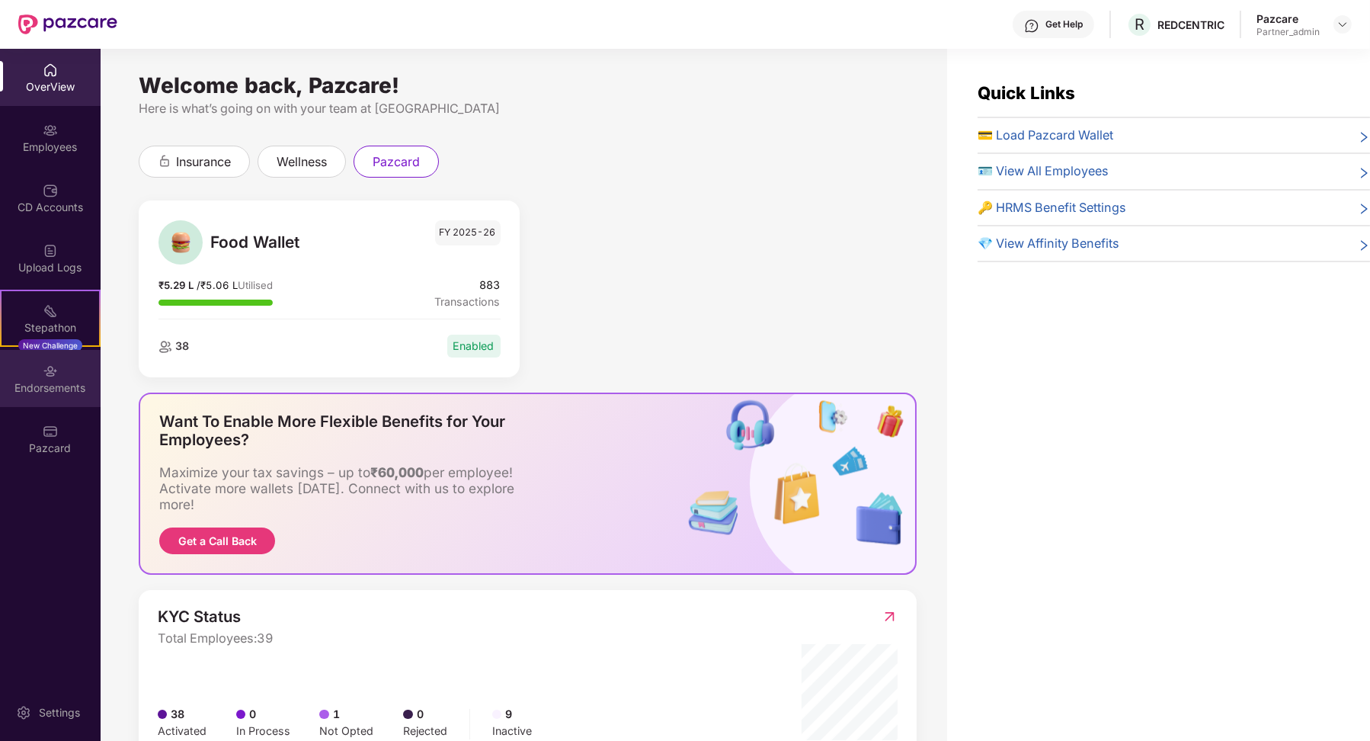
click at [29, 405] on div "Endorsements" at bounding box center [50, 378] width 101 height 57
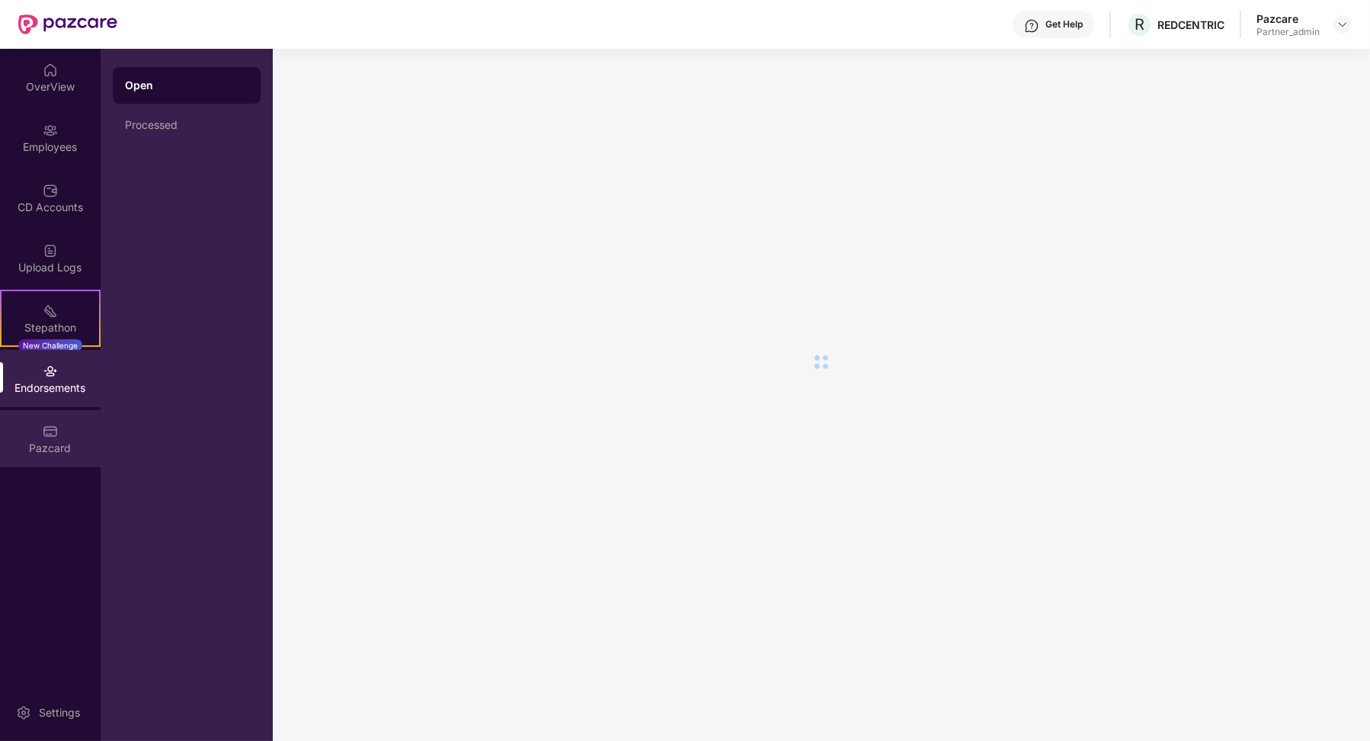
click at [35, 447] on div "Pazcard" at bounding box center [50, 447] width 101 height 15
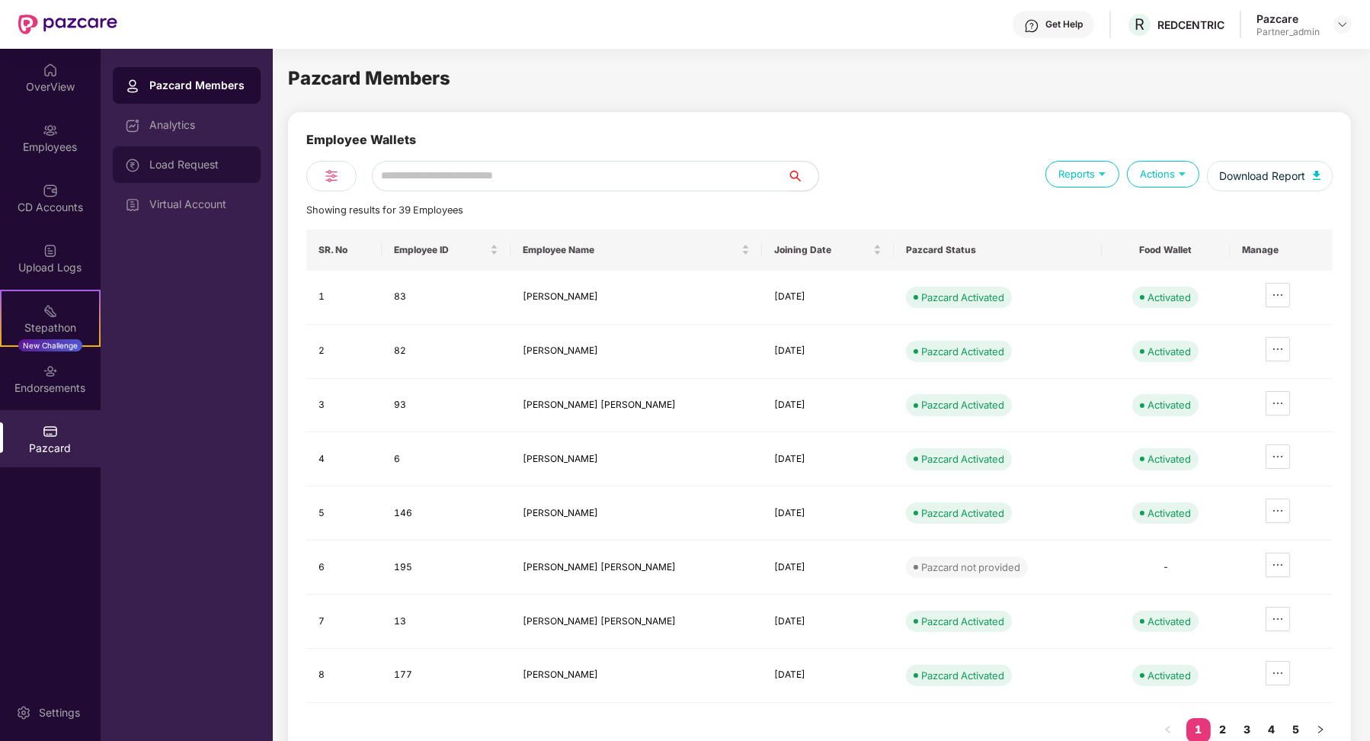
click at [195, 173] on div "Load Request" at bounding box center [187, 164] width 148 height 37
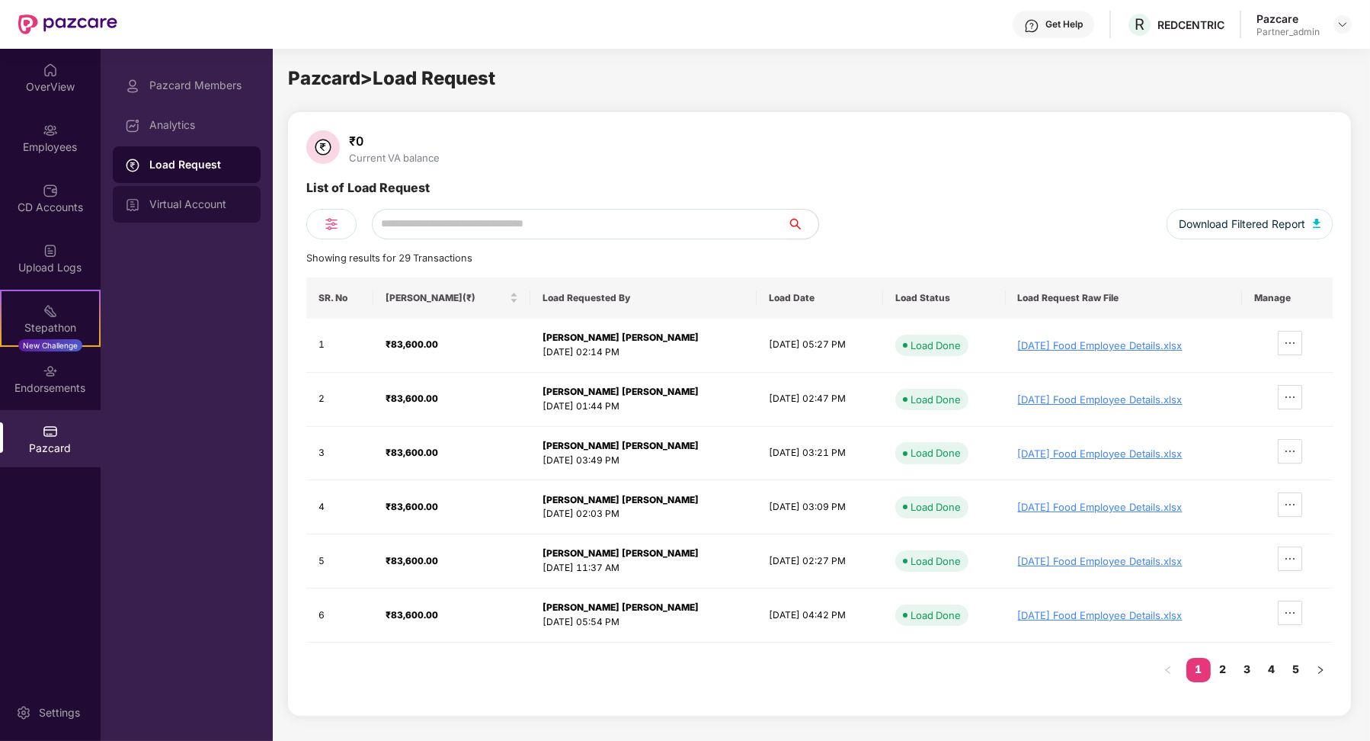
click at [218, 209] on div "Virtual Account" at bounding box center [198, 204] width 99 height 12
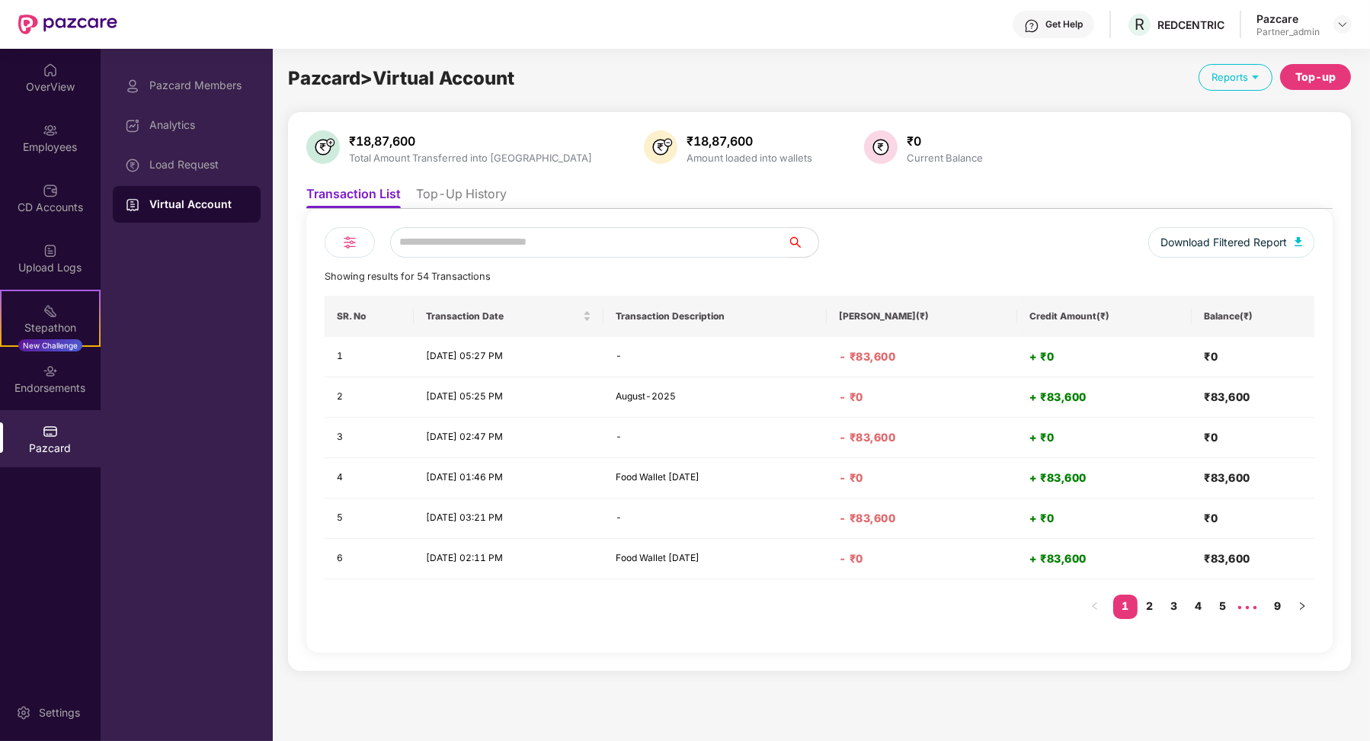
click at [482, 197] on li "Top-Up History" at bounding box center [461, 197] width 91 height 22
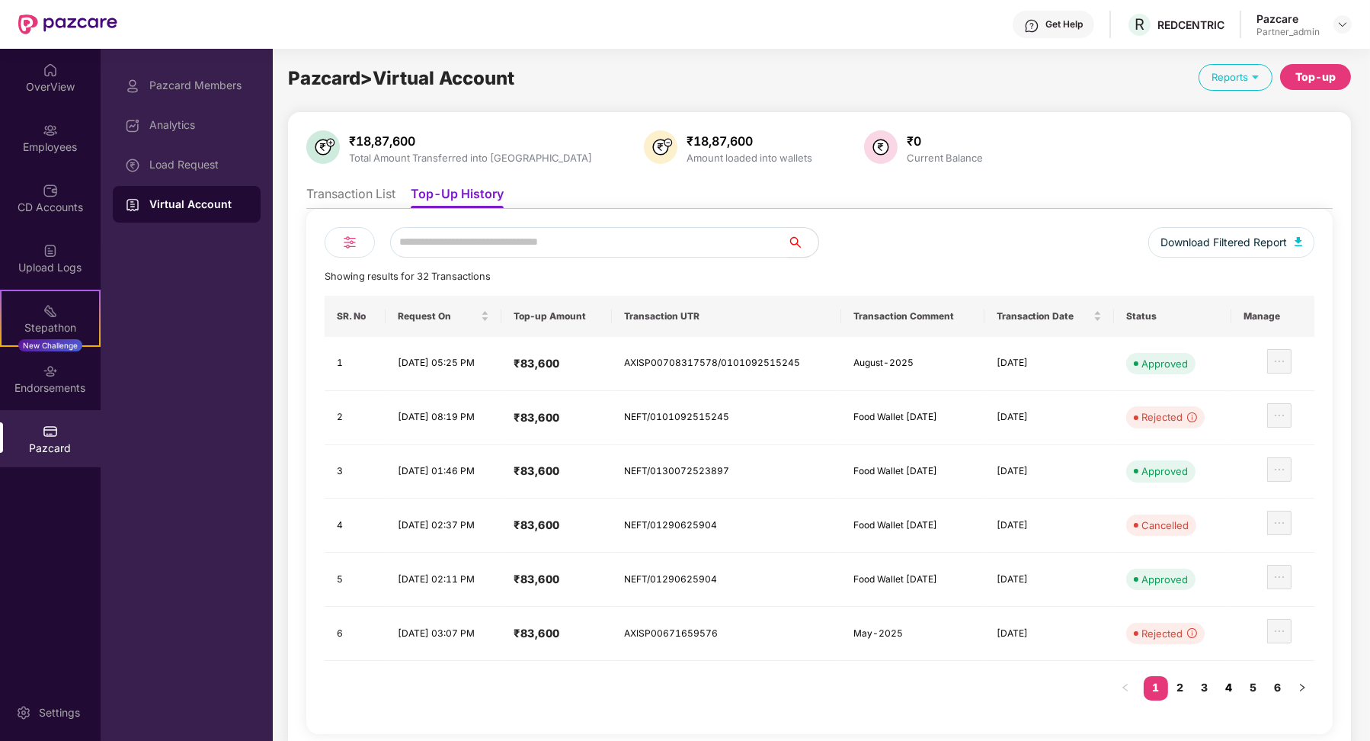
click at [1235, 684] on link "4" at bounding box center [1229, 687] width 24 height 23
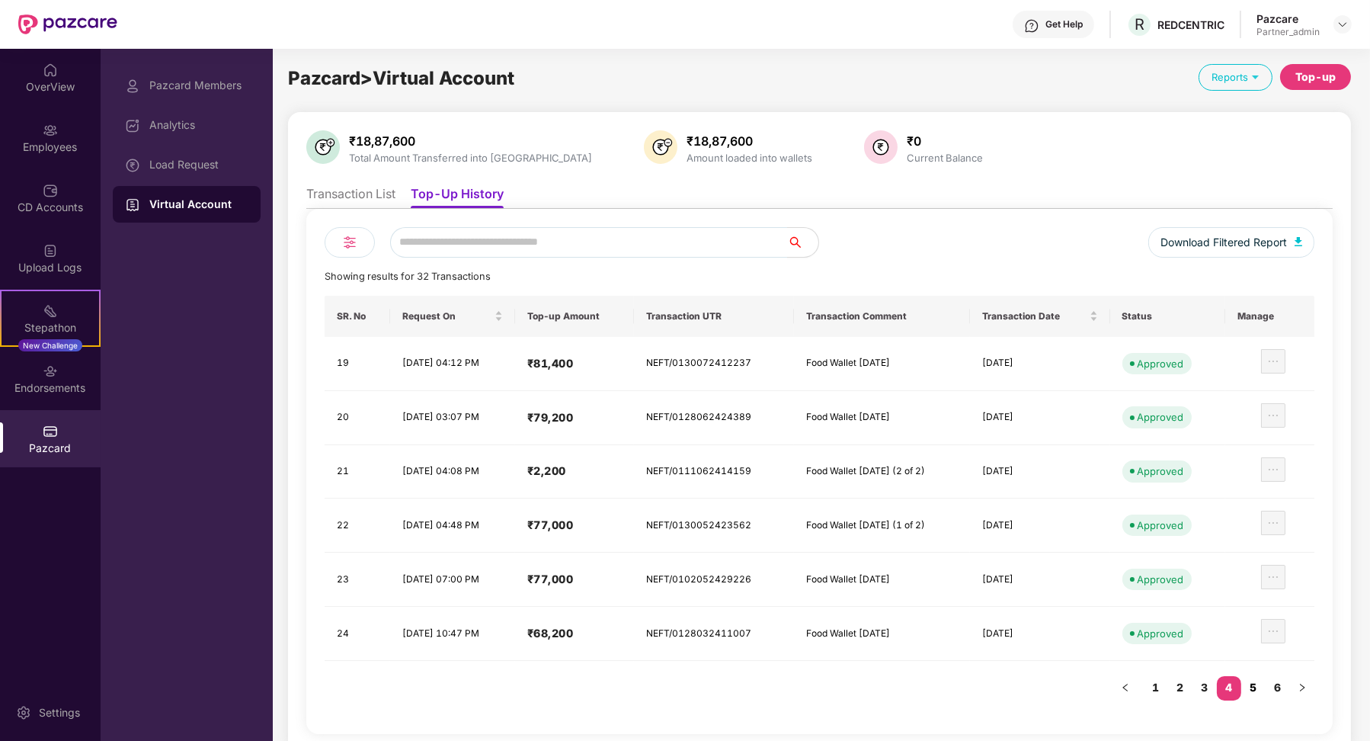
click at [1247, 682] on link "5" at bounding box center [1253, 687] width 24 height 23
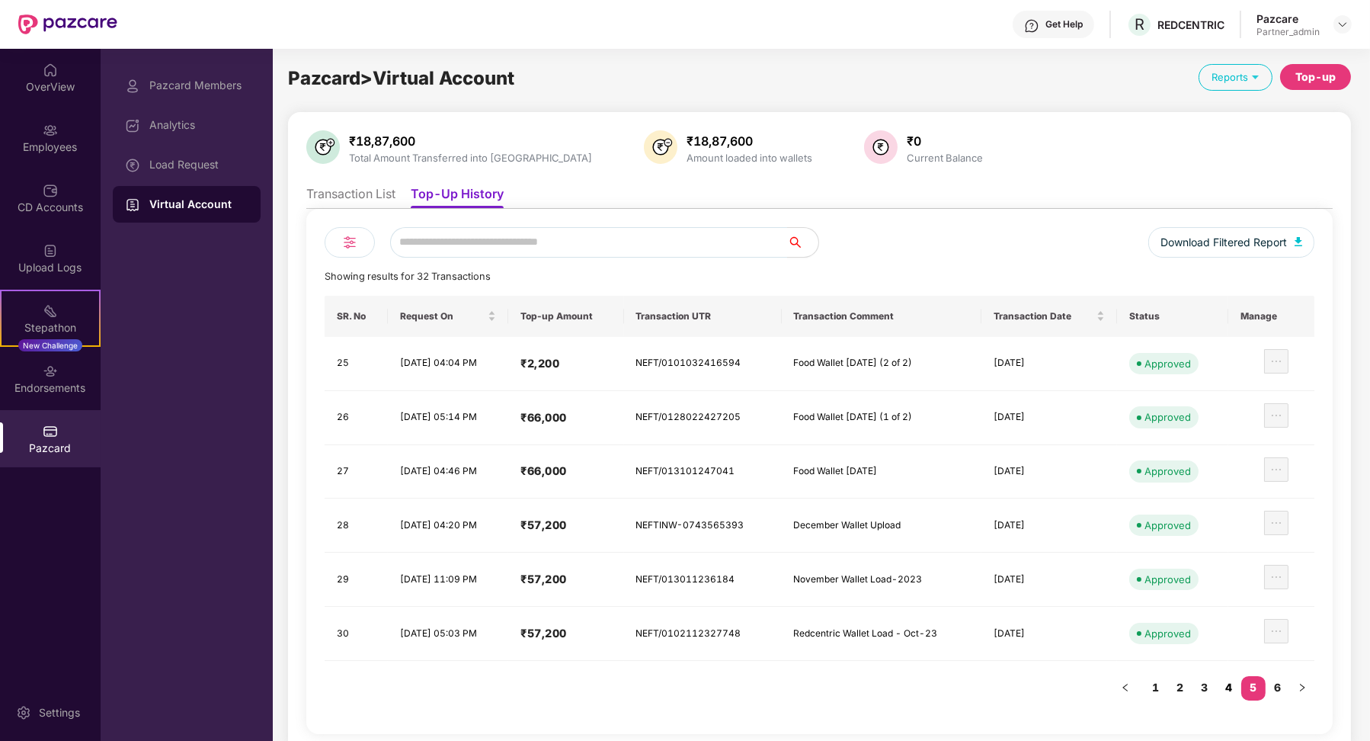
click at [1238, 680] on link "4" at bounding box center [1229, 687] width 24 height 23
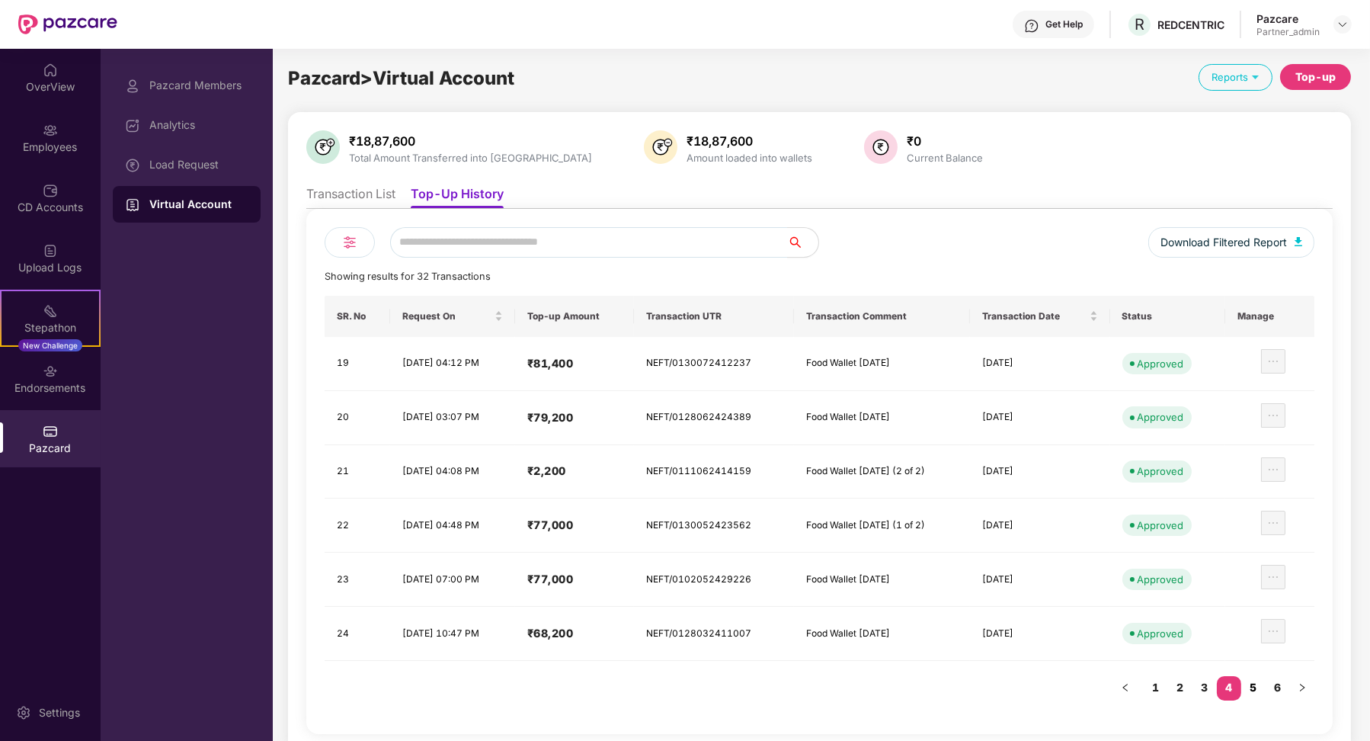
click at [1259, 676] on link "5" at bounding box center [1253, 687] width 24 height 23
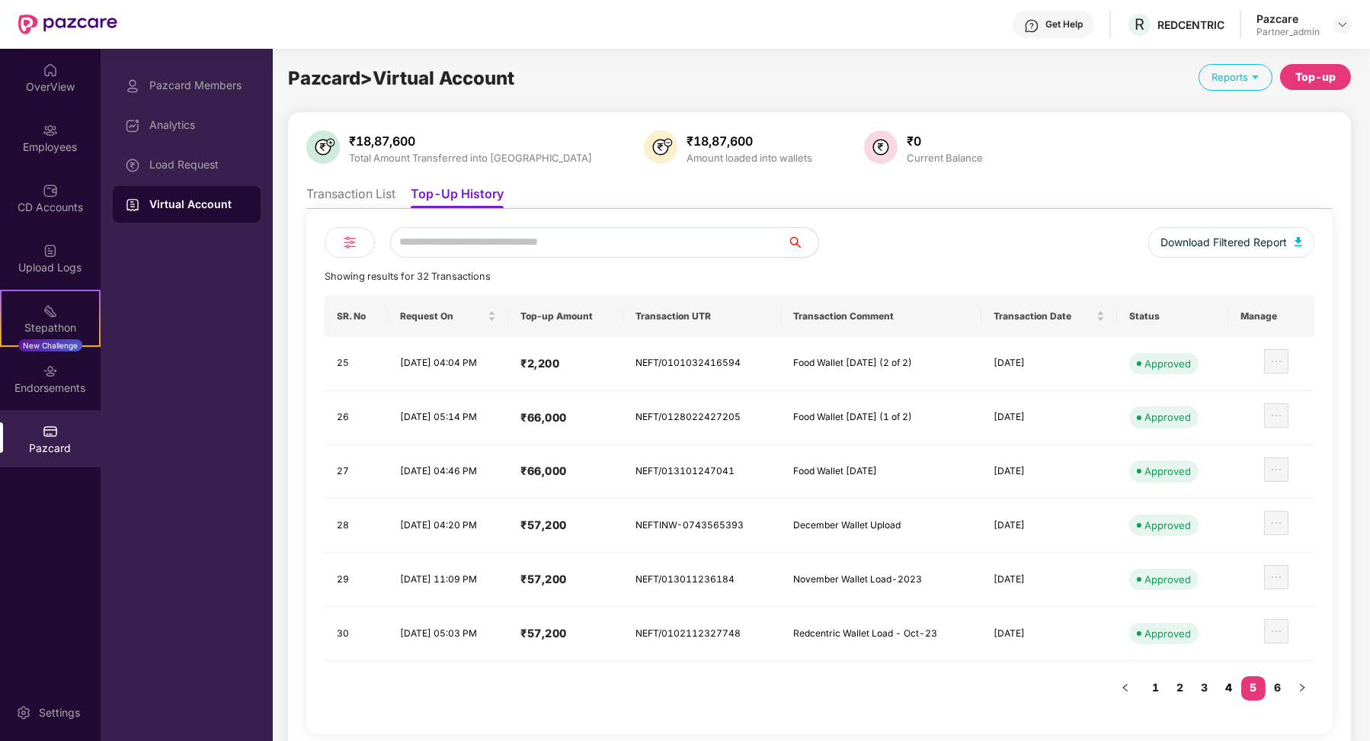
click at [1220, 684] on link "4" at bounding box center [1229, 687] width 24 height 23
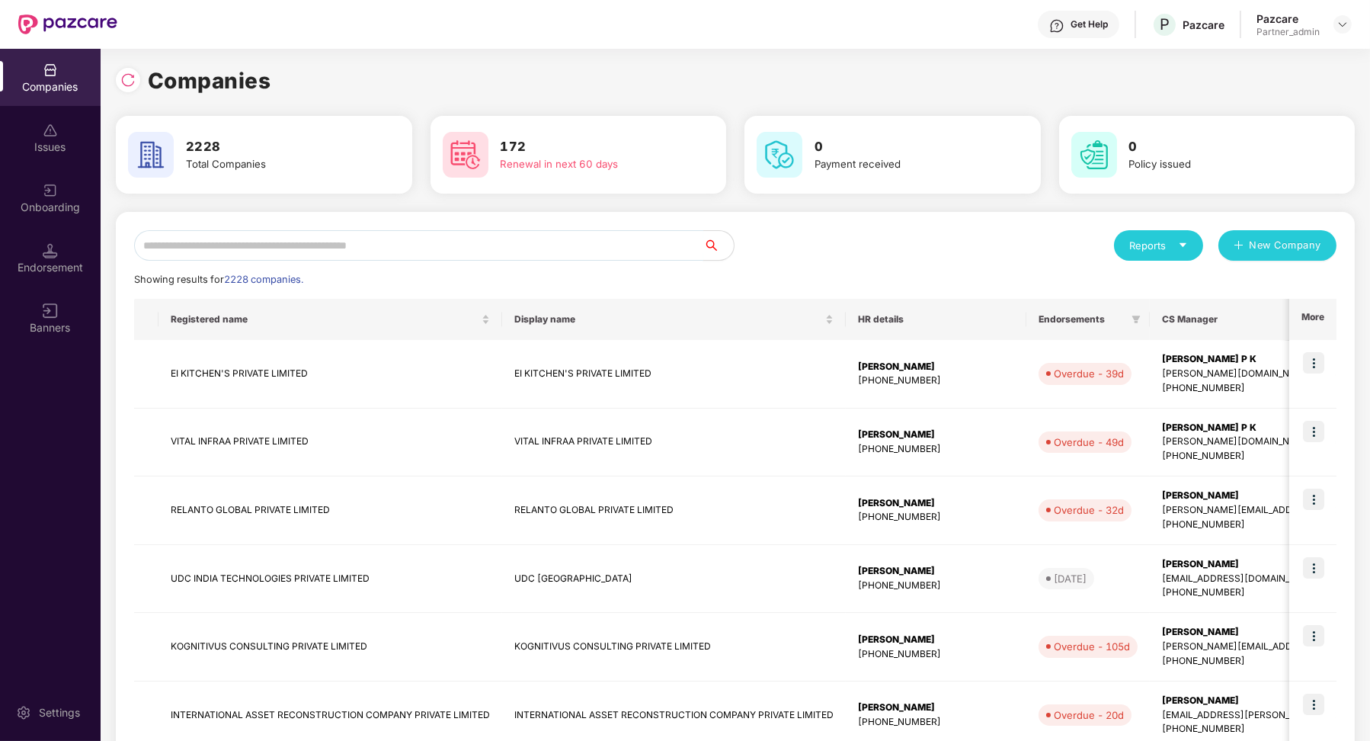
click at [338, 230] on input "text" at bounding box center [418, 245] width 569 height 30
click at [324, 246] on input "******" at bounding box center [418, 245] width 569 height 30
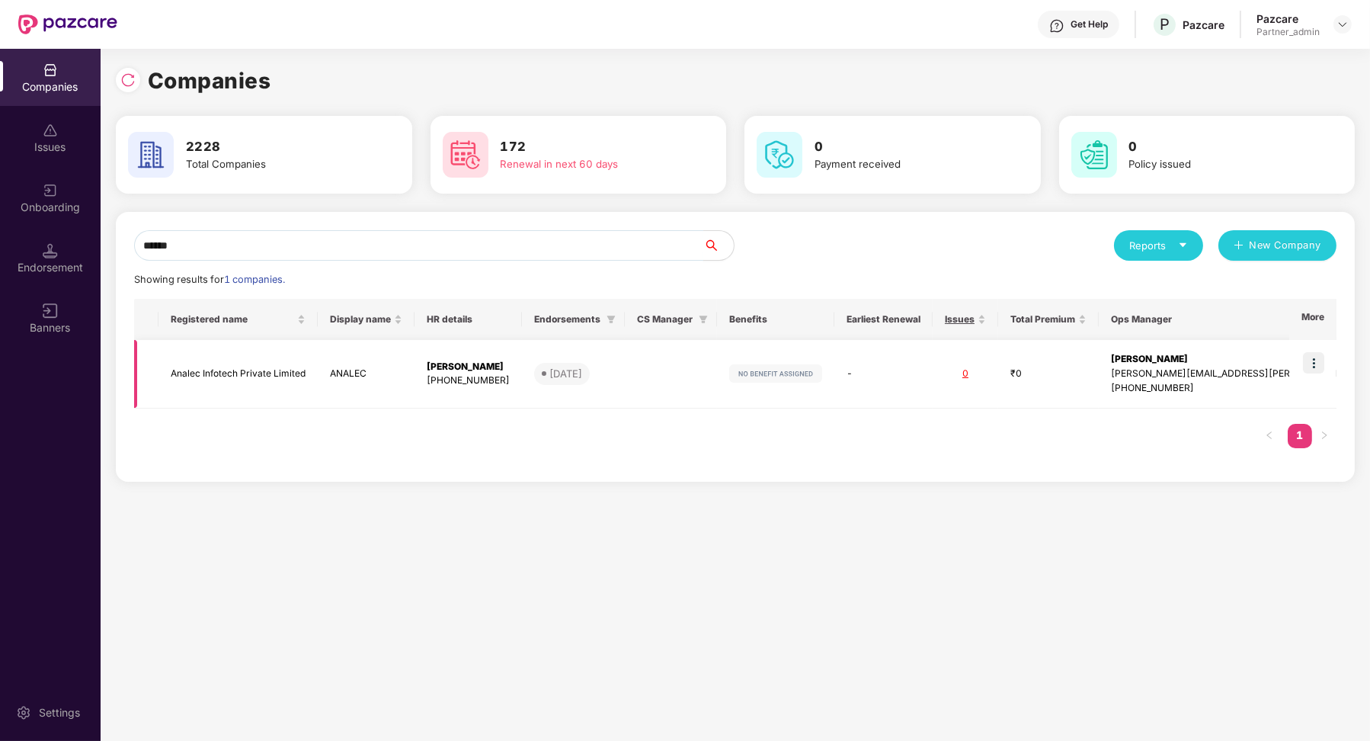
type input "******"
click at [1324, 355] on img at bounding box center [1313, 362] width 21 height 21
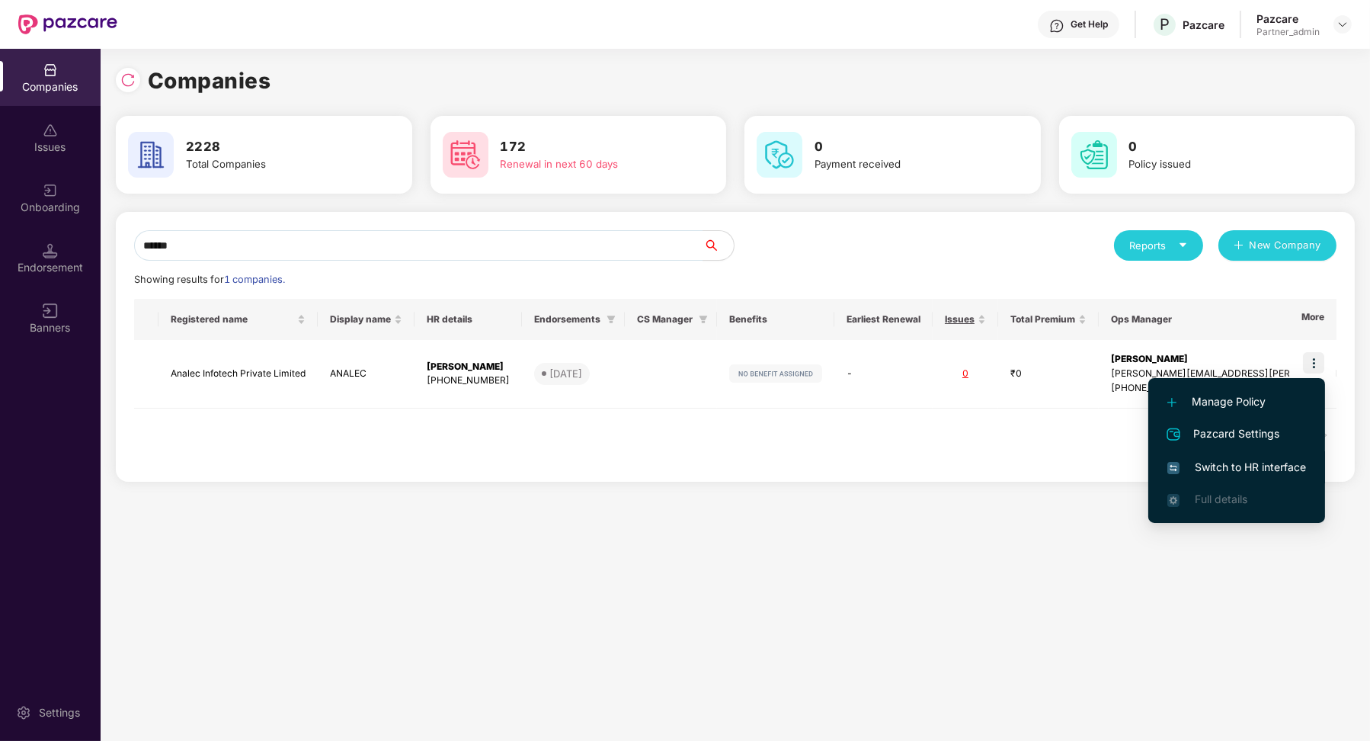
click at [1273, 464] on span "Switch to HR interface" at bounding box center [1236, 467] width 139 height 17
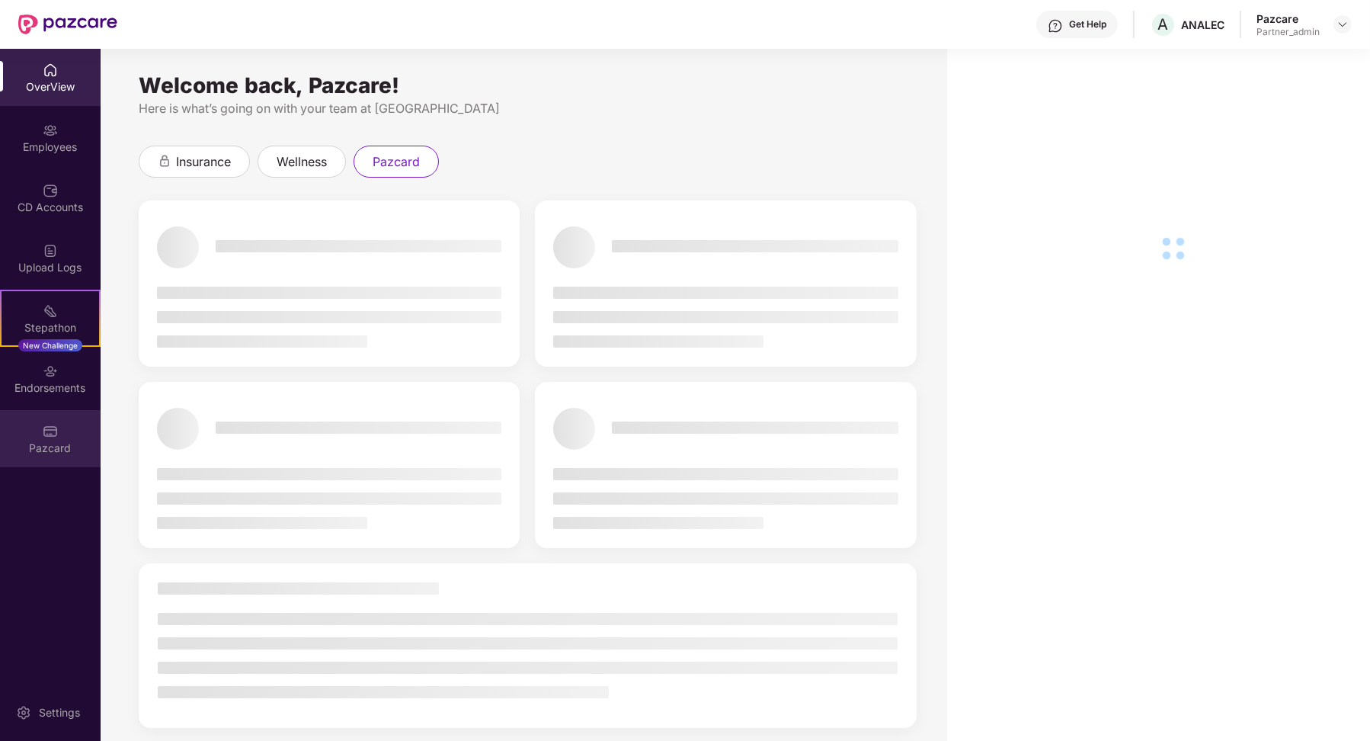
click at [56, 447] on div "Pazcard" at bounding box center [50, 447] width 101 height 15
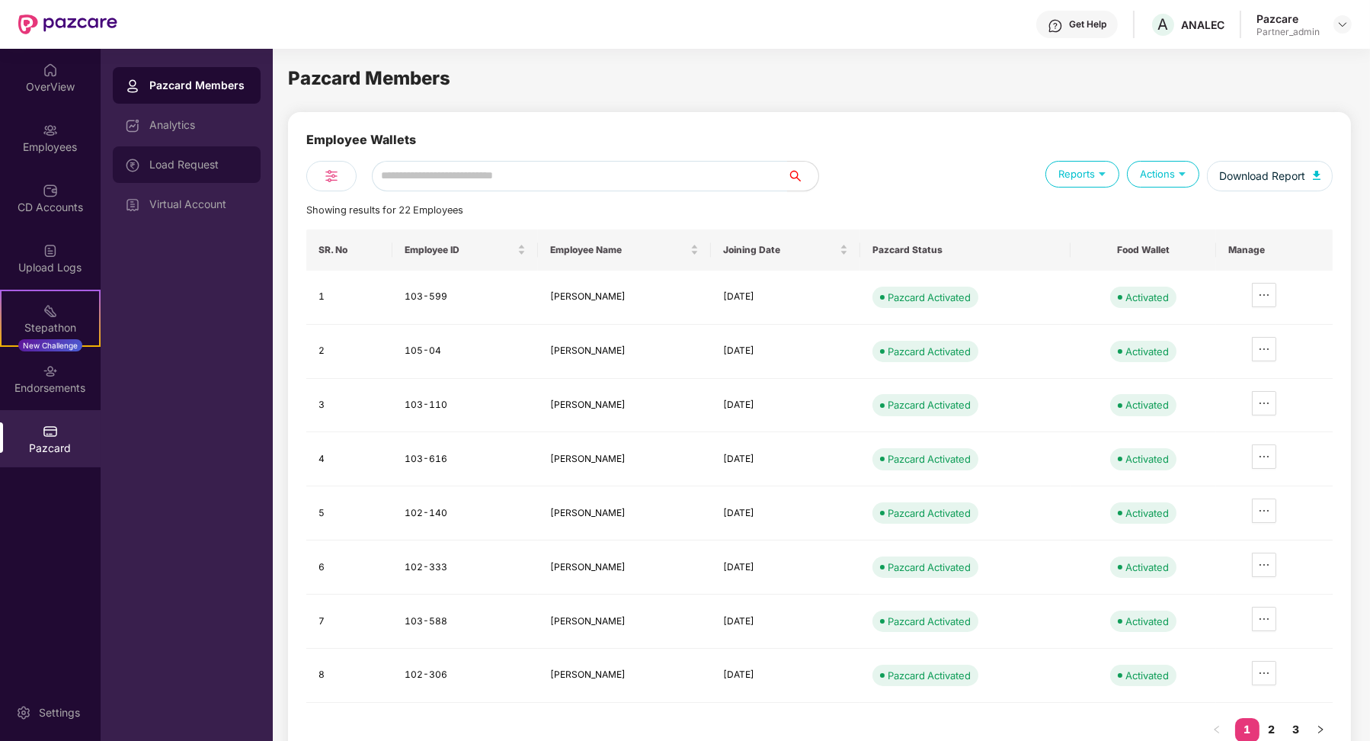
click at [221, 182] on div "Load Request" at bounding box center [187, 164] width 148 height 37
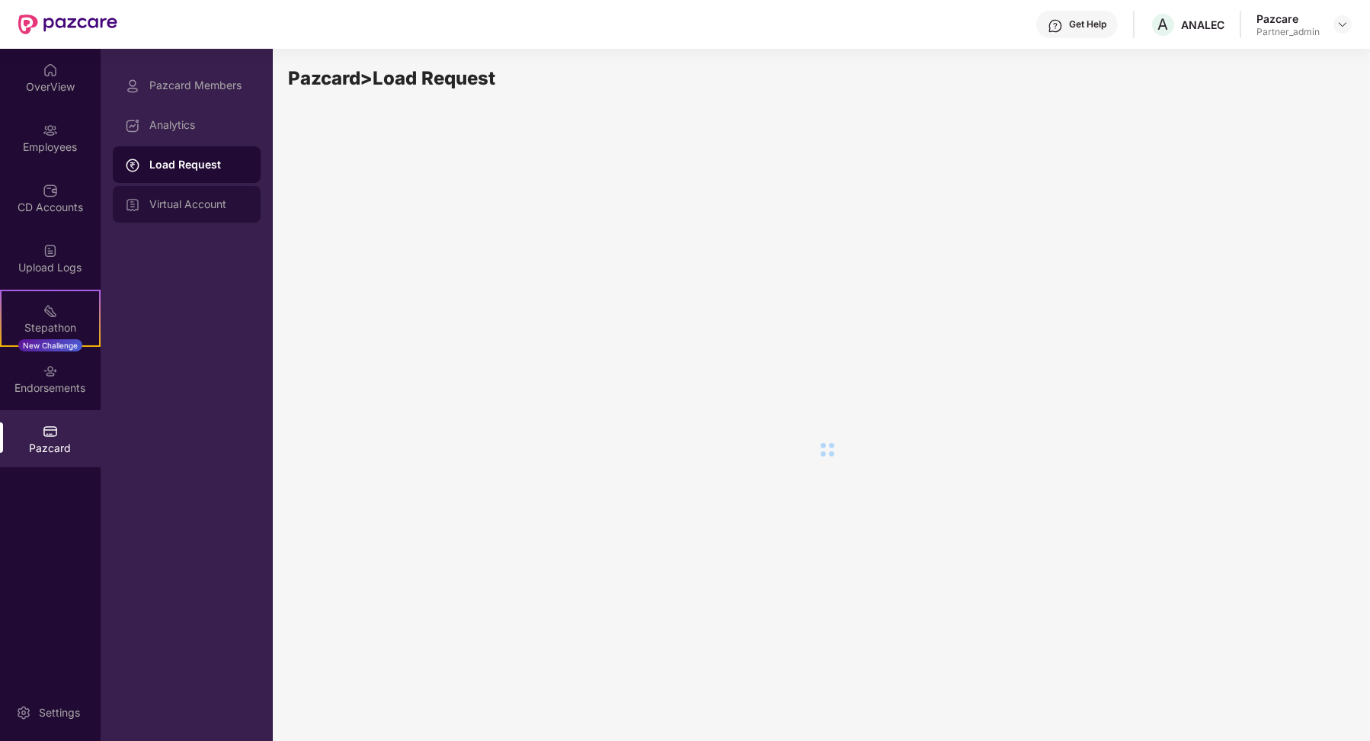
click at [213, 200] on div "Virtual Account" at bounding box center [198, 204] width 99 height 12
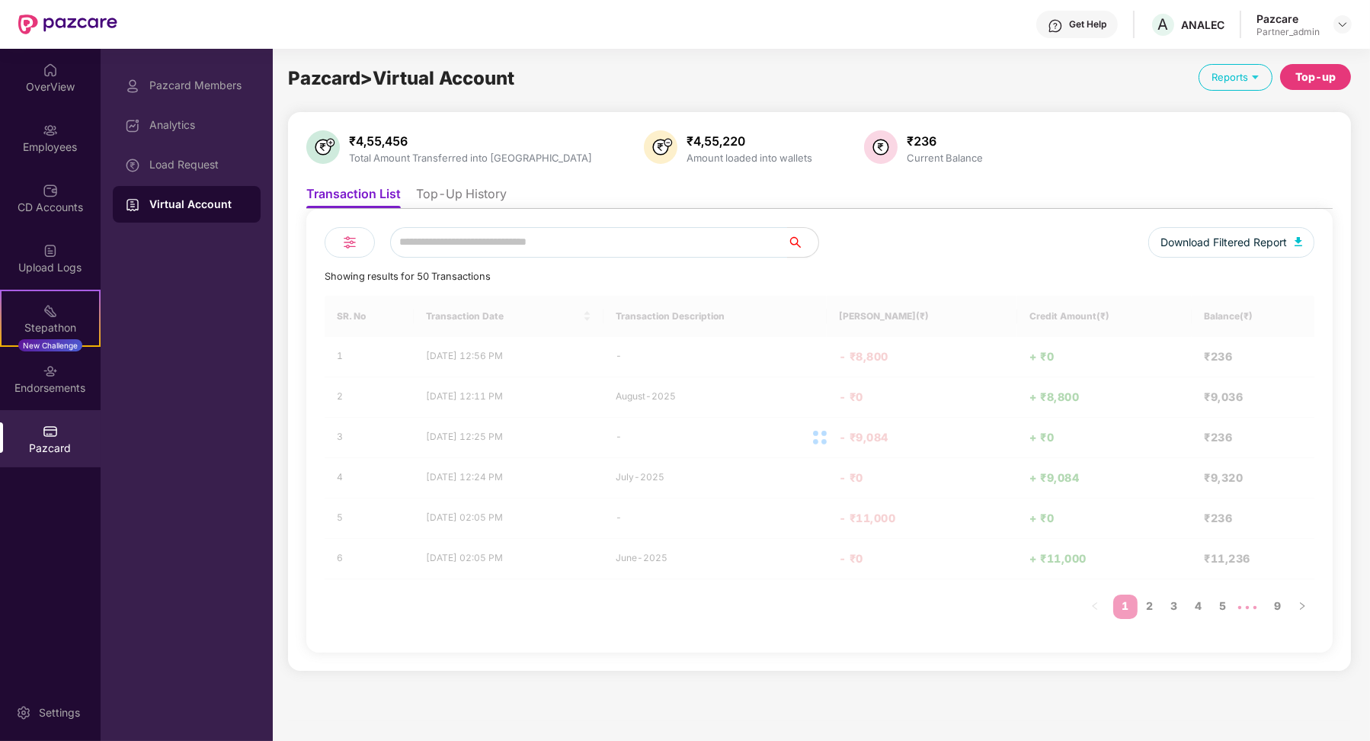
click at [474, 200] on li "Top-Up History" at bounding box center [461, 197] width 91 height 22
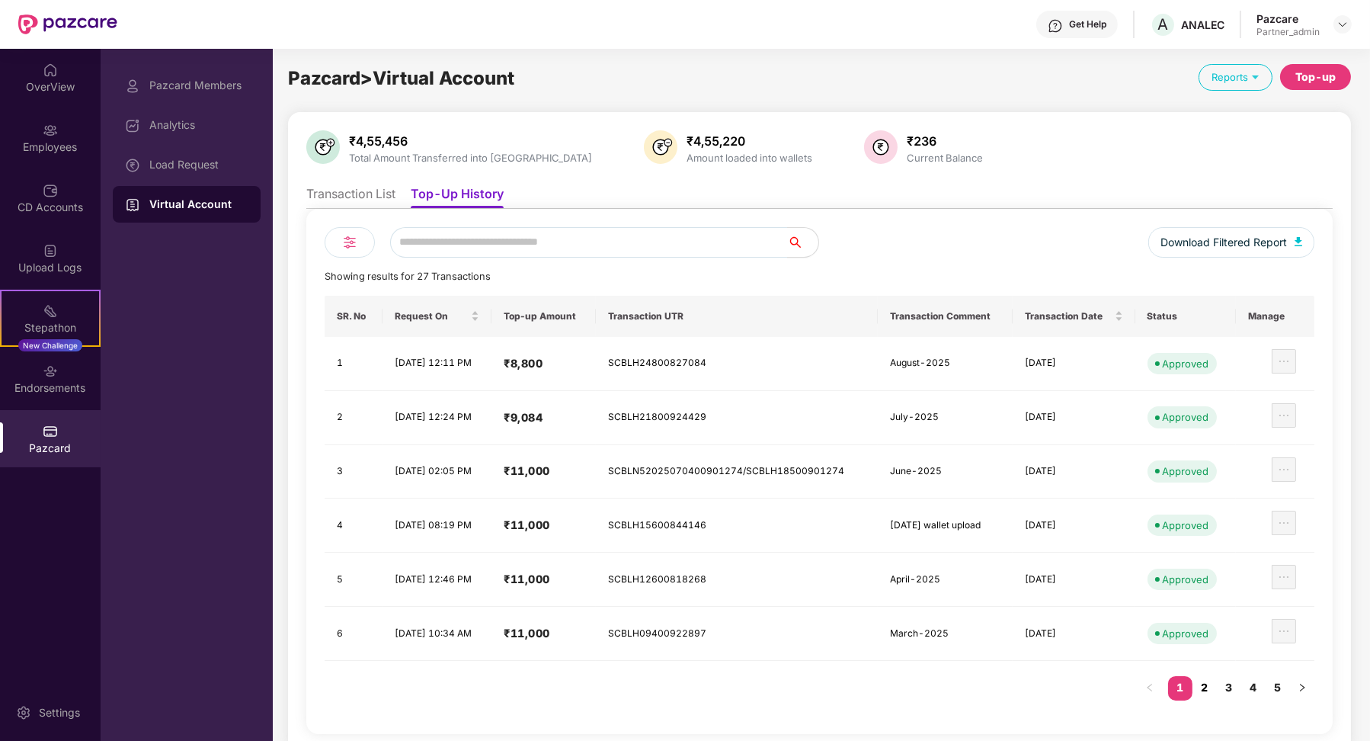
click at [1207, 680] on link "2" at bounding box center [1205, 687] width 24 height 23
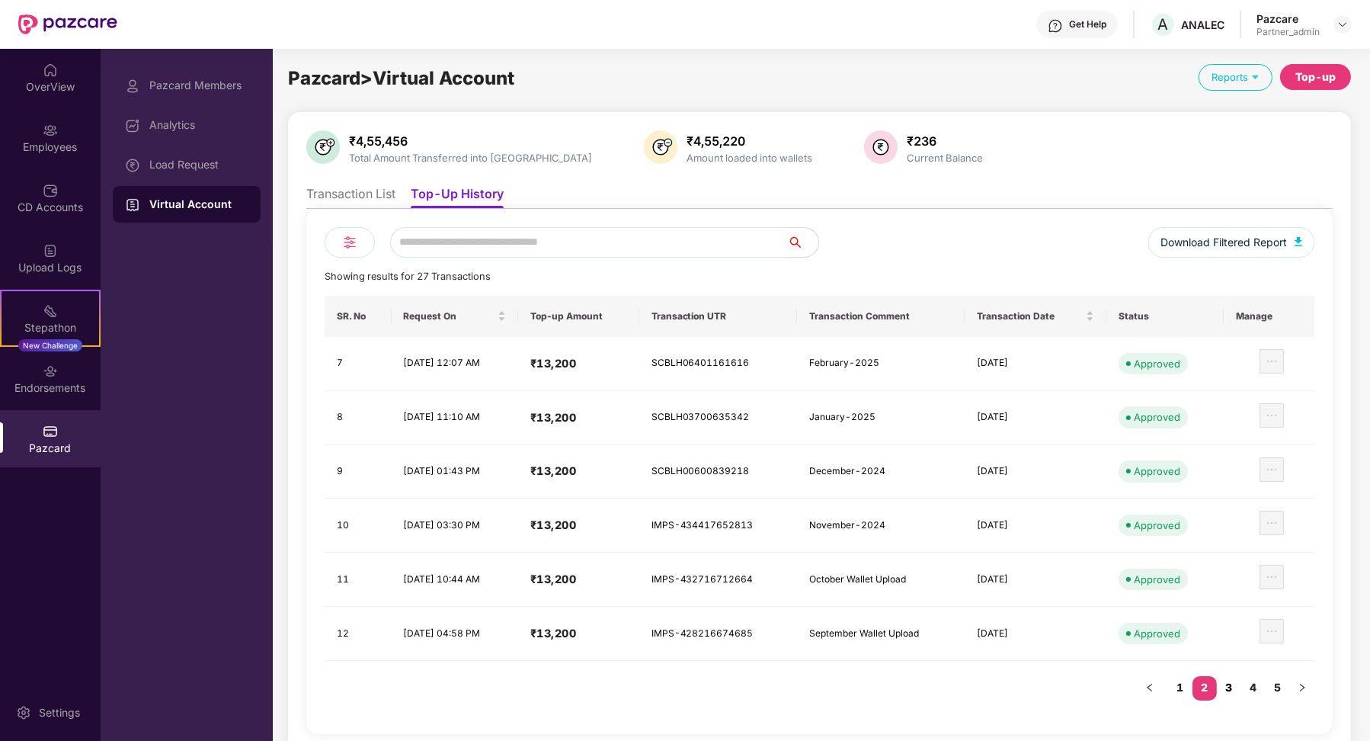
click at [1226, 682] on link "3" at bounding box center [1229, 687] width 24 height 23
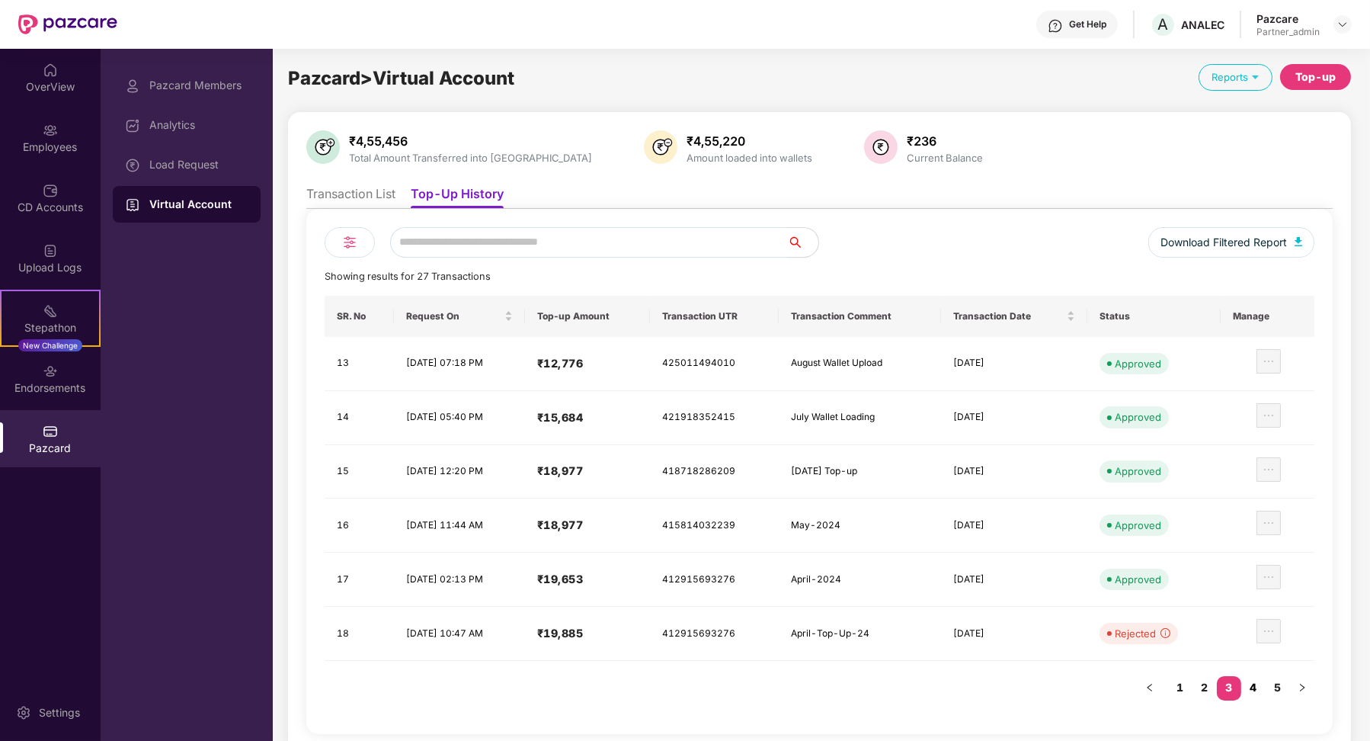
click at [1250, 677] on link "4" at bounding box center [1253, 687] width 24 height 23
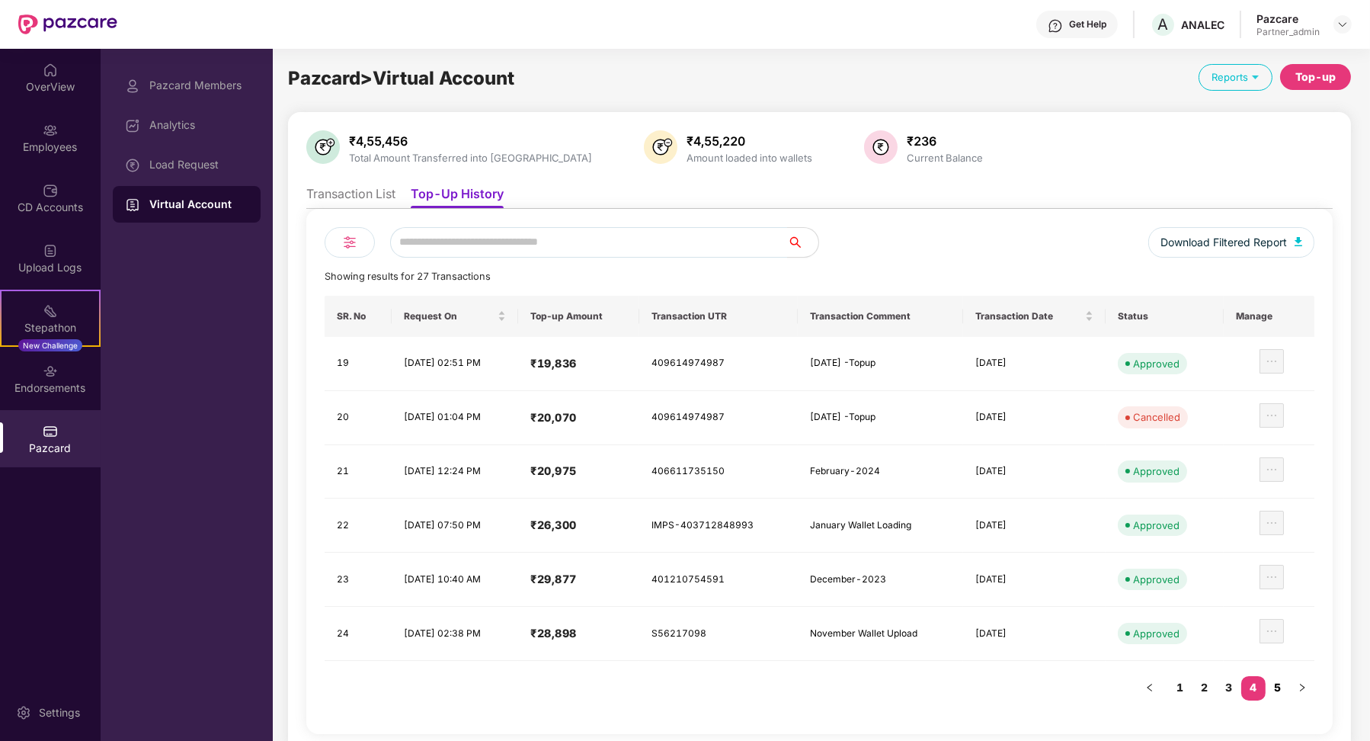
click at [1281, 679] on link "5" at bounding box center [1278, 687] width 24 height 23
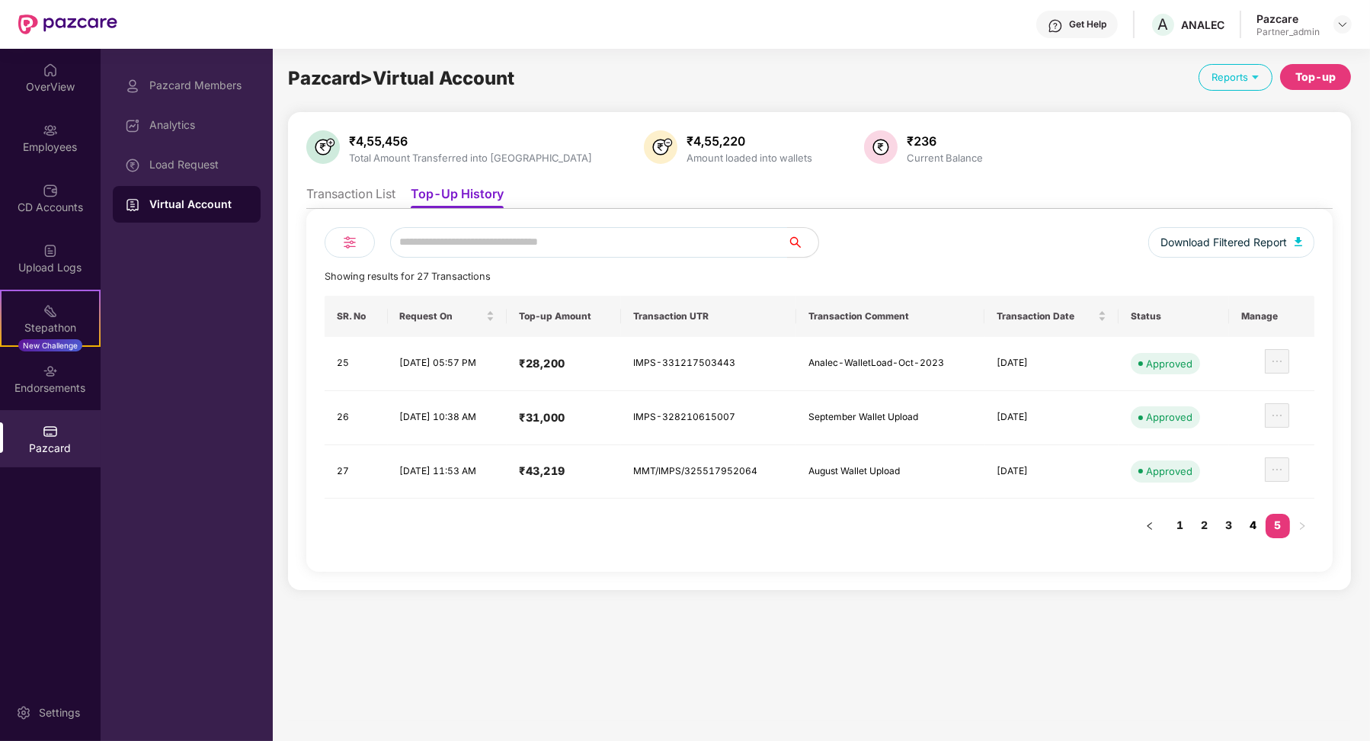
click at [1247, 523] on link "4" at bounding box center [1253, 525] width 24 height 23
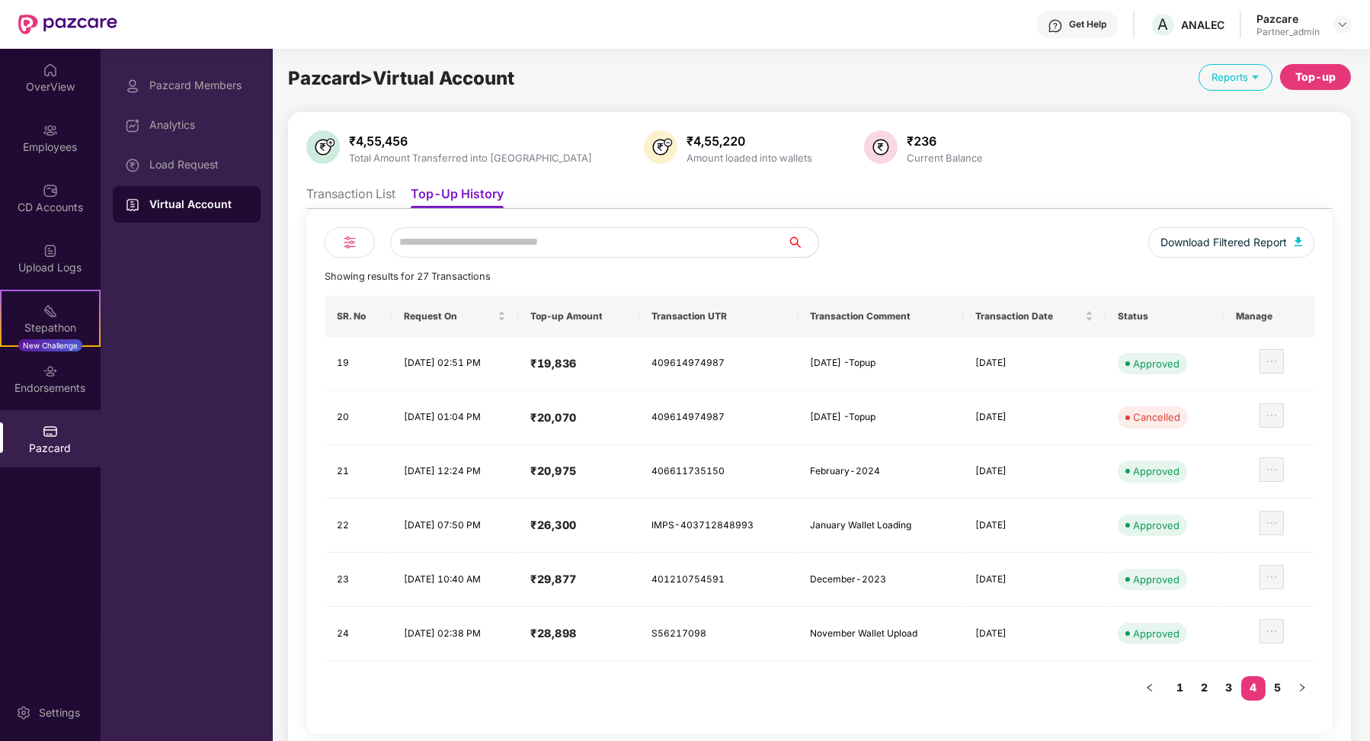
click at [373, 198] on li "Transaction List" at bounding box center [350, 197] width 89 height 22
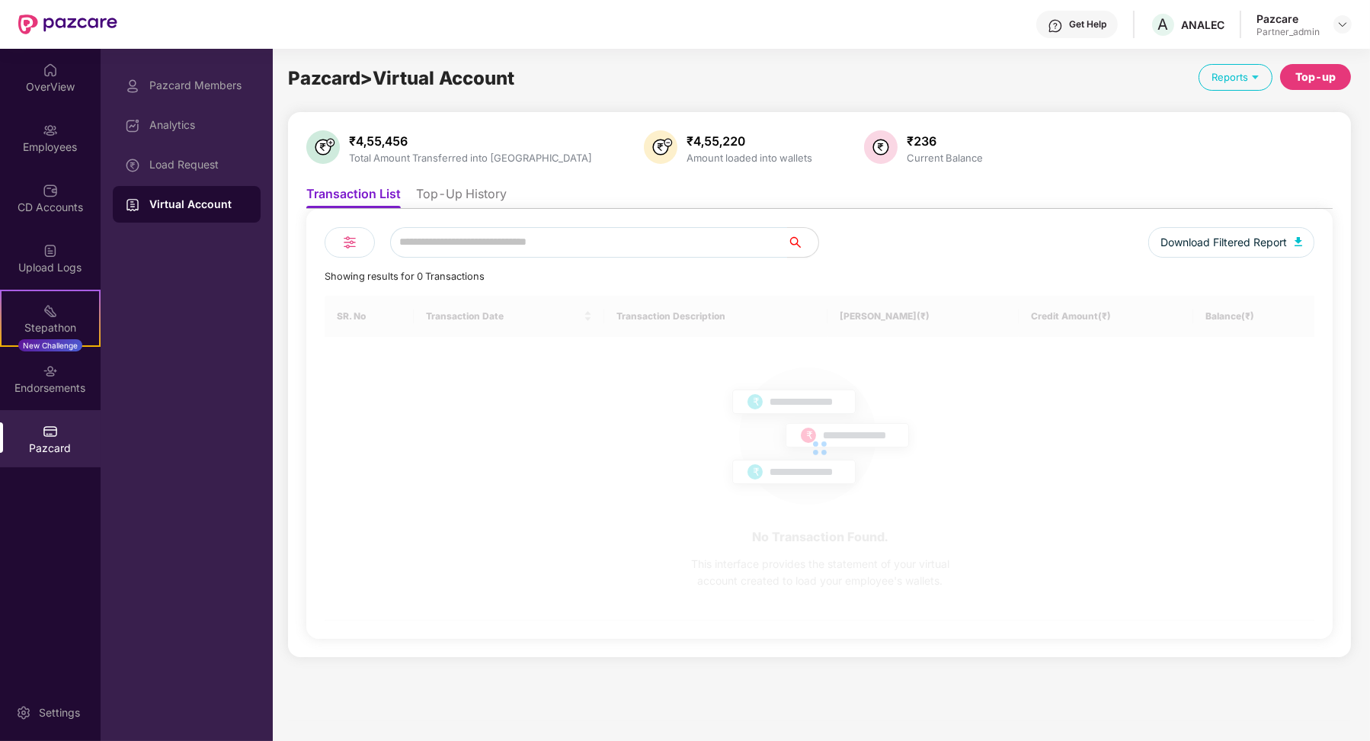
click at [451, 192] on li "Top-Up History" at bounding box center [461, 197] width 91 height 22
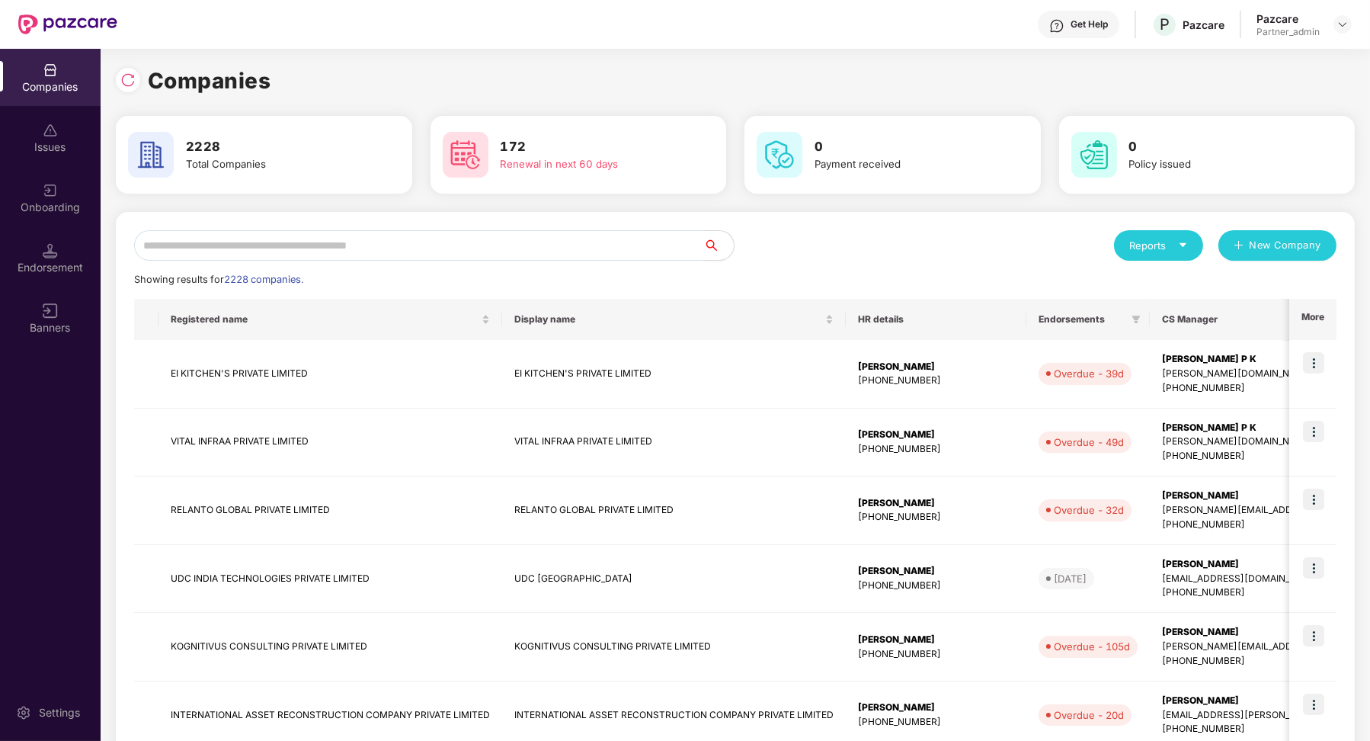
click at [336, 230] on input "text" at bounding box center [418, 245] width 569 height 30
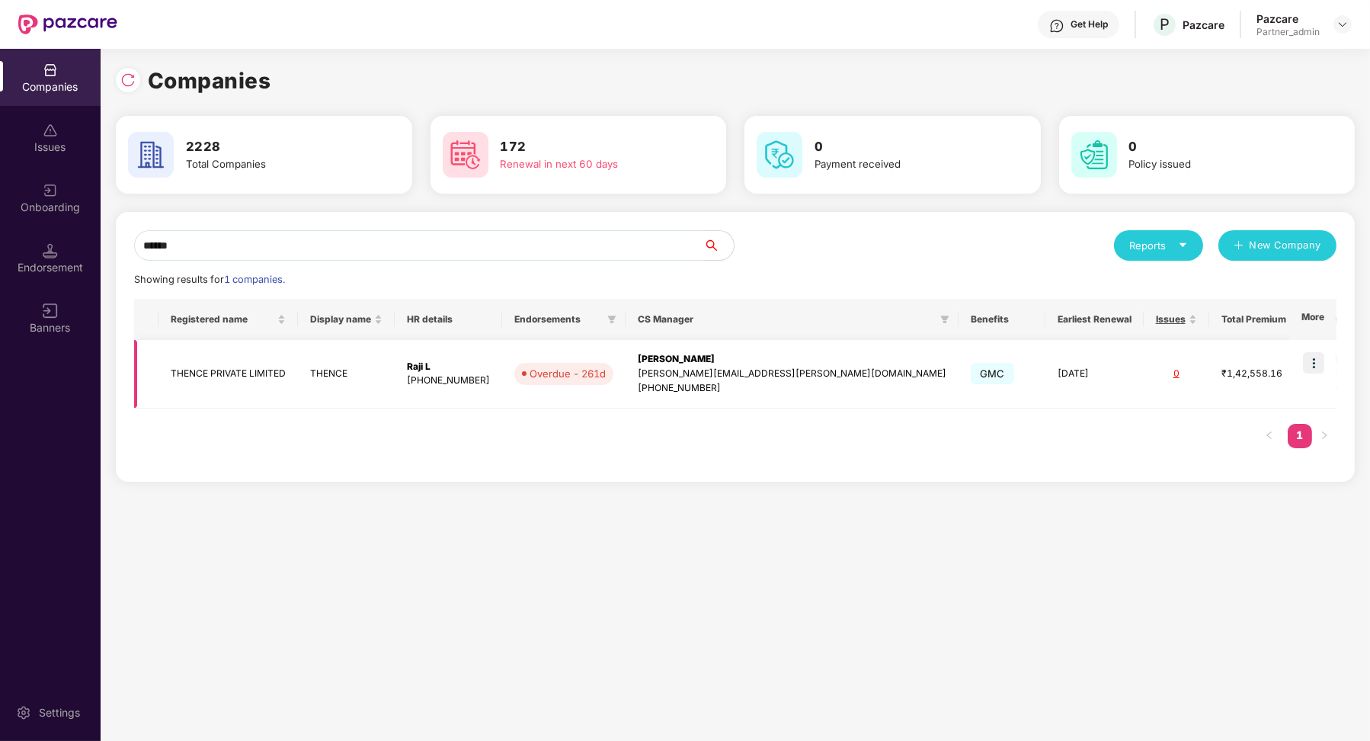
type input "******"
click at [1320, 363] on img at bounding box center [1313, 362] width 21 height 21
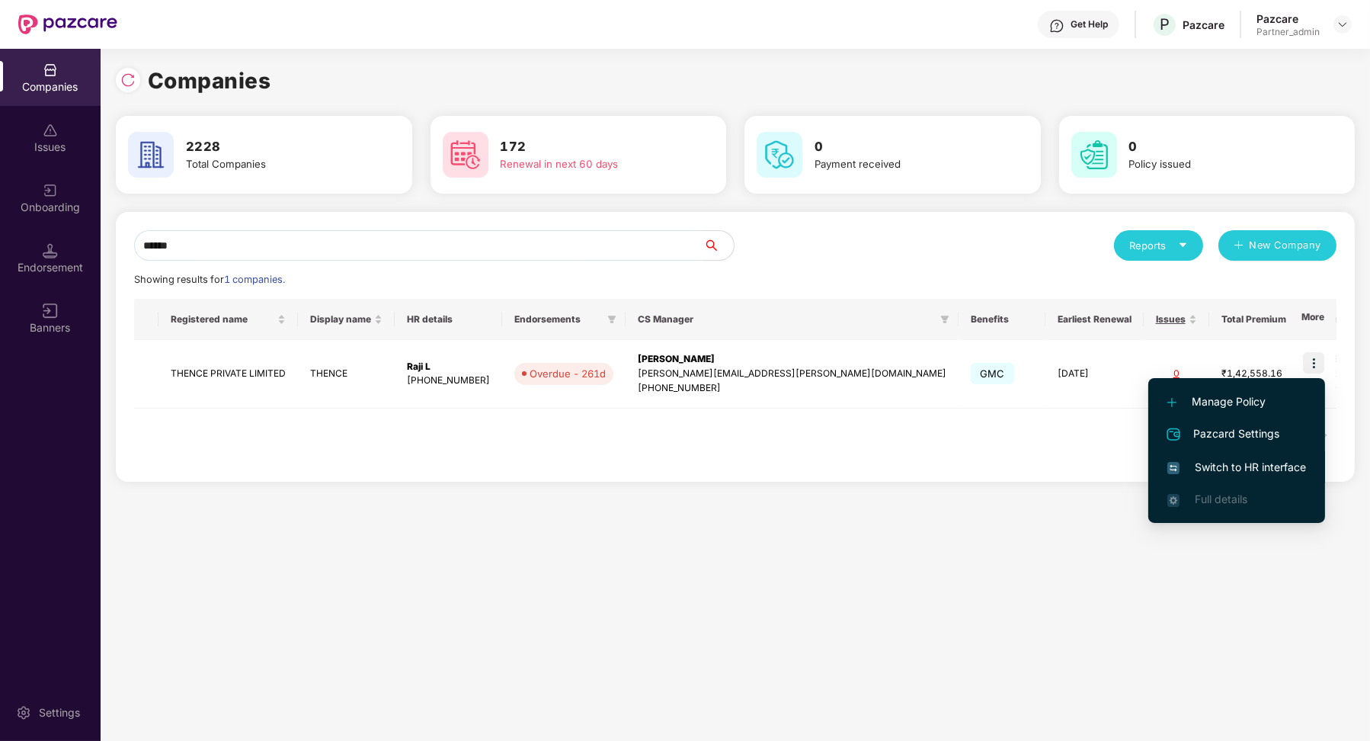
click at [1276, 461] on span "Switch to HR interface" at bounding box center [1236, 467] width 139 height 17
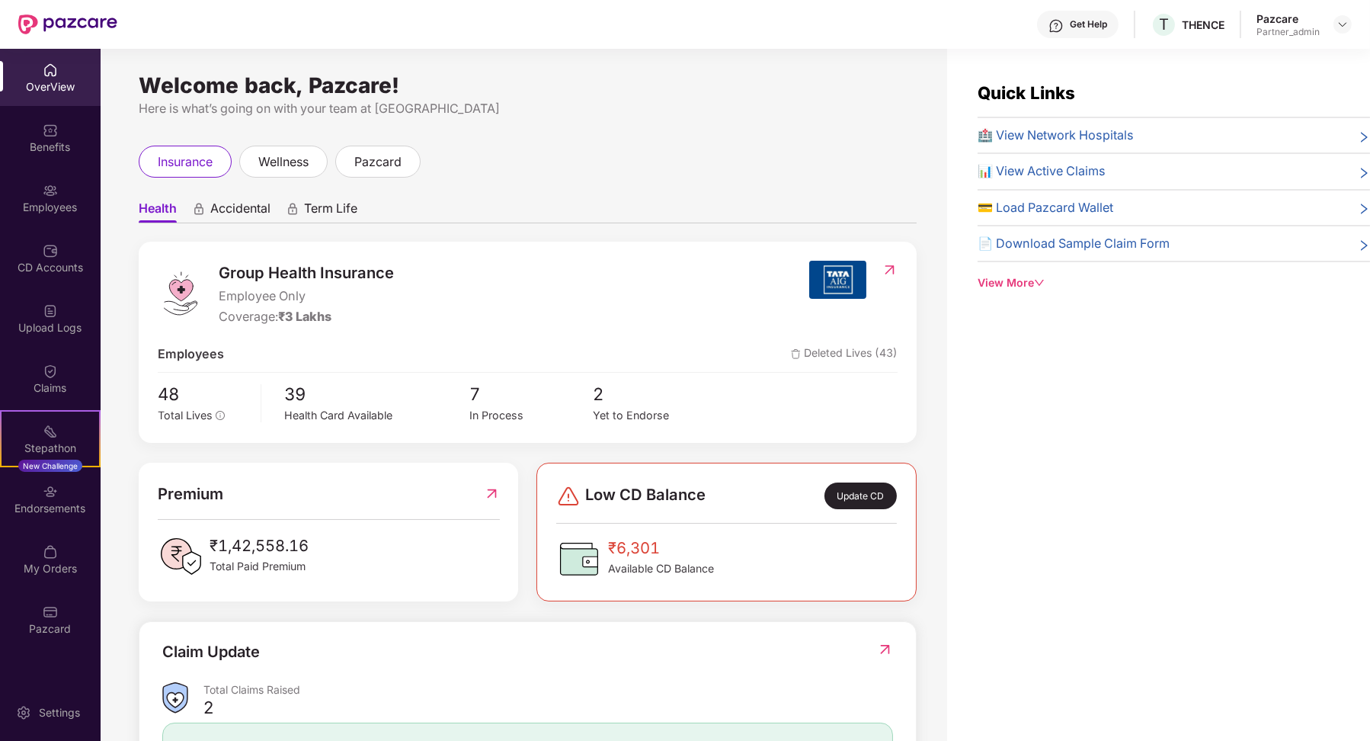
click at [66, 660] on div "OverView Benefits Employees CD Accounts Upload Logs Claims Stepathon New Challe…" at bounding box center [50, 395] width 101 height 692
click at [66, 634] on div "Pazcard" at bounding box center [50, 628] width 101 height 15
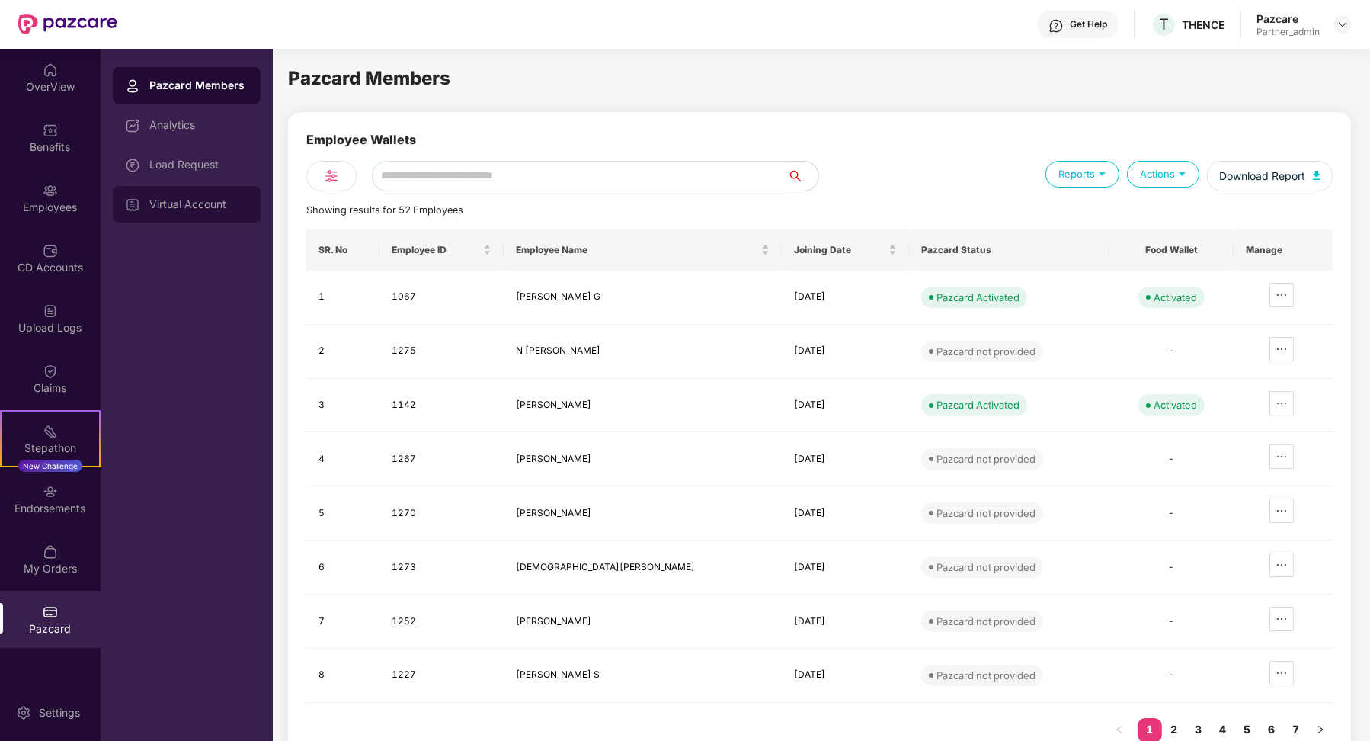
click at [207, 200] on div "Virtual Account" at bounding box center [198, 204] width 99 height 12
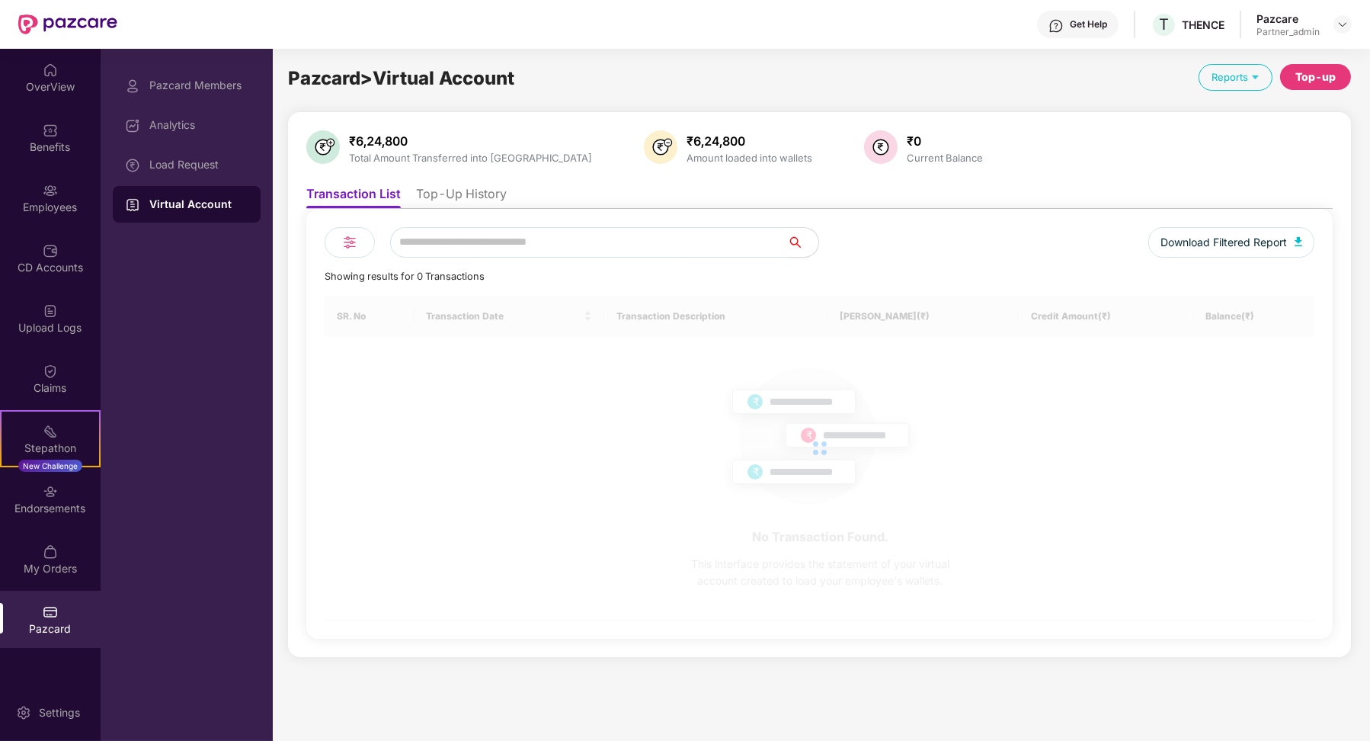
click at [469, 188] on li "Top-Up History" at bounding box center [461, 197] width 91 height 22
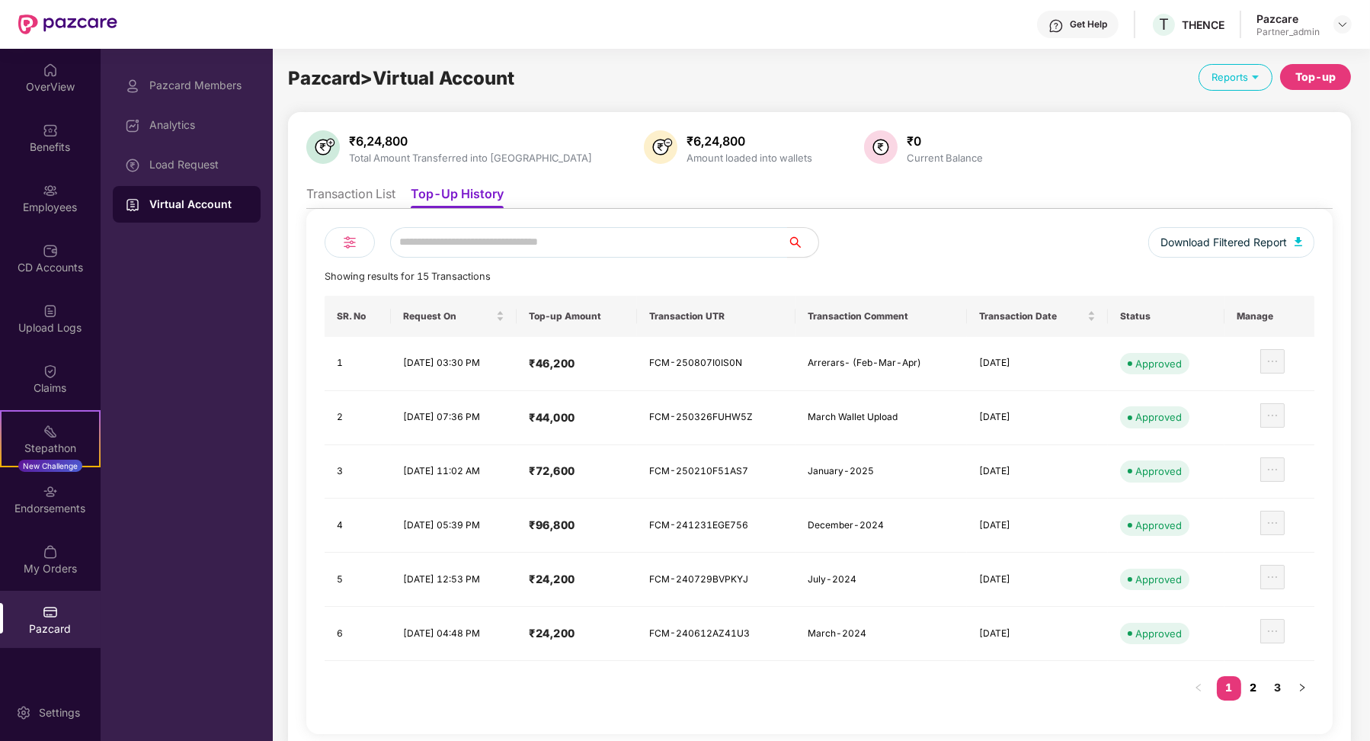
click at [1261, 680] on link "2" at bounding box center [1253, 687] width 24 height 23
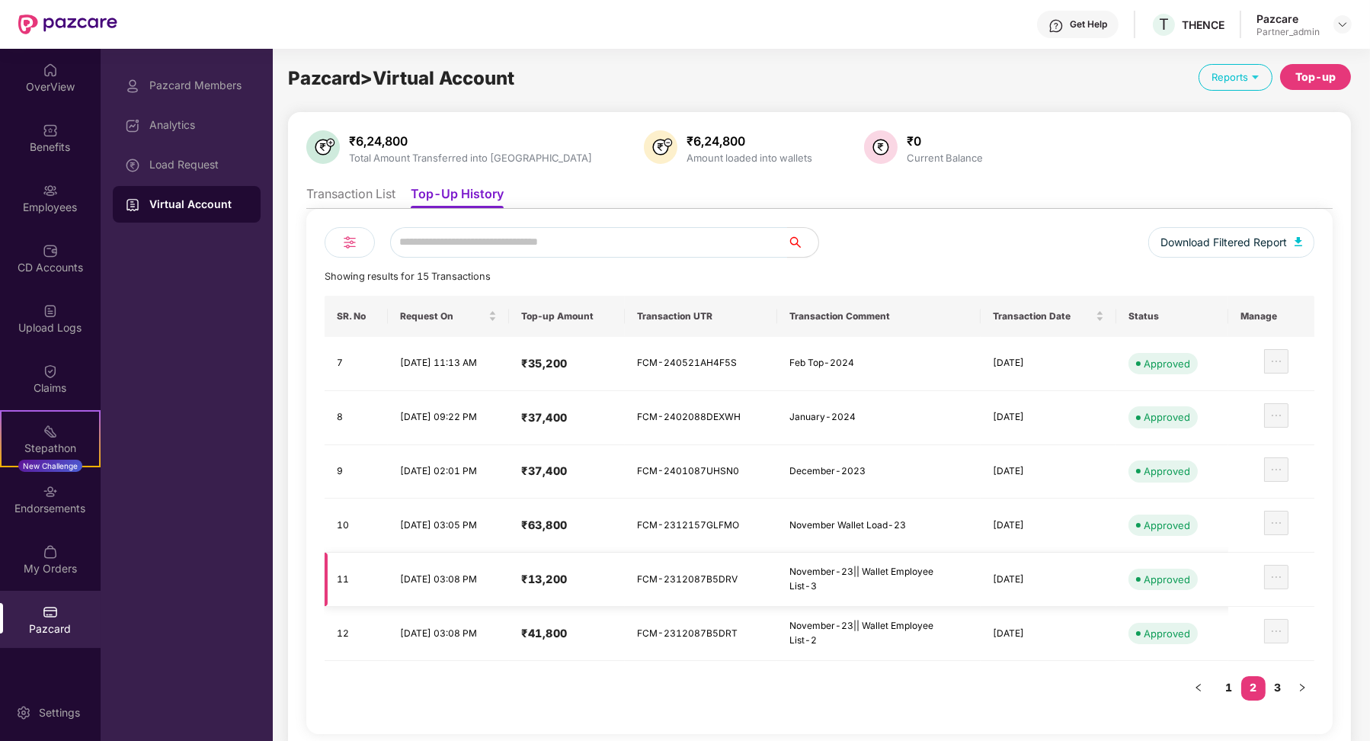
drag, startPoint x: 1065, startPoint y: 575, endPoint x: 790, endPoint y: 559, distance: 275.5
click at [790, 559] on tr "11 [DATE] 03:08 PM ₹13,200 FCM-2312087B5DRV November-23|| Wallet Employee List-…" at bounding box center [820, 579] width 990 height 54
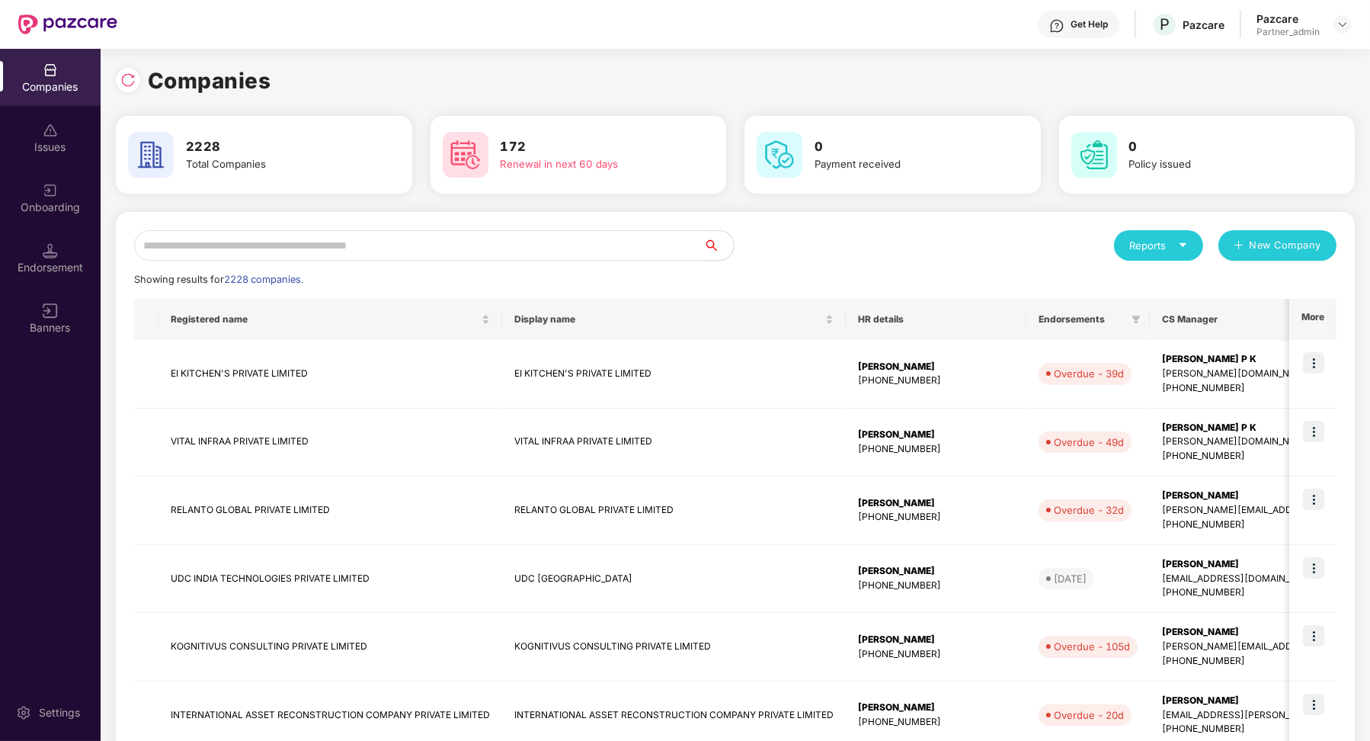
click at [232, 250] on input "text" at bounding box center [418, 245] width 569 height 30
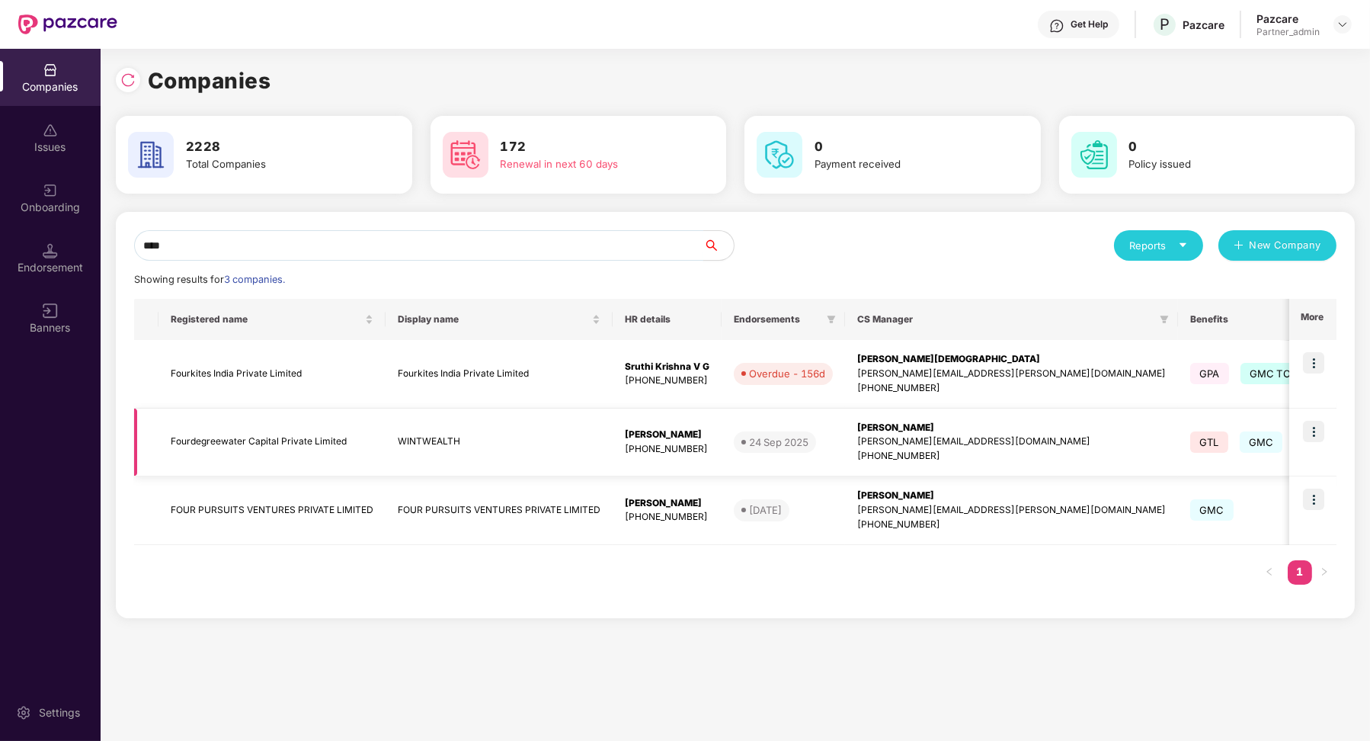
type input "****"
click at [1317, 438] on img at bounding box center [1313, 431] width 21 height 21
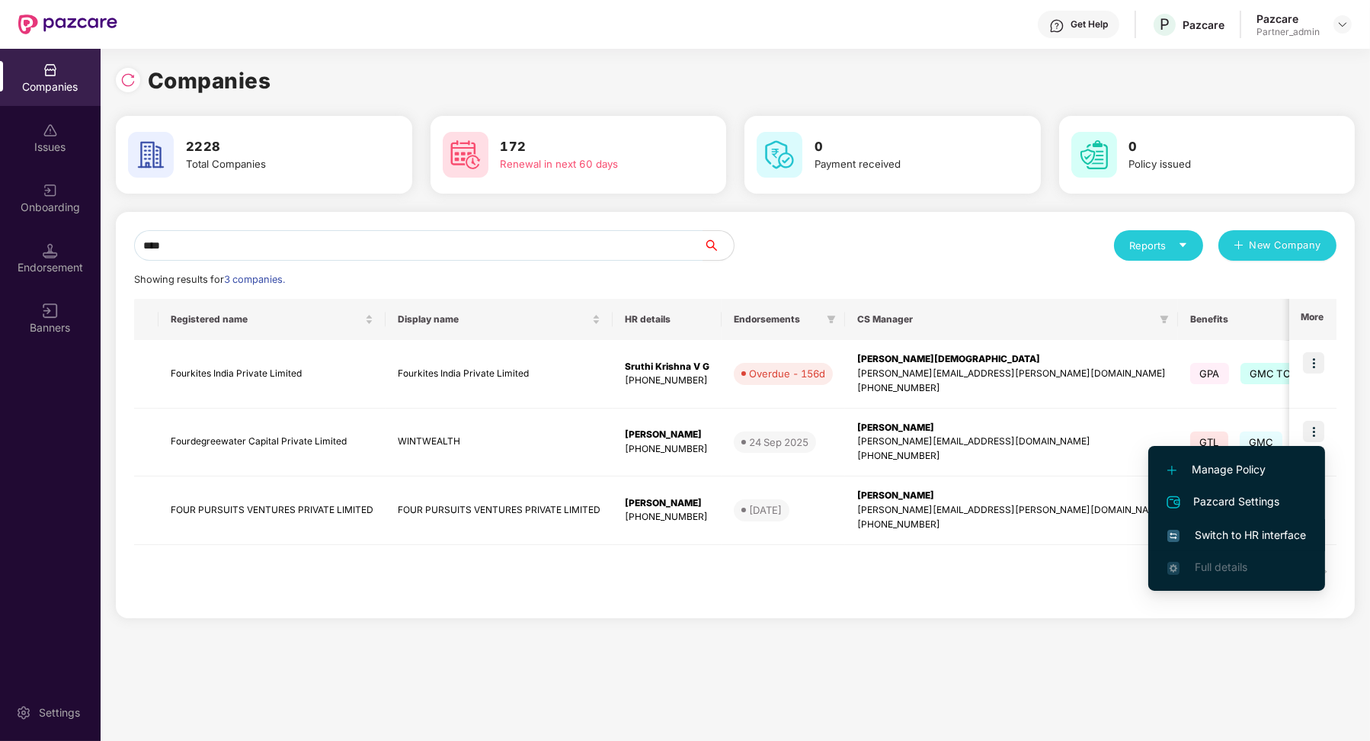
click at [1258, 527] on span "Switch to HR interface" at bounding box center [1236, 535] width 139 height 17
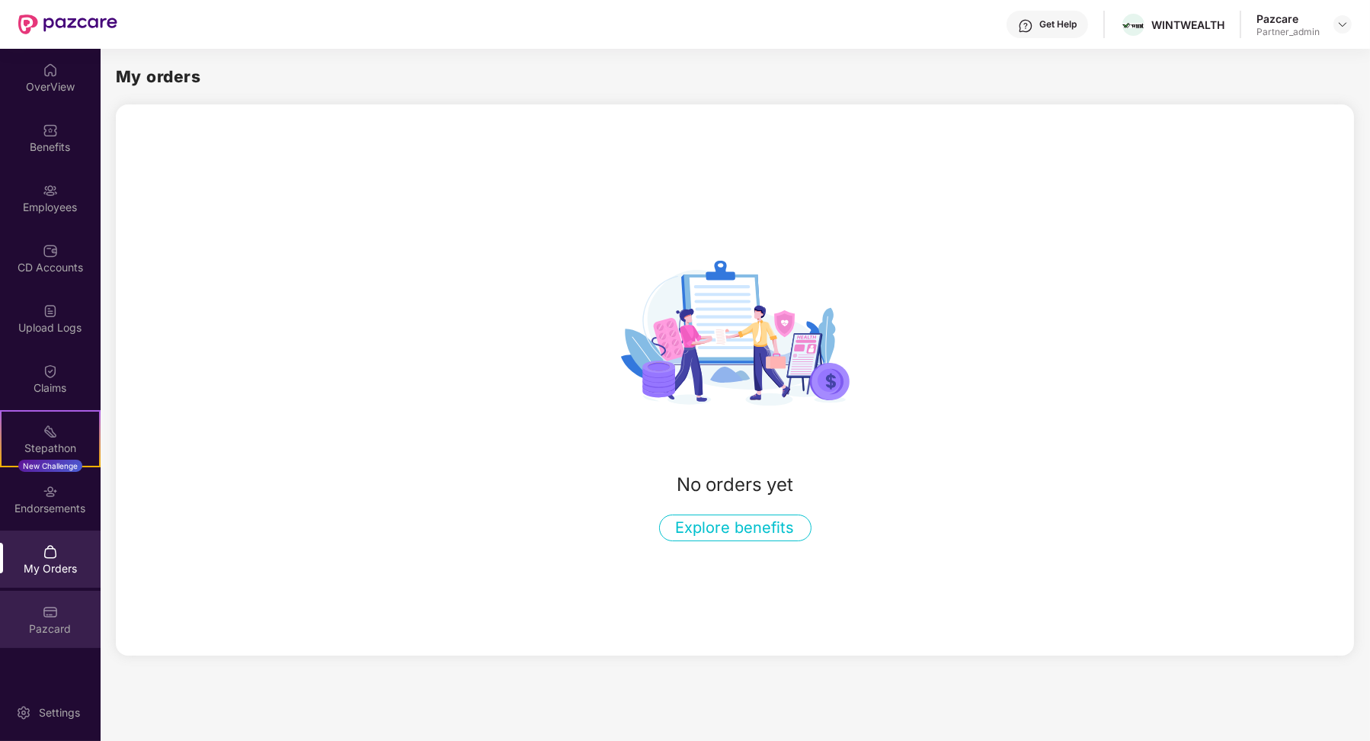
click at [56, 641] on div "Pazcard" at bounding box center [50, 619] width 101 height 57
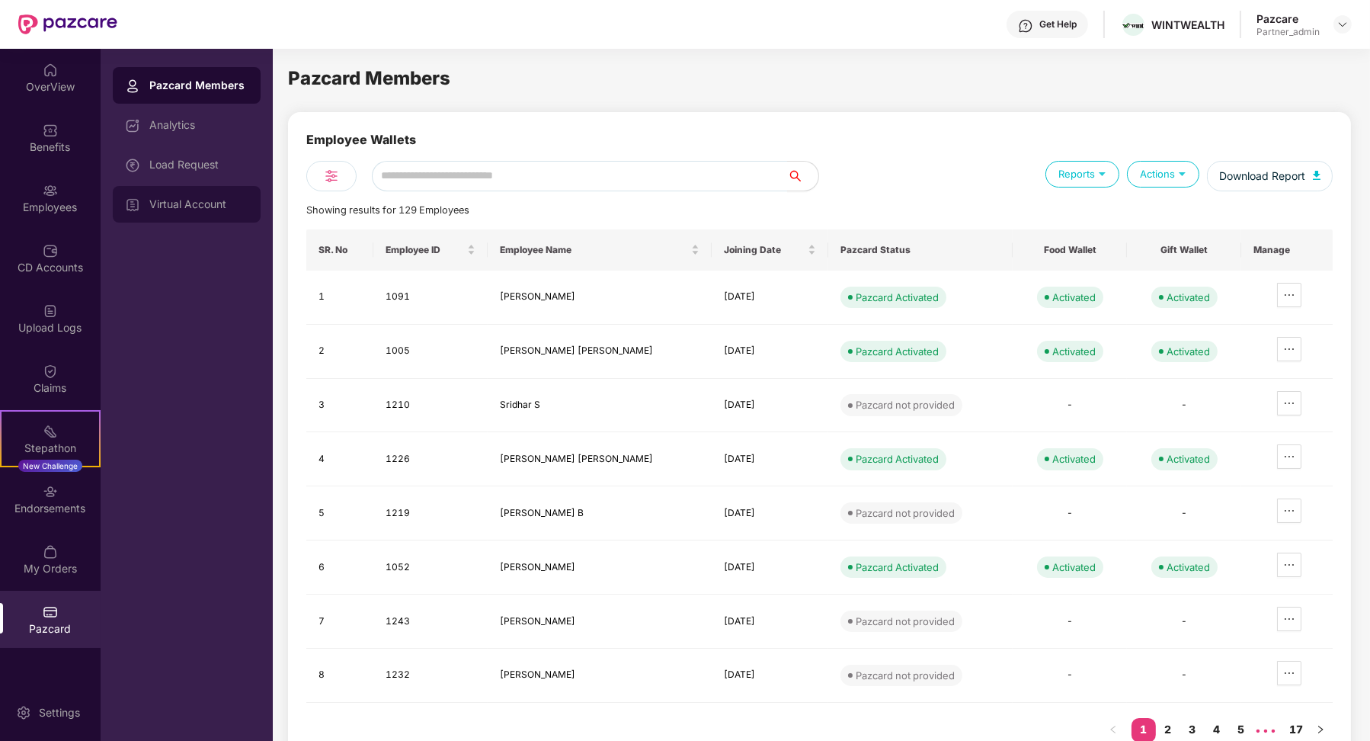
click at [213, 203] on div "Virtual Account" at bounding box center [198, 204] width 99 height 12
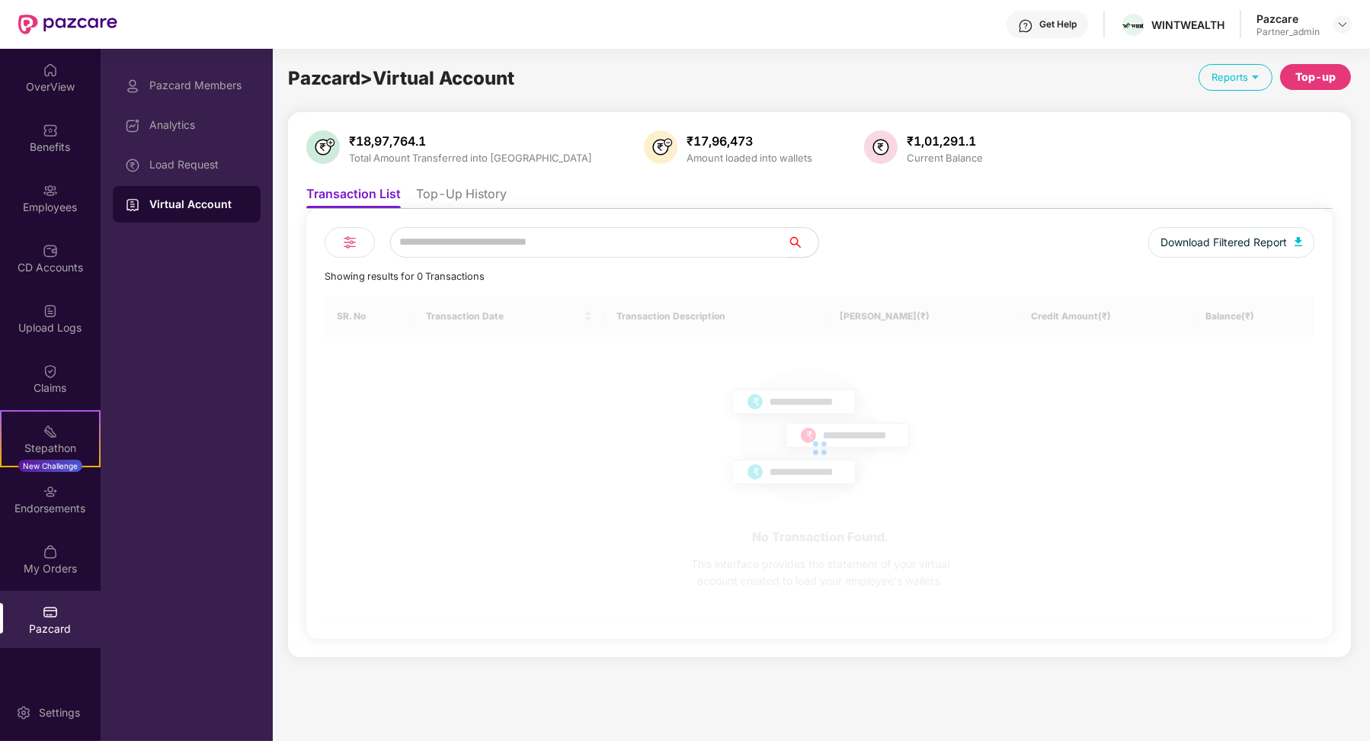
click at [493, 198] on li "Top-Up History" at bounding box center [461, 197] width 91 height 22
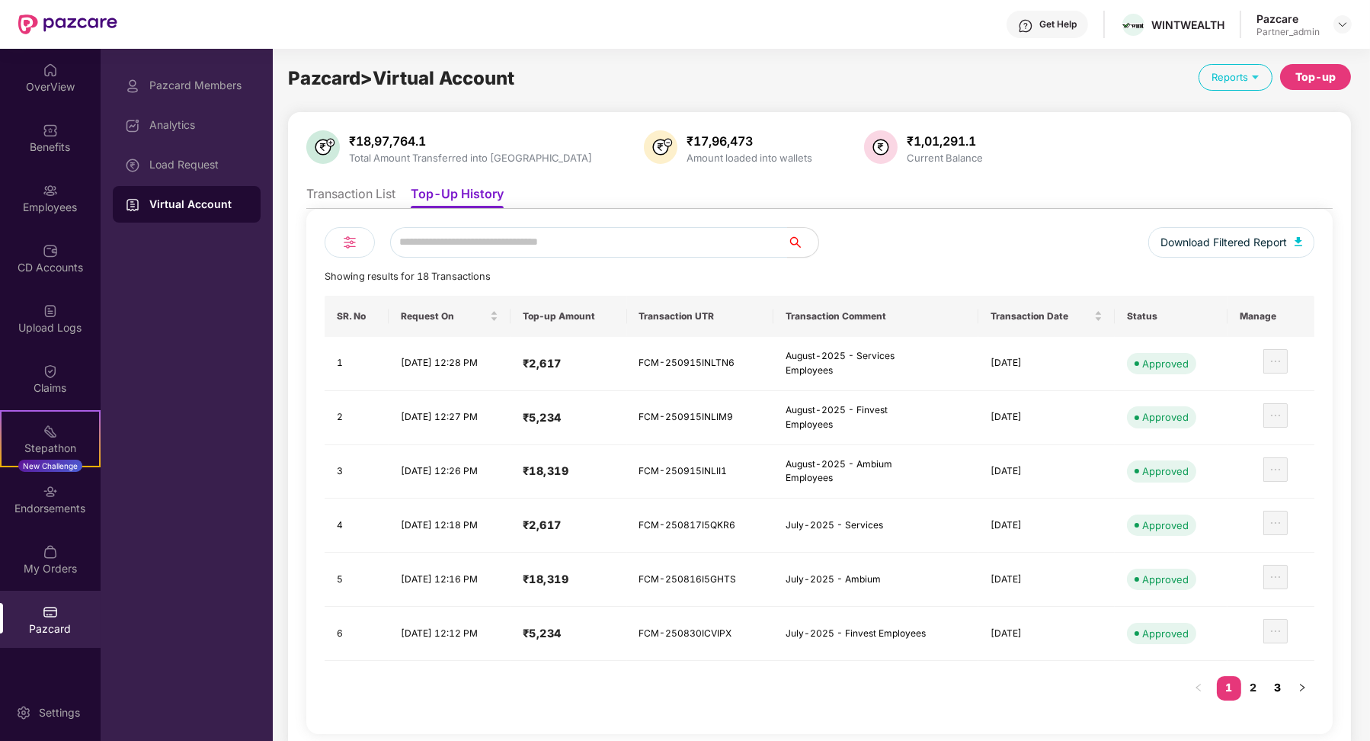
click at [1269, 685] on link "3" at bounding box center [1278, 687] width 24 height 23
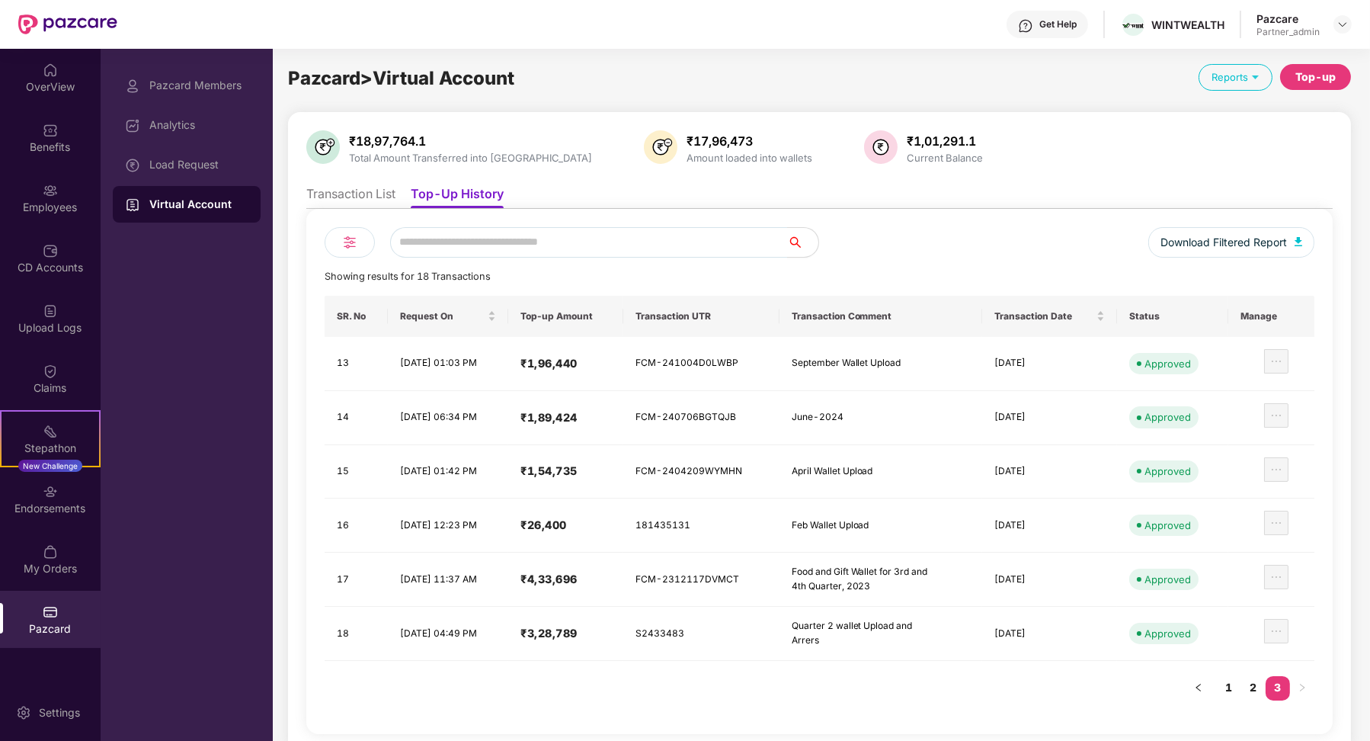
click at [1287, 686] on link "3" at bounding box center [1278, 687] width 24 height 23
click at [1256, 687] on link "2" at bounding box center [1253, 687] width 24 height 23
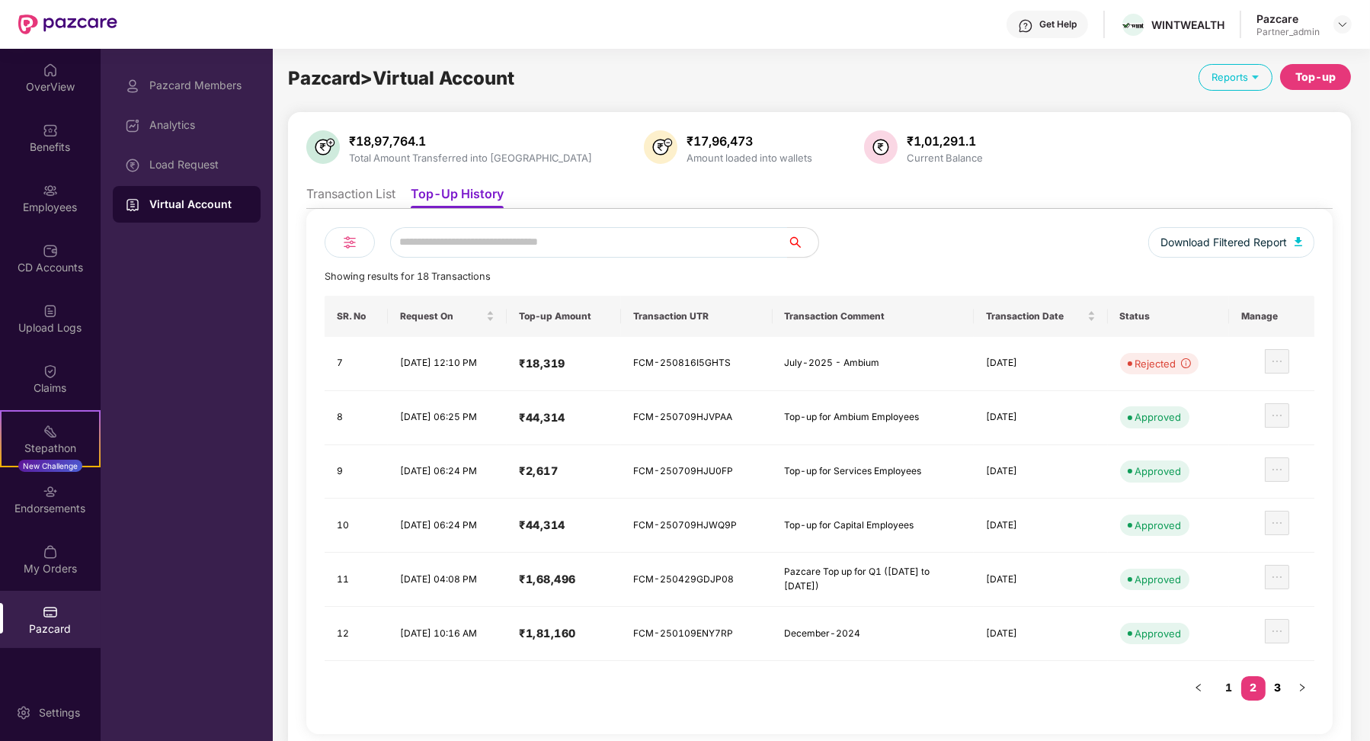
click at [1279, 684] on link "3" at bounding box center [1278, 687] width 24 height 23
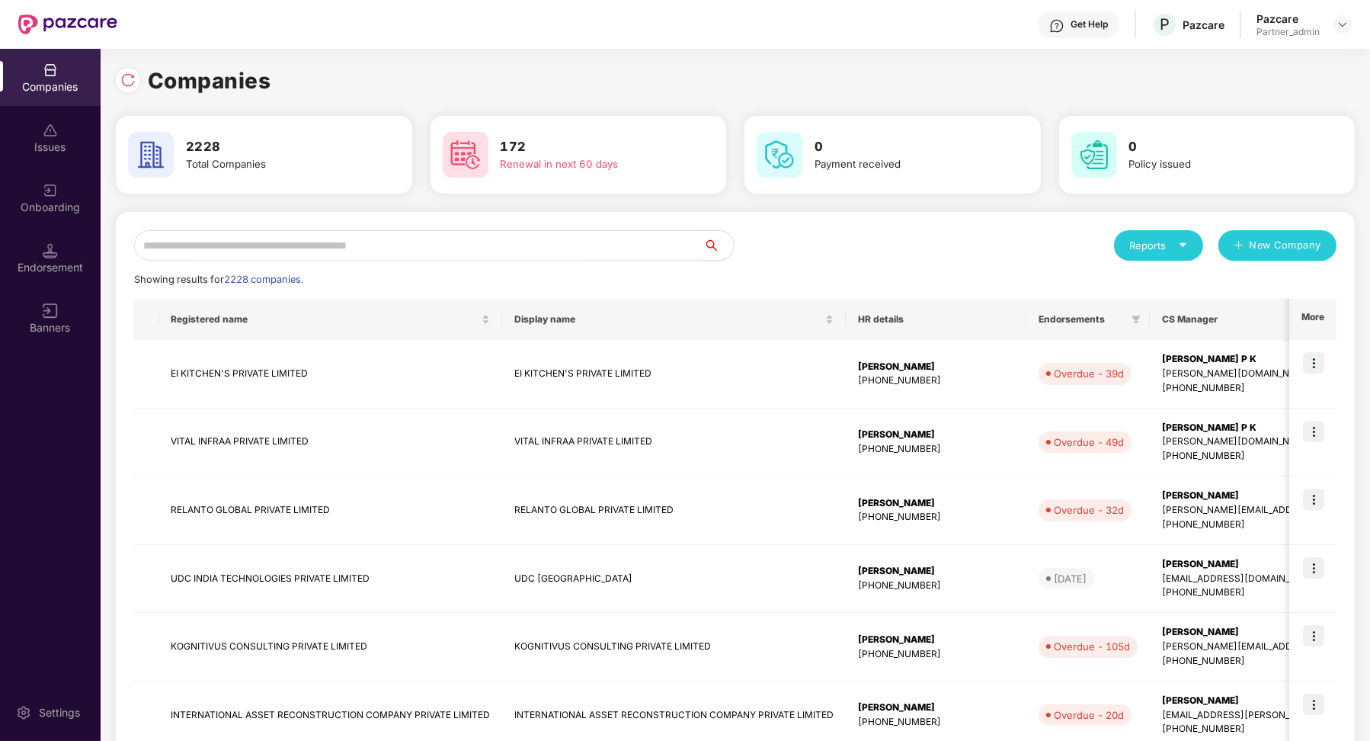
click at [315, 227] on div "Reports New Company Showing results for 2228 companies. Registered name Display…" at bounding box center [735, 653] width 1239 height 883
click at [312, 233] on input "text" at bounding box center [418, 245] width 569 height 30
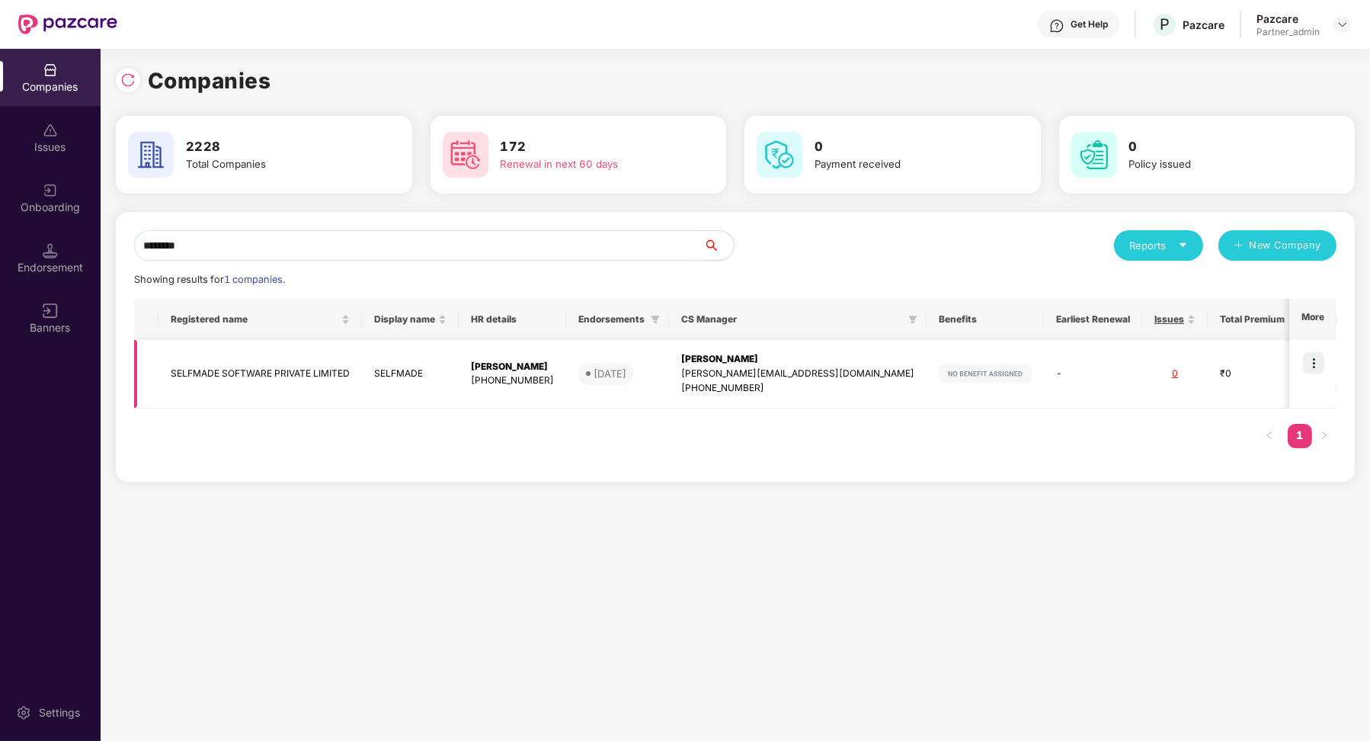
type input "********"
click at [1324, 370] on img at bounding box center [1313, 362] width 21 height 21
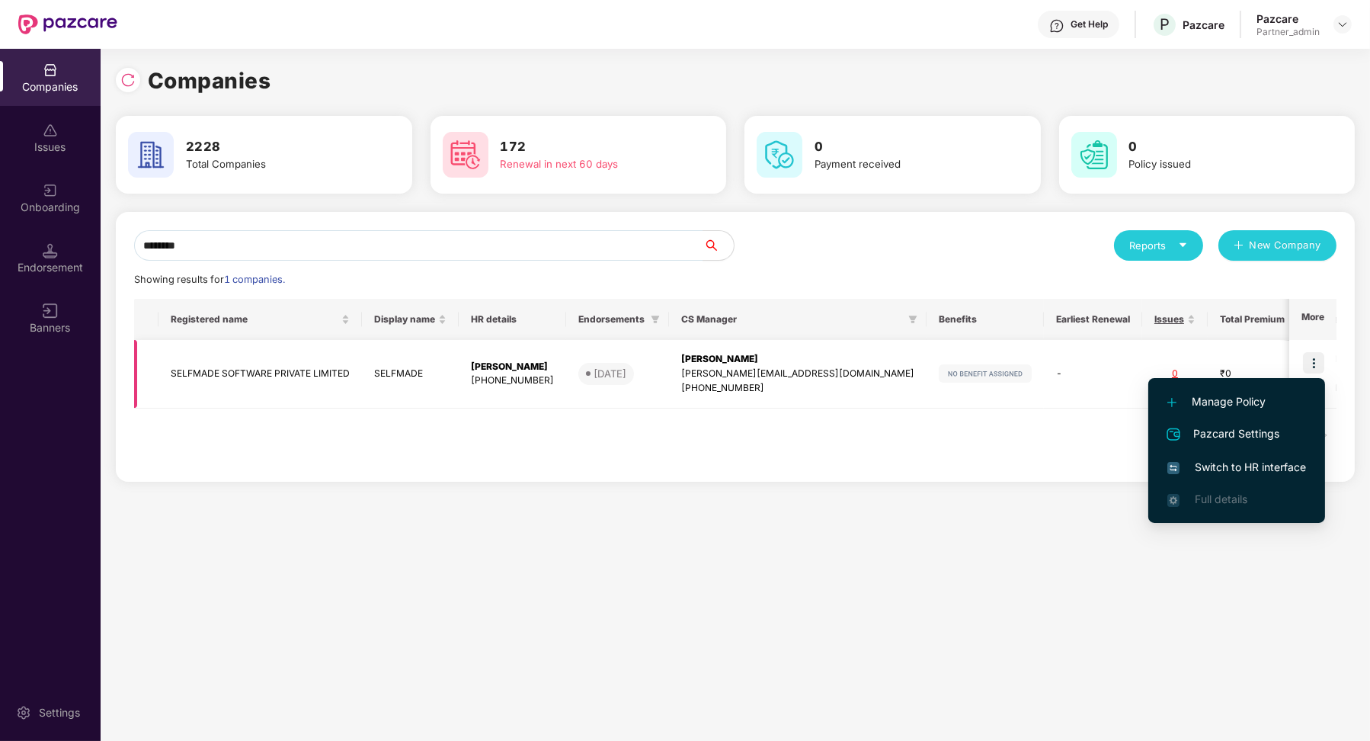
click at [1317, 361] on img at bounding box center [1313, 362] width 21 height 21
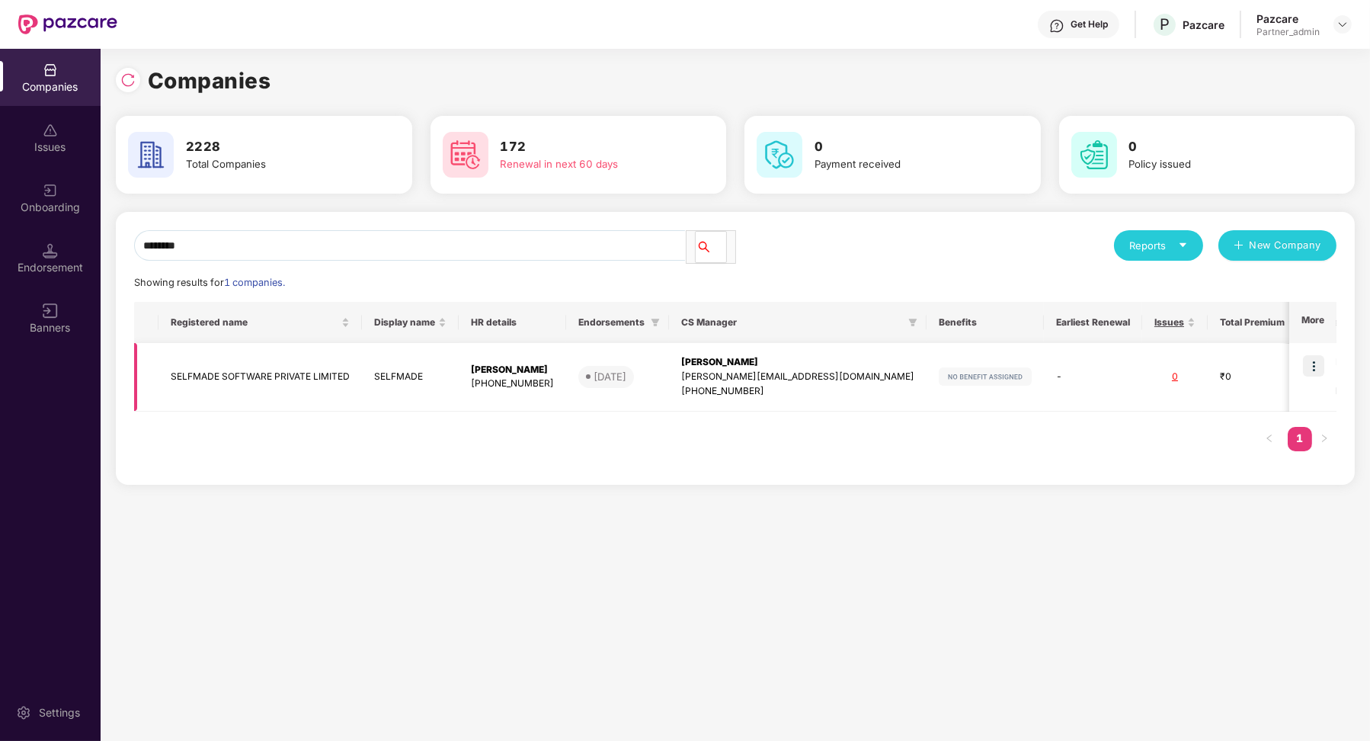
click at [1312, 367] on img at bounding box center [1313, 365] width 21 height 21
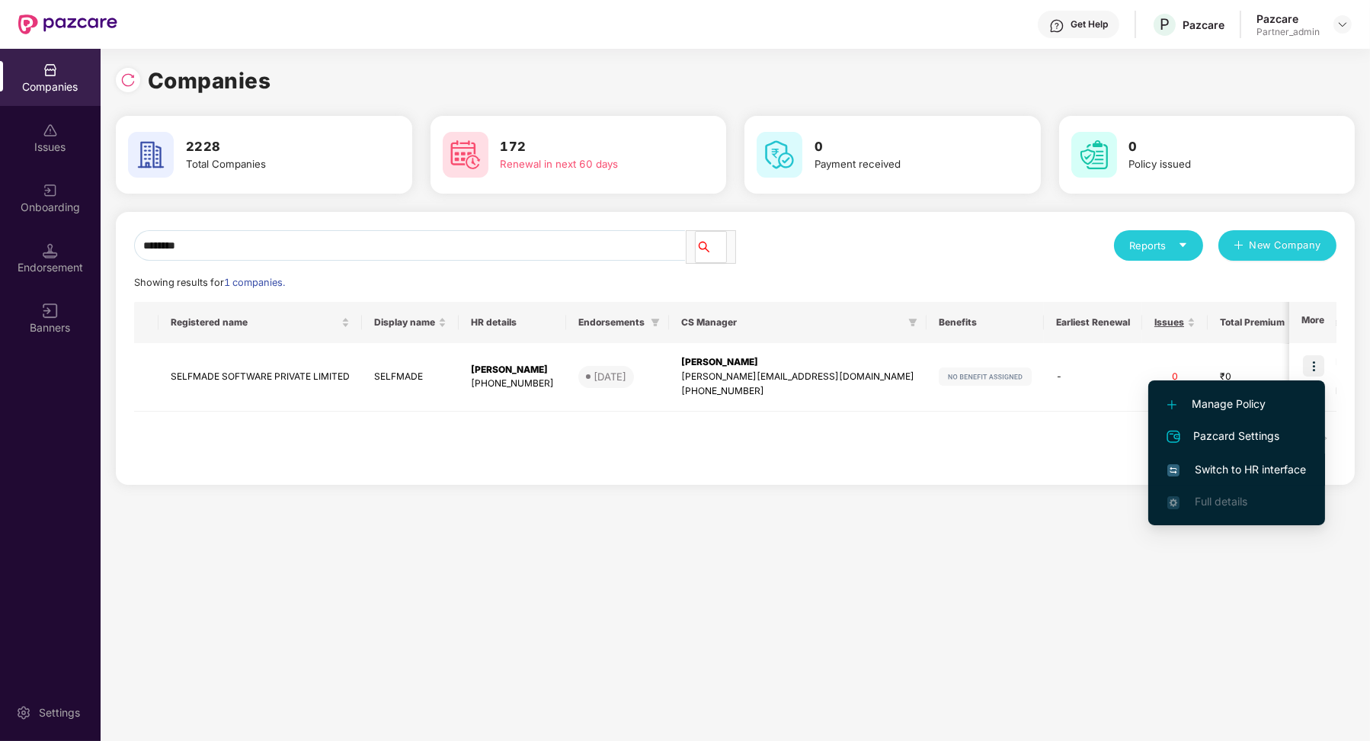
click at [1266, 468] on span "Switch to HR interface" at bounding box center [1236, 469] width 139 height 17
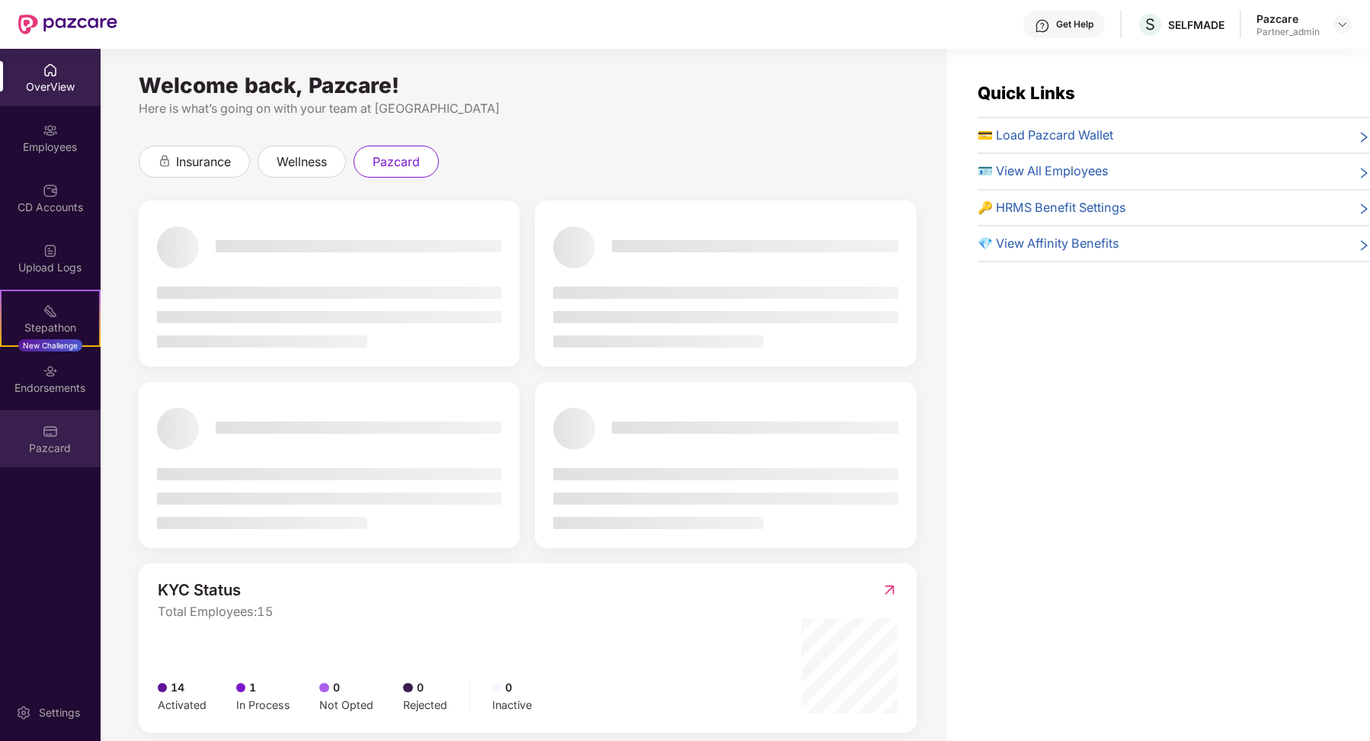
click at [77, 434] on div "Pazcard" at bounding box center [50, 438] width 101 height 57
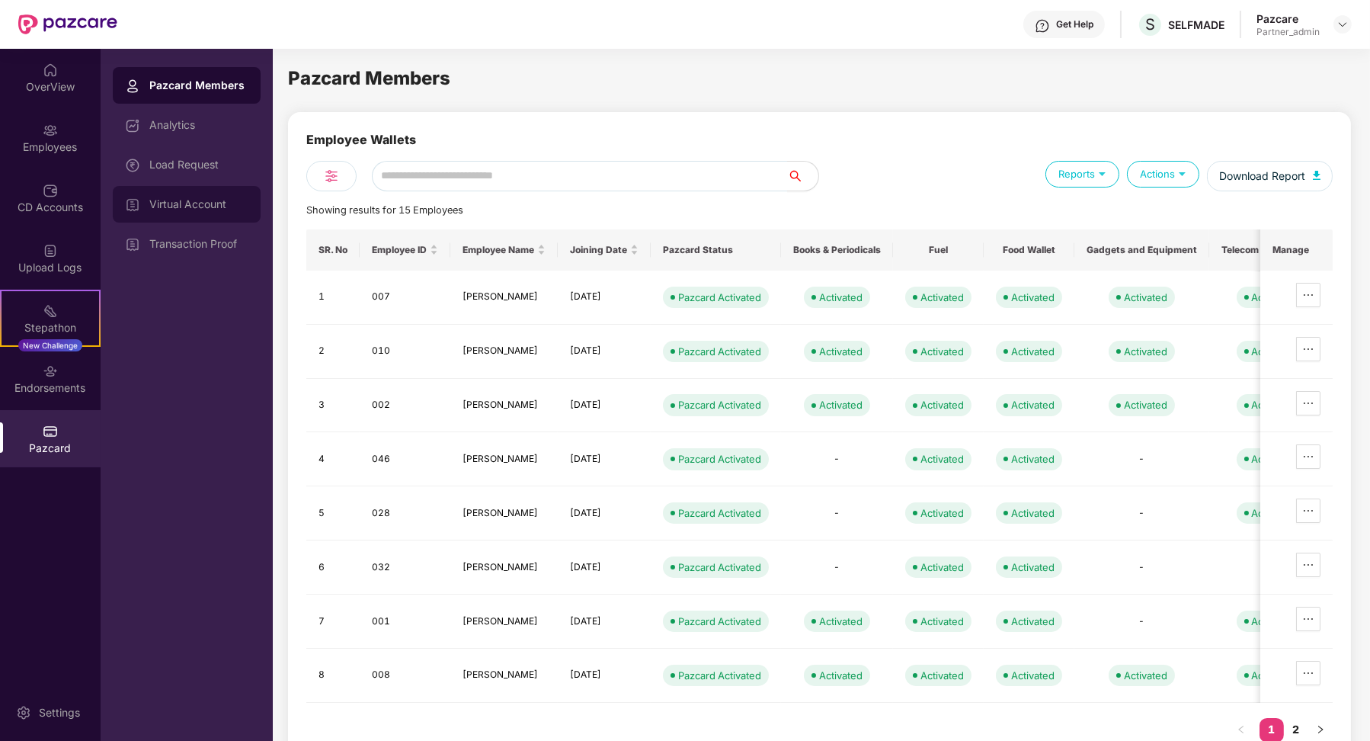
click at [238, 212] on div "Virtual Account" at bounding box center [187, 204] width 148 height 37
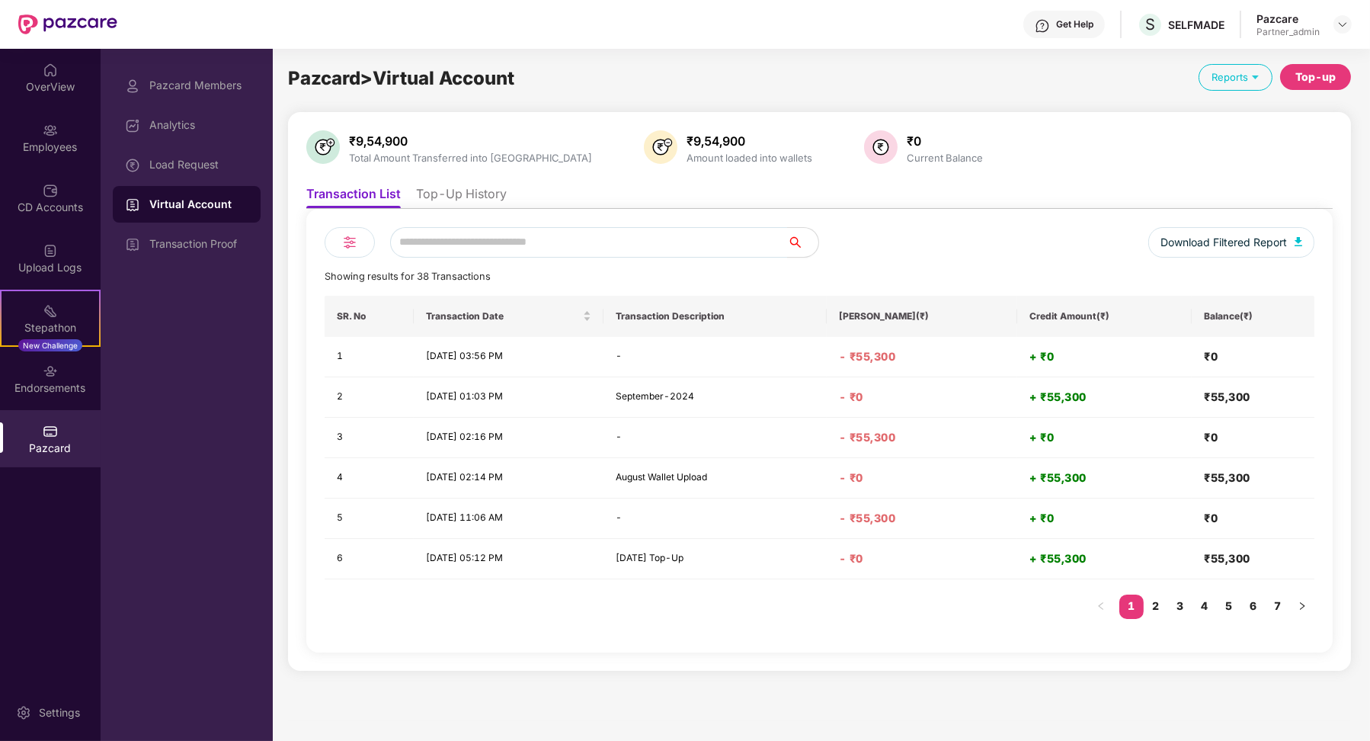
click at [463, 200] on li "Top-Up History" at bounding box center [461, 197] width 91 height 22
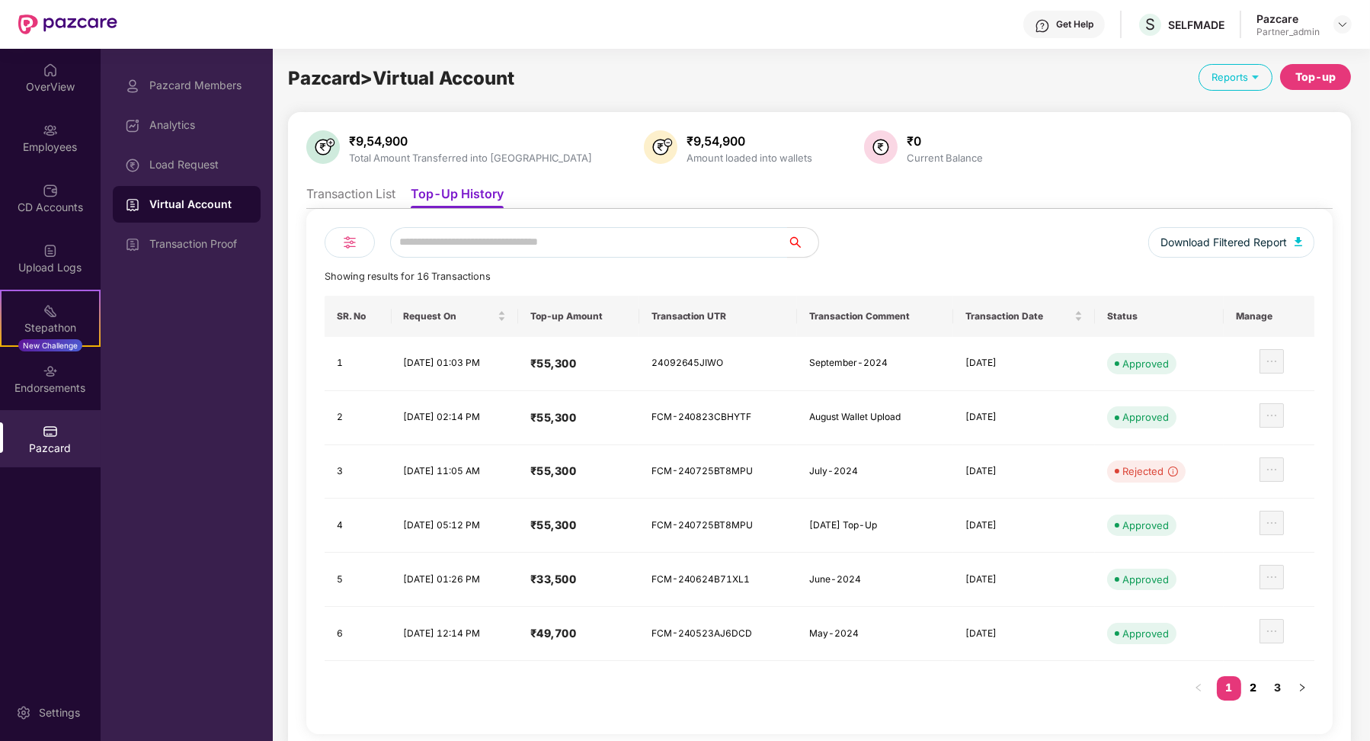
click at [1256, 677] on link "2" at bounding box center [1253, 687] width 24 height 23
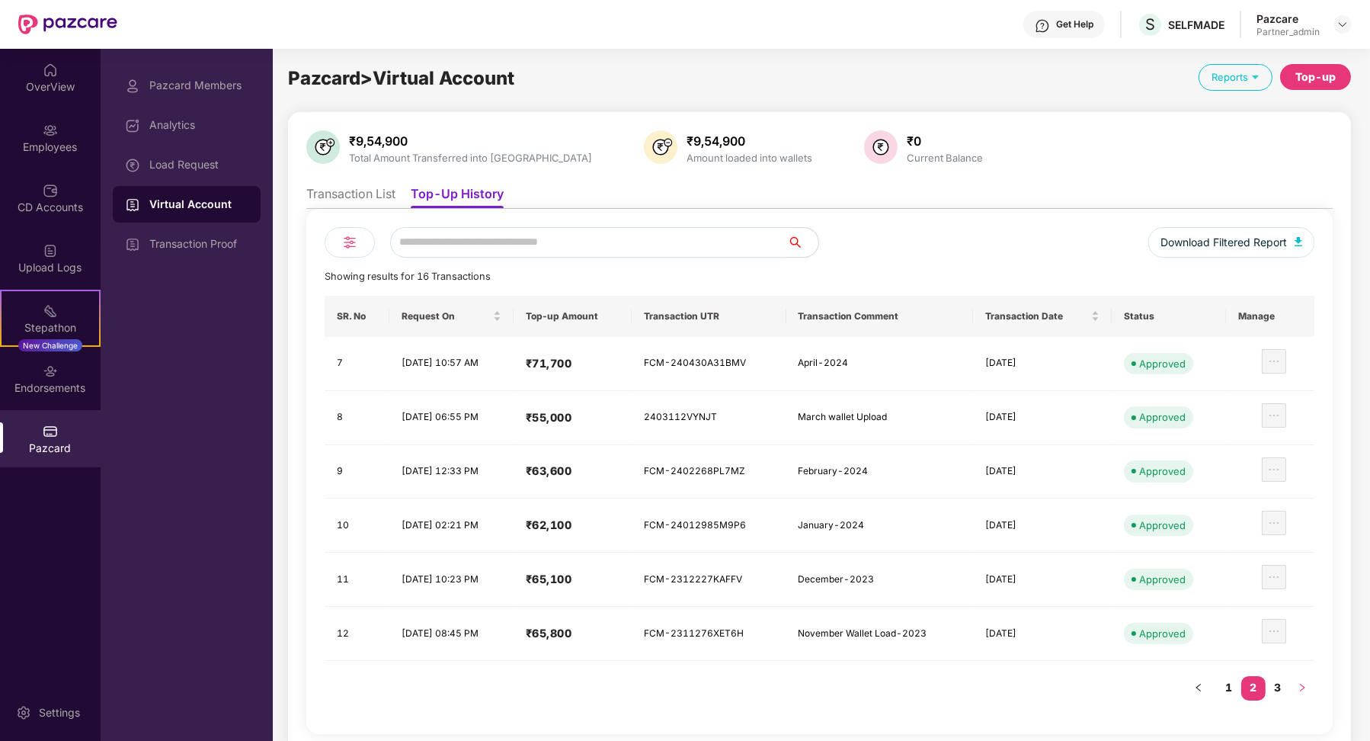
click at [1292, 690] on button "button" at bounding box center [1302, 688] width 24 height 24
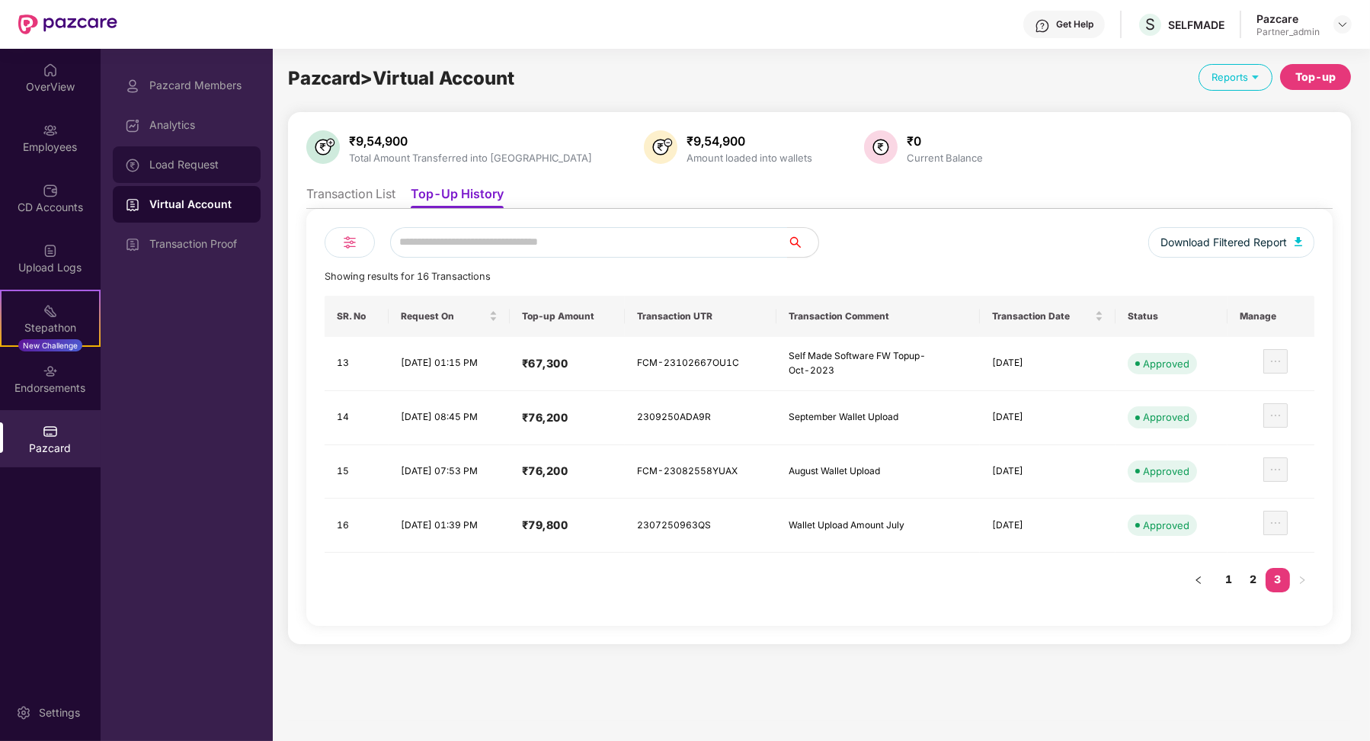
click at [214, 151] on div "Load Request" at bounding box center [187, 164] width 148 height 37
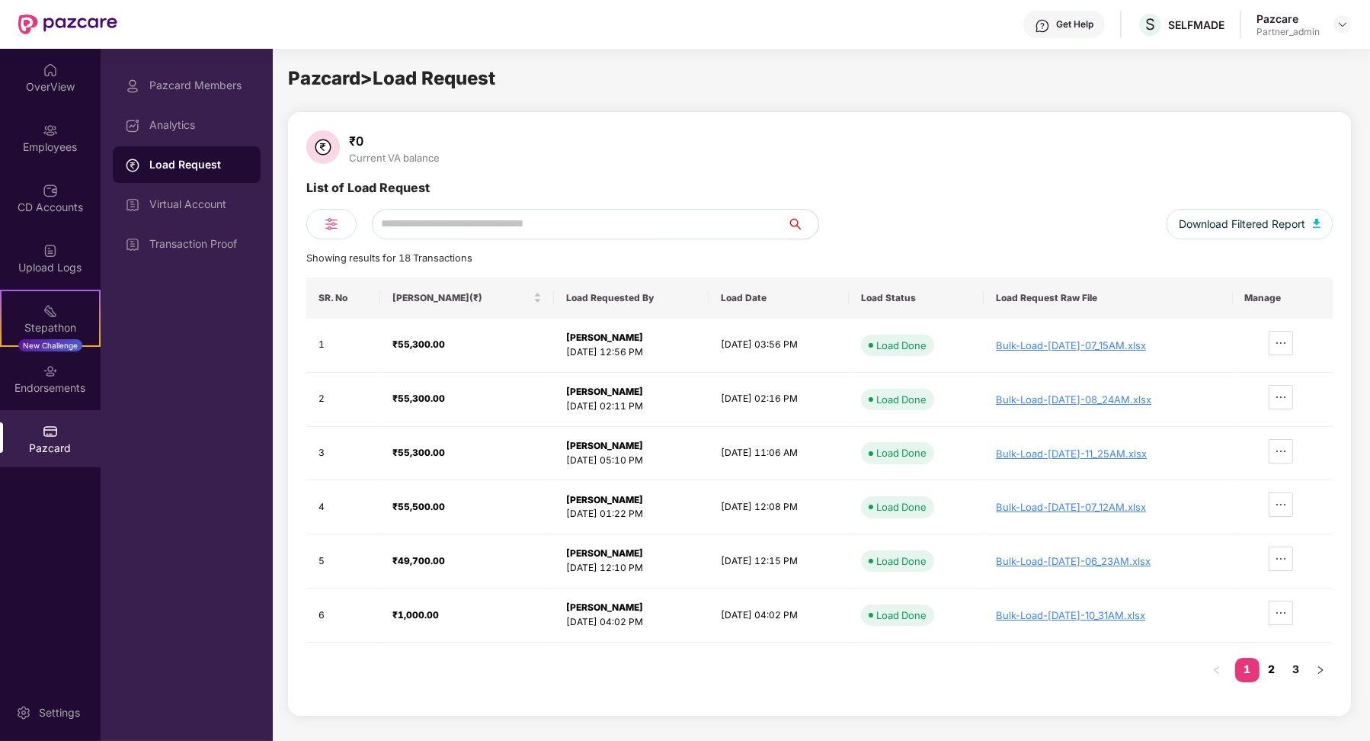
click at [1275, 664] on link "2" at bounding box center [1272, 669] width 24 height 23
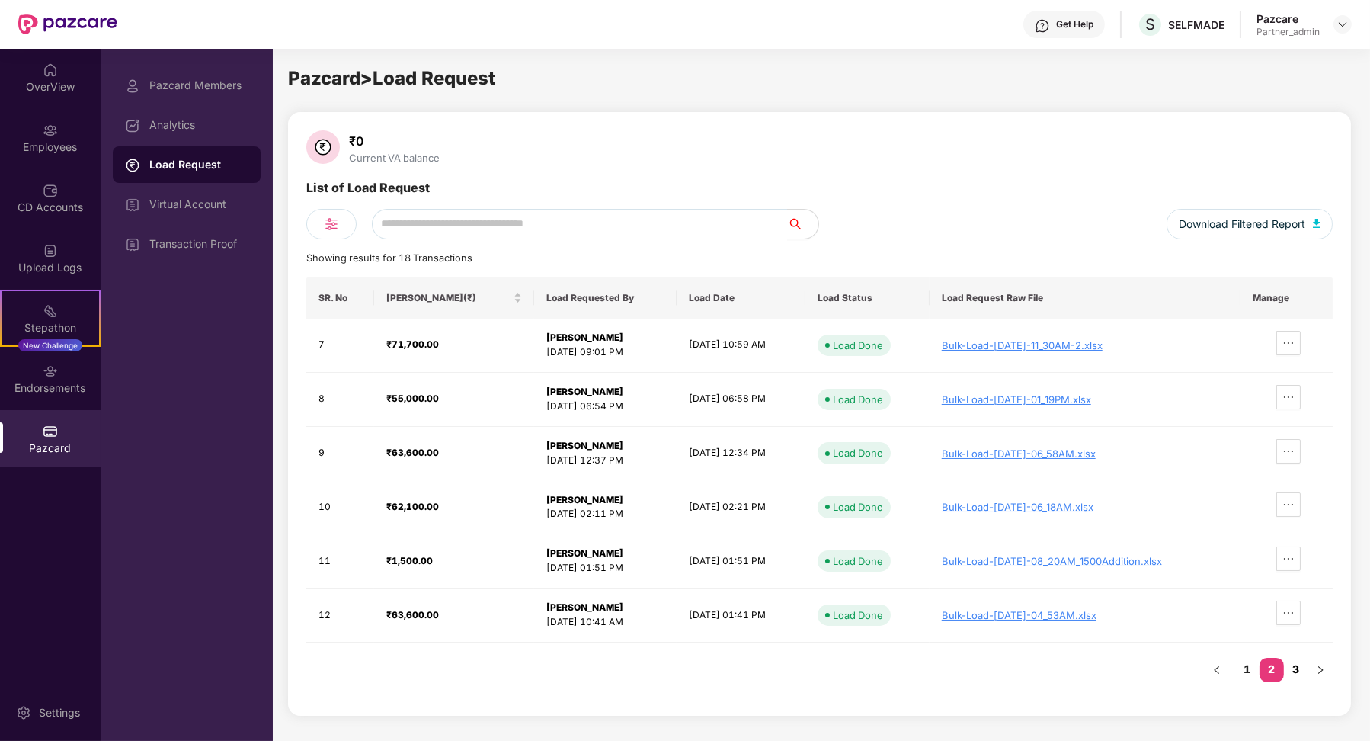
click at [1303, 666] on link "3" at bounding box center [1296, 669] width 24 height 23
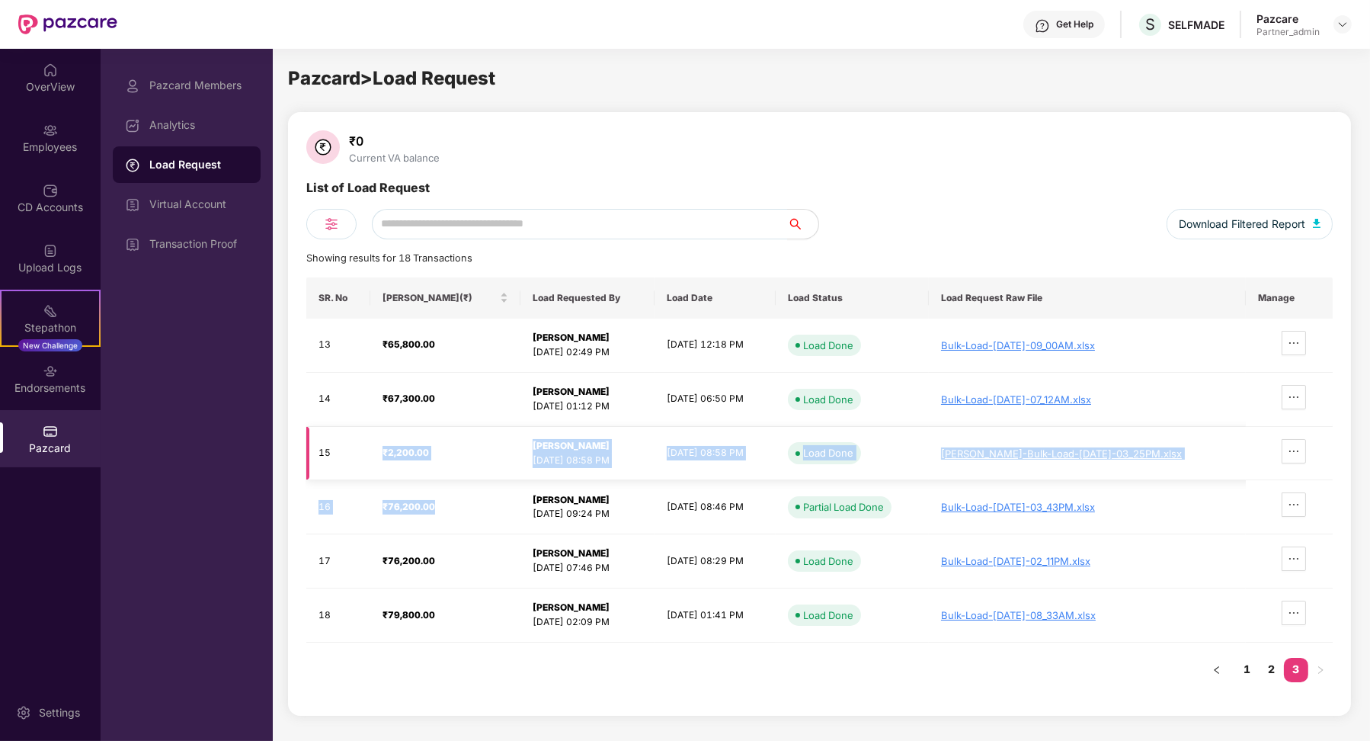
drag, startPoint x: 433, startPoint y: 505, endPoint x: 376, endPoint y: 447, distance: 81.9
click at [376, 447] on tbody "13 ₹65,800.00 [PERSON_NAME] [DATE] 02:49 PM [DATE] 12:18 PM Load Done Bulk-Load…" at bounding box center [819, 481] width 1026 height 324
click at [407, 459] on td "₹2,200.00" at bounding box center [445, 454] width 150 height 54
click at [426, 496] on td "₹76,200.00" at bounding box center [445, 507] width 150 height 54
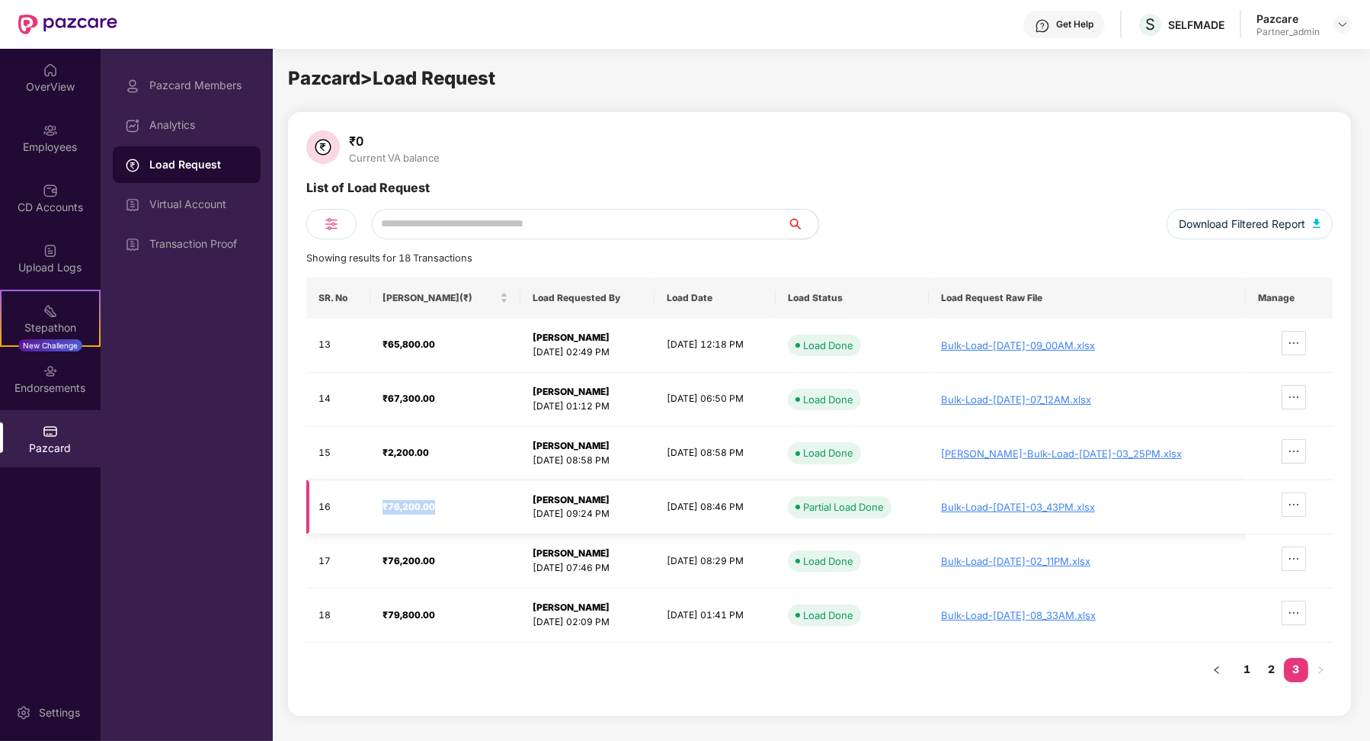
click at [426, 496] on td "₹76,200.00" at bounding box center [445, 507] width 150 height 54
click at [446, 518] on td "₹76,200.00" at bounding box center [445, 507] width 150 height 54
click at [558, 456] on div "[DATE] 08:58 PM" at bounding box center [588, 460] width 110 height 14
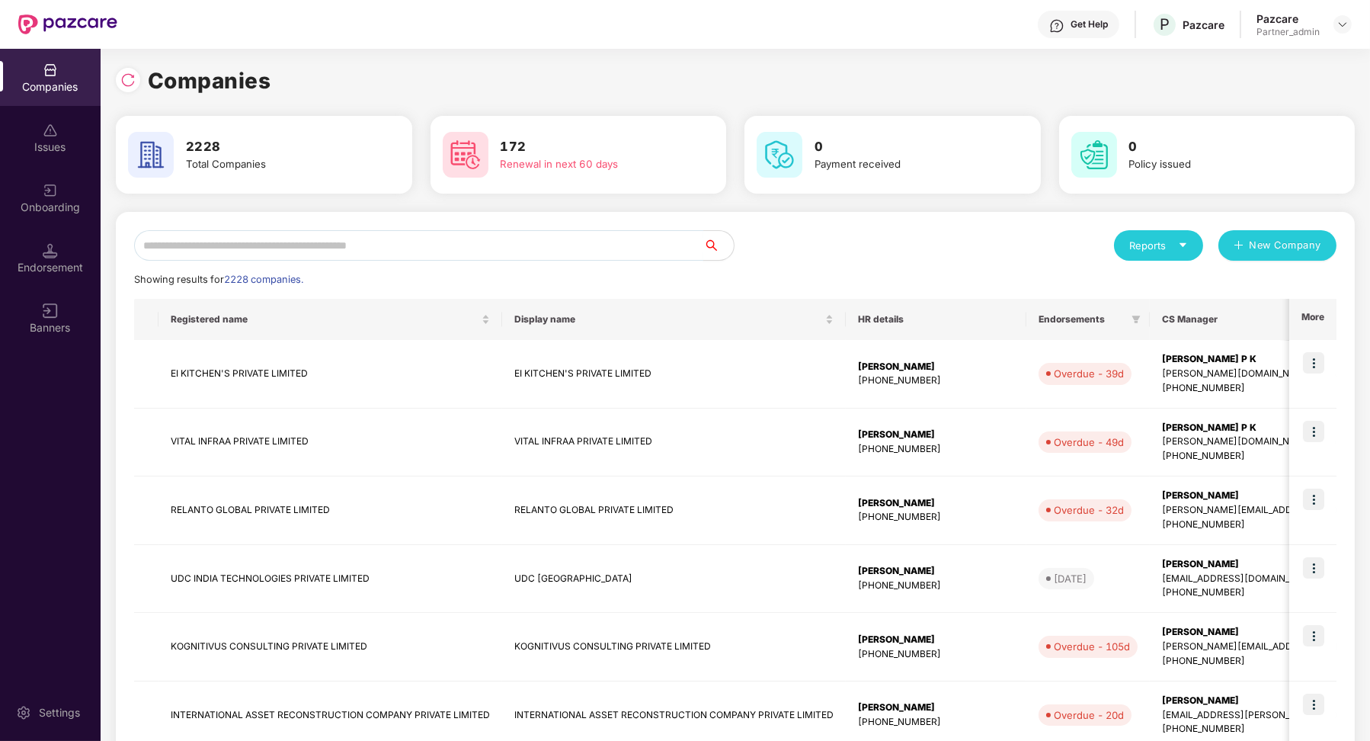
click at [309, 238] on input "text" at bounding box center [418, 245] width 569 height 30
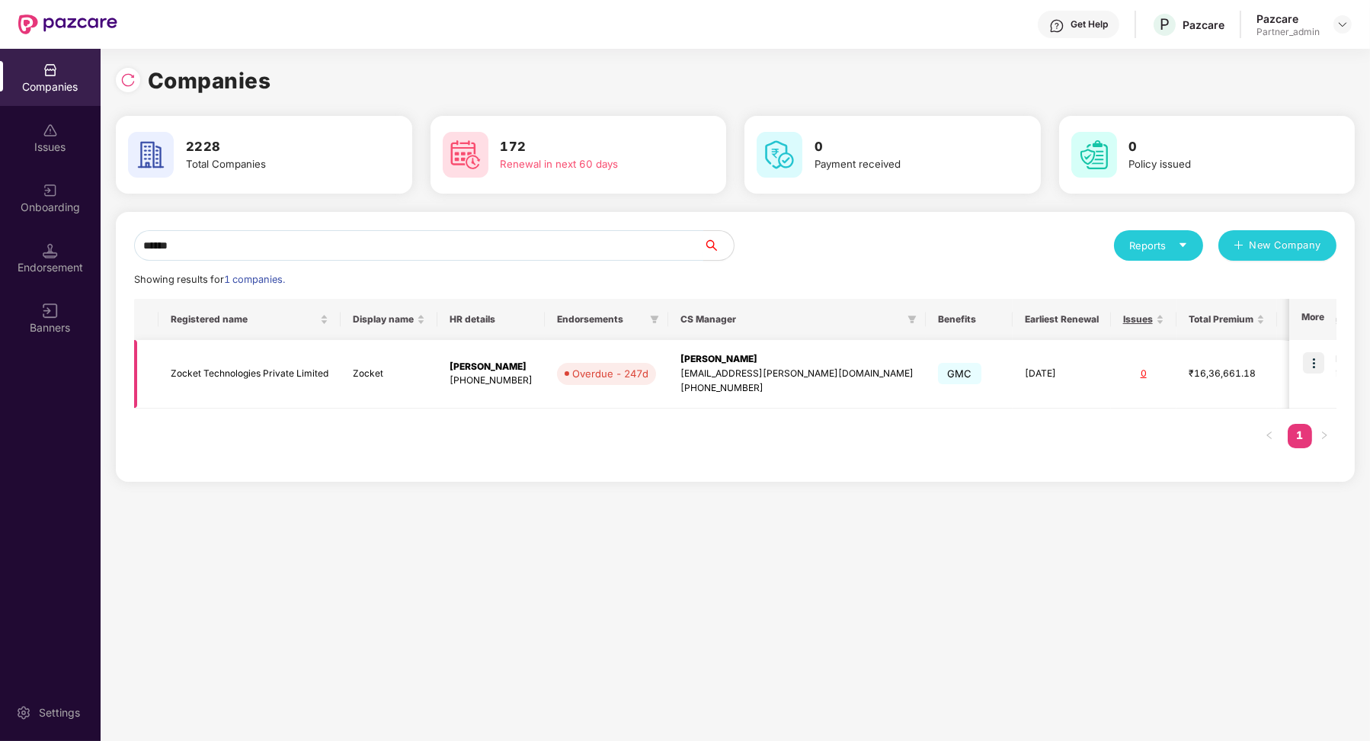
type input "******"
click at [1317, 366] on img at bounding box center [1313, 362] width 21 height 21
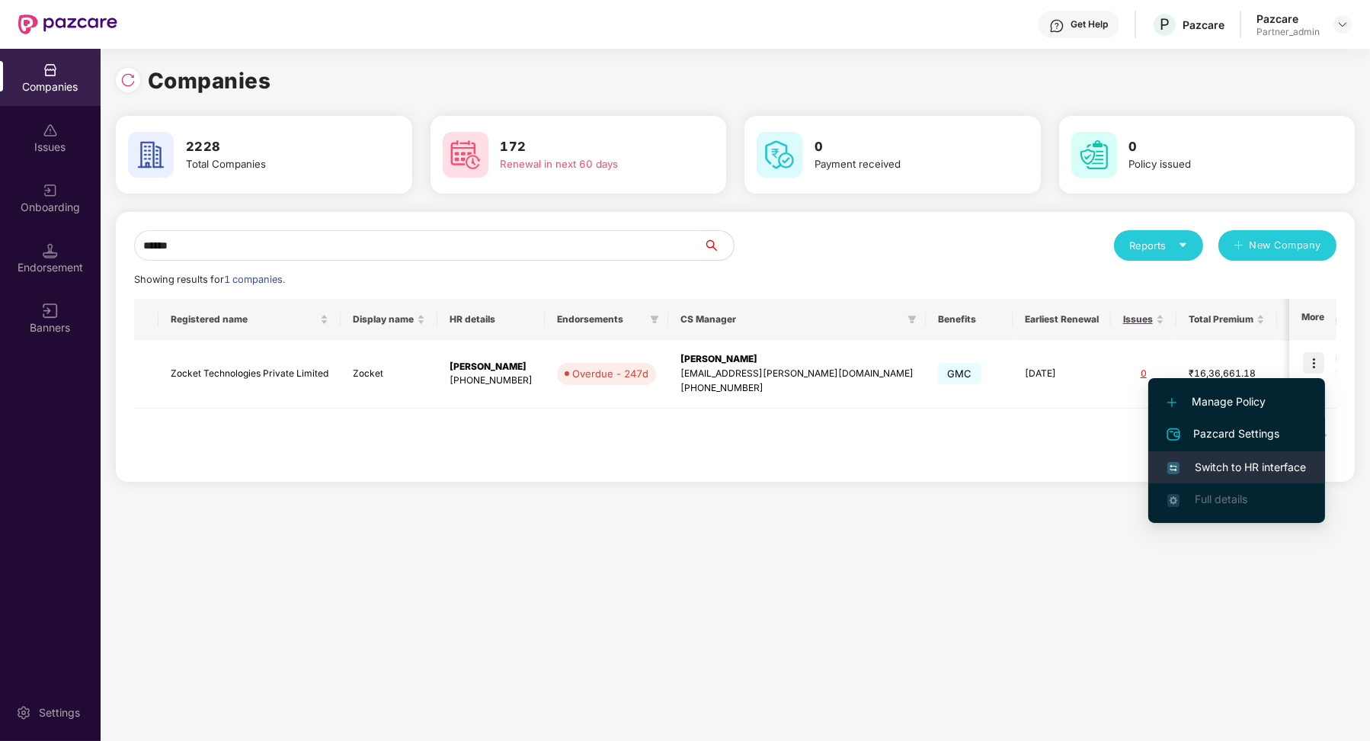
click at [1274, 452] on li "Switch to HR interface" at bounding box center [1236, 467] width 177 height 32
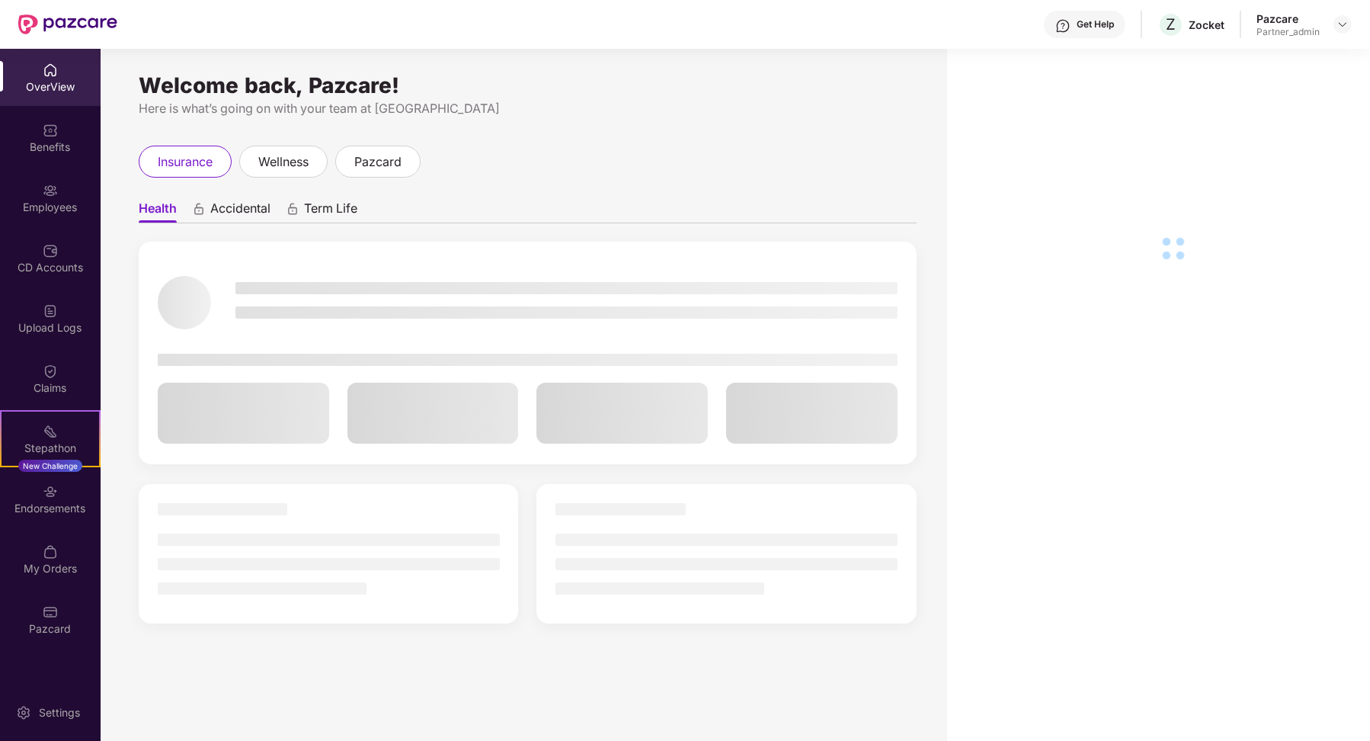
click at [62, 612] on div "Pazcard" at bounding box center [50, 619] width 101 height 57
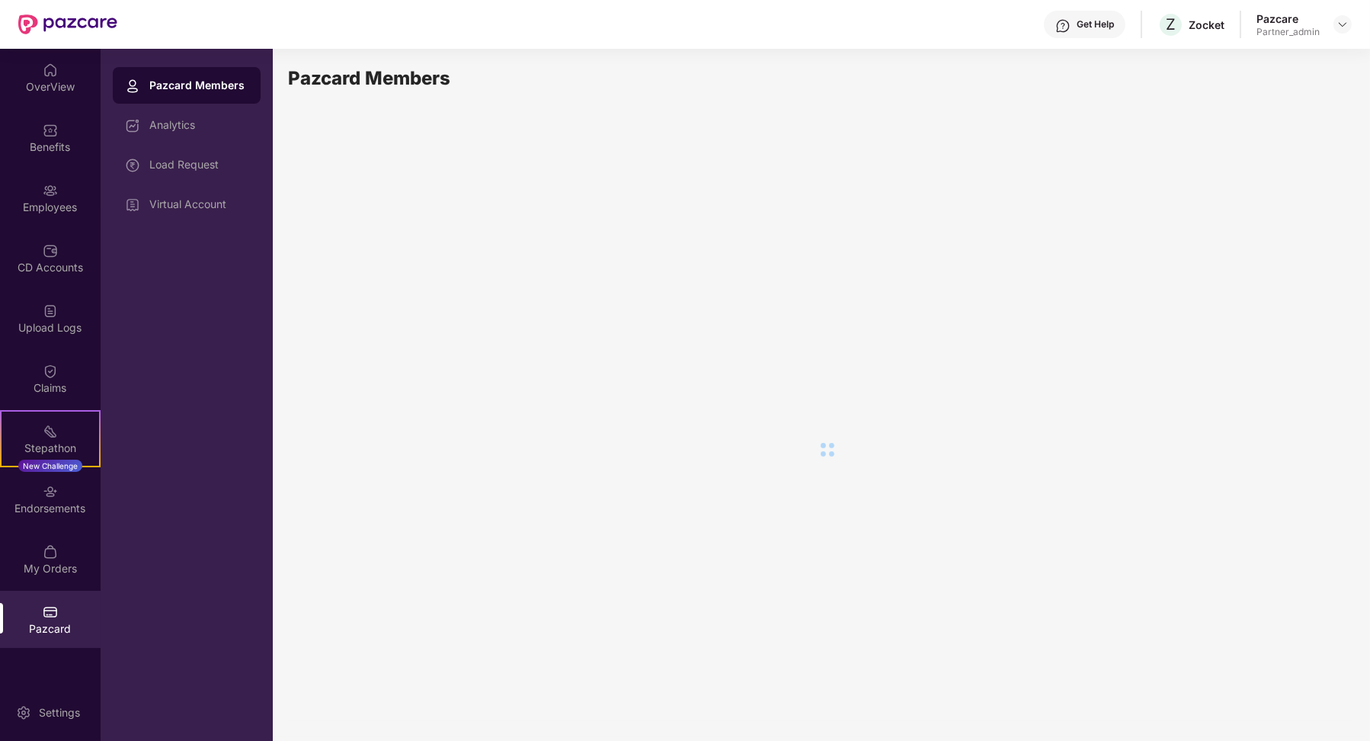
click at [187, 143] on div "Pazcard Members Analytics Load Request Virtual Account" at bounding box center [187, 144] width 148 height 155
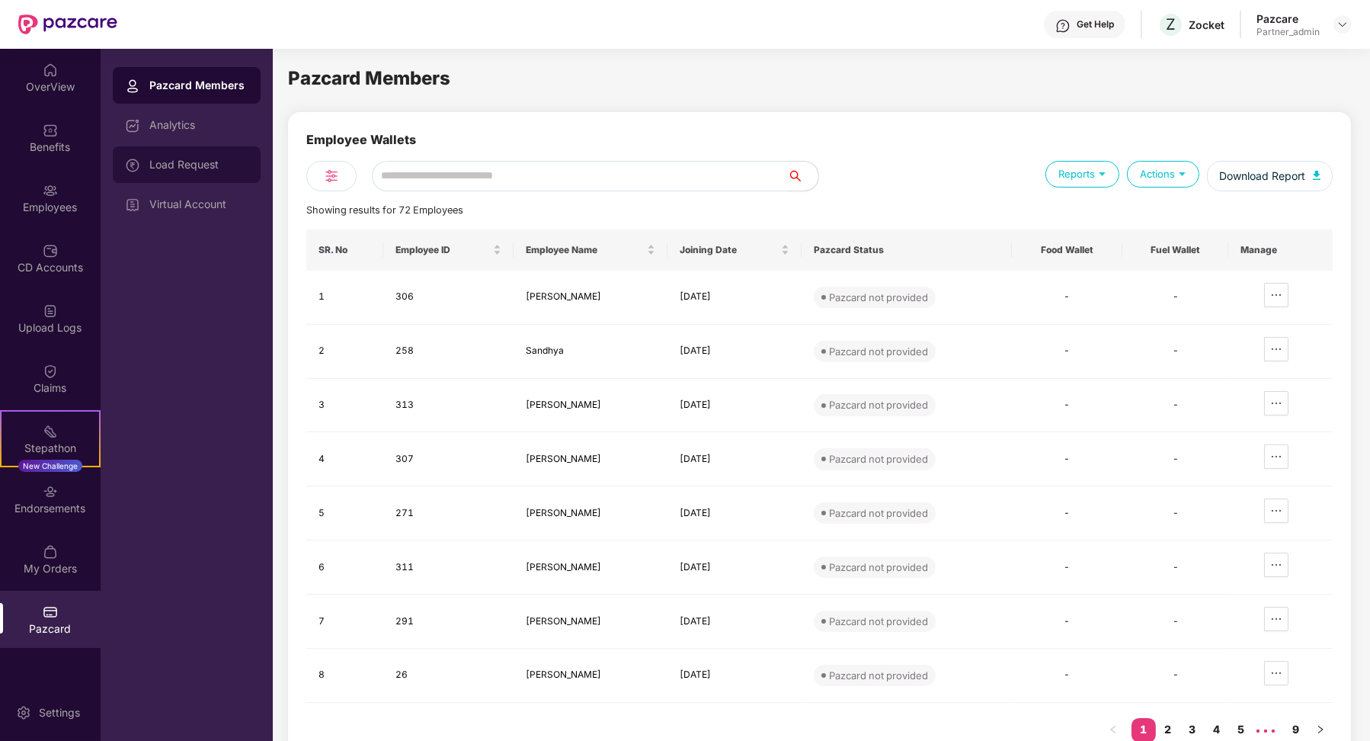
click at [187, 162] on div "Load Request" at bounding box center [198, 164] width 99 height 12
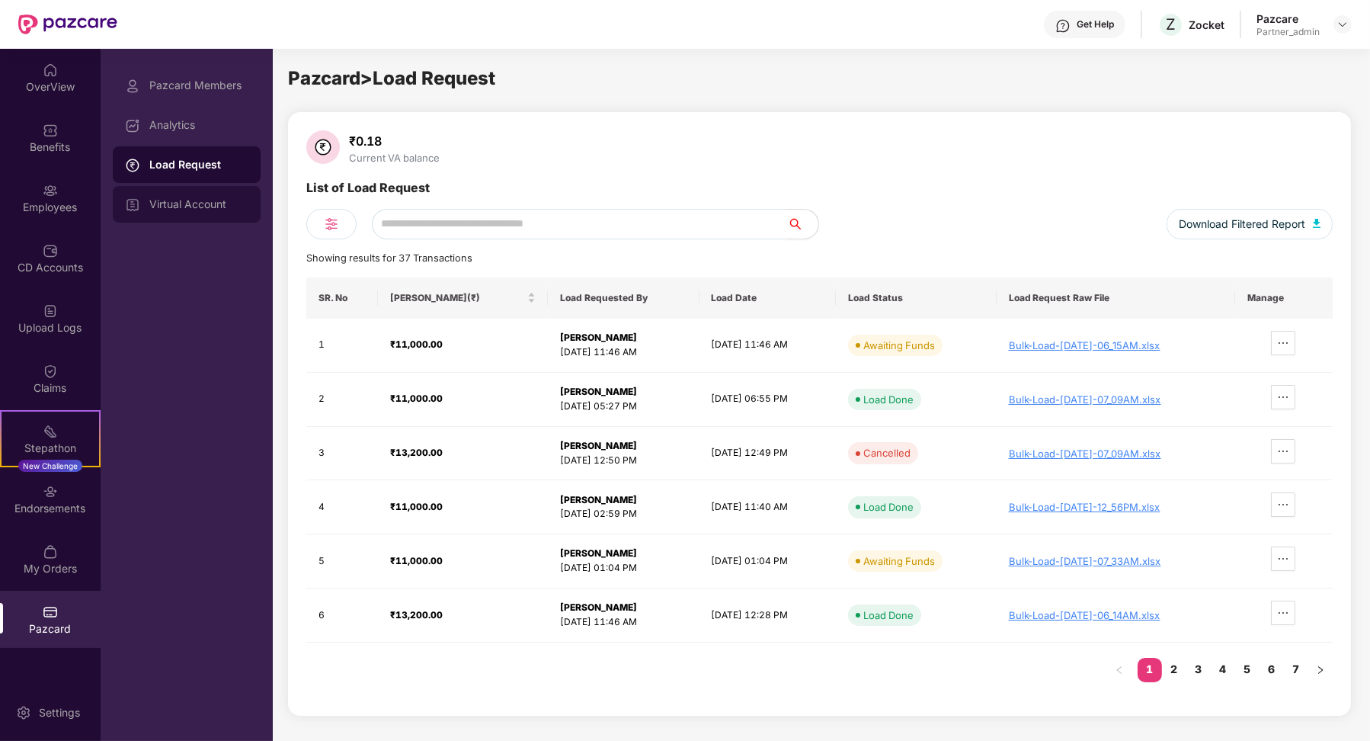
click at [233, 209] on div "Virtual Account" at bounding box center [198, 204] width 99 height 12
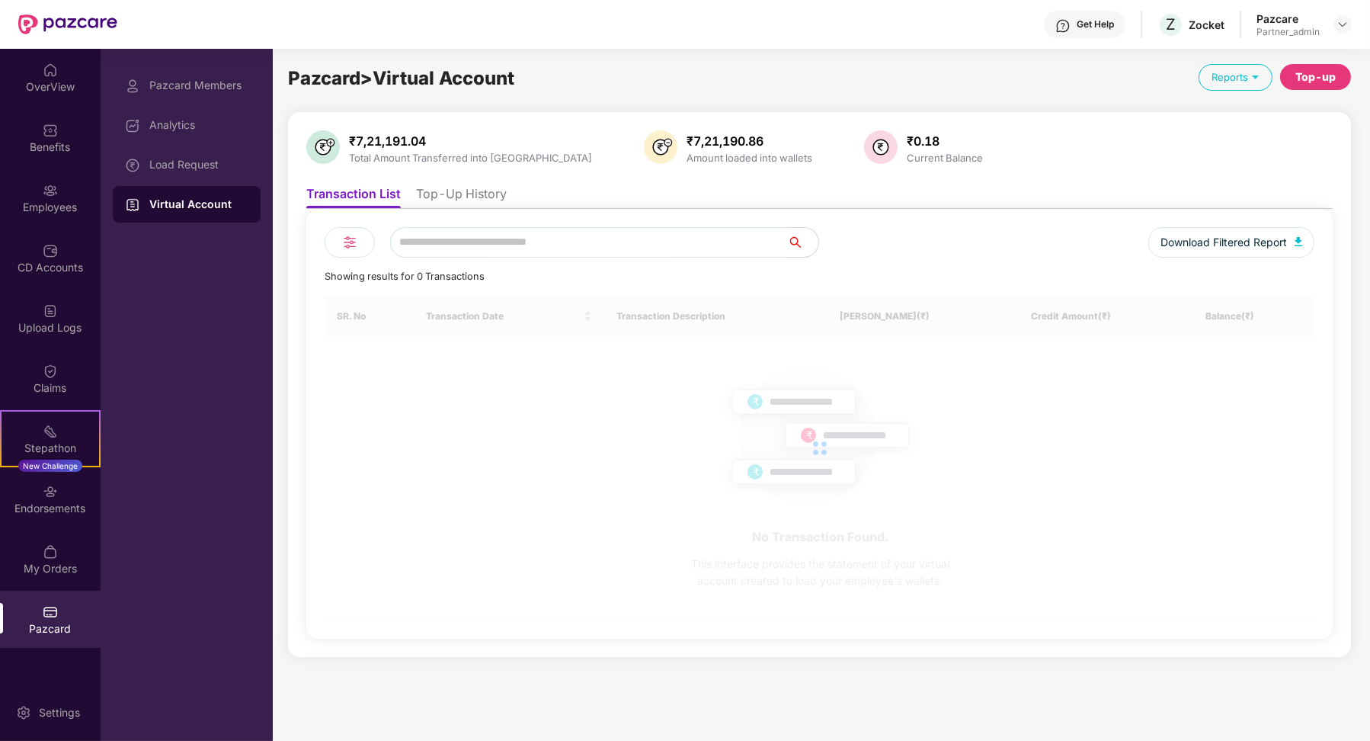
click at [442, 200] on li "Top-Up History" at bounding box center [461, 197] width 91 height 22
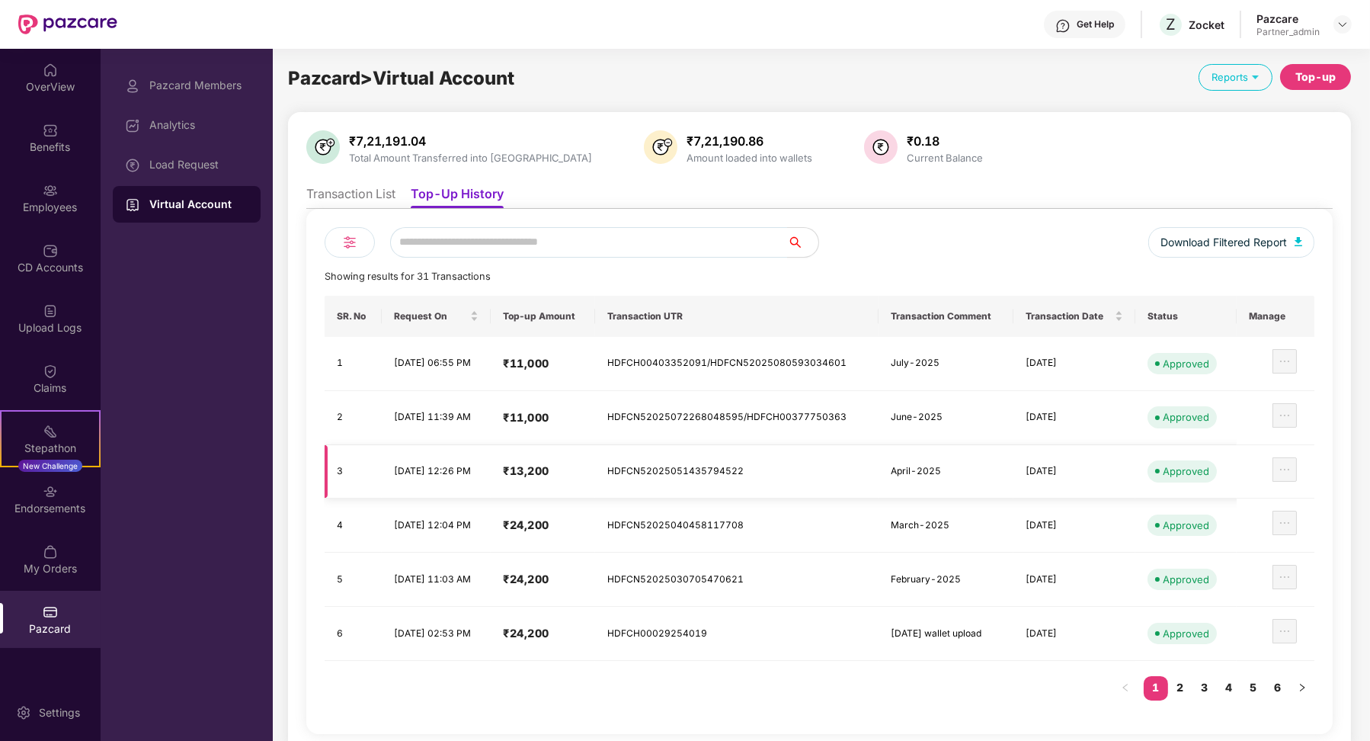
scroll to position [5, 0]
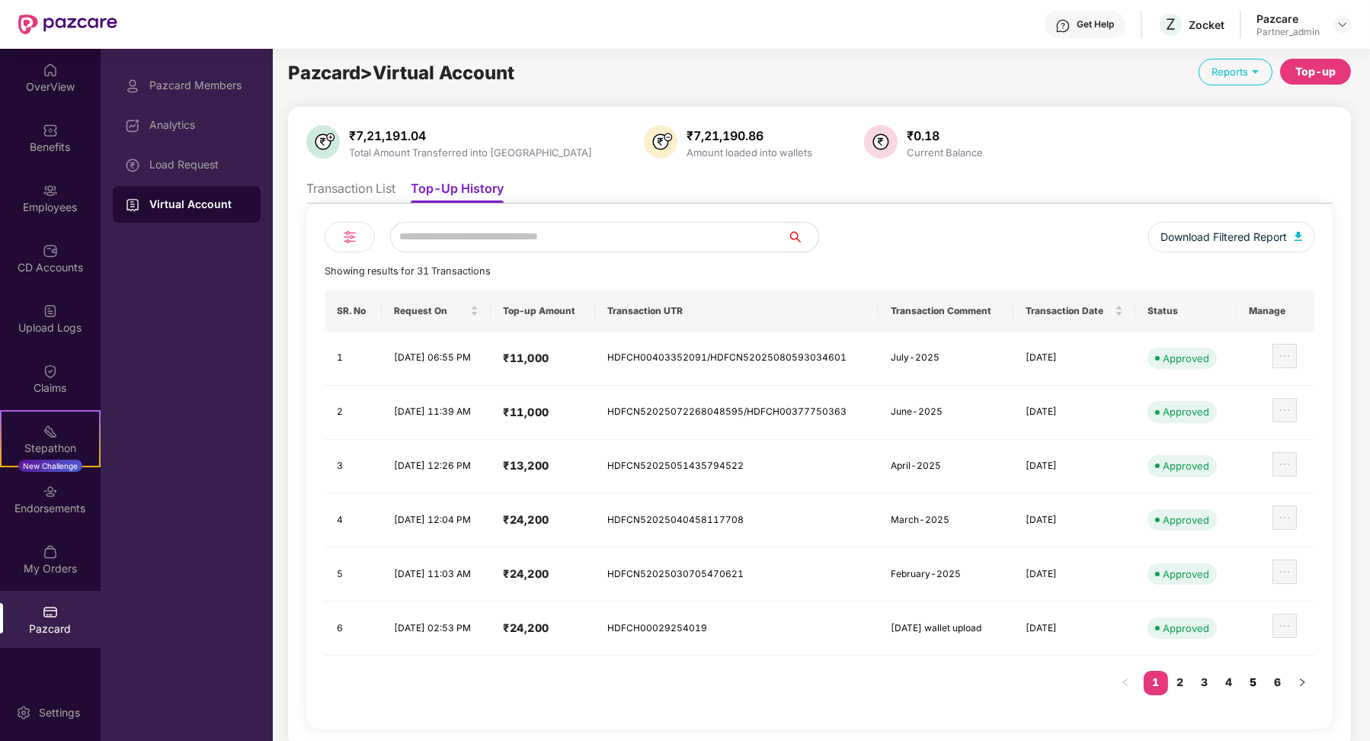
click at [1259, 677] on link "5" at bounding box center [1253, 682] width 24 height 23
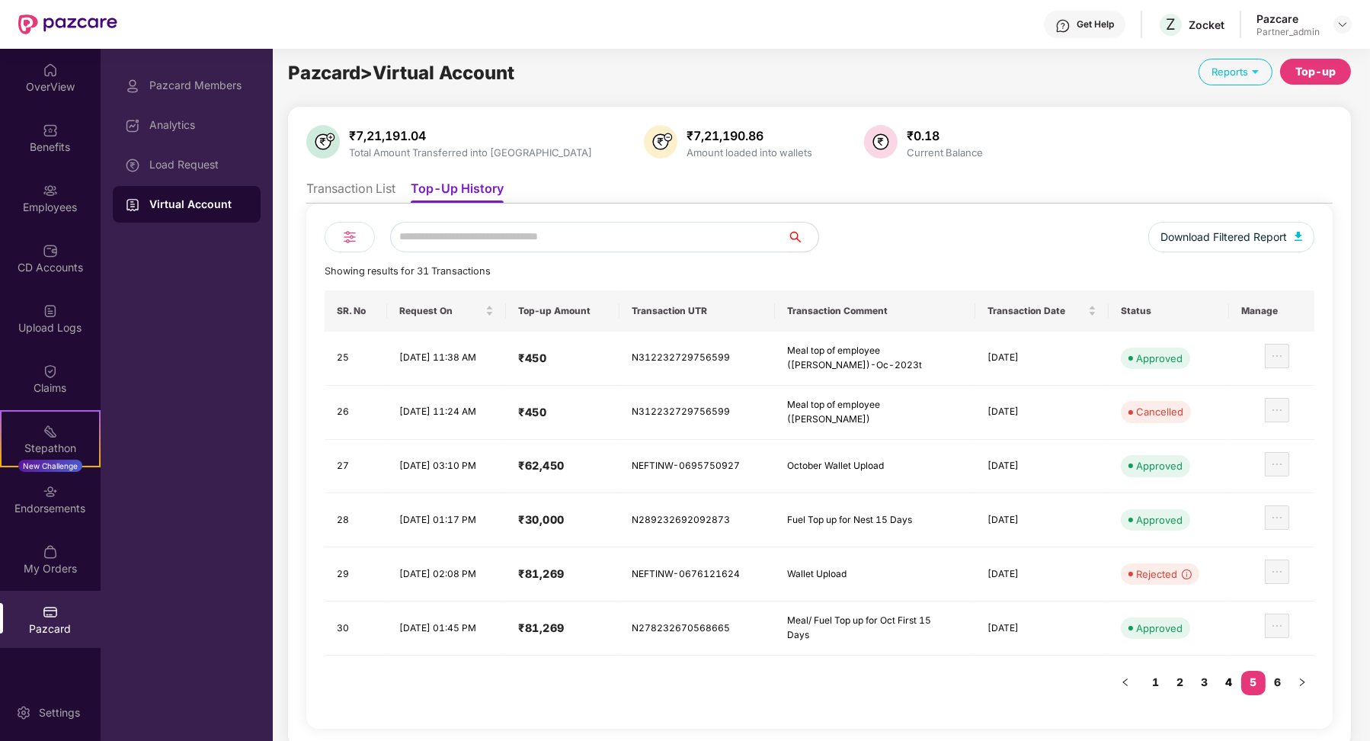
click at [1233, 684] on link "4" at bounding box center [1229, 682] width 24 height 23
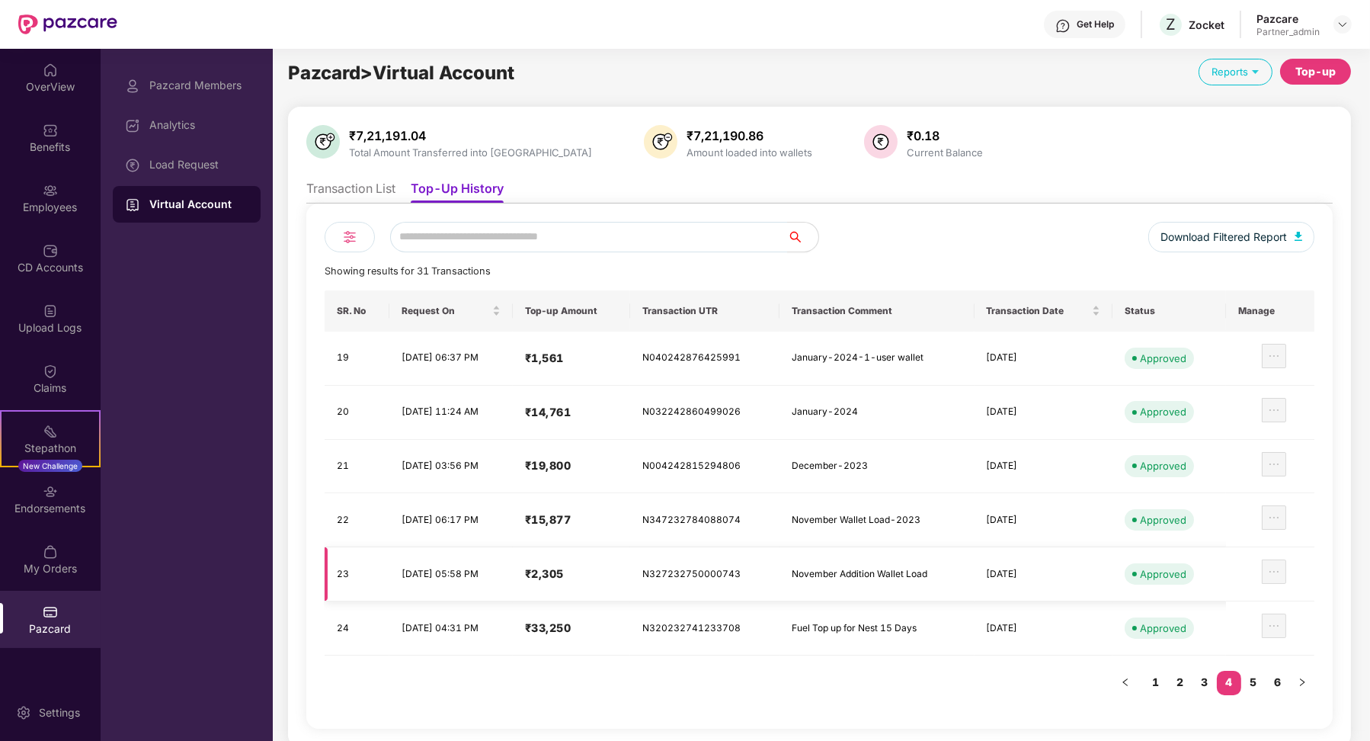
click at [743, 566] on td "N327232750000743" at bounding box center [704, 574] width 149 height 54
copy td "N327232750000743"
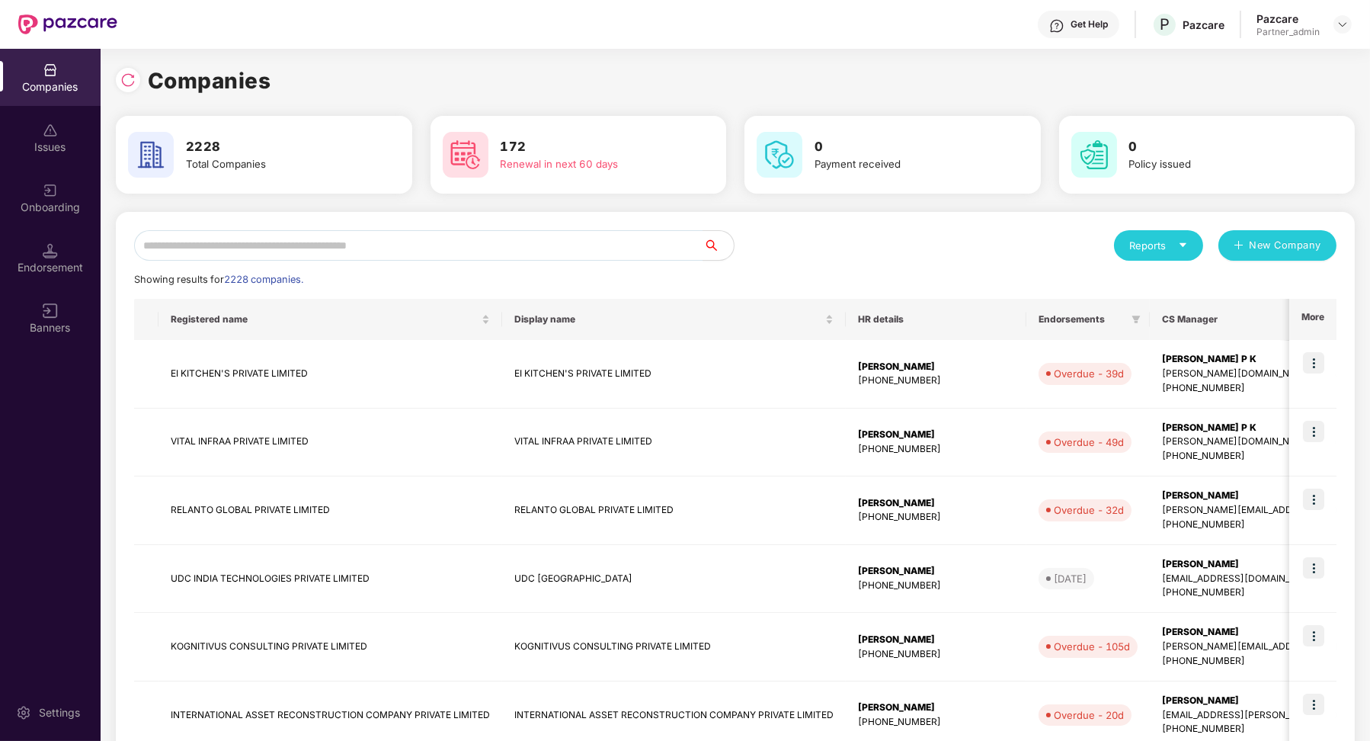
click at [223, 227] on div "Reports New Company Showing results for 2228 companies. Registered name Display…" at bounding box center [735, 653] width 1239 height 883
click at [222, 241] on input "text" at bounding box center [418, 245] width 569 height 30
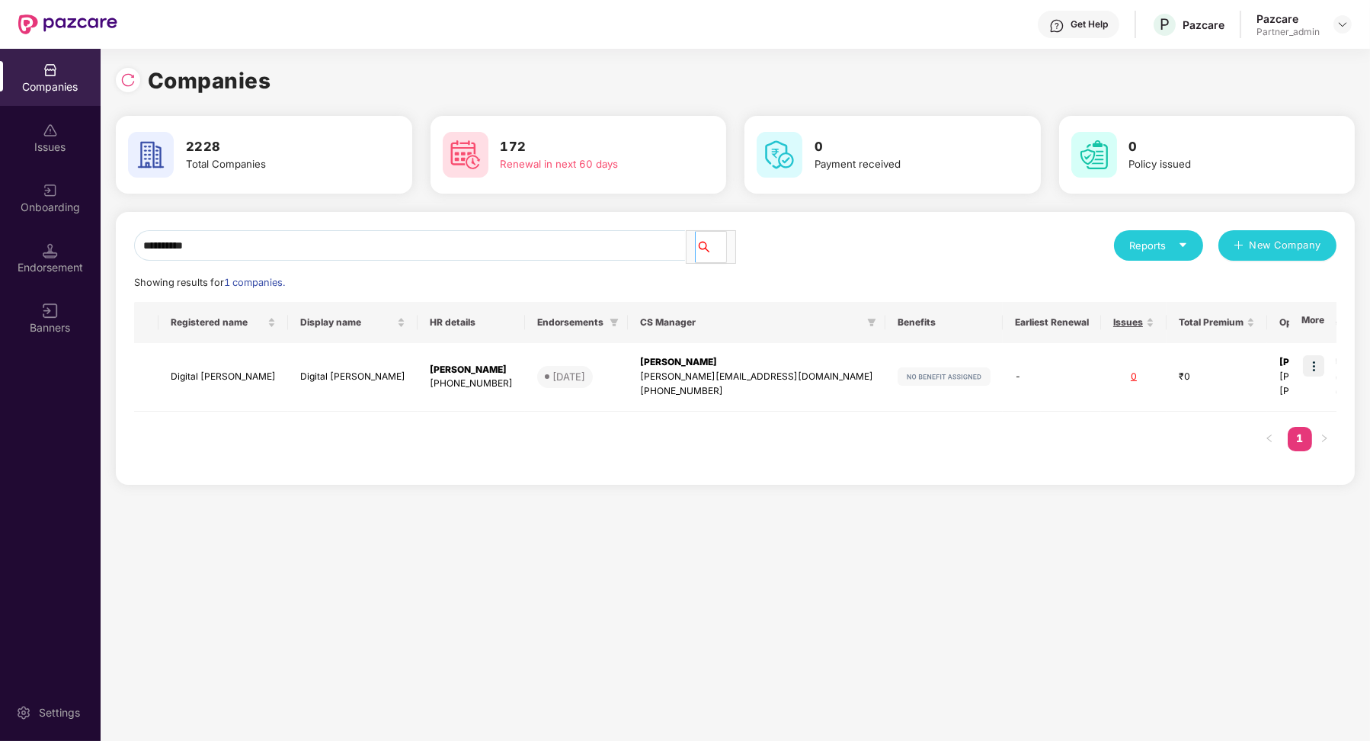
type input "**********"
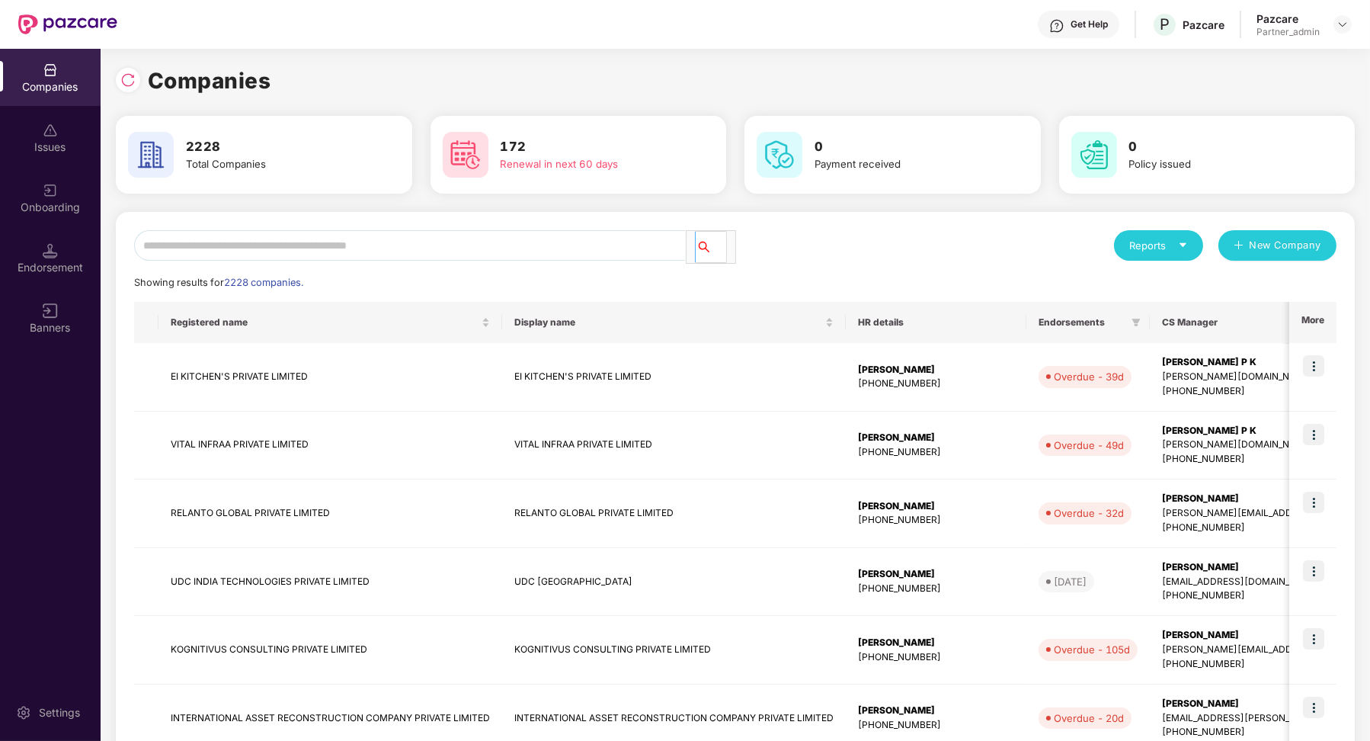
click at [333, 230] on input "text" at bounding box center [409, 245] width 551 height 30
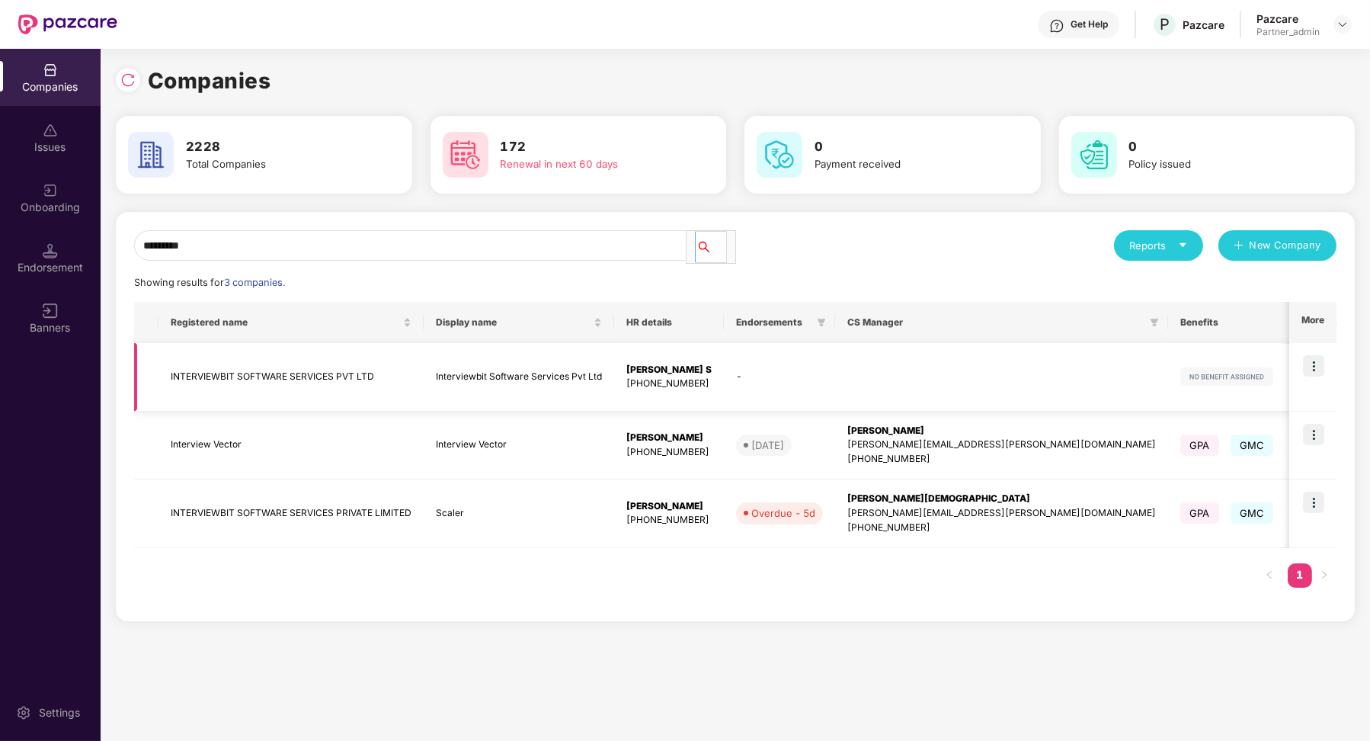
type input "*********"
click at [1315, 367] on img at bounding box center [1313, 365] width 21 height 21
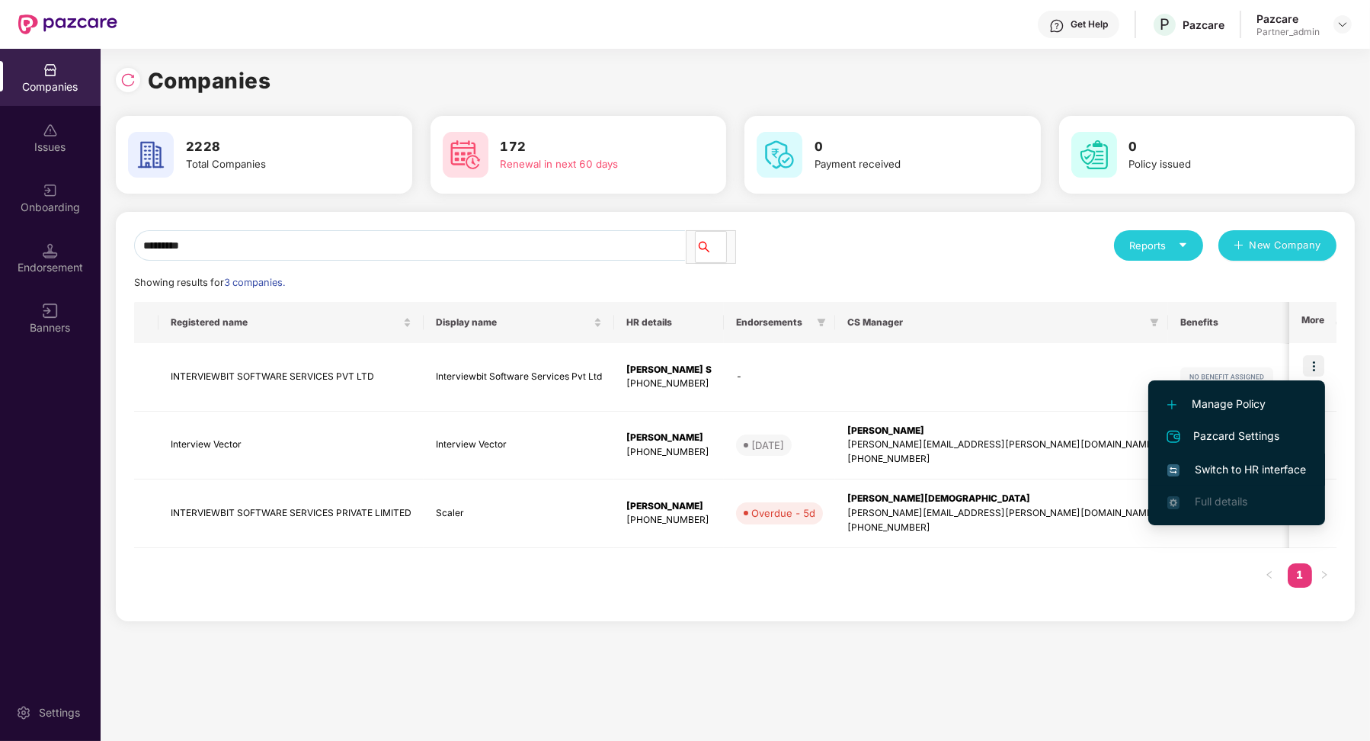
click at [1282, 463] on span "Switch to HR interface" at bounding box center [1236, 469] width 139 height 17
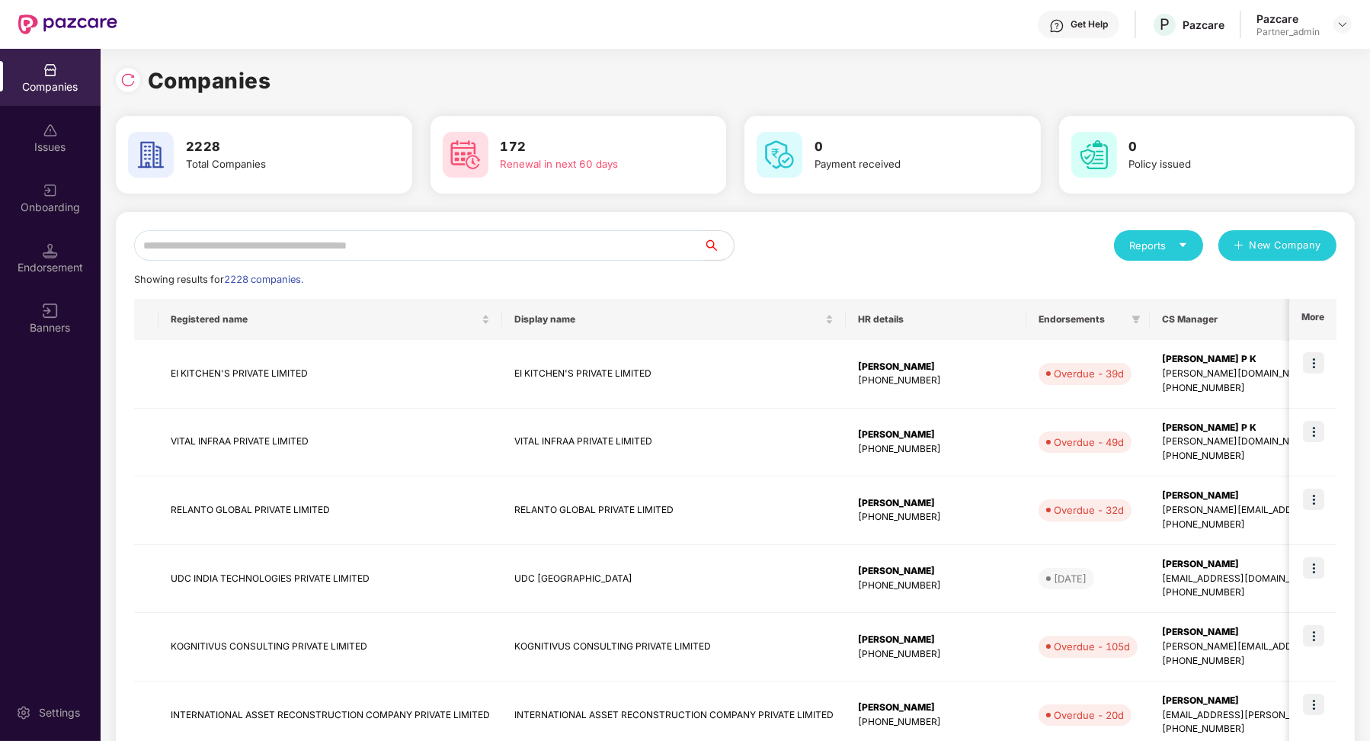
click at [168, 252] on input "text" at bounding box center [418, 245] width 569 height 30
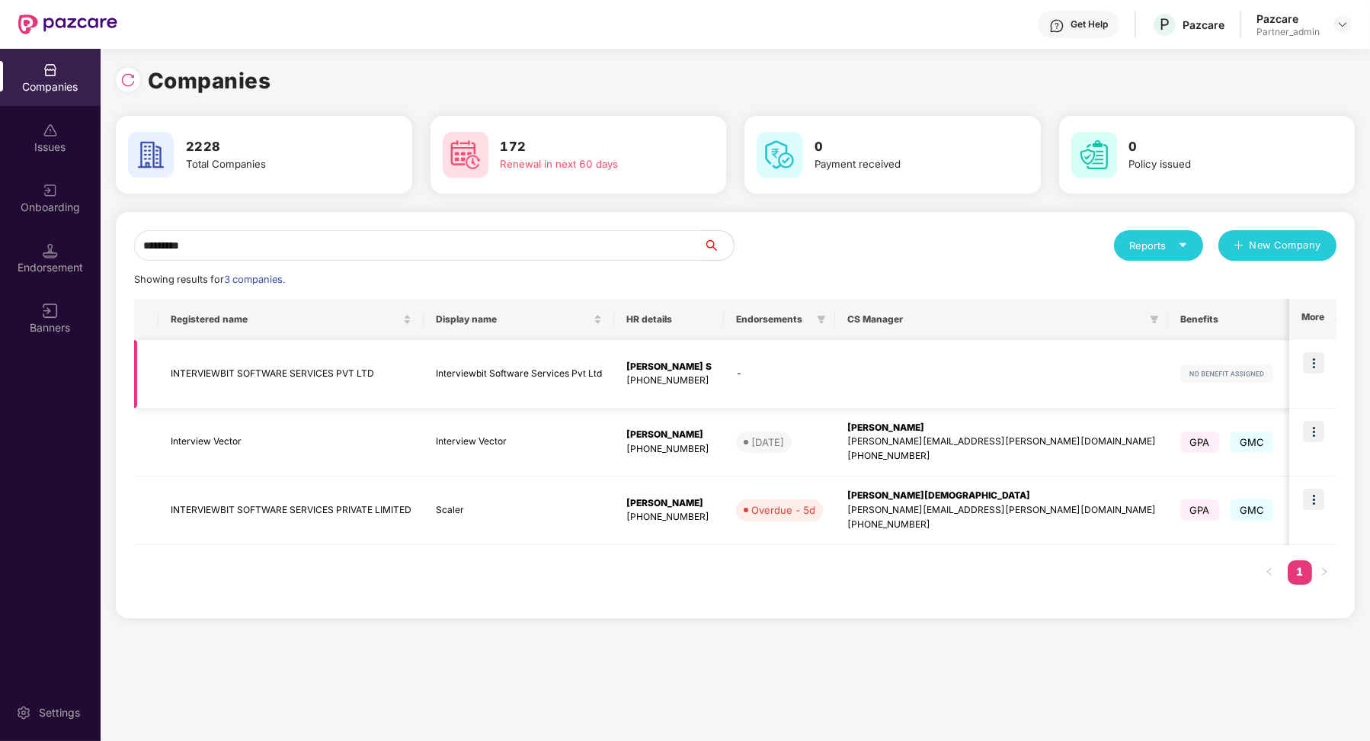
type input "*********"
click at [1307, 364] on img at bounding box center [1313, 362] width 21 height 21
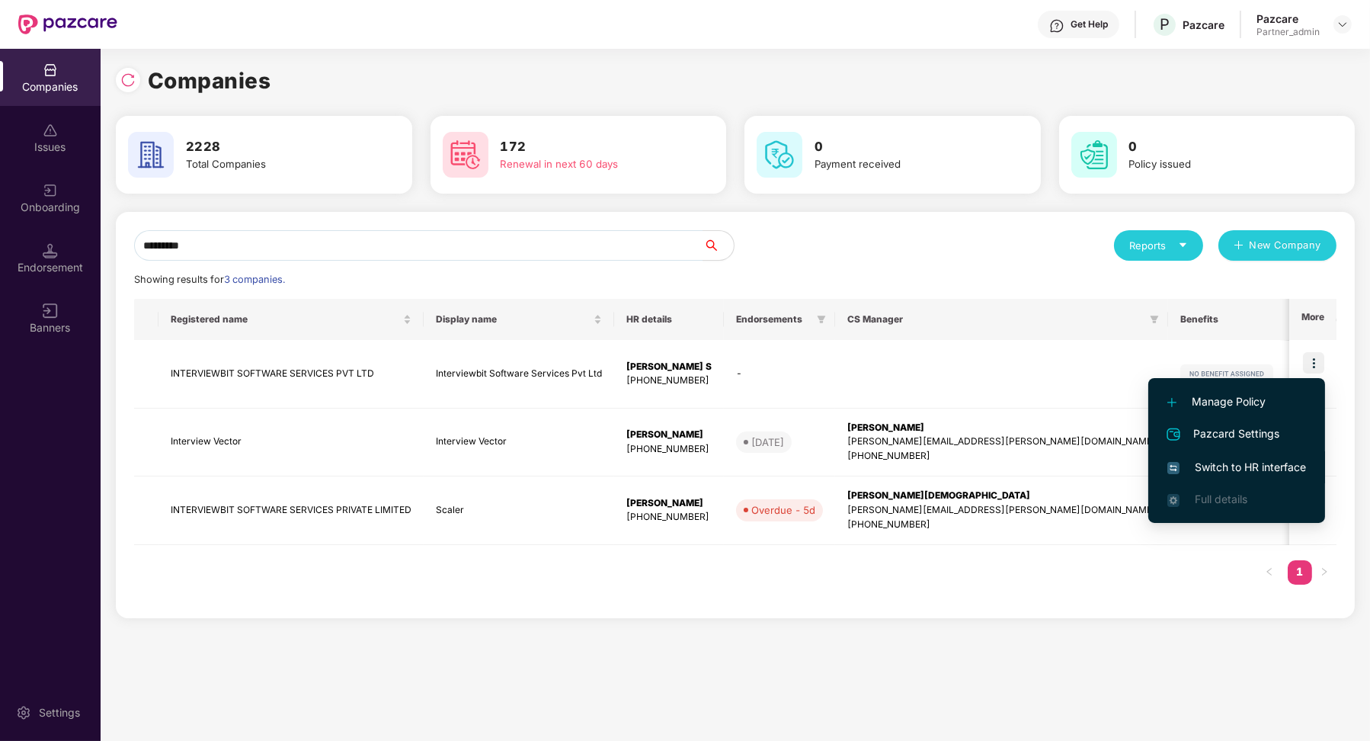
click at [1241, 472] on span "Switch to HR interface" at bounding box center [1236, 467] width 139 height 17
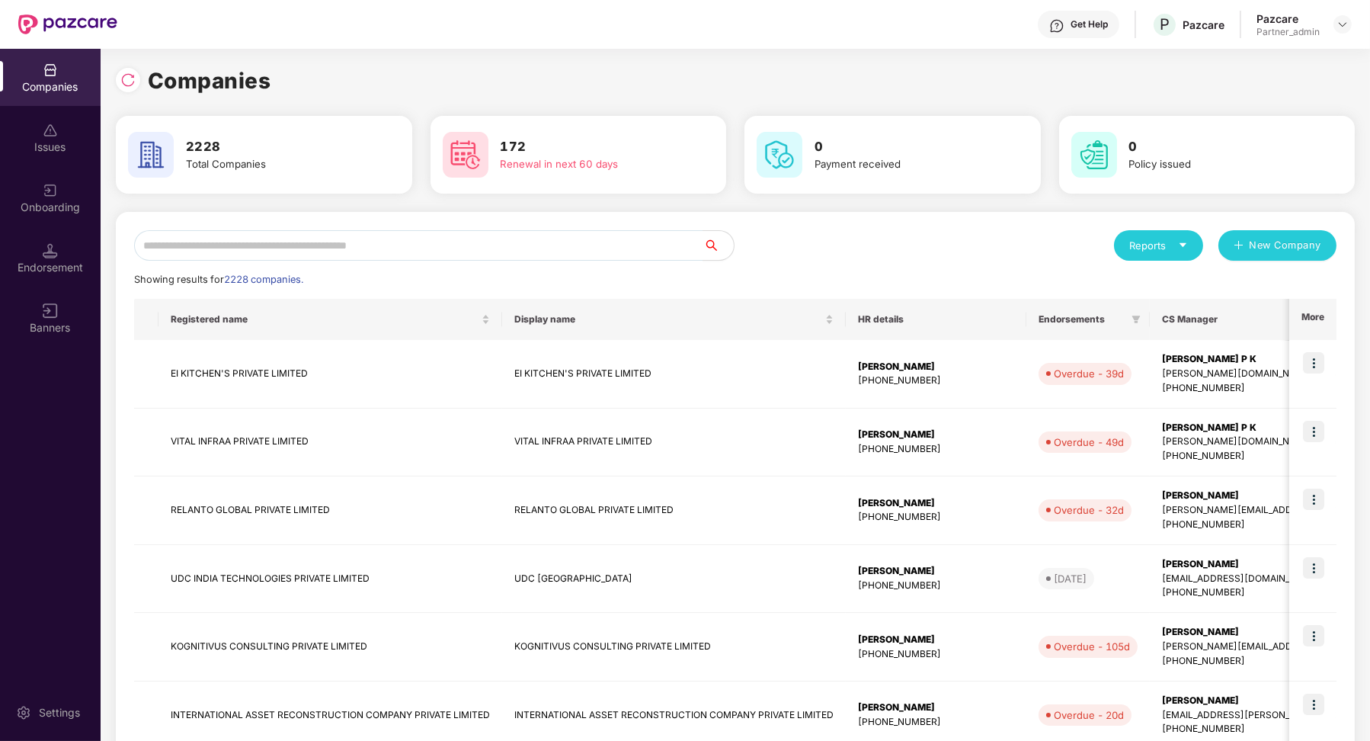
click at [331, 214] on div "Reports New Company Showing results for 2228 companies. Registered name Display…" at bounding box center [735, 653] width 1239 height 883
click at [325, 236] on input "text" at bounding box center [418, 245] width 569 height 30
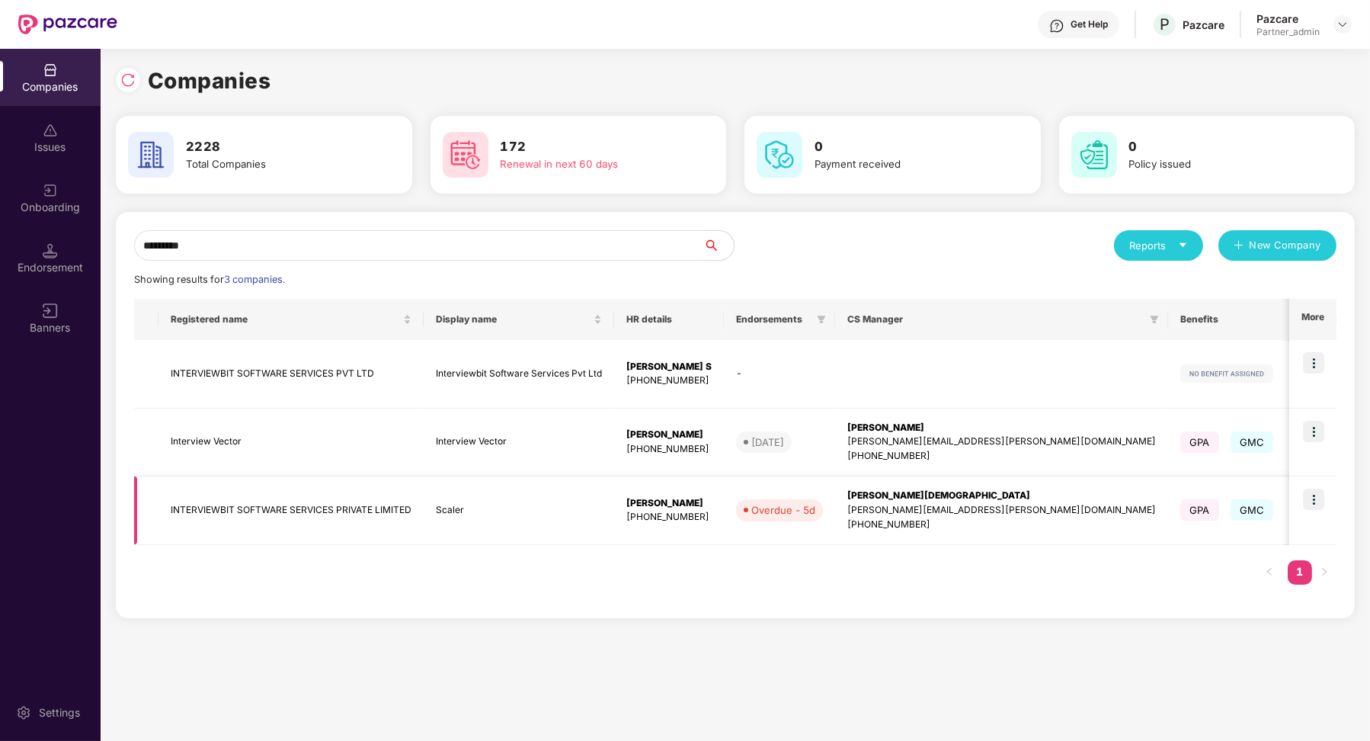
type input "*********"
click at [1316, 488] on img at bounding box center [1313, 498] width 21 height 21
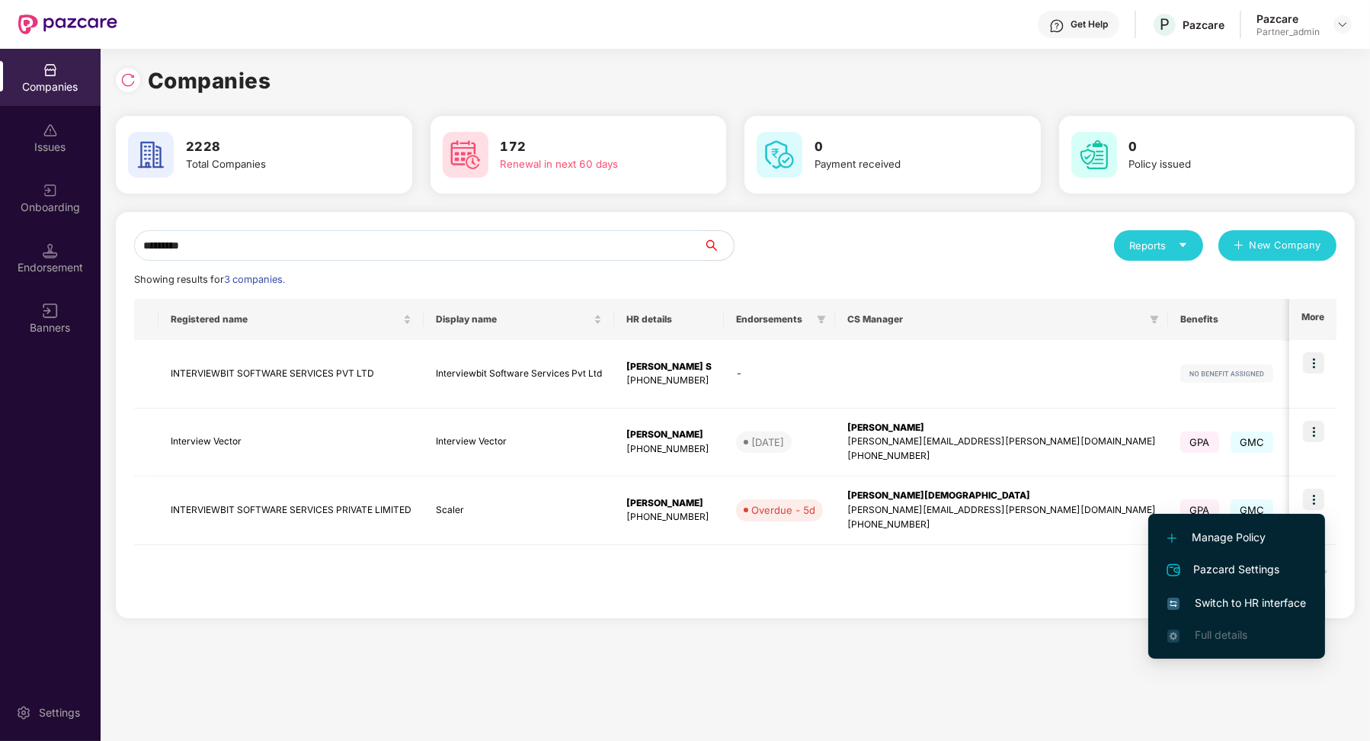
click at [1280, 596] on span "Switch to HR interface" at bounding box center [1236, 602] width 139 height 17
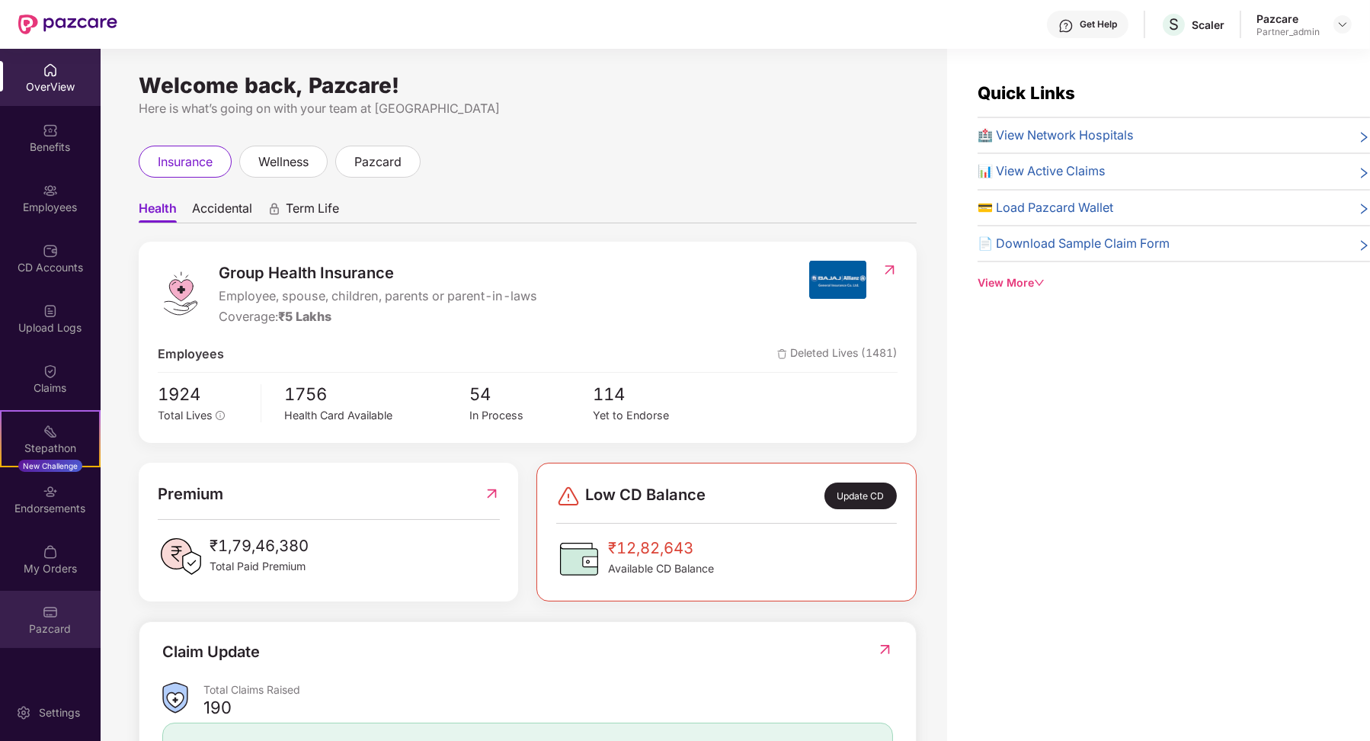
click at [89, 611] on div "Pazcard" at bounding box center [50, 619] width 101 height 57
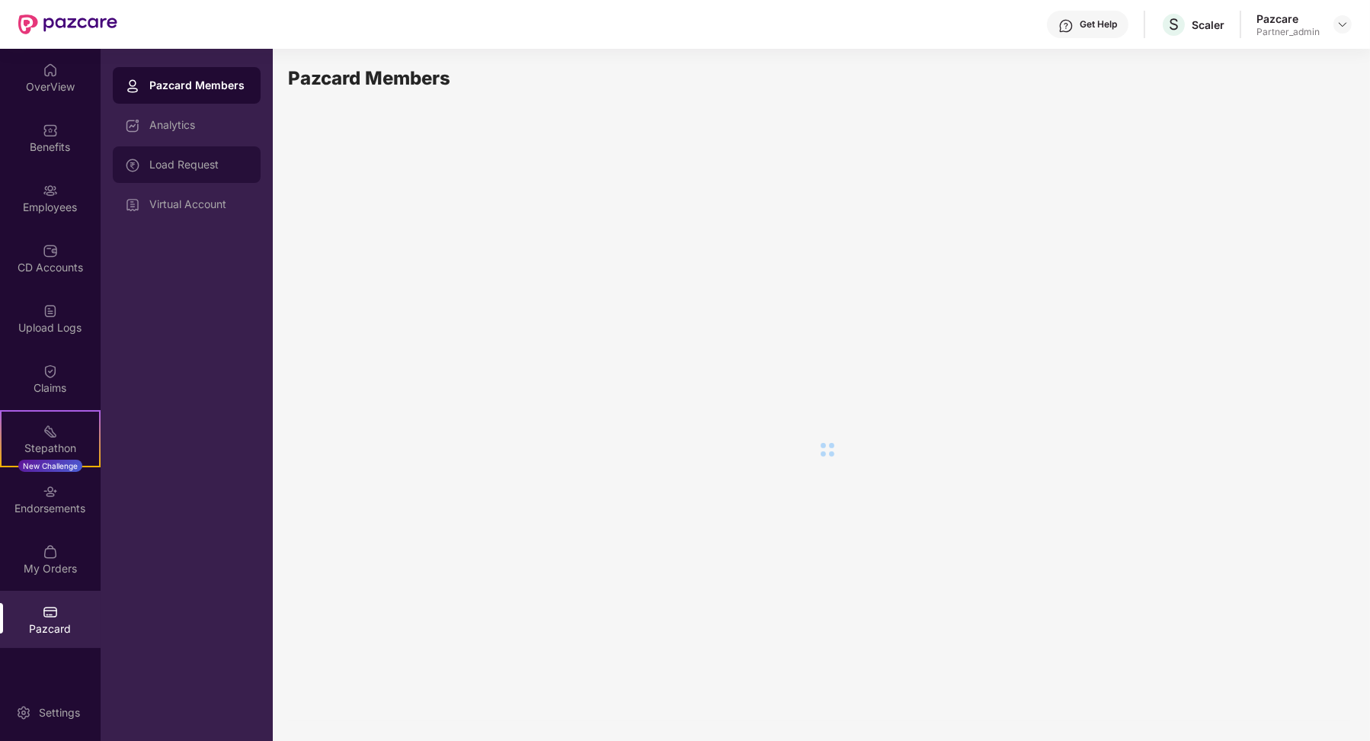
click at [232, 168] on div "Load Request" at bounding box center [198, 164] width 99 height 12
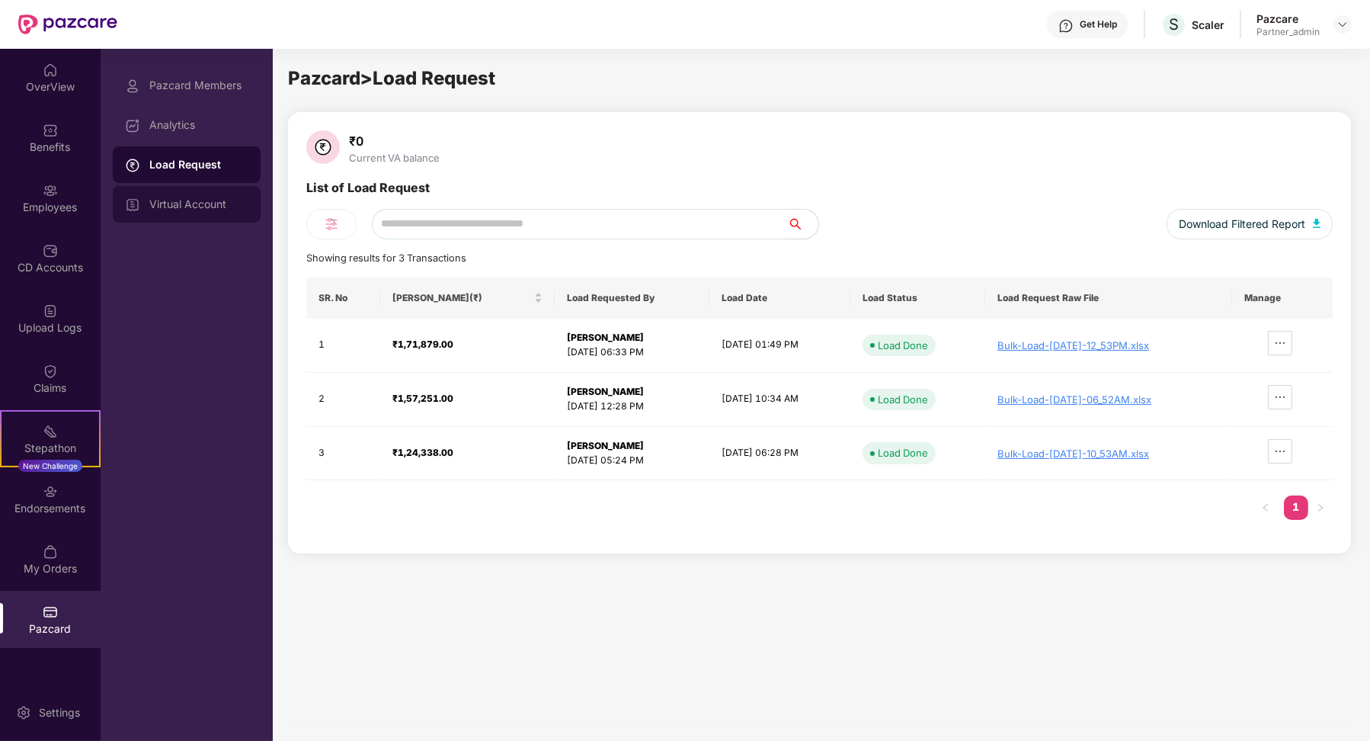
click at [233, 196] on div "Virtual Account" at bounding box center [187, 204] width 148 height 37
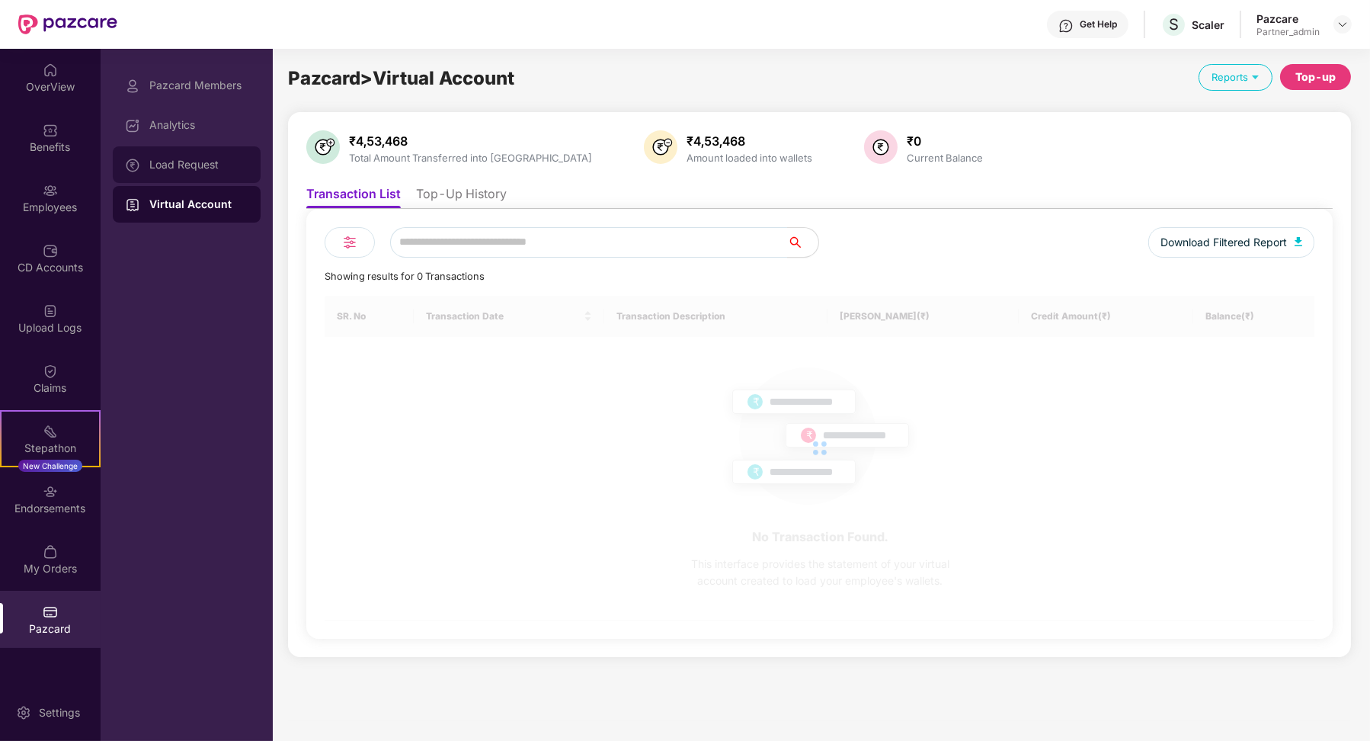
click at [238, 163] on div "Load Request" at bounding box center [198, 164] width 99 height 12
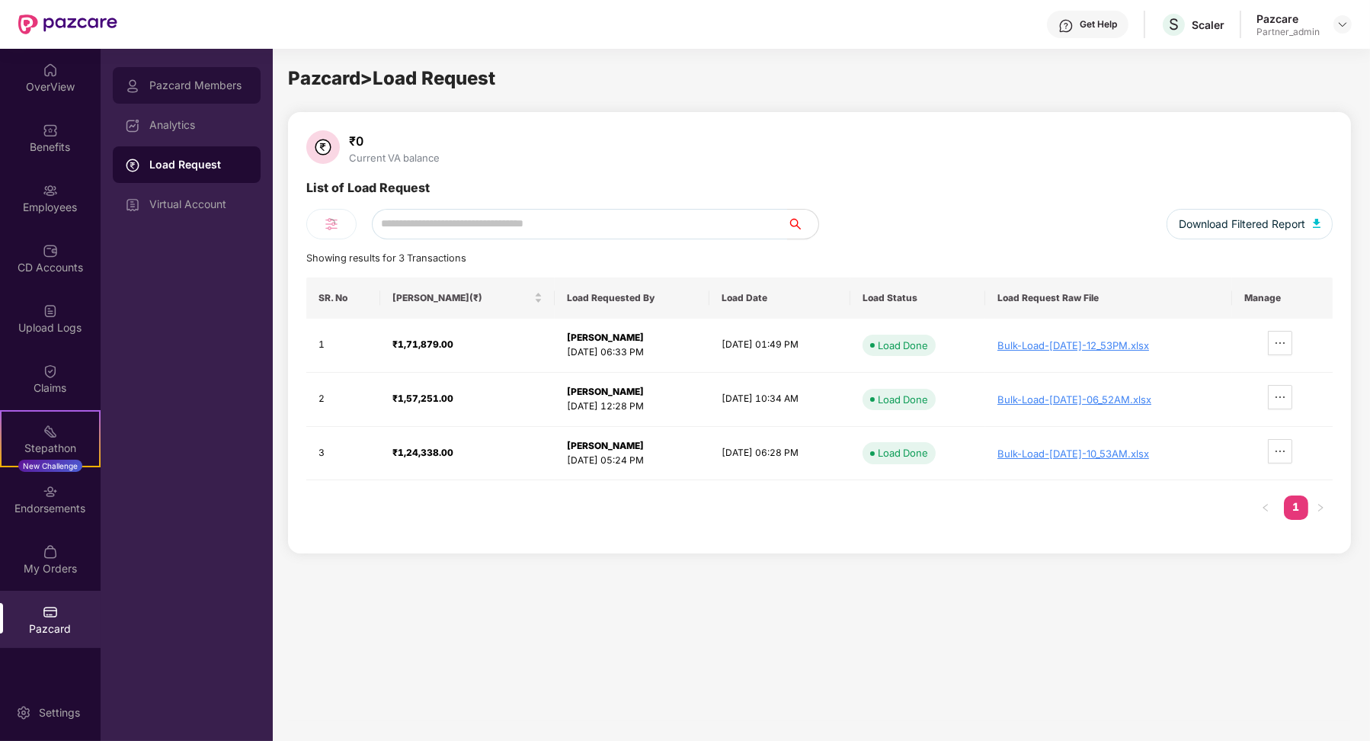
click at [226, 90] on div "Pazcard Members" at bounding box center [198, 85] width 99 height 12
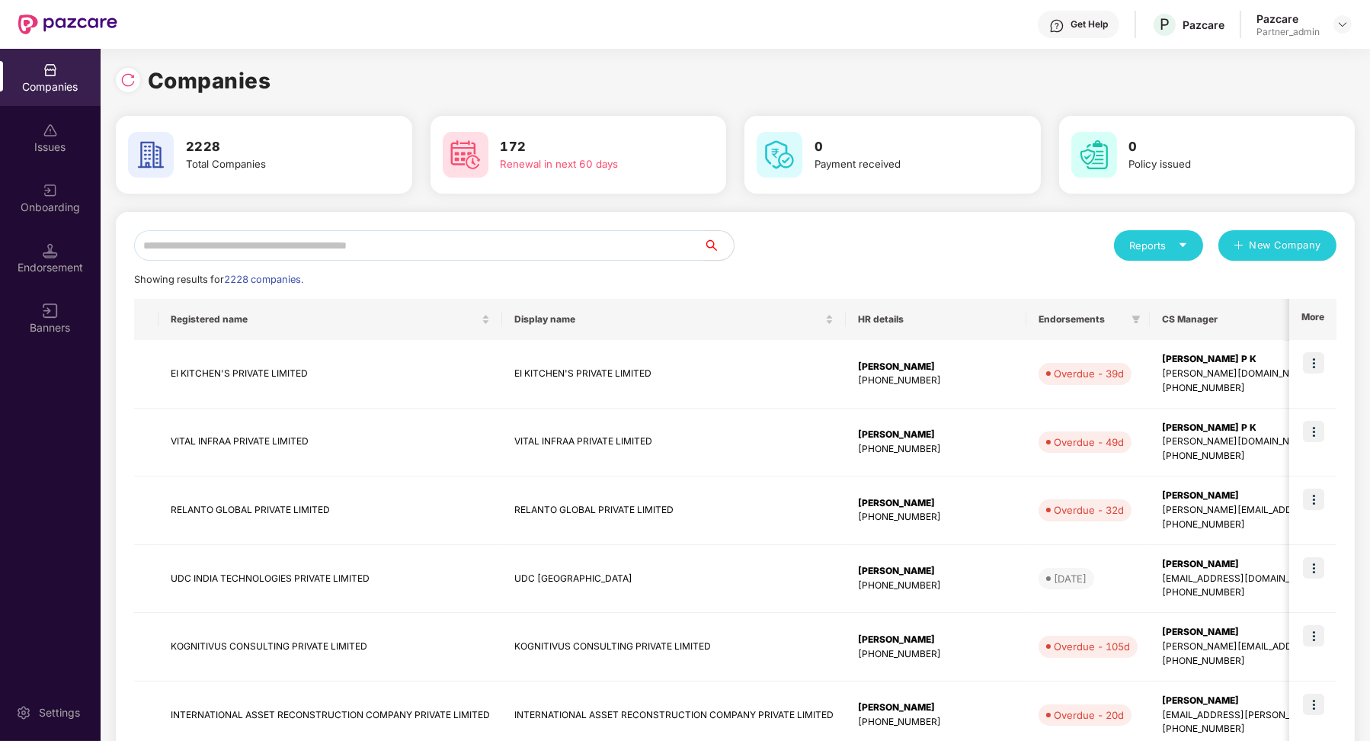
click at [292, 241] on input "text" at bounding box center [418, 245] width 569 height 30
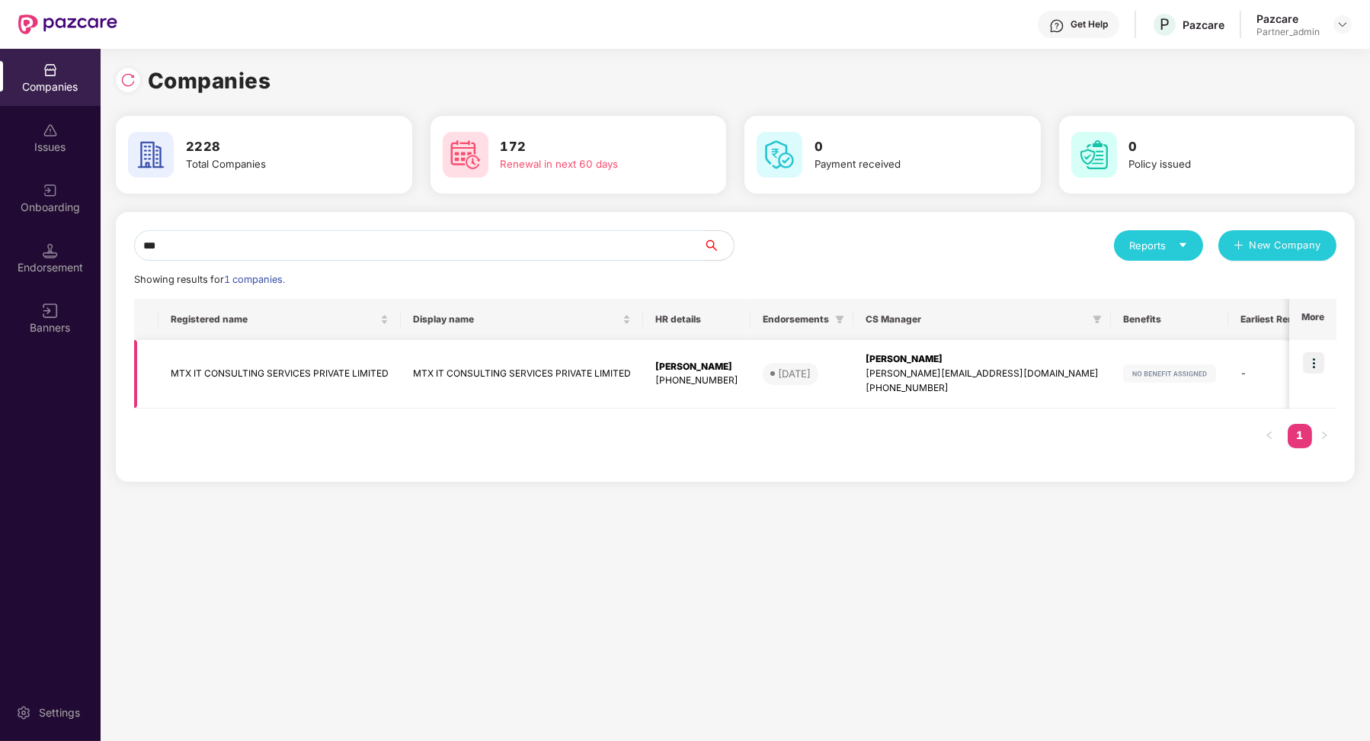
type input "***"
click at [1327, 367] on td at bounding box center [1312, 374] width 47 height 69
click at [1317, 368] on img at bounding box center [1313, 362] width 21 height 21
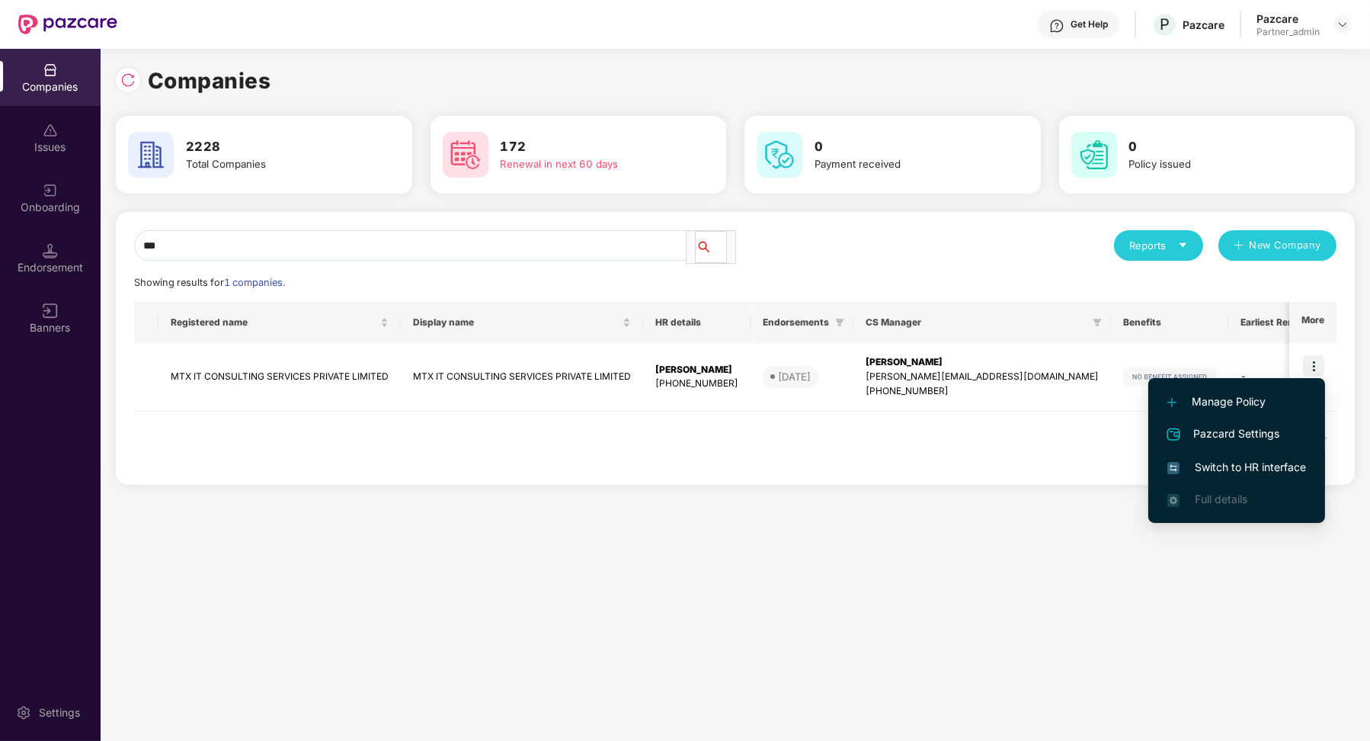
click at [1244, 461] on span "Switch to HR interface" at bounding box center [1236, 467] width 139 height 17
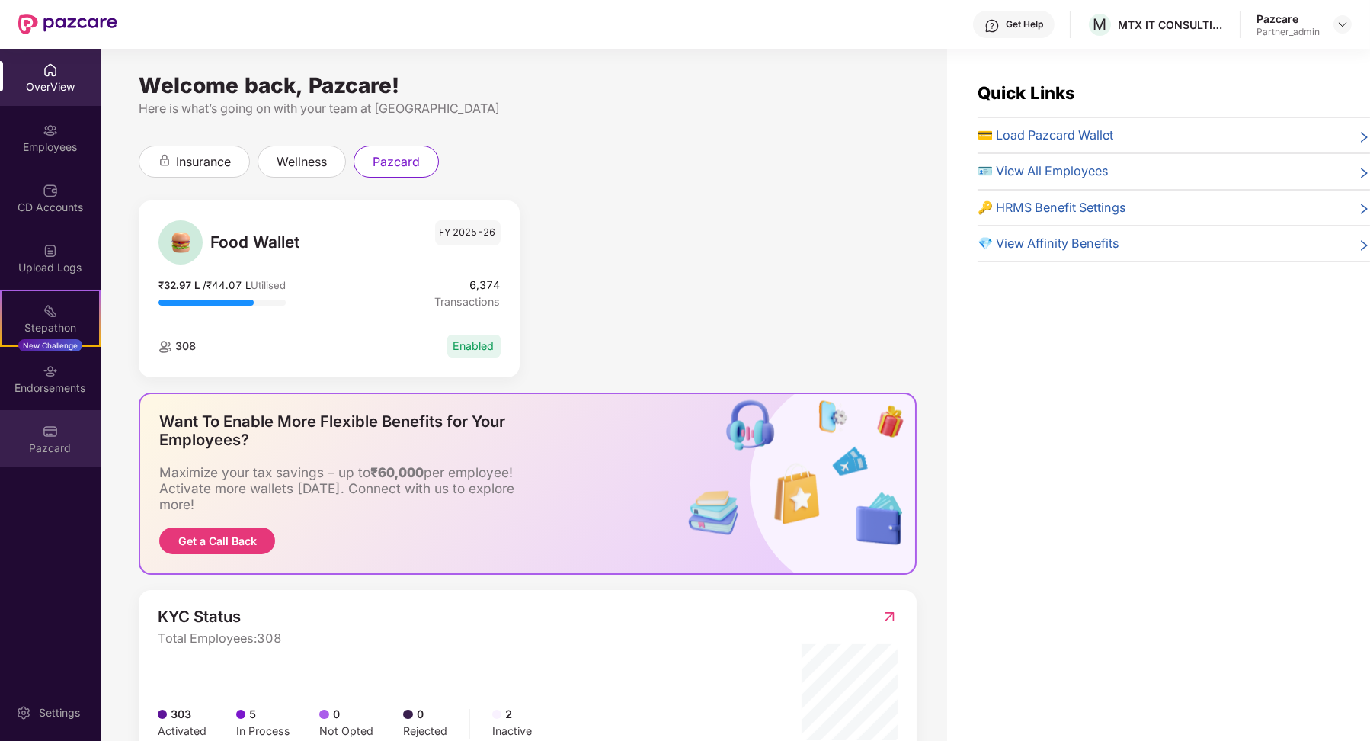
click at [43, 433] on img at bounding box center [50, 431] width 15 height 15
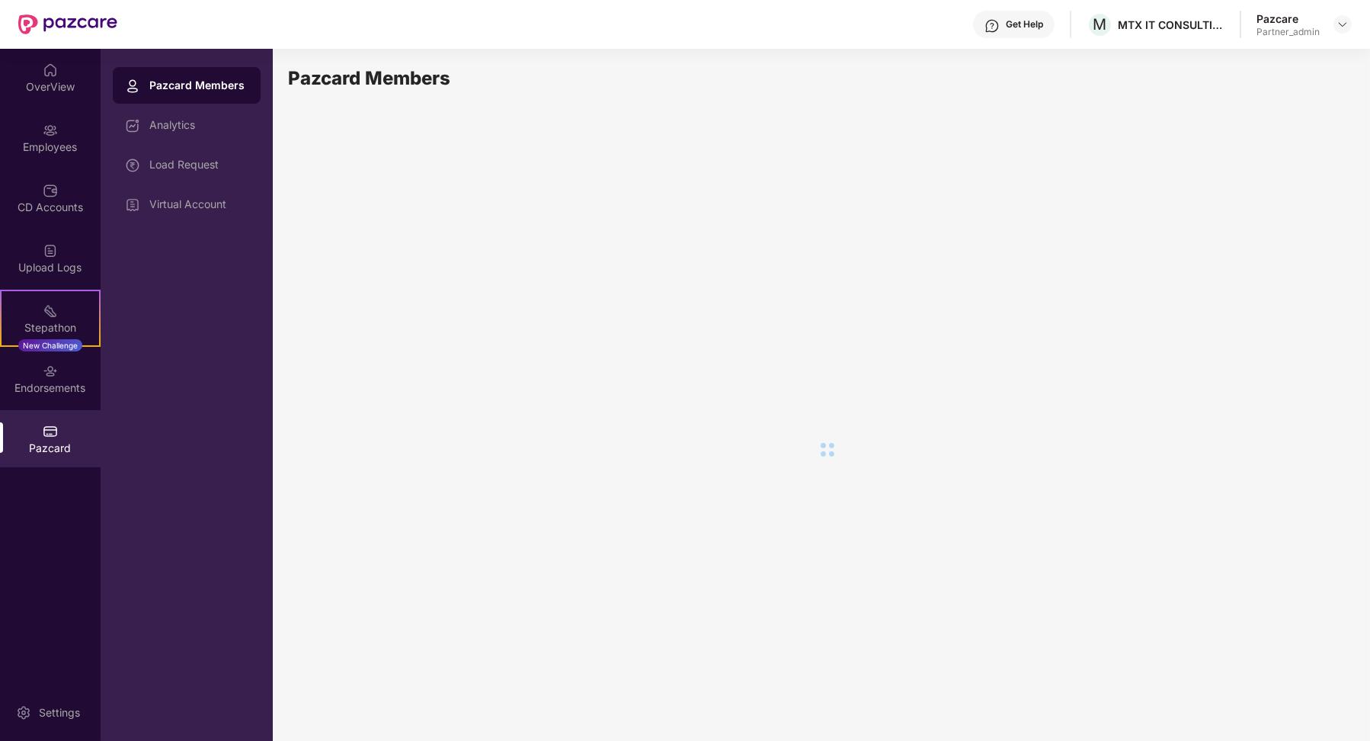
click at [239, 181] on div "Load Request" at bounding box center [187, 164] width 148 height 37
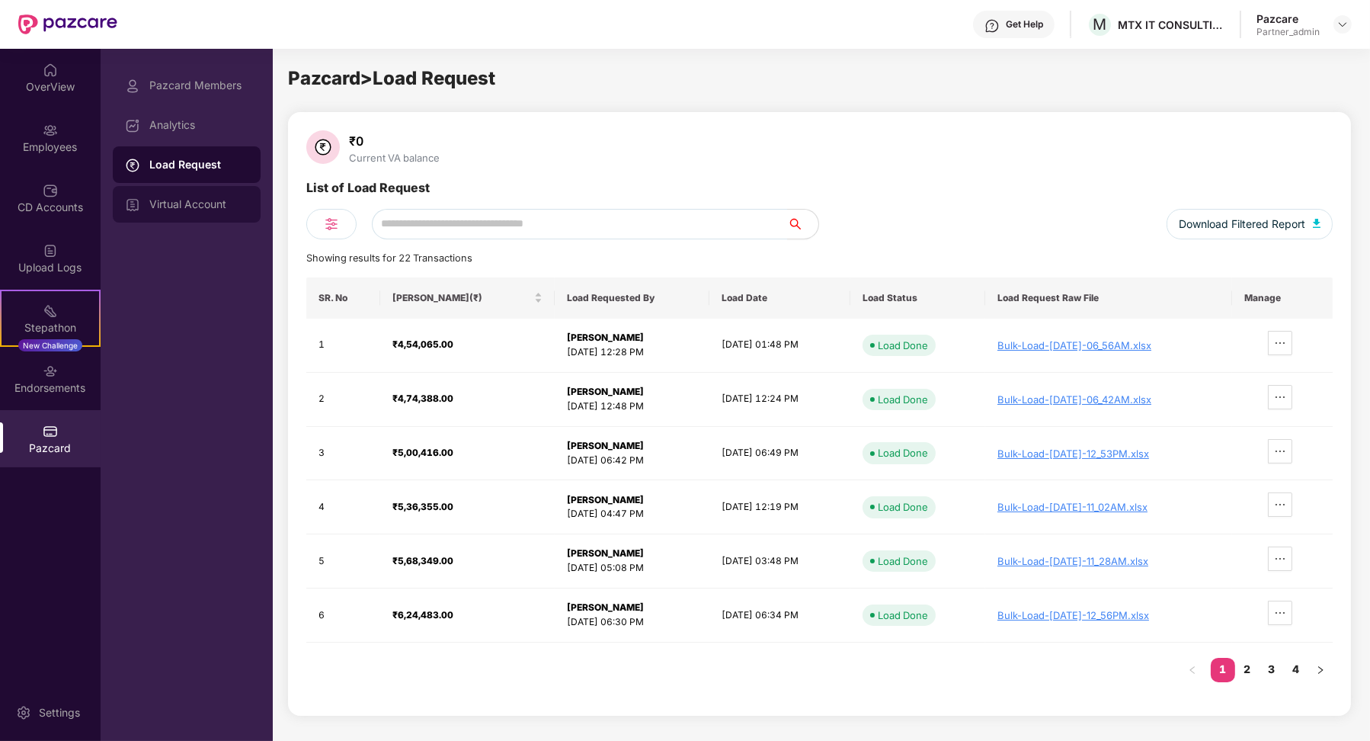
click at [219, 194] on div "Virtual Account" at bounding box center [187, 204] width 148 height 37
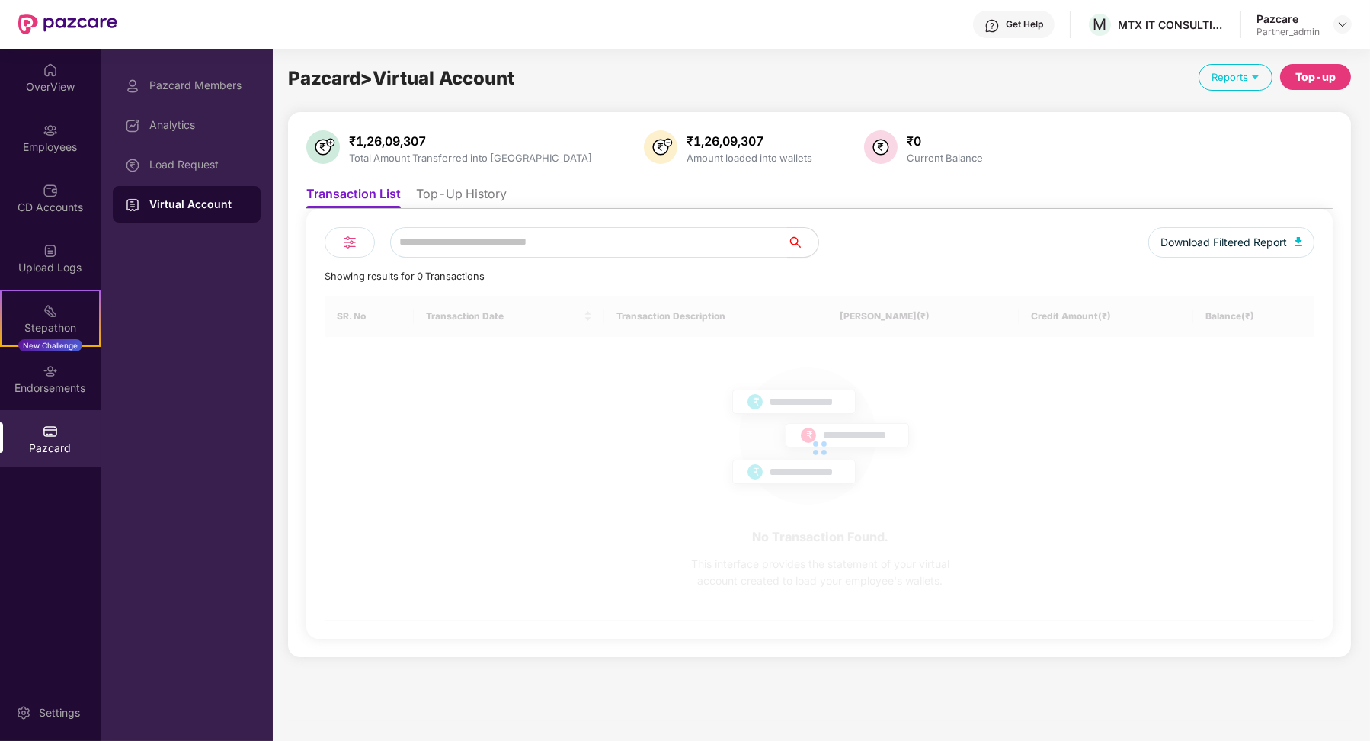
click at [495, 197] on li "Top-Up History" at bounding box center [461, 197] width 91 height 22
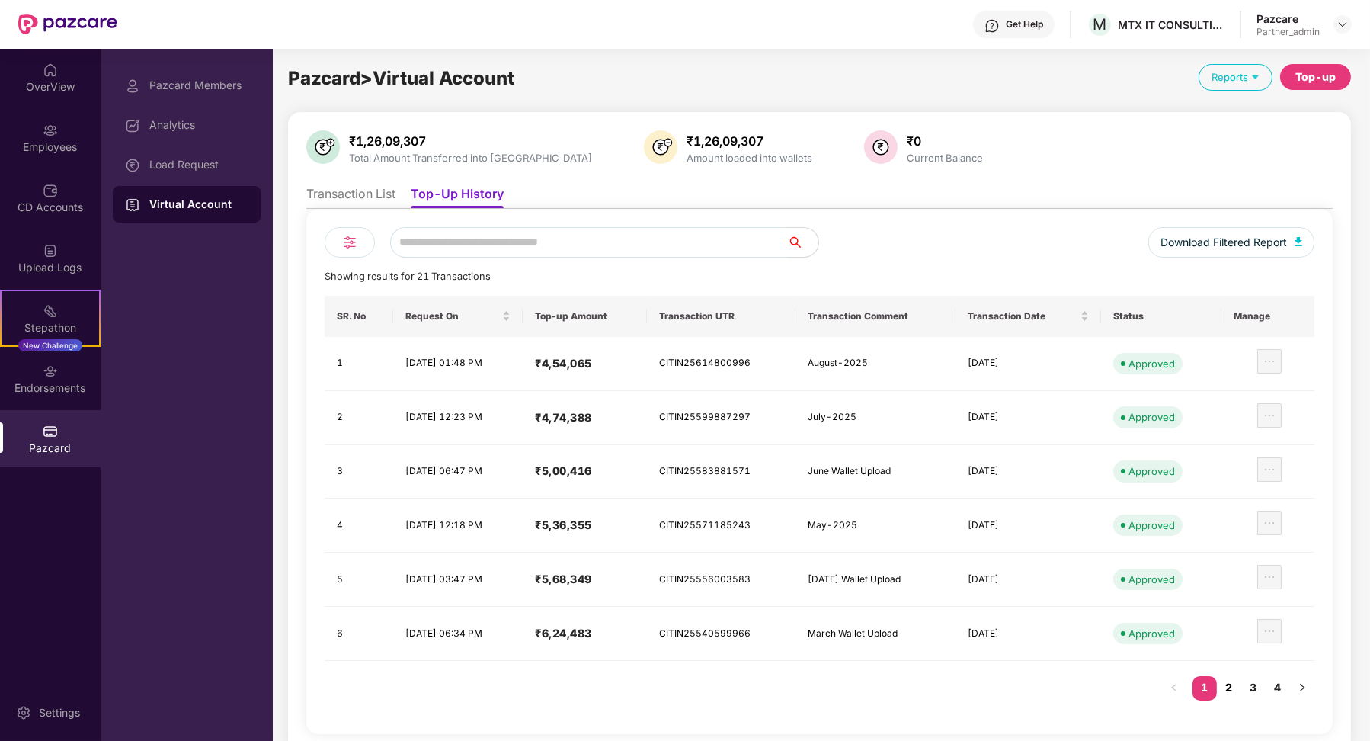
click at [1234, 680] on link "2" at bounding box center [1229, 687] width 24 height 23
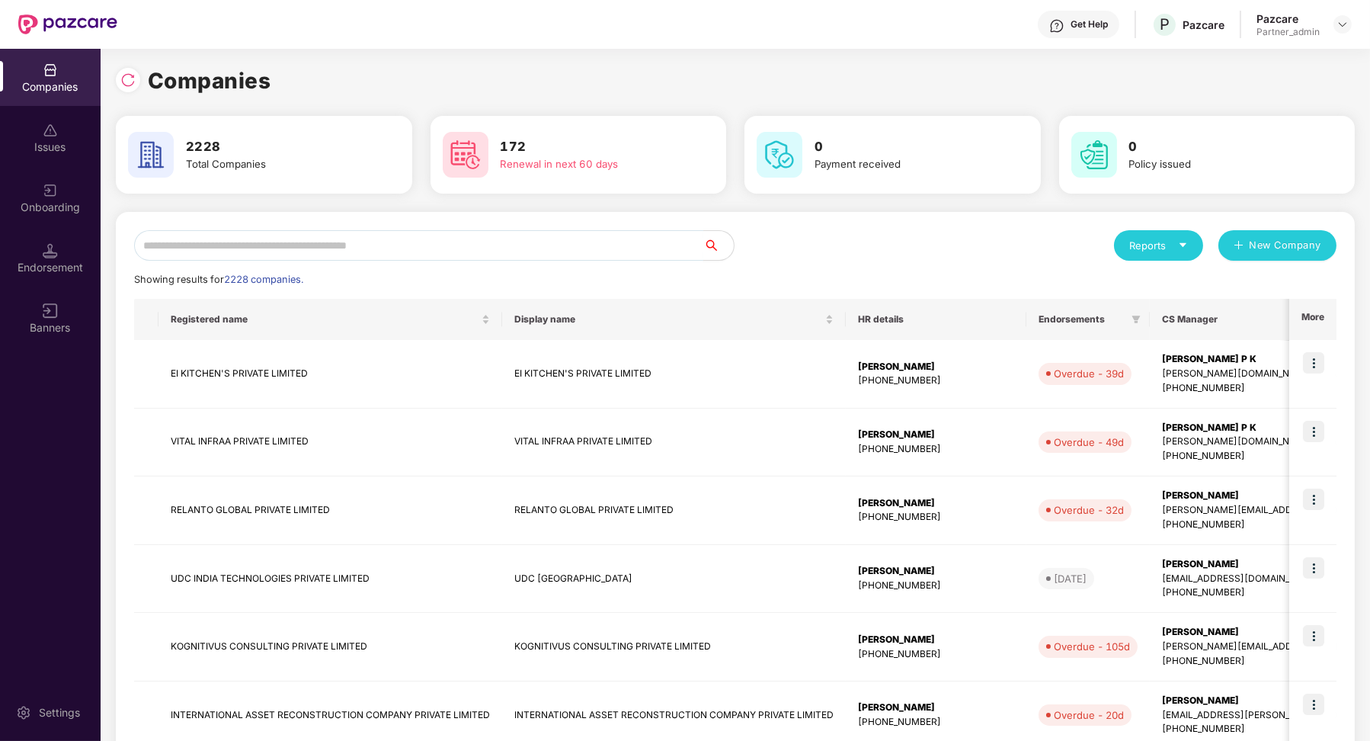
click at [344, 251] on input "text" at bounding box center [418, 245] width 569 height 30
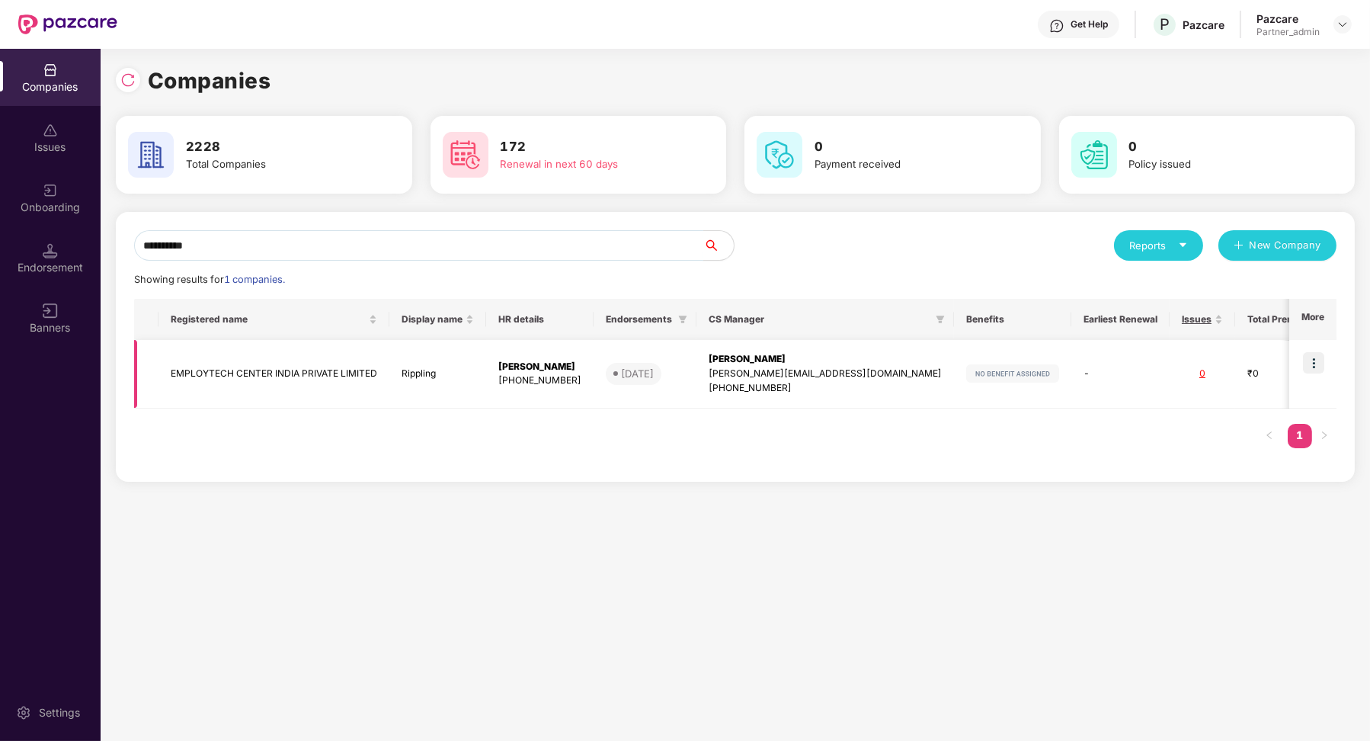
type input "**********"
click at [1310, 369] on img at bounding box center [1313, 362] width 21 height 21
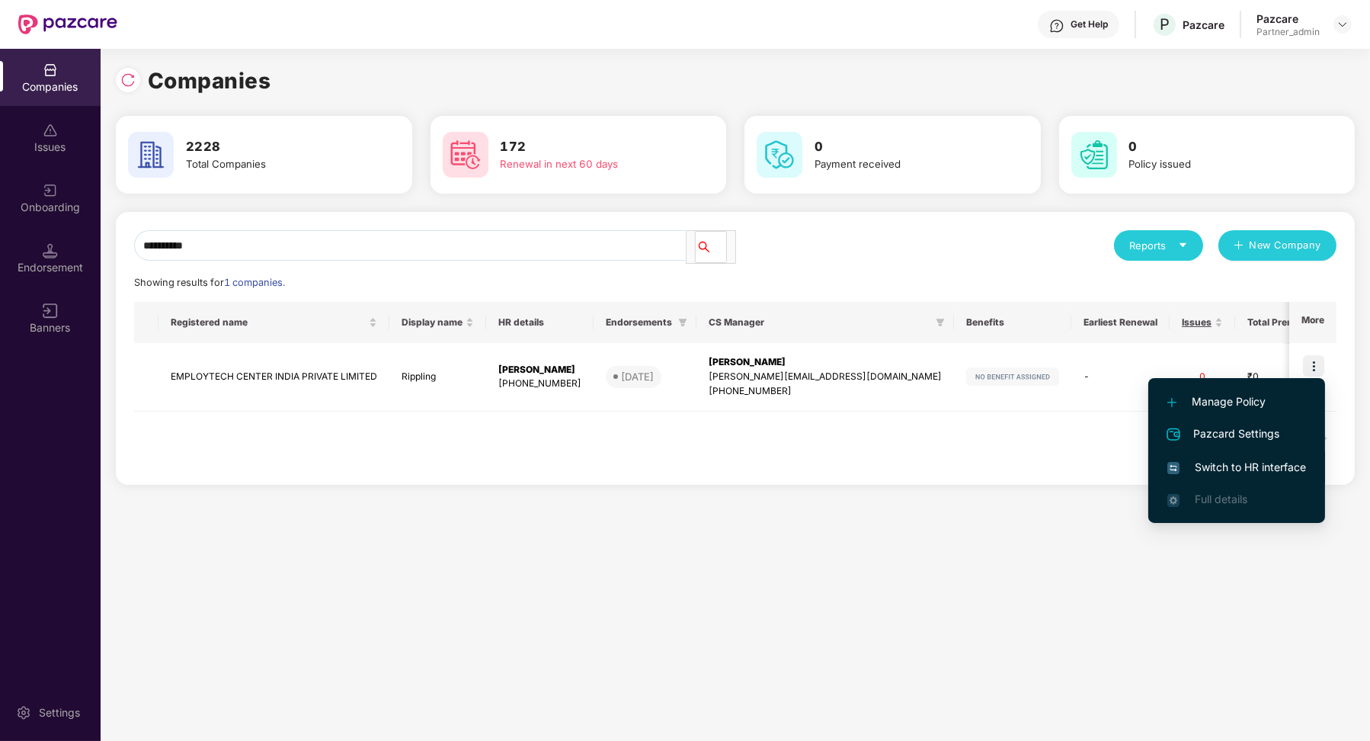
click at [1225, 473] on span "Switch to HR interface" at bounding box center [1236, 467] width 139 height 17
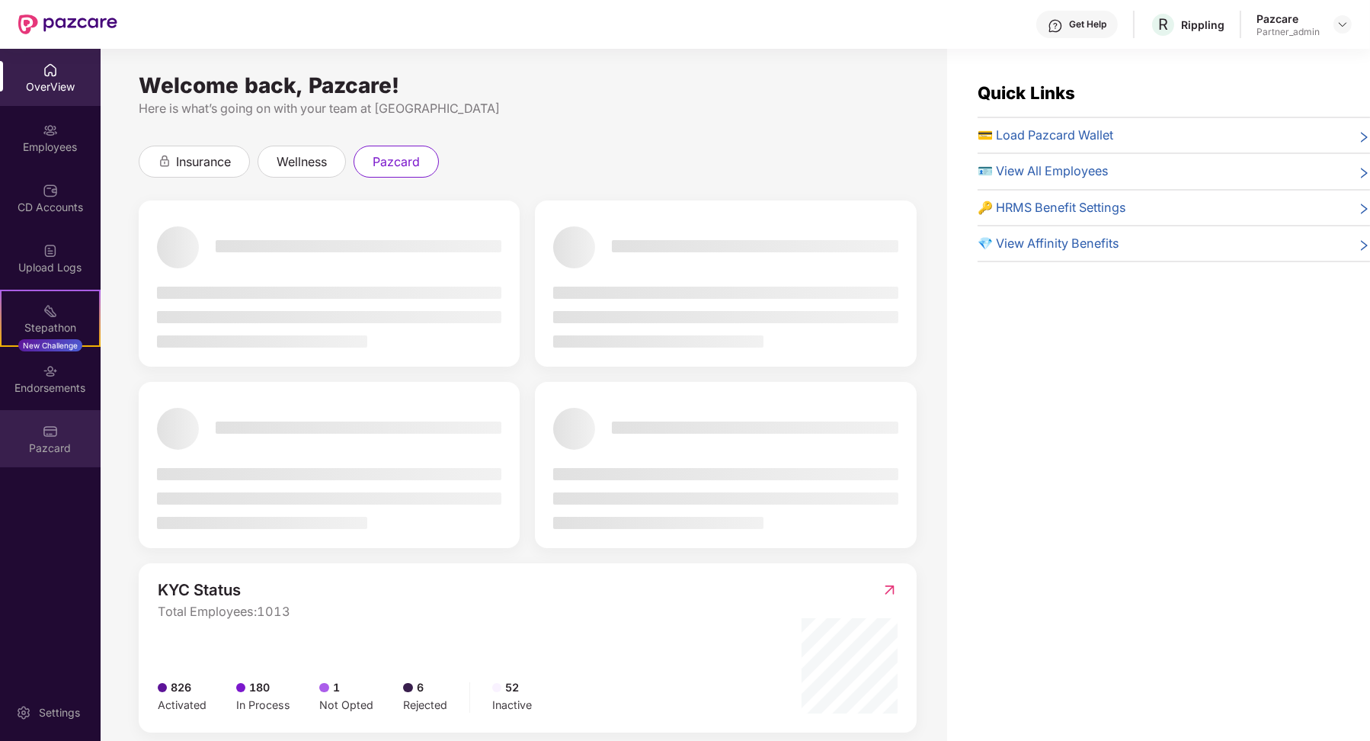
click at [56, 426] on img at bounding box center [50, 431] width 15 height 15
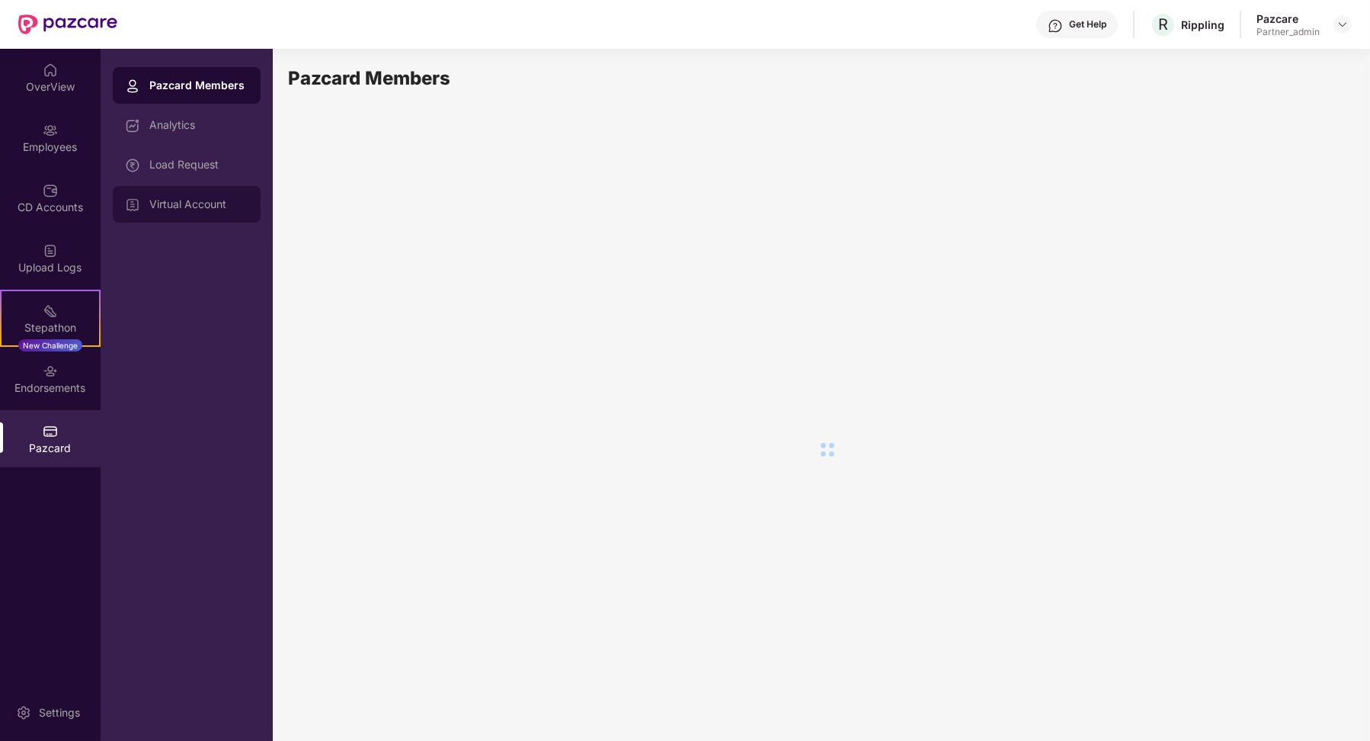
click at [167, 201] on div "Virtual Account" at bounding box center [198, 204] width 99 height 12
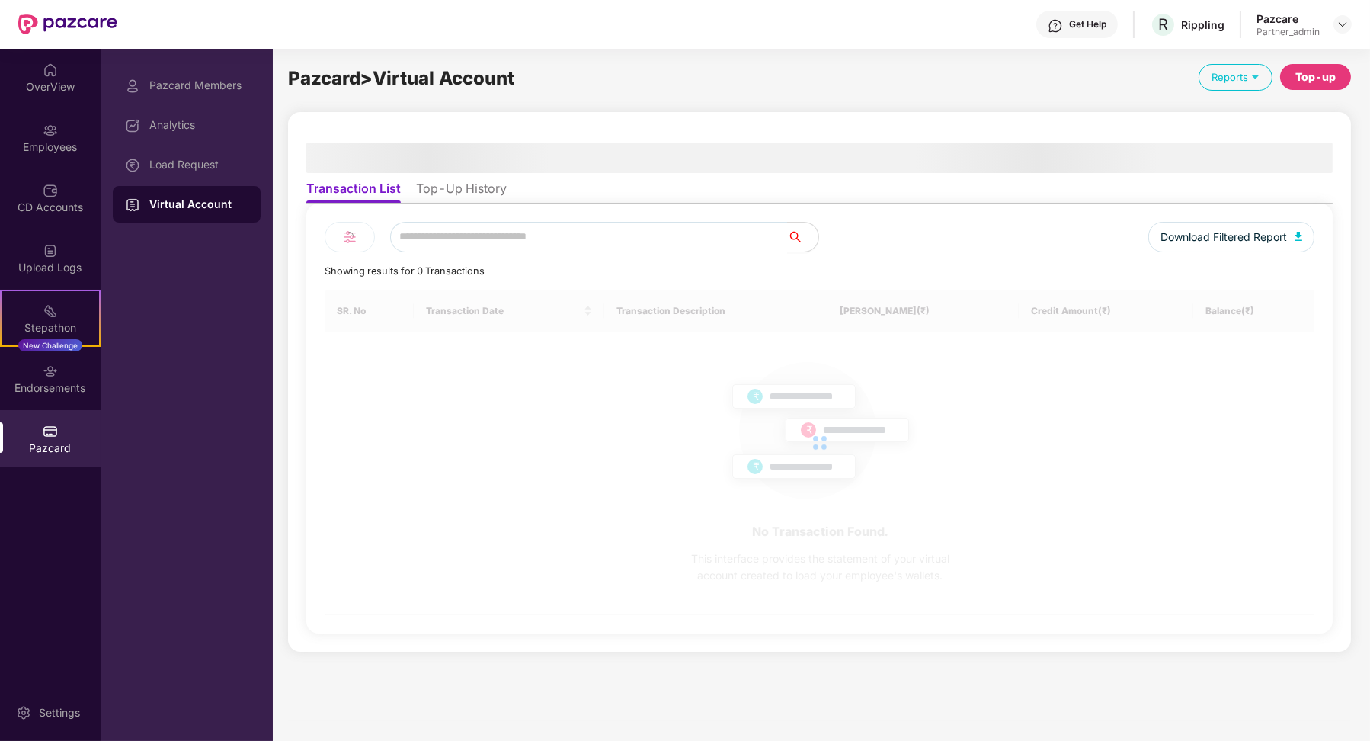
click at [439, 187] on li "Top-Up History" at bounding box center [461, 192] width 91 height 22
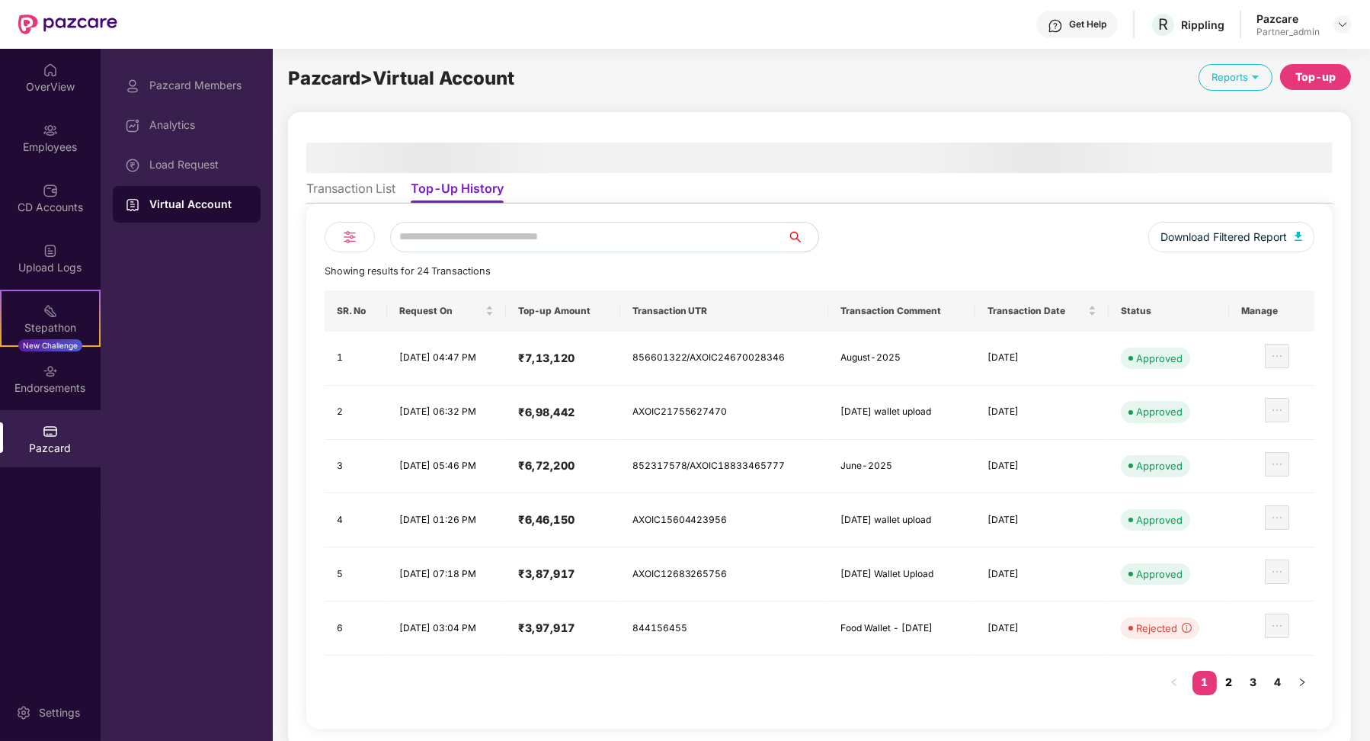
click at [1229, 677] on link "2" at bounding box center [1229, 682] width 24 height 23
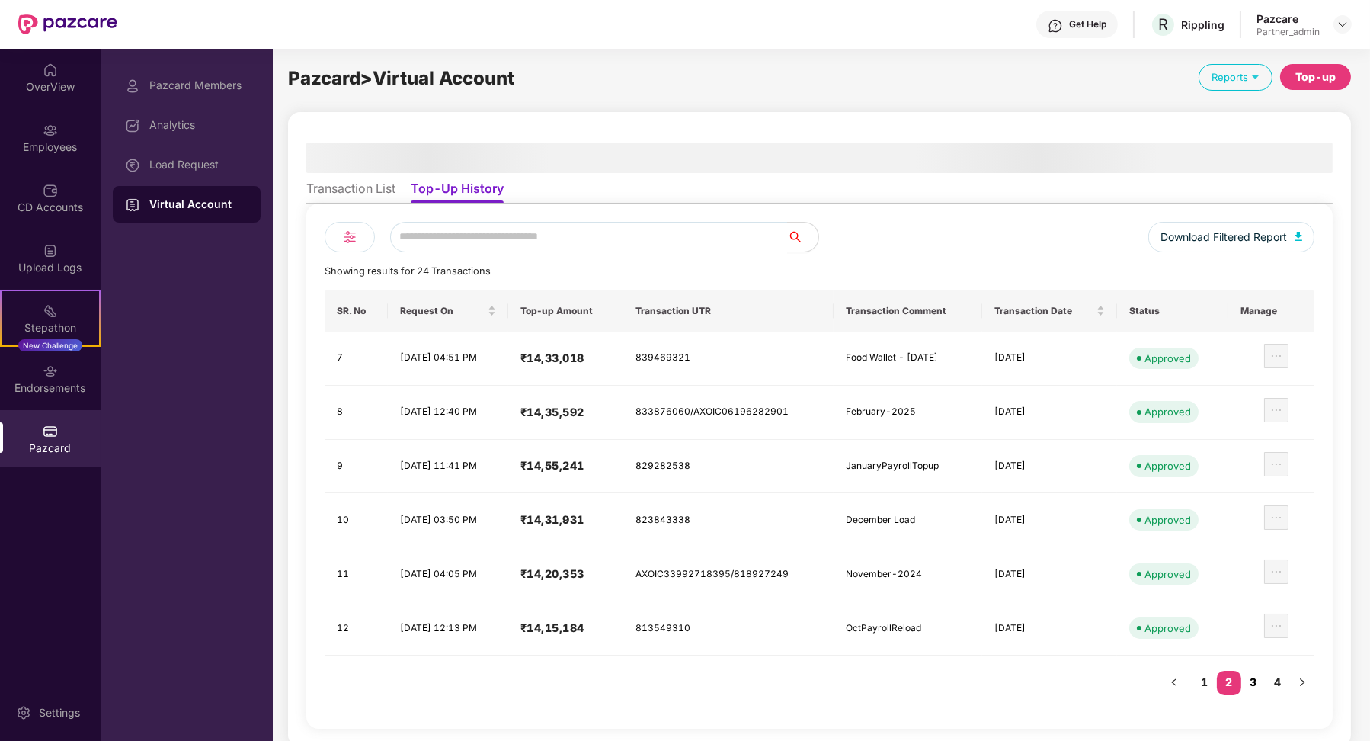
click at [1258, 679] on link "3" at bounding box center [1253, 682] width 24 height 23
click at [1276, 680] on link "4" at bounding box center [1278, 682] width 24 height 23
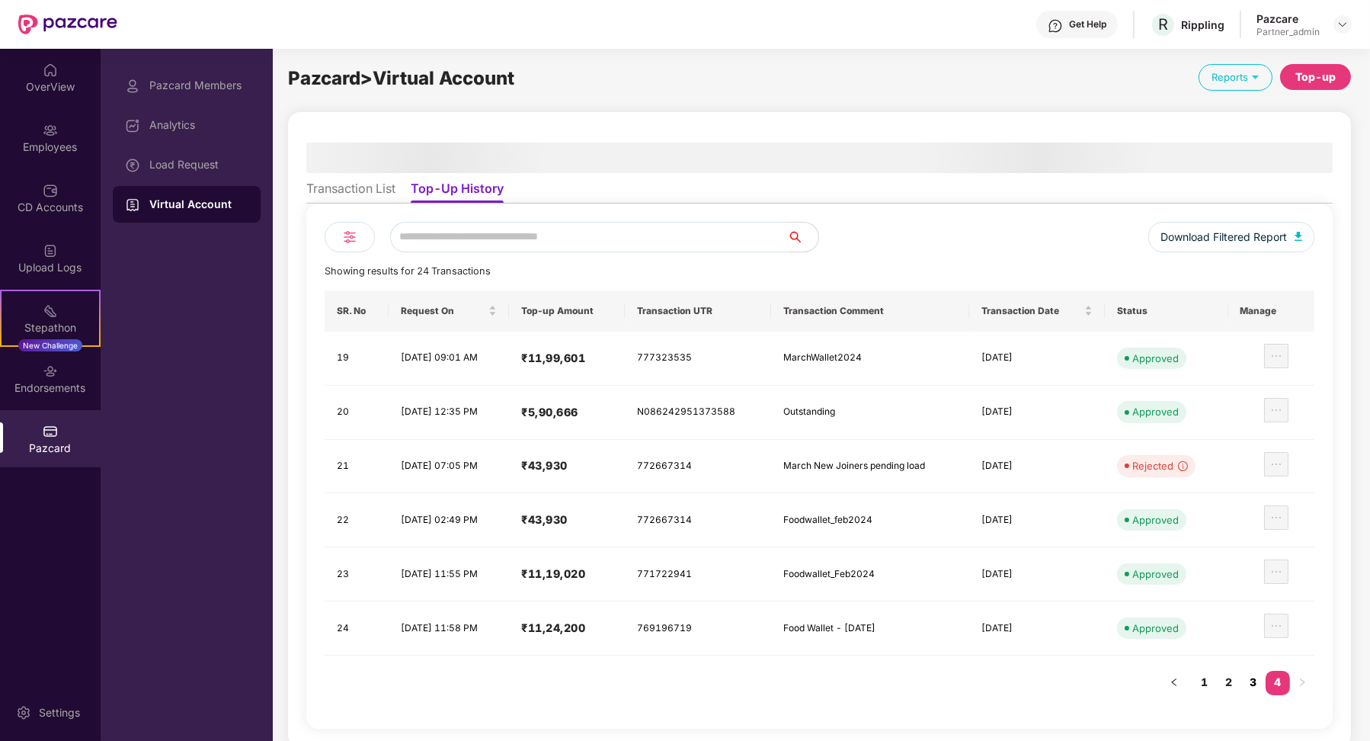
click at [1258, 682] on link "3" at bounding box center [1253, 682] width 24 height 23
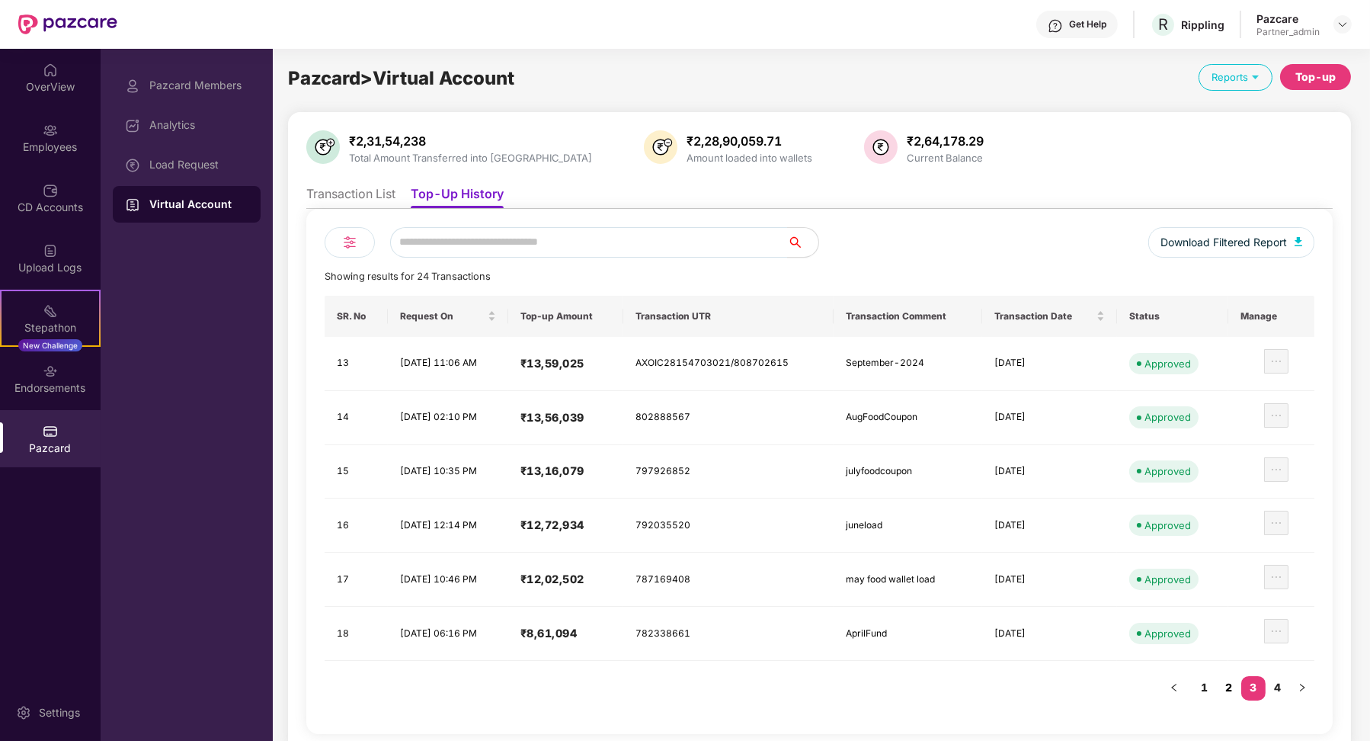
click at [1235, 680] on link "2" at bounding box center [1229, 687] width 24 height 23
click at [1201, 685] on link "1" at bounding box center [1205, 687] width 24 height 23
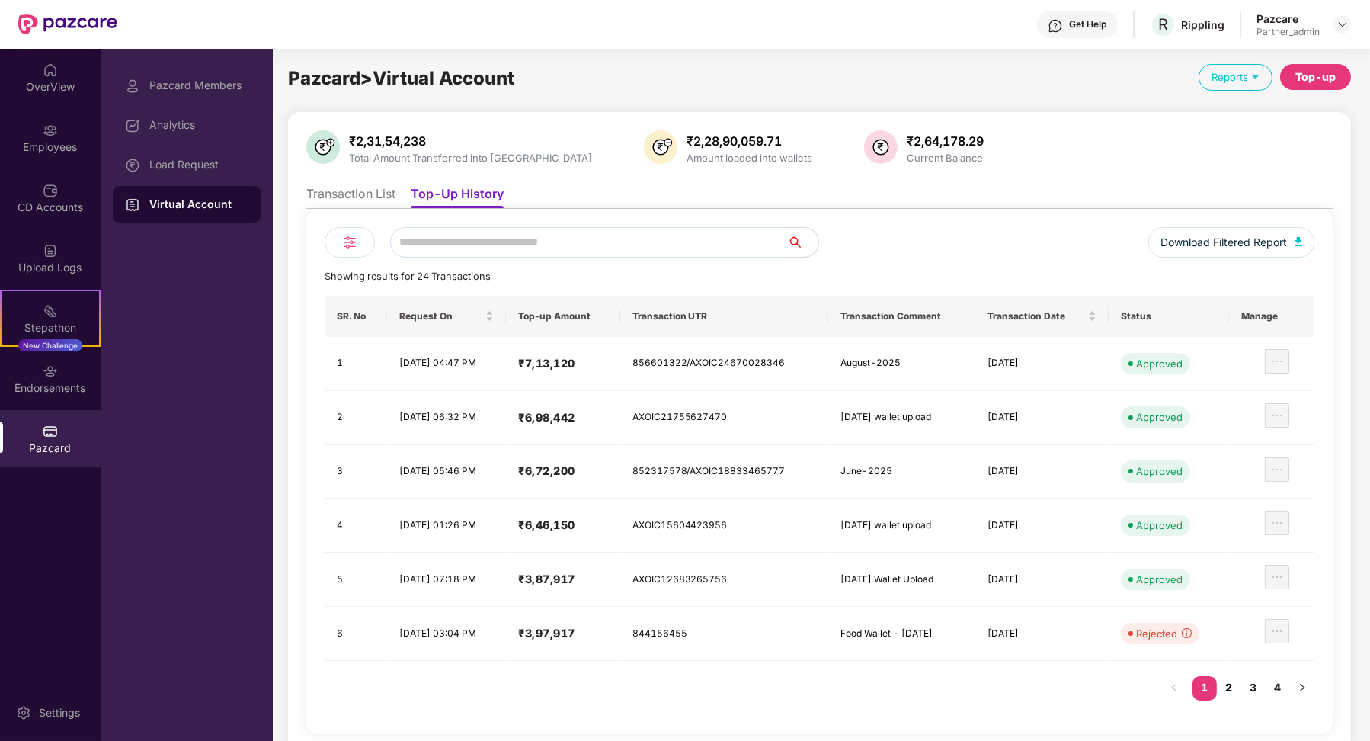
click at [1234, 687] on link "2" at bounding box center [1229, 687] width 24 height 23
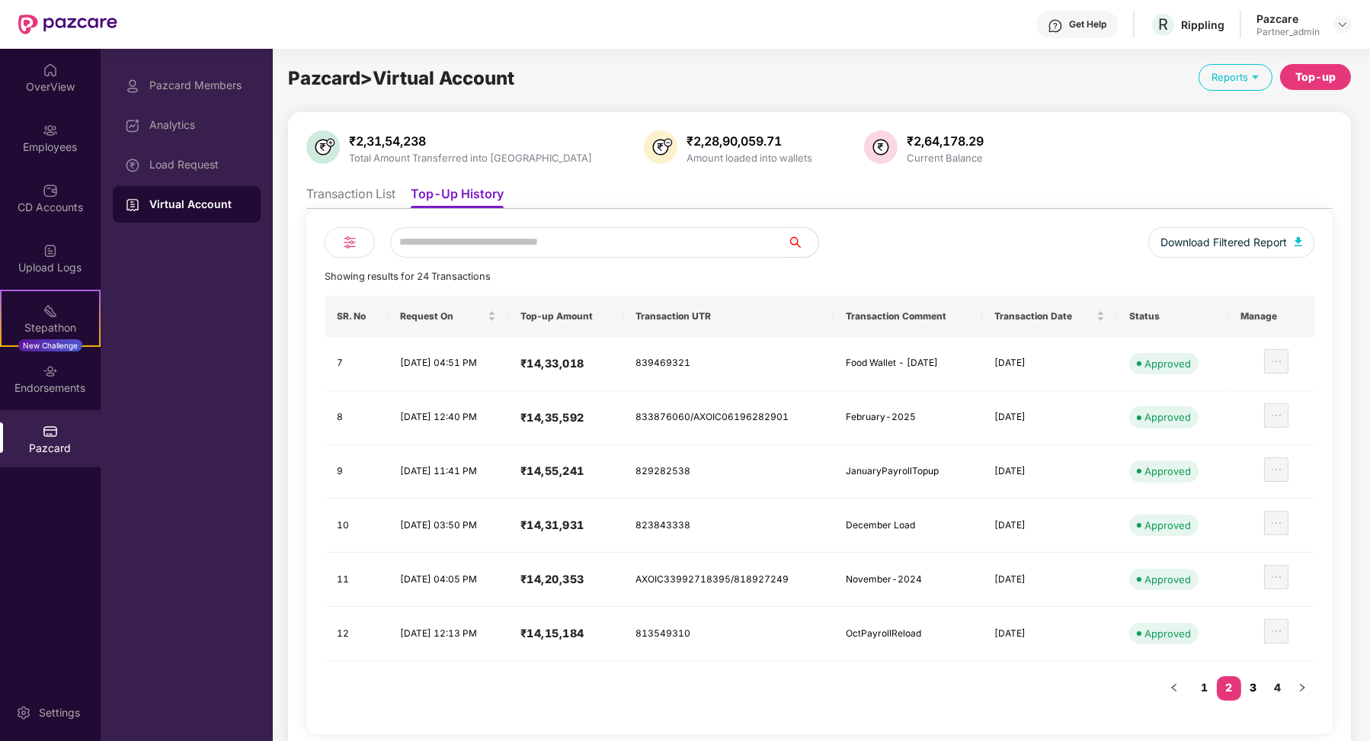
click at [1260, 684] on link "3" at bounding box center [1253, 687] width 24 height 23
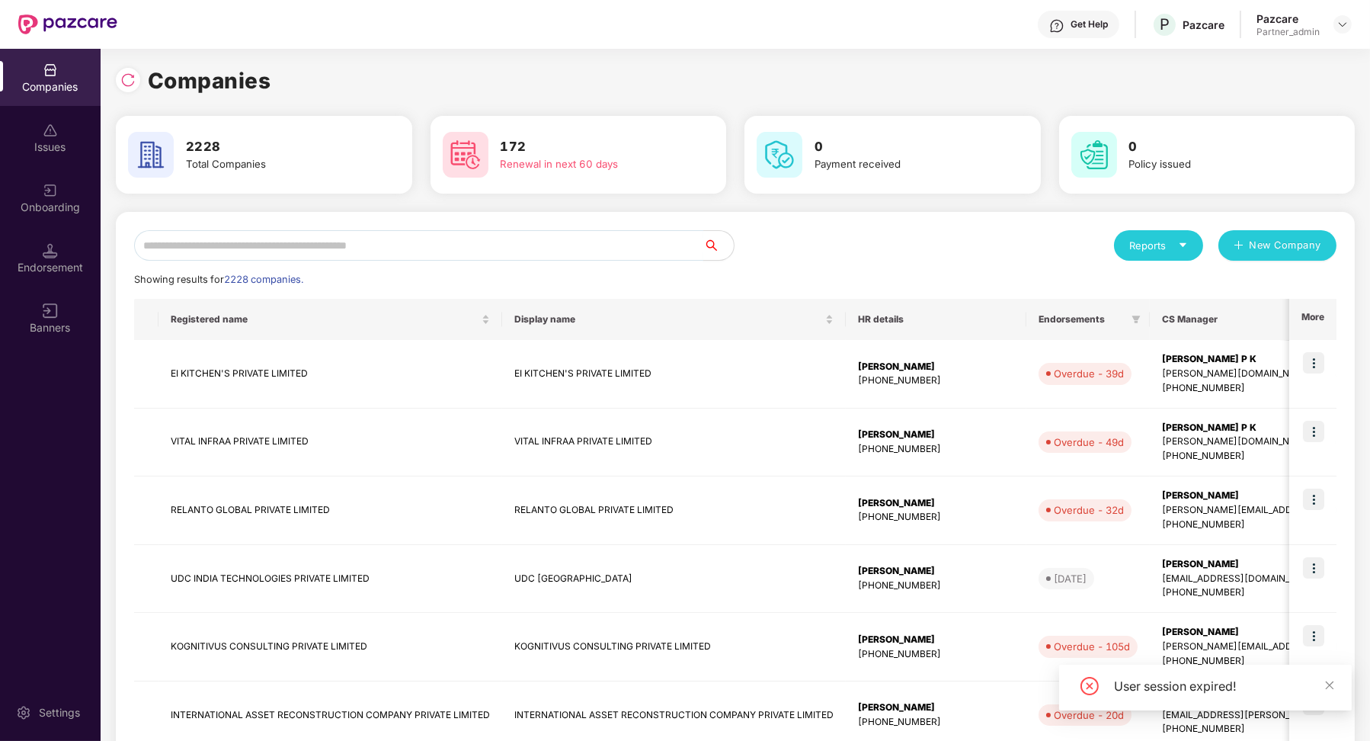
click at [364, 235] on input "text" at bounding box center [418, 245] width 569 height 30
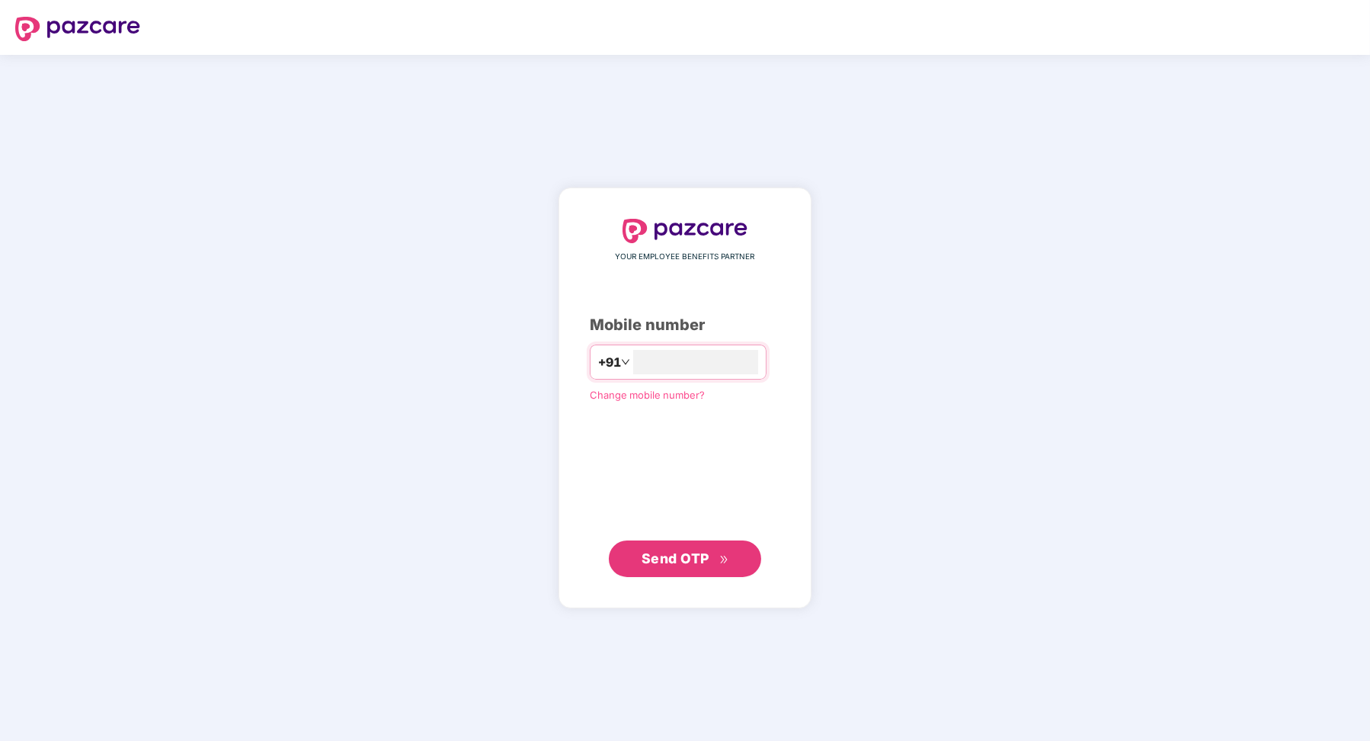
type input "**********"
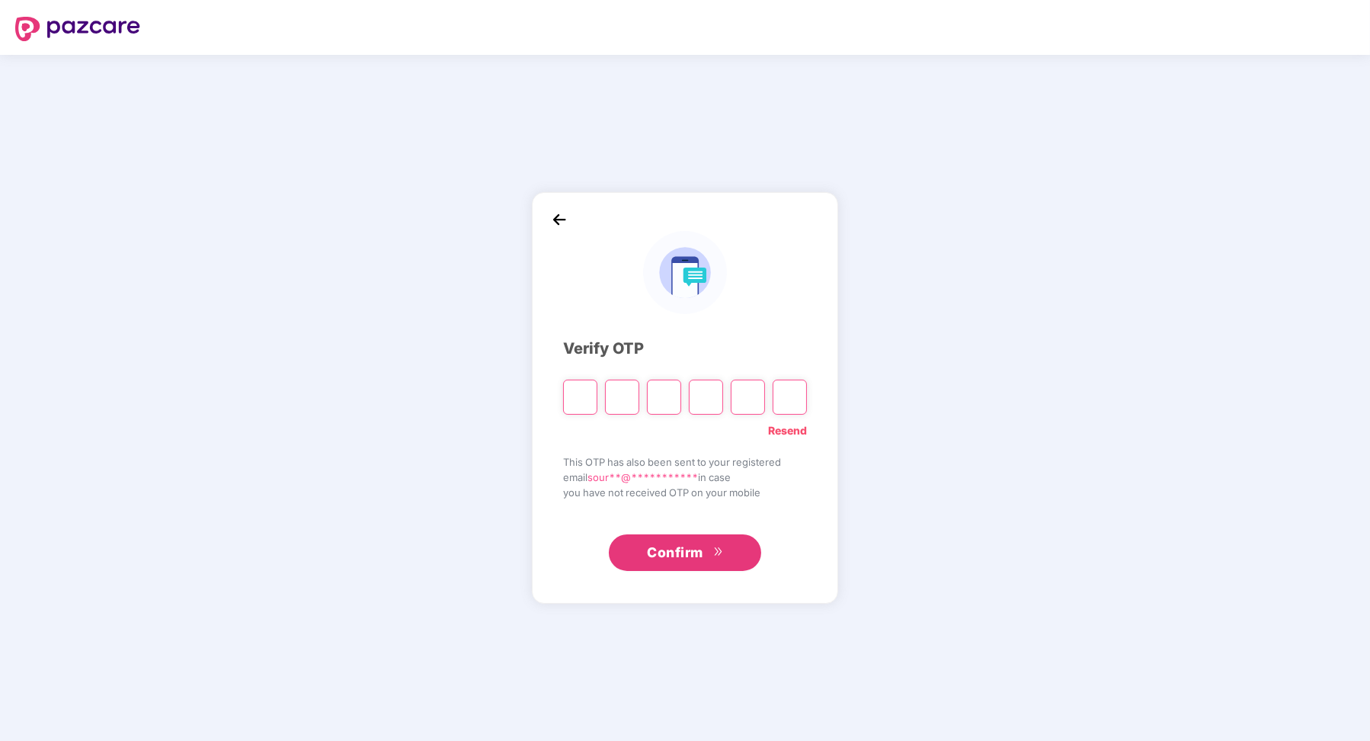
type input "*"
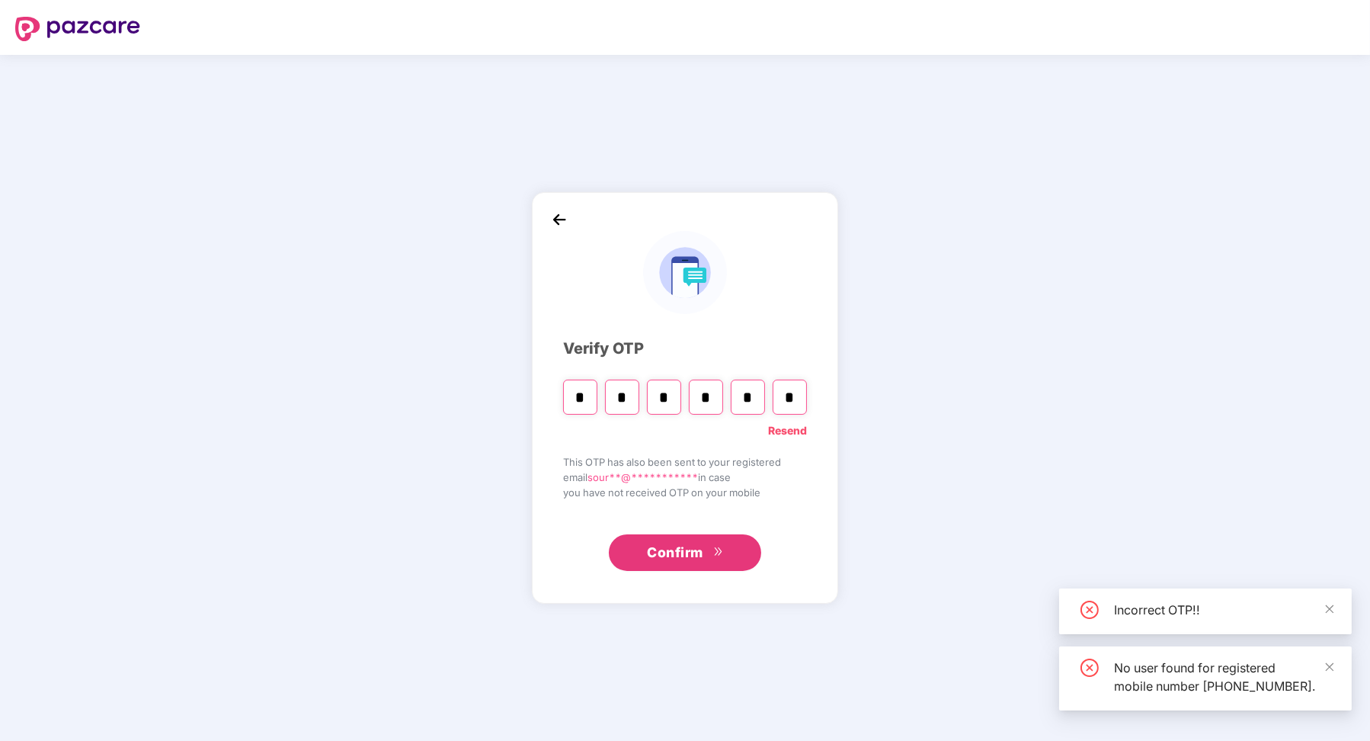
type input "*"
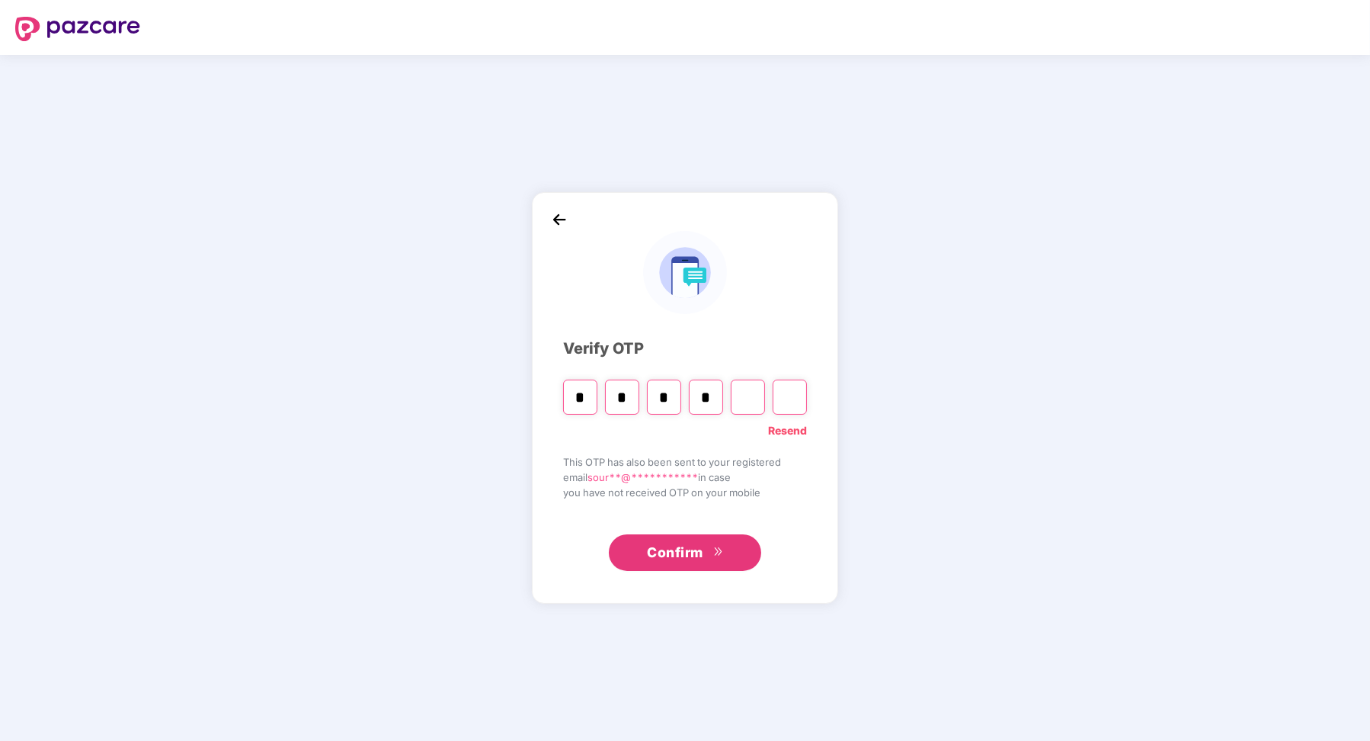
type input "*"
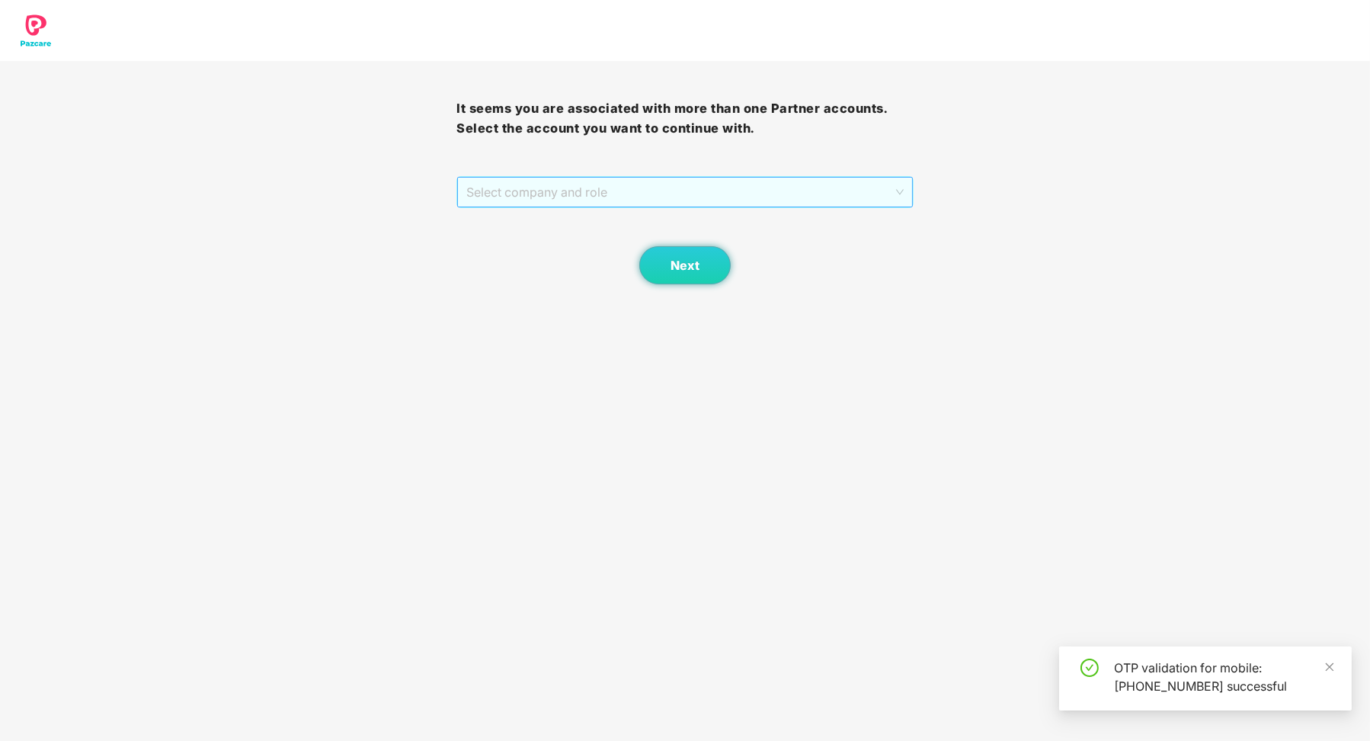
click at [545, 190] on span "Select company and role" at bounding box center [684, 192] width 437 height 29
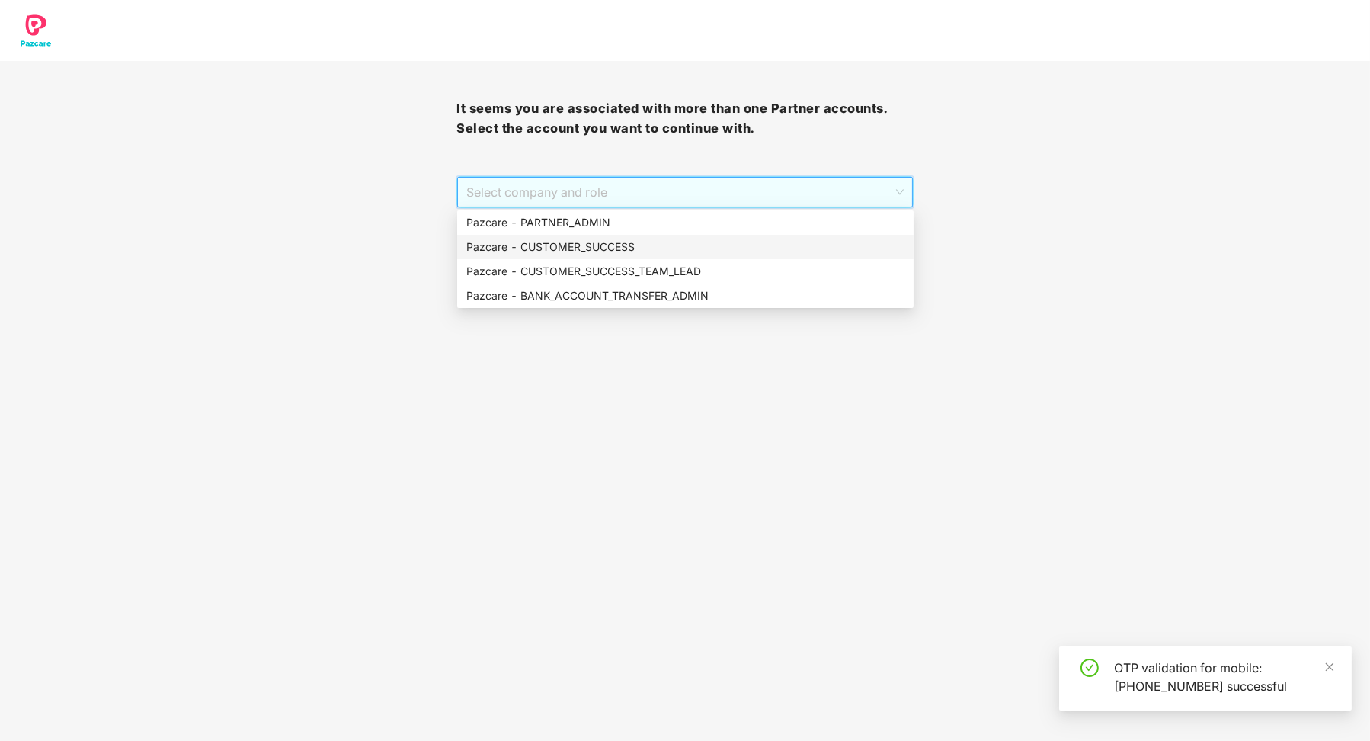
click at [546, 236] on div "Pazcare - CUSTOMER_SUCCESS" at bounding box center [685, 247] width 456 height 24
click at [556, 203] on span "Pazcare - CUSTOMER_SUCCESS" at bounding box center [684, 192] width 437 height 29
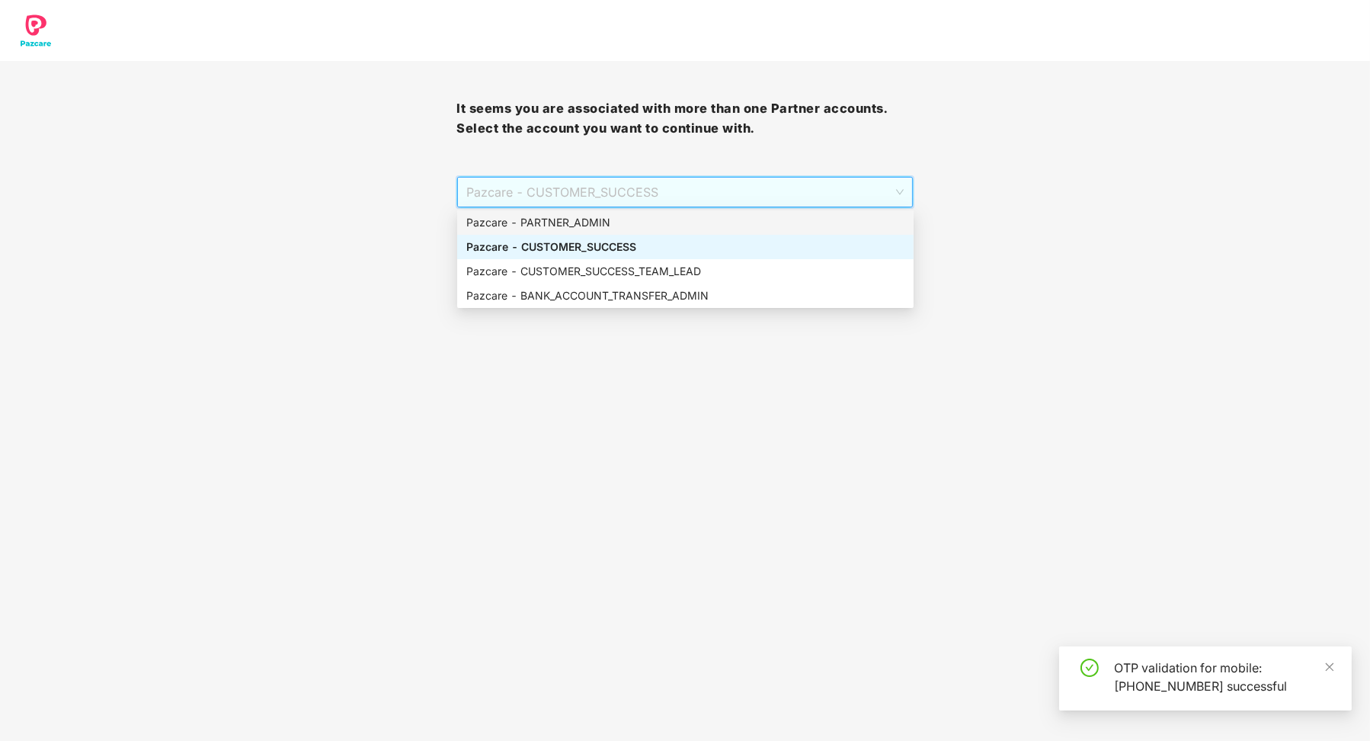
click at [556, 217] on div "Pazcare - PARTNER_ADMIN" at bounding box center [685, 222] width 438 height 17
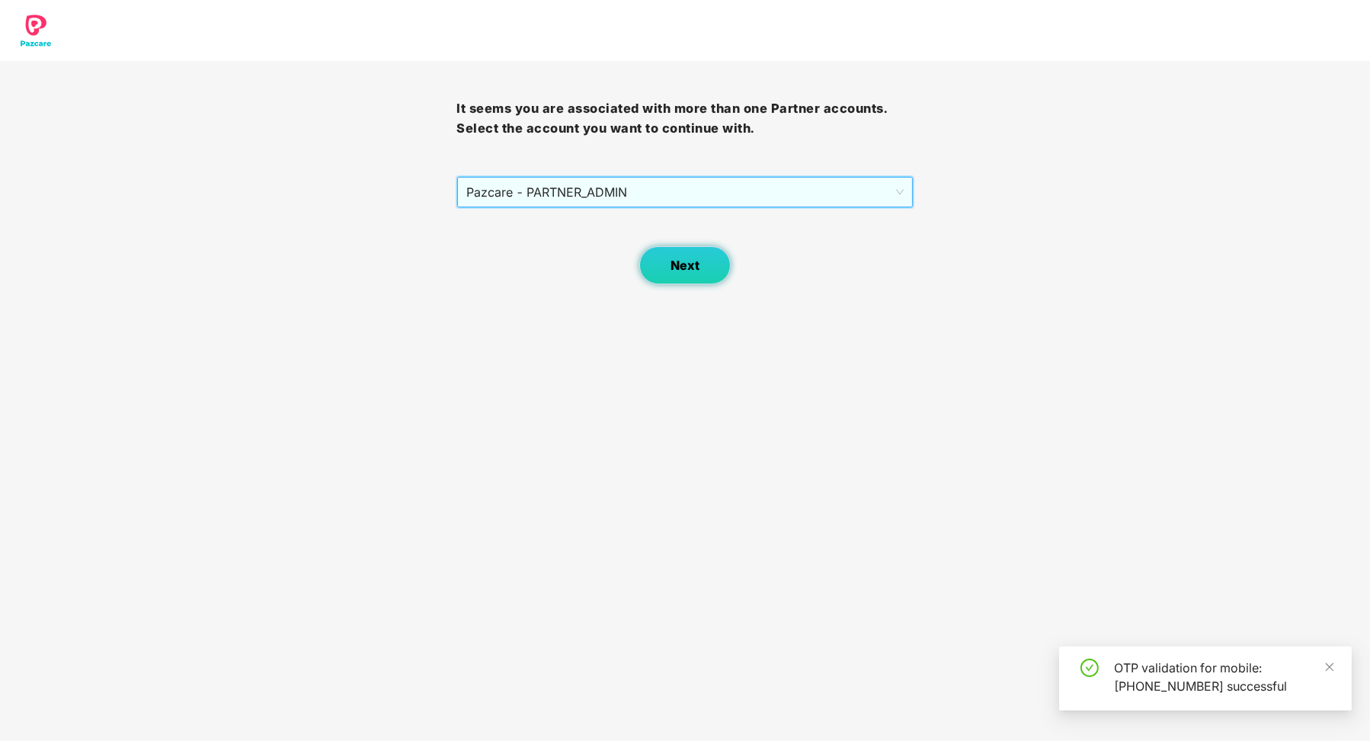
click at [675, 275] on button "Next" at bounding box center [684, 265] width 91 height 38
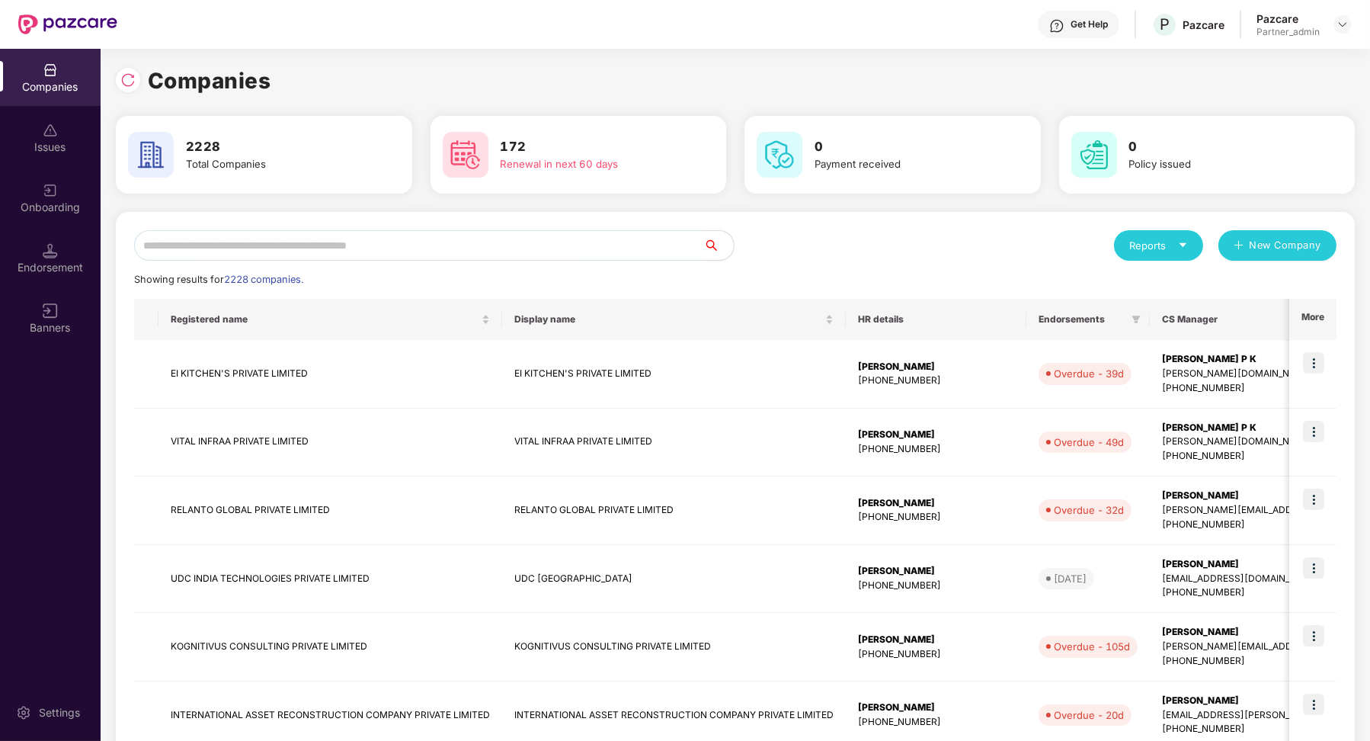
click at [101, 78] on div "Companies 2228 Total Companies 172 Renewal in next 60 days 0 Payment received 0…" at bounding box center [735, 395] width 1269 height 692
click at [120, 78] on img at bounding box center [127, 79] width 15 height 15
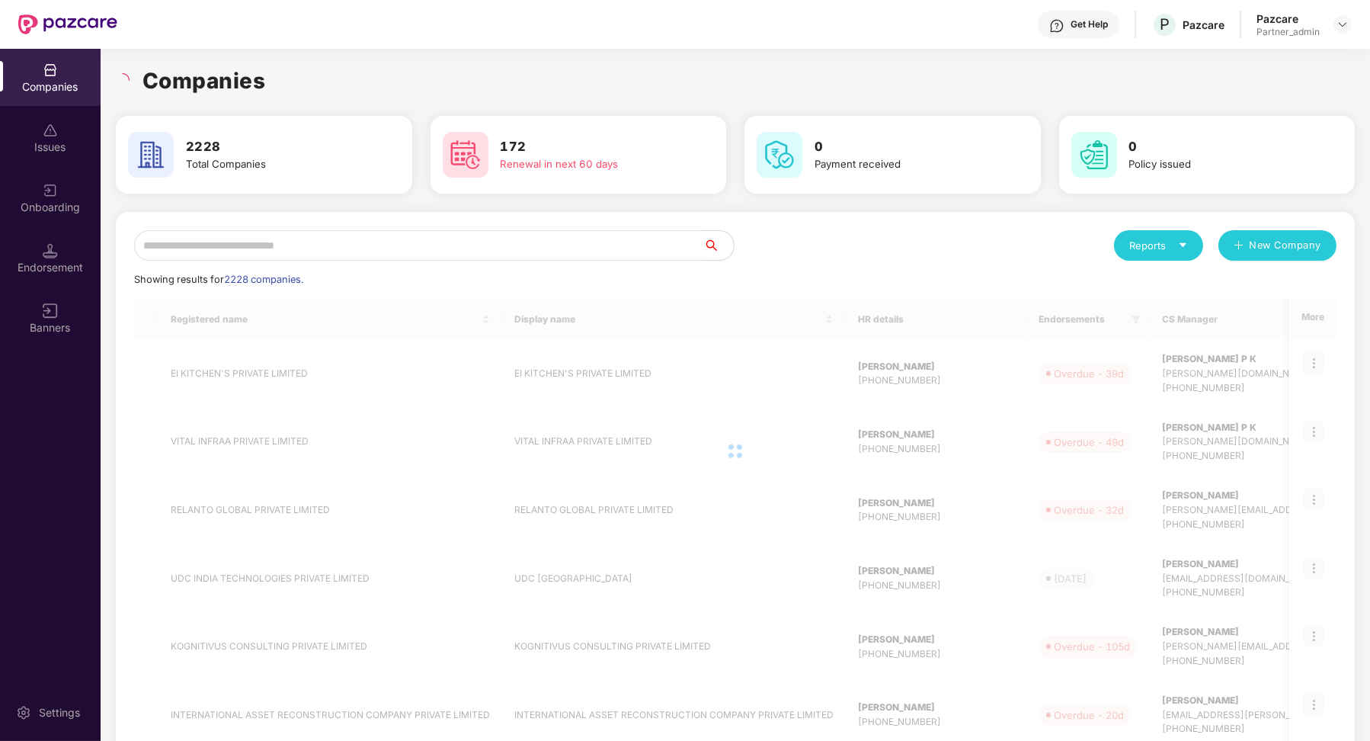
click at [245, 162] on div "Total Companies" at bounding box center [274, 164] width 177 height 16
